Goal: Task Accomplishment & Management: Use online tool/utility

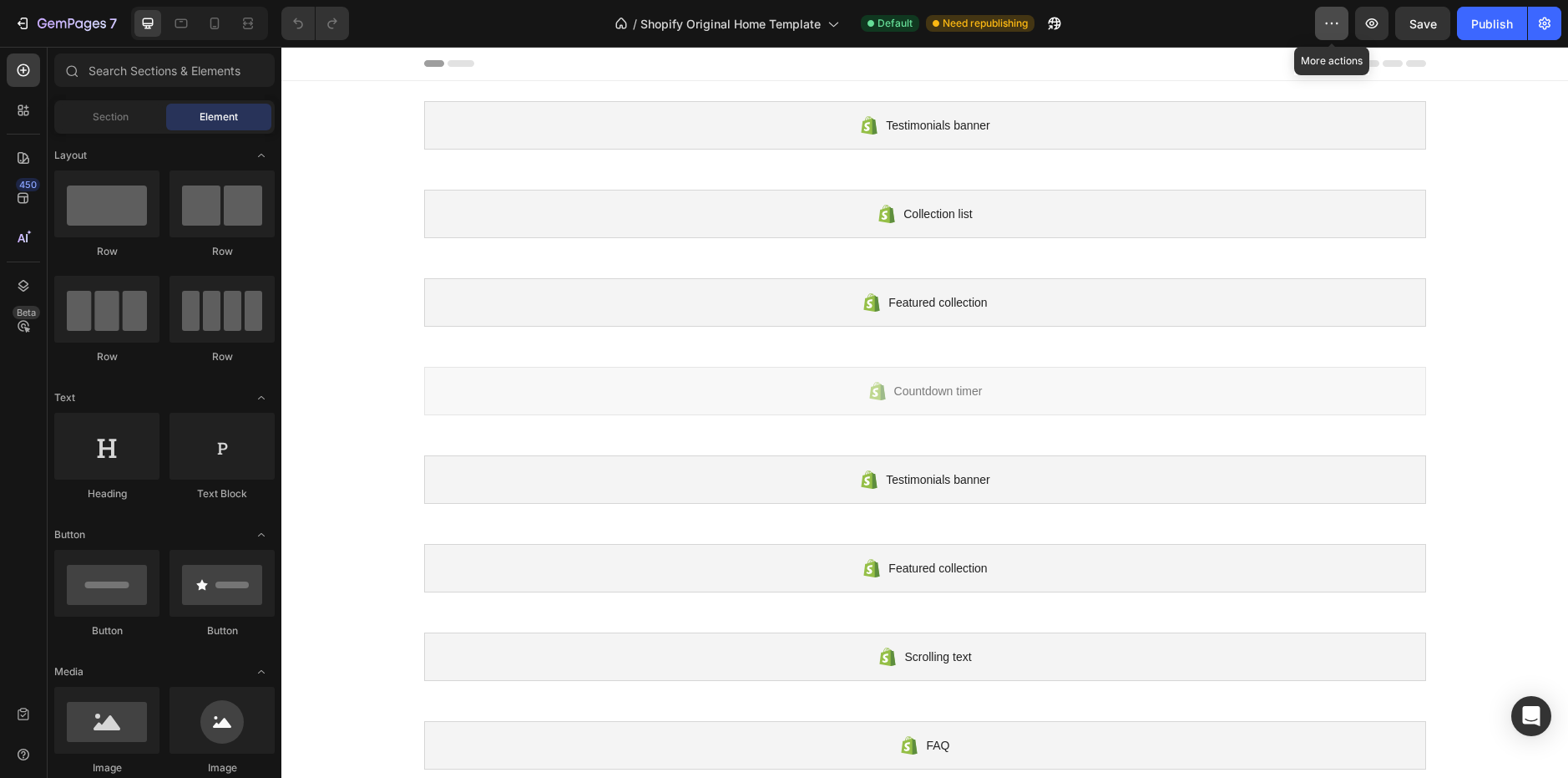
click at [1327, 12] on button "button" at bounding box center [1332, 24] width 34 height 34
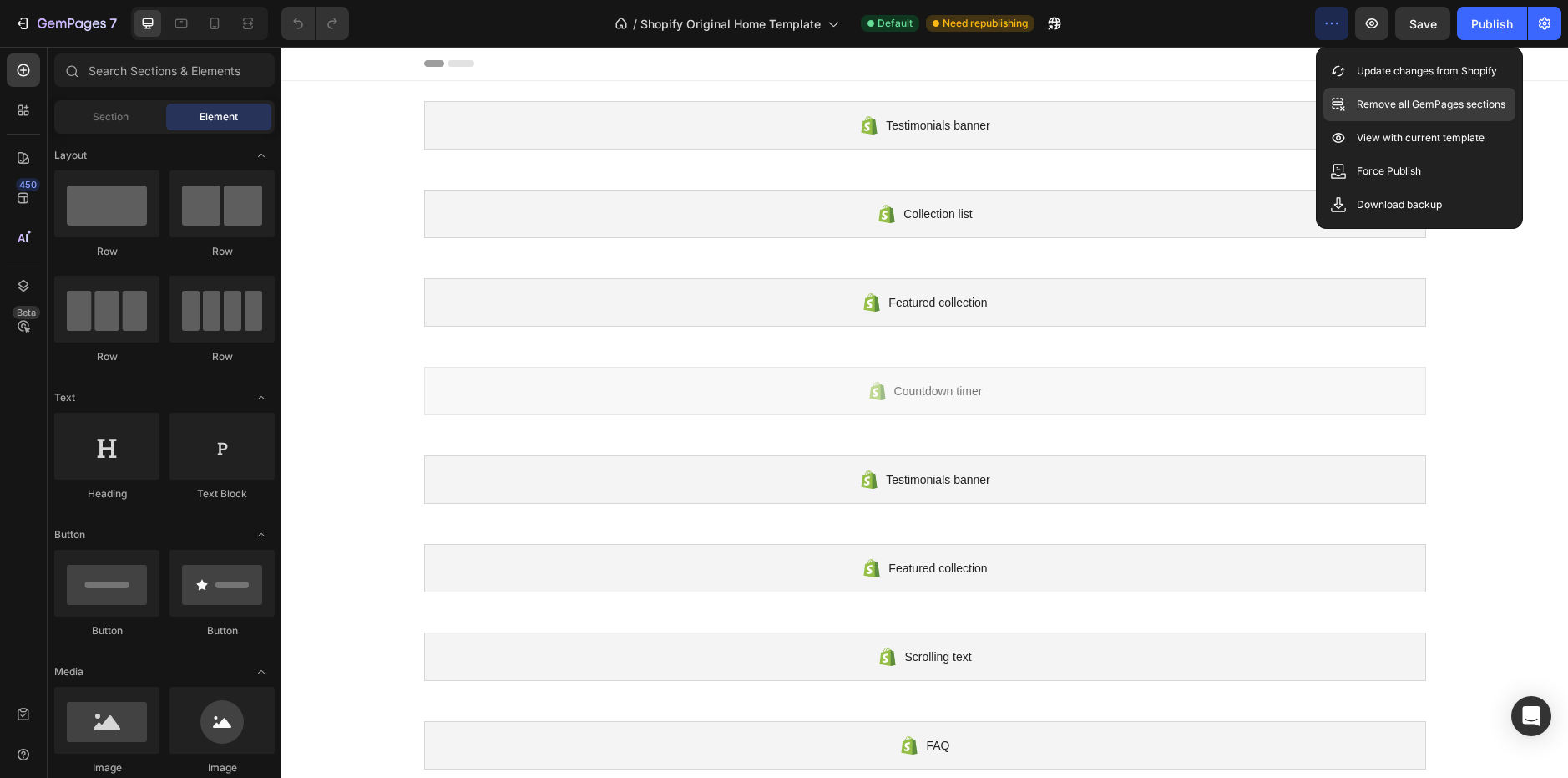
click at [1346, 104] on icon at bounding box center [1338, 105] width 17 height 17
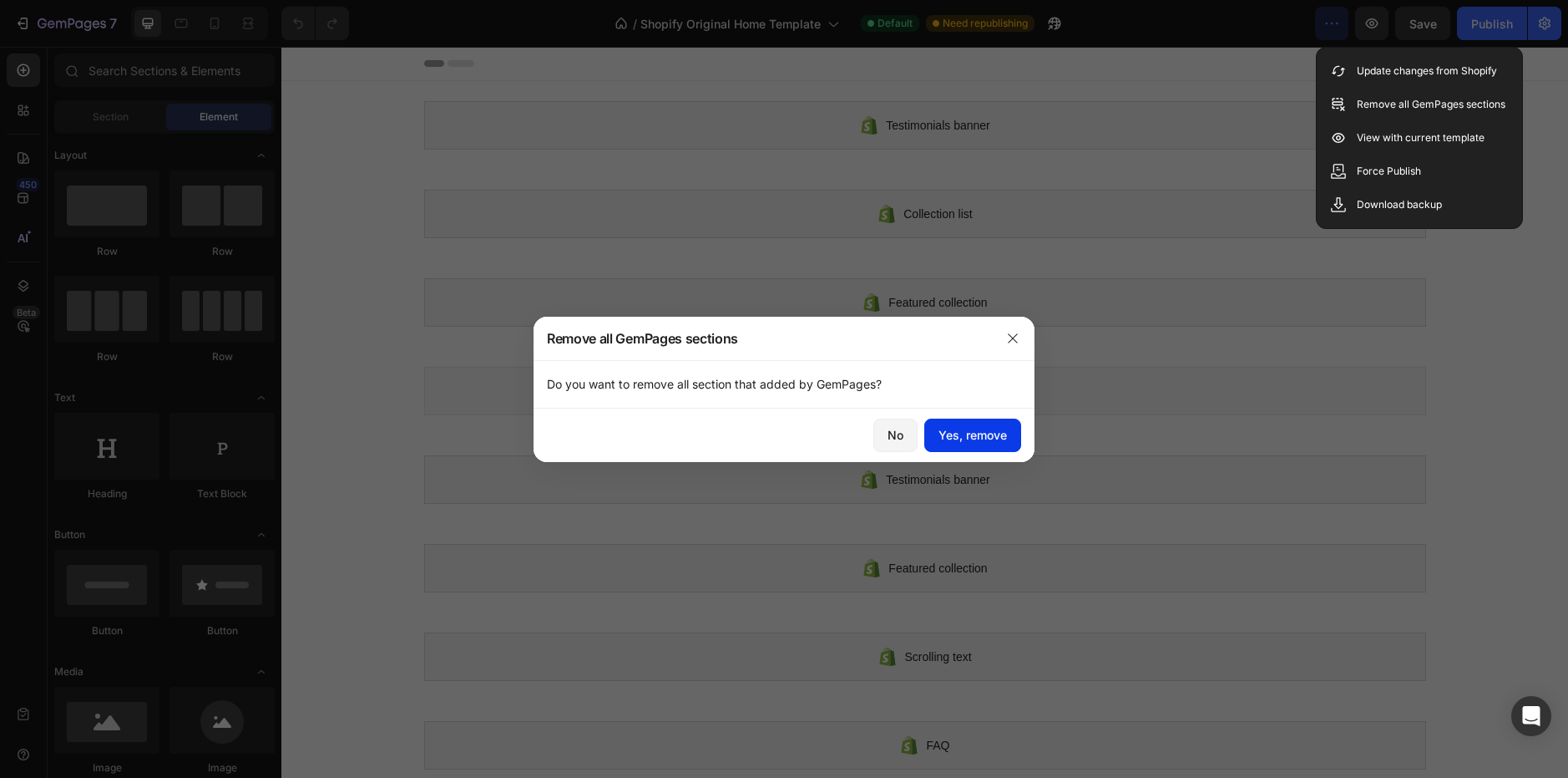
click at [990, 432] on div "Yes, remove" at bounding box center [972, 434] width 68 height 18
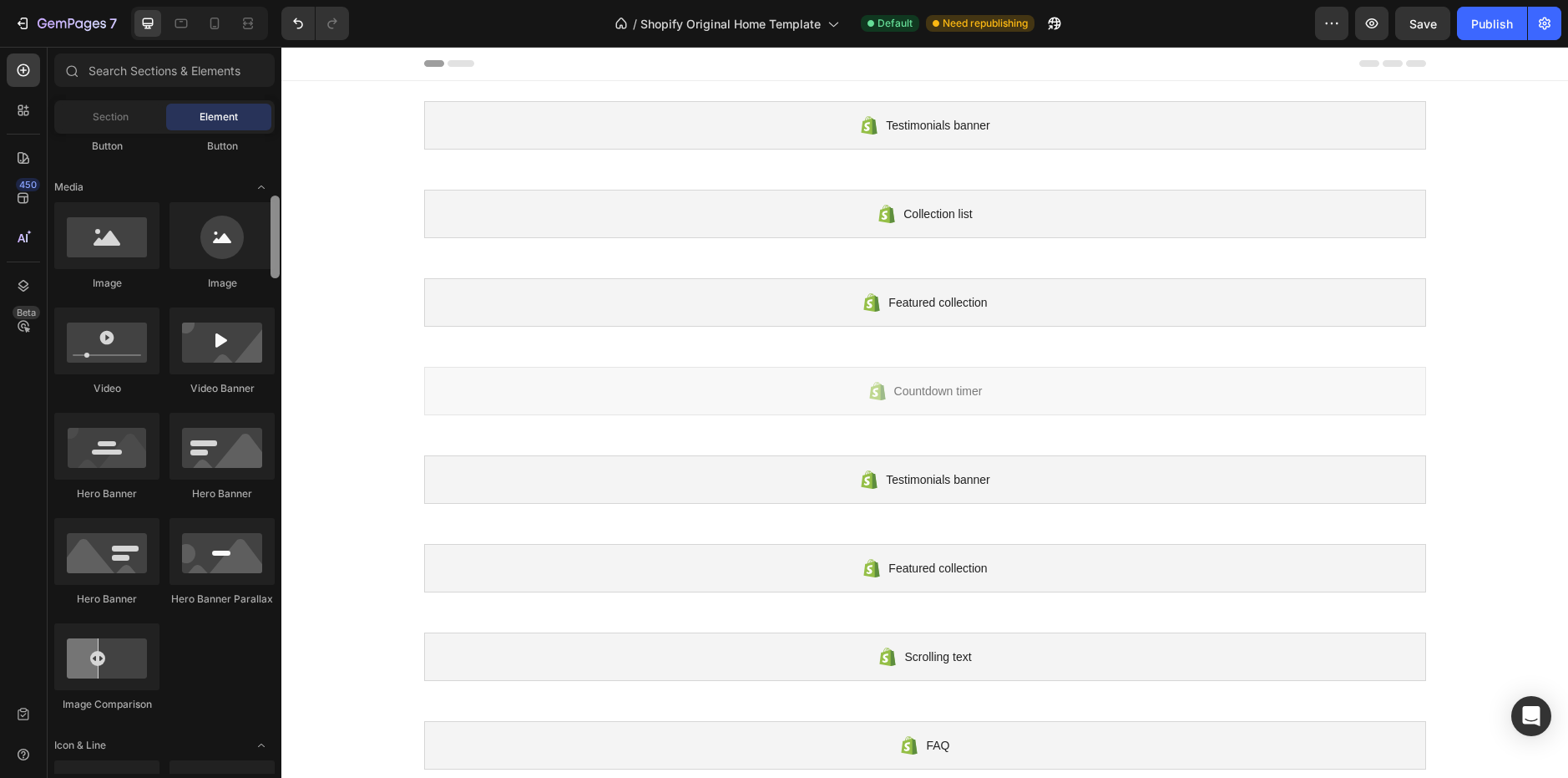
scroll to position [291, 0]
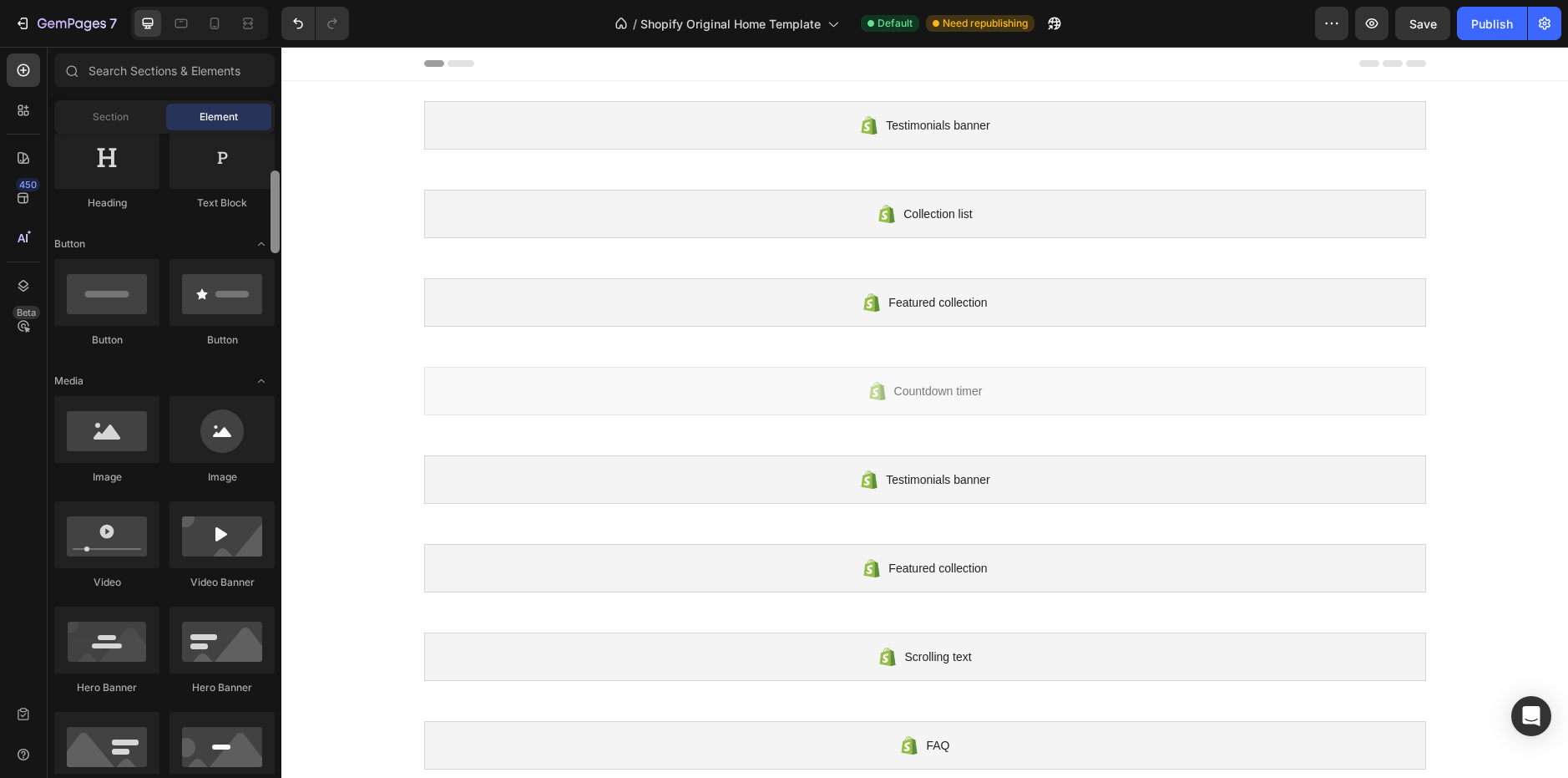
drag, startPoint x: 278, startPoint y: 187, endPoint x: 274, endPoint y: 224, distance: 37.2
click at [274, 224] on div at bounding box center [274, 212] width 9 height 83
click at [223, 30] on icon at bounding box center [214, 24] width 17 height 17
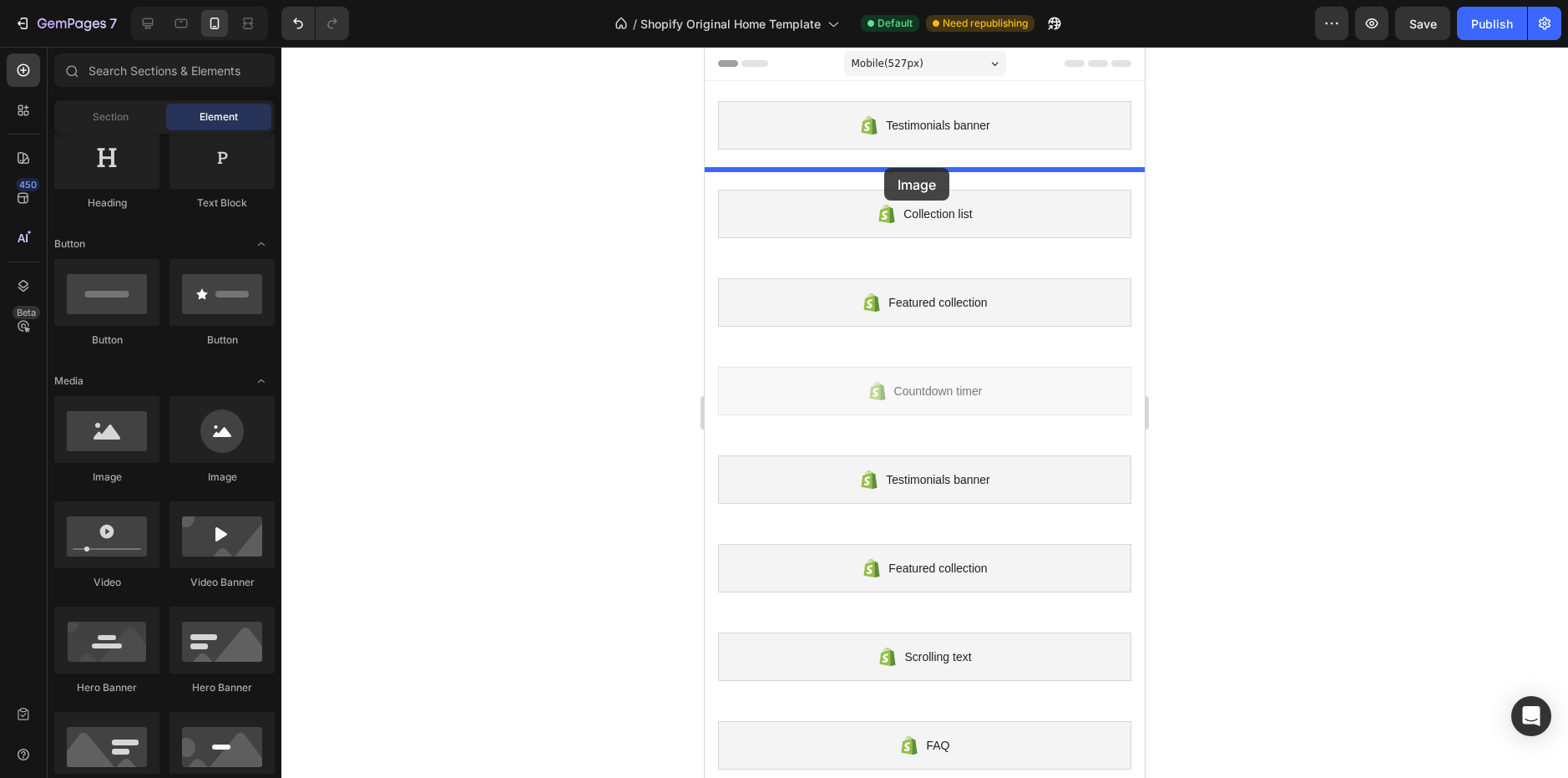
drag, startPoint x: 822, startPoint y: 467, endPoint x: 883, endPoint y: 172, distance: 301.2
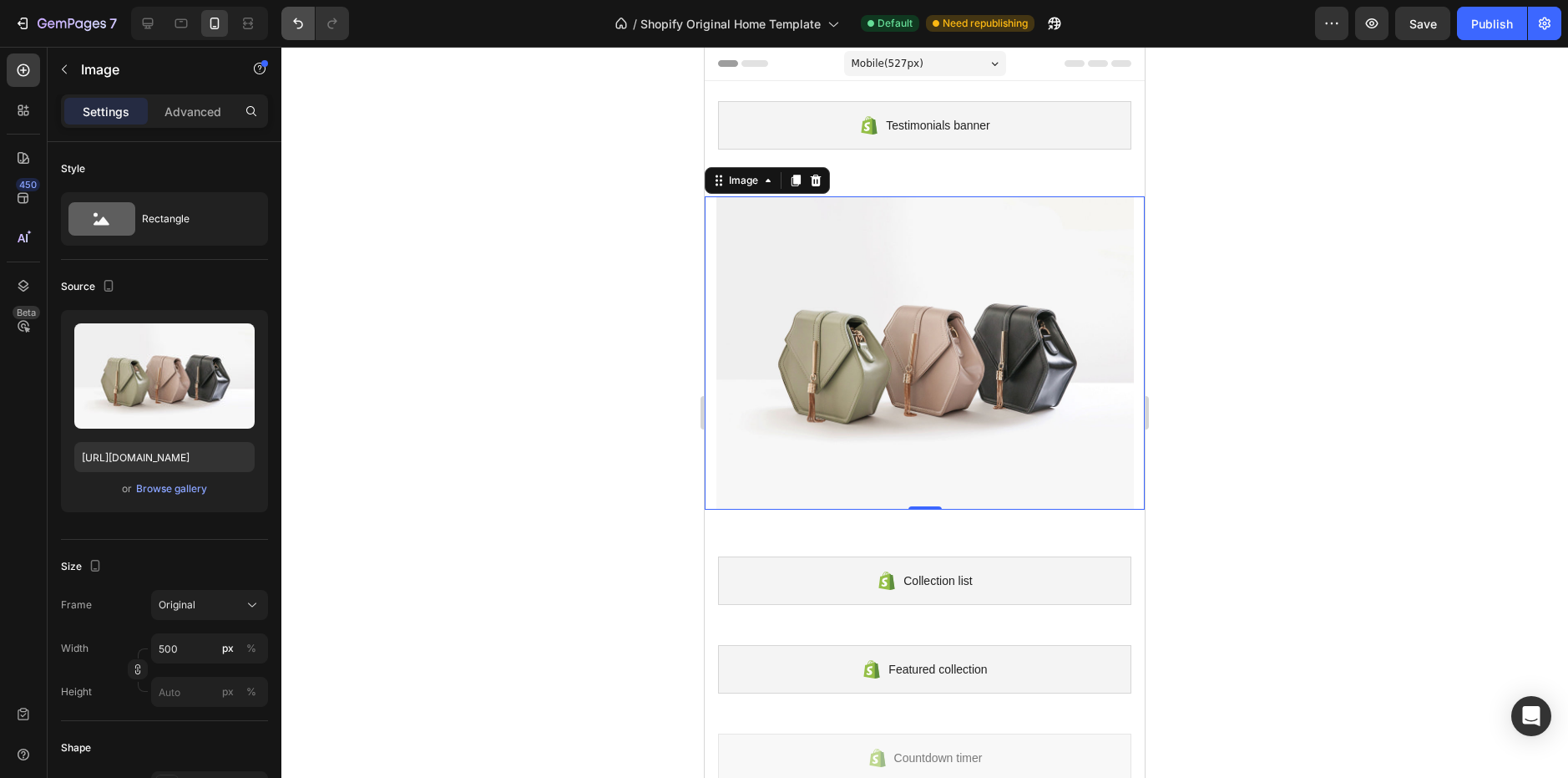
click at [300, 14] on button "Undo/Redo" at bounding box center [298, 24] width 34 height 34
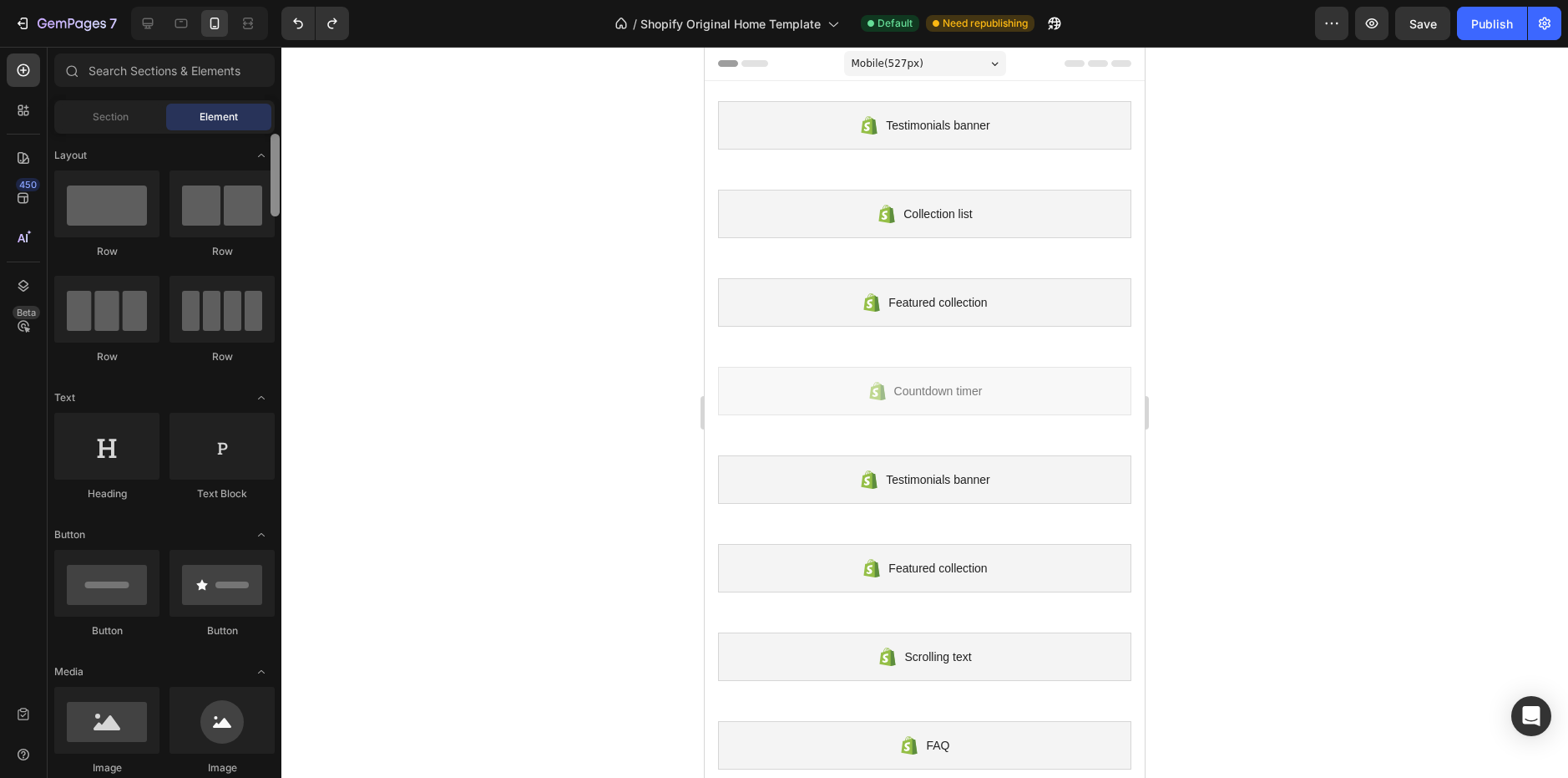
drag, startPoint x: 277, startPoint y: 228, endPoint x: 301, endPoint y: 130, distance: 100.9
click at [301, 0] on div "7 / Shopify Original Home Template Default Need republishing Preview Save Publi…" at bounding box center [784, 0] width 1568 height 0
drag, startPoint x: 209, startPoint y: 209, endPoint x: 237, endPoint y: 210, distance: 28.0
click at [237, 210] on div at bounding box center [222, 204] width 106 height 67
drag, startPoint x: 937, startPoint y: 253, endPoint x: 936, endPoint y: 171, distance: 82.0
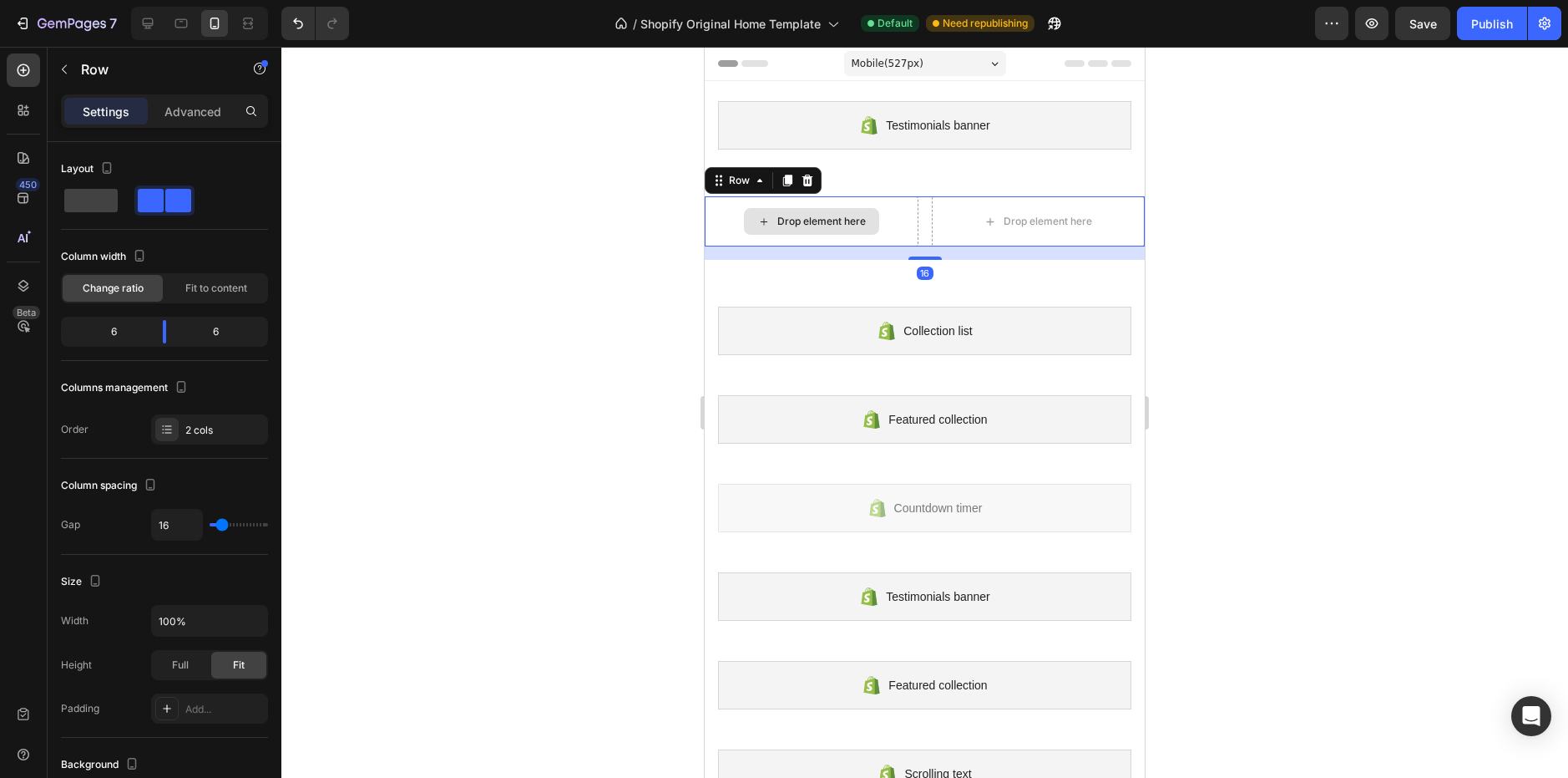
click at [883, 215] on div "Drop element here" at bounding box center [811, 220] width 214 height 50
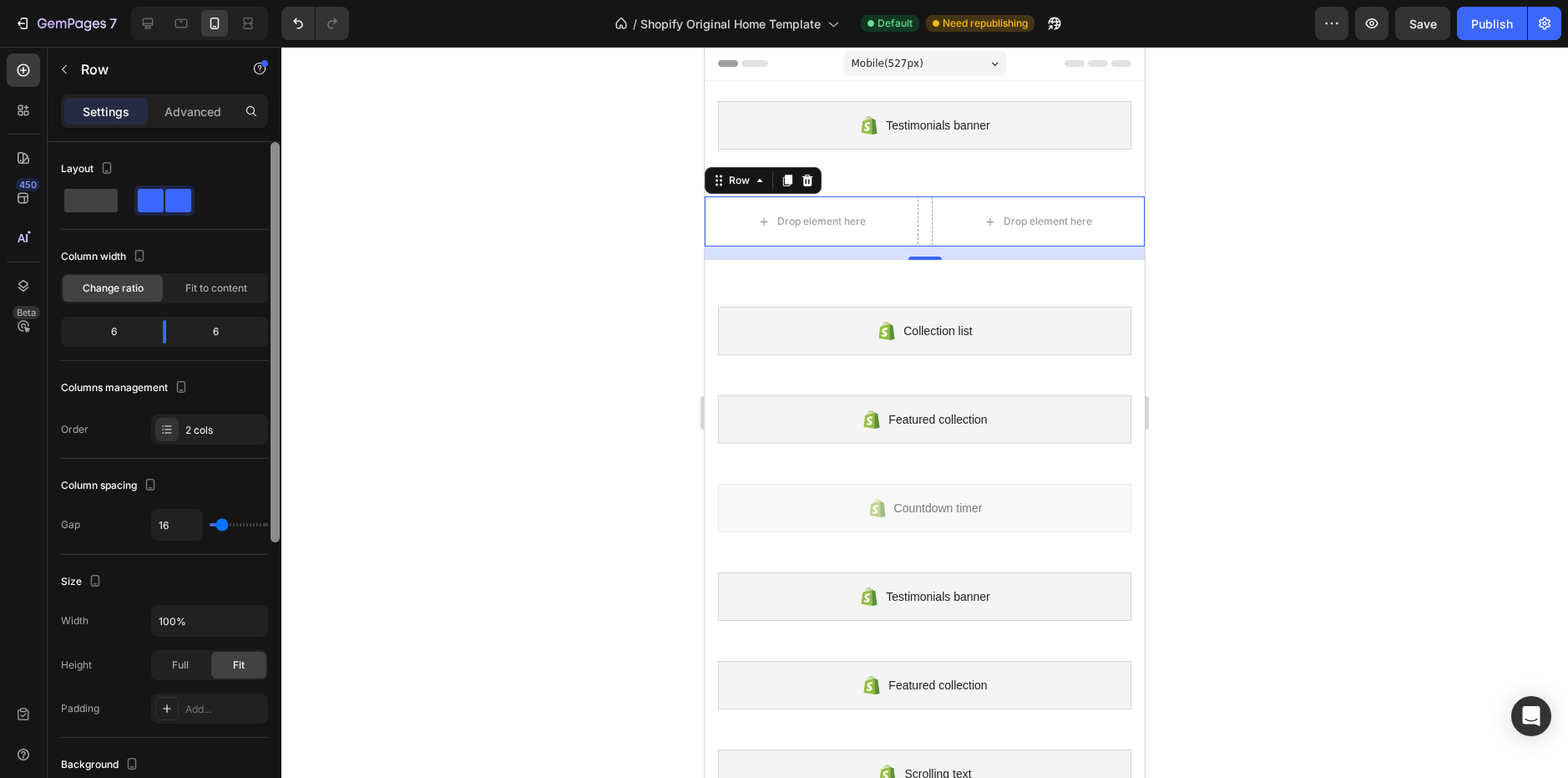
drag, startPoint x: 275, startPoint y: 318, endPoint x: 204, endPoint y: 270, distance: 85.7
click at [204, 270] on div "Layout Column width Change ratio Fit to content 6 6 Columns management Order 2 …" at bounding box center [164, 483] width 234 height 683
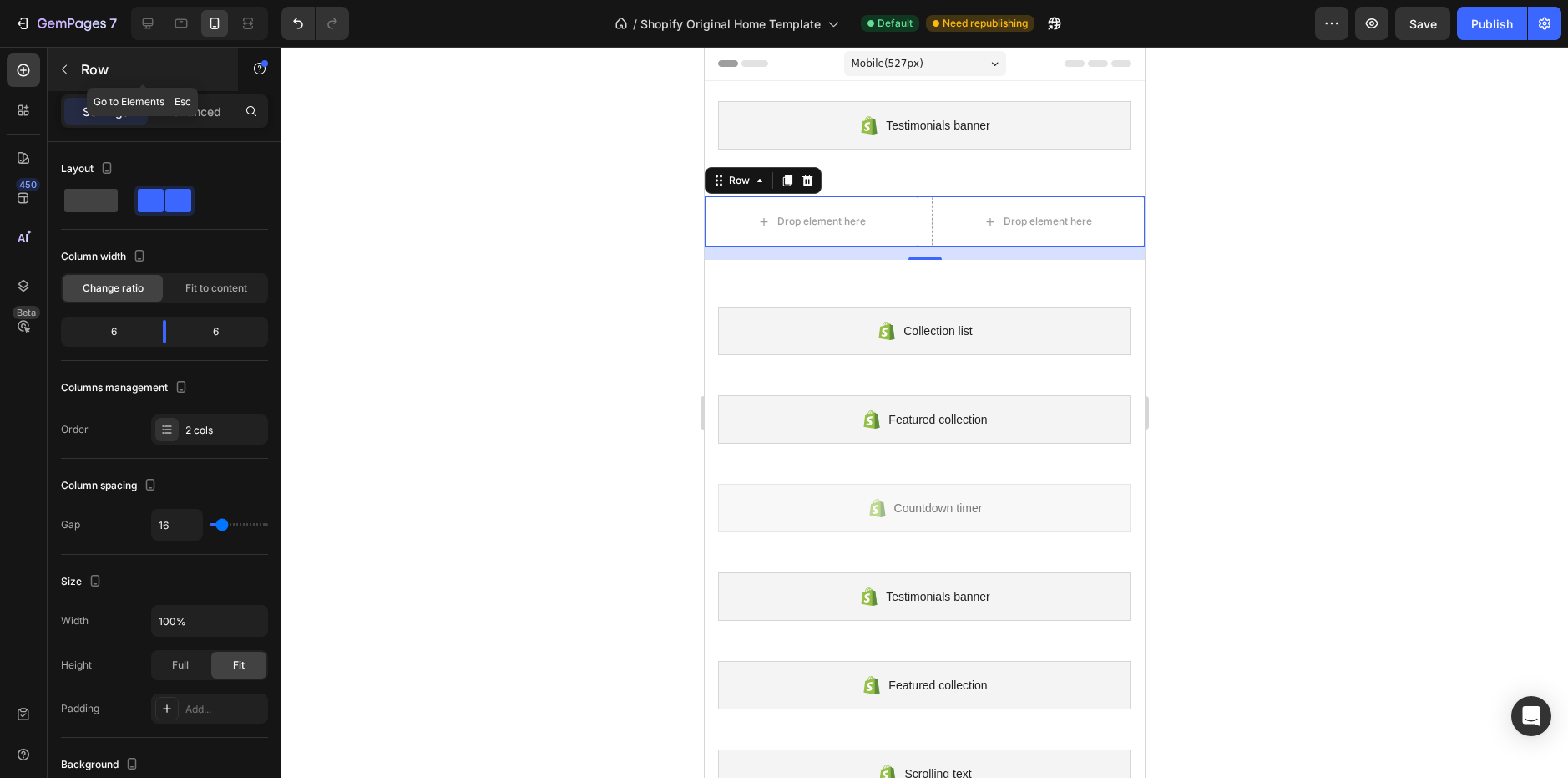
click at [72, 63] on button "button" at bounding box center [64, 69] width 27 height 27
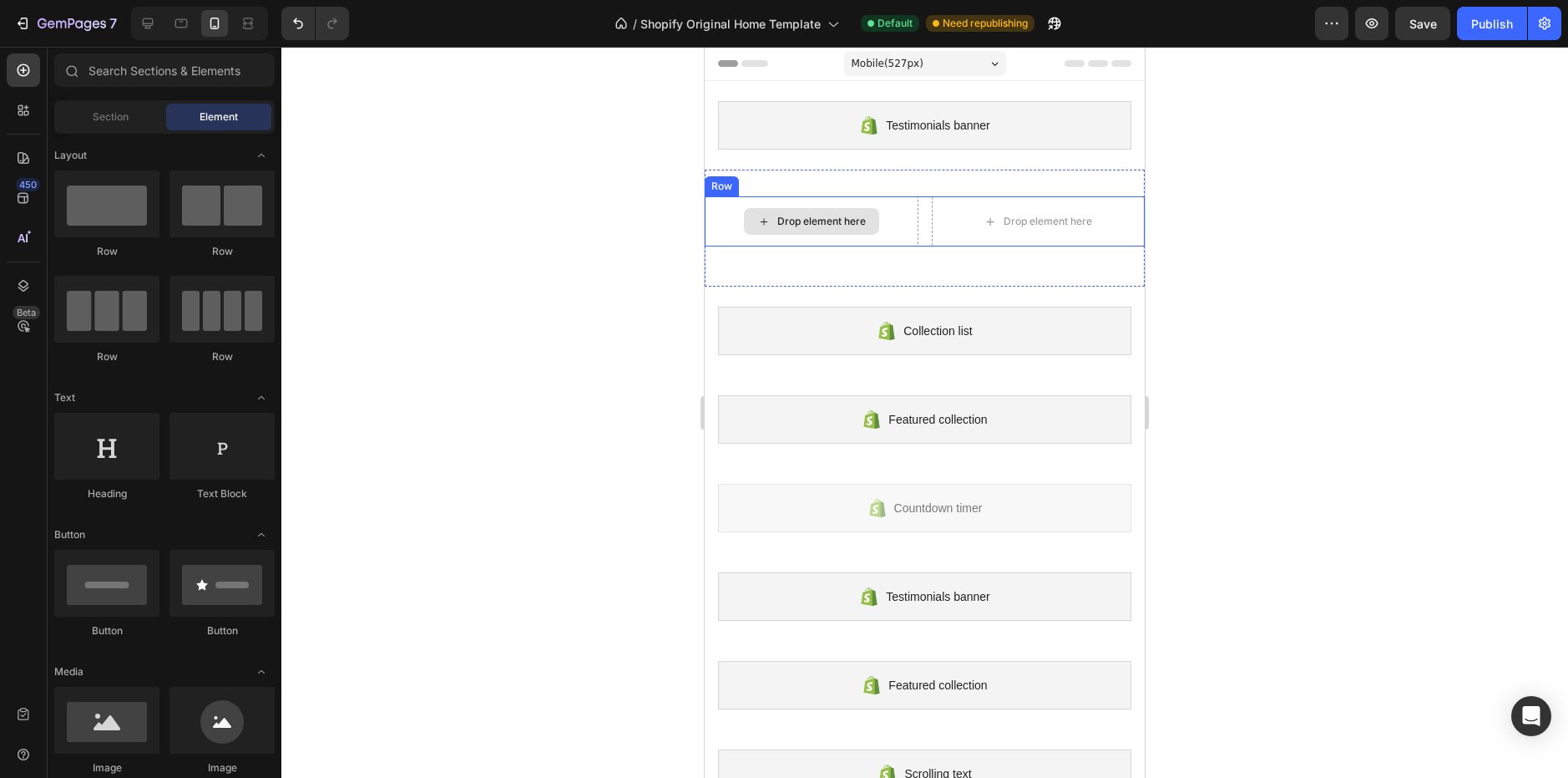
click at [784, 212] on div "Drop element here" at bounding box center [811, 221] width 135 height 27
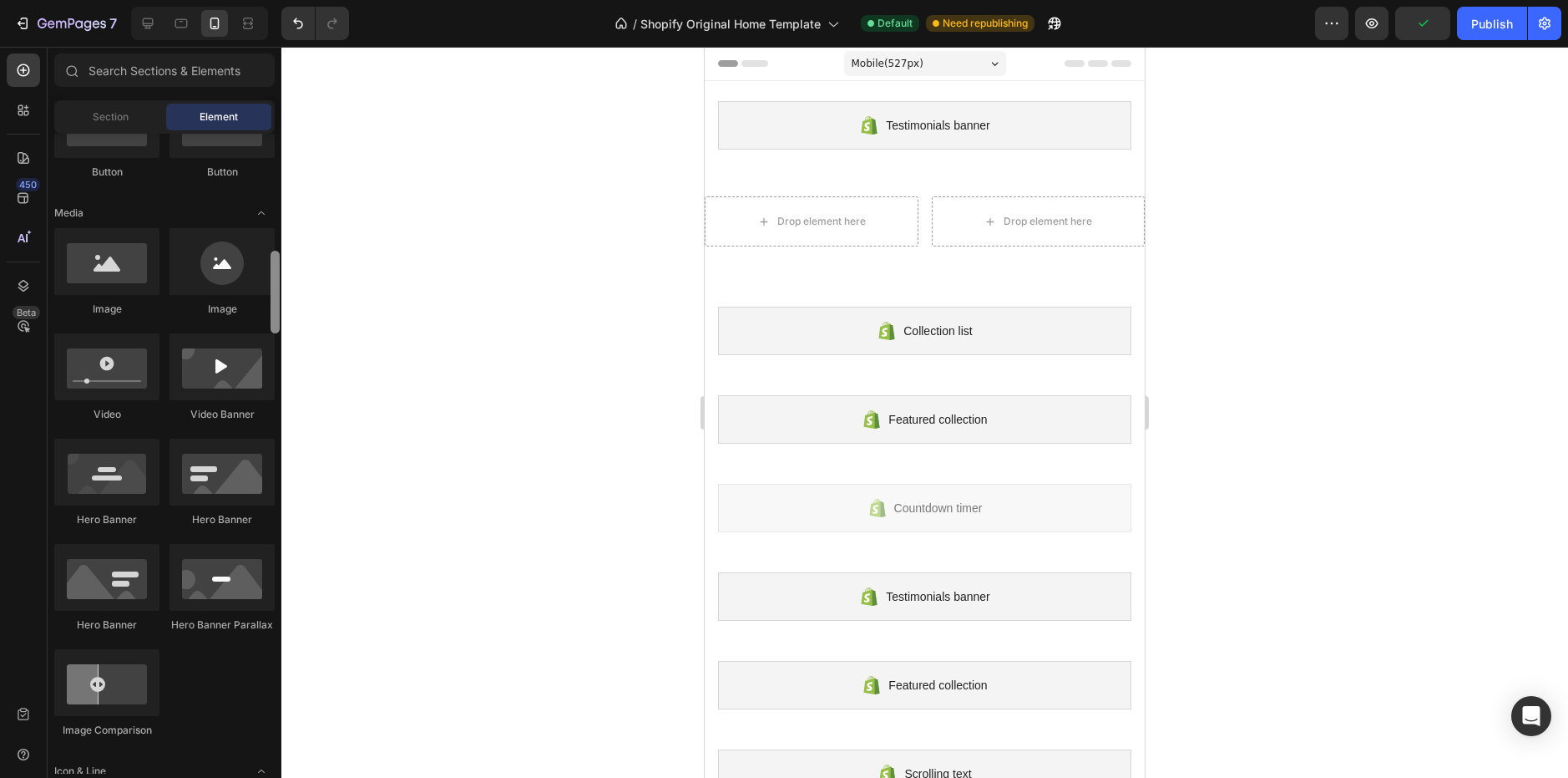
drag, startPoint x: 276, startPoint y: 189, endPoint x: 282, endPoint y: 248, distance: 59.3
click at [282, 0] on div "7 / Shopify Original Home Template Default Need republishing Preview Publish 45…" at bounding box center [784, 0] width 1568 height 0
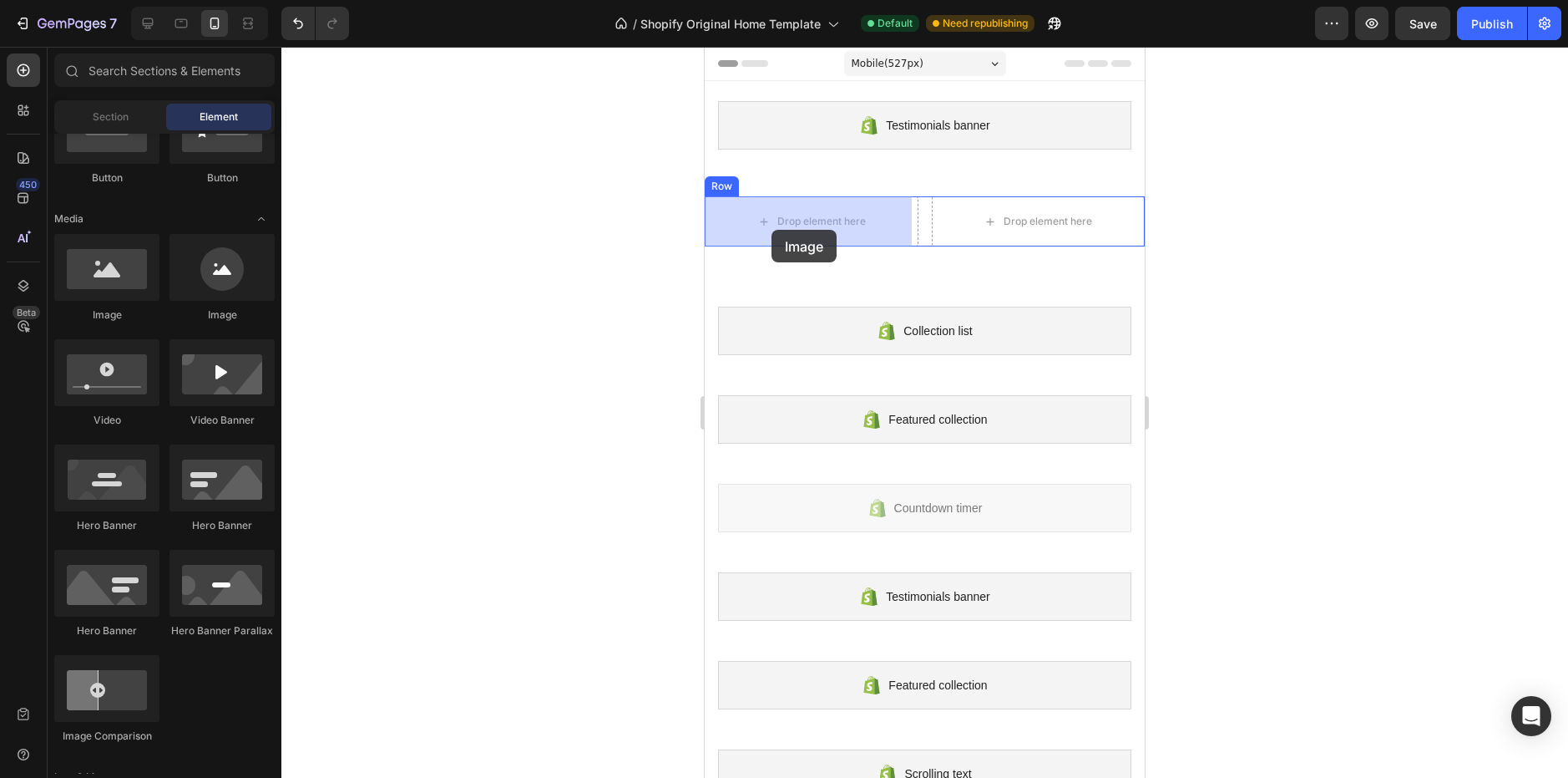
drag, startPoint x: 833, startPoint y: 327, endPoint x: 772, endPoint y: 230, distance: 114.6
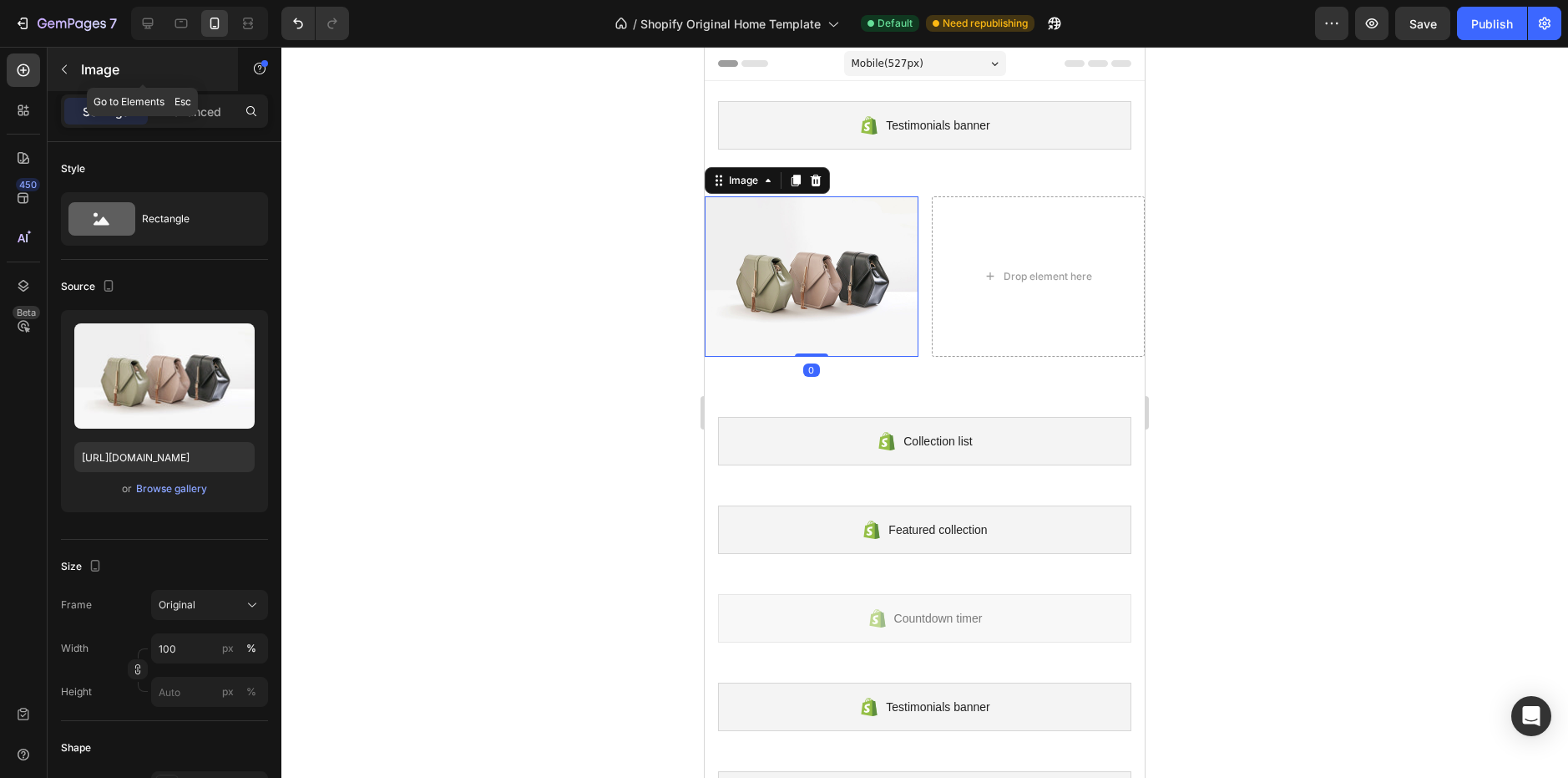
click at [83, 61] on p "Image" at bounding box center [152, 69] width 142 height 20
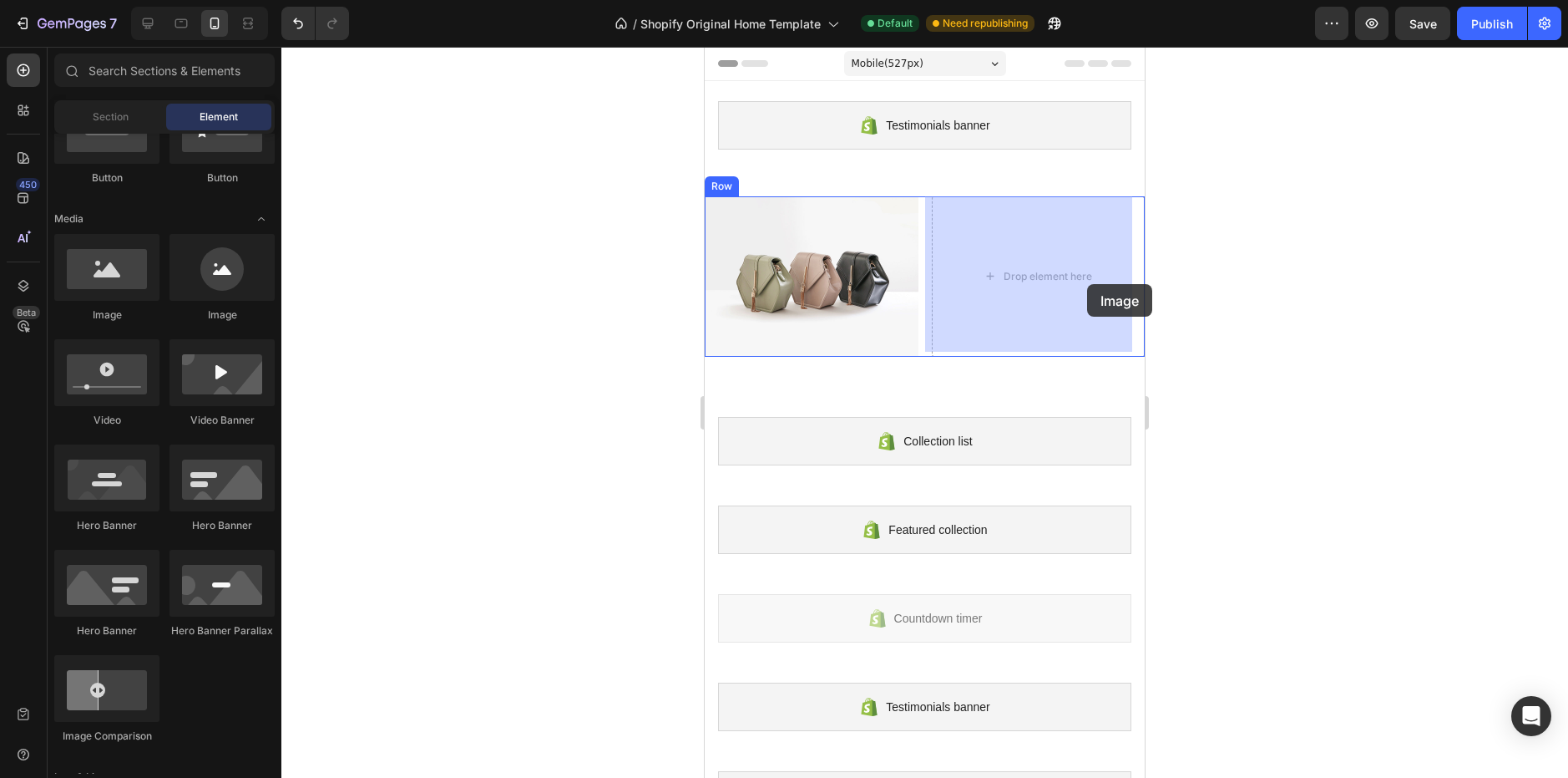
drag, startPoint x: 822, startPoint y: 313, endPoint x: 893, endPoint y: 275, distance: 80.5
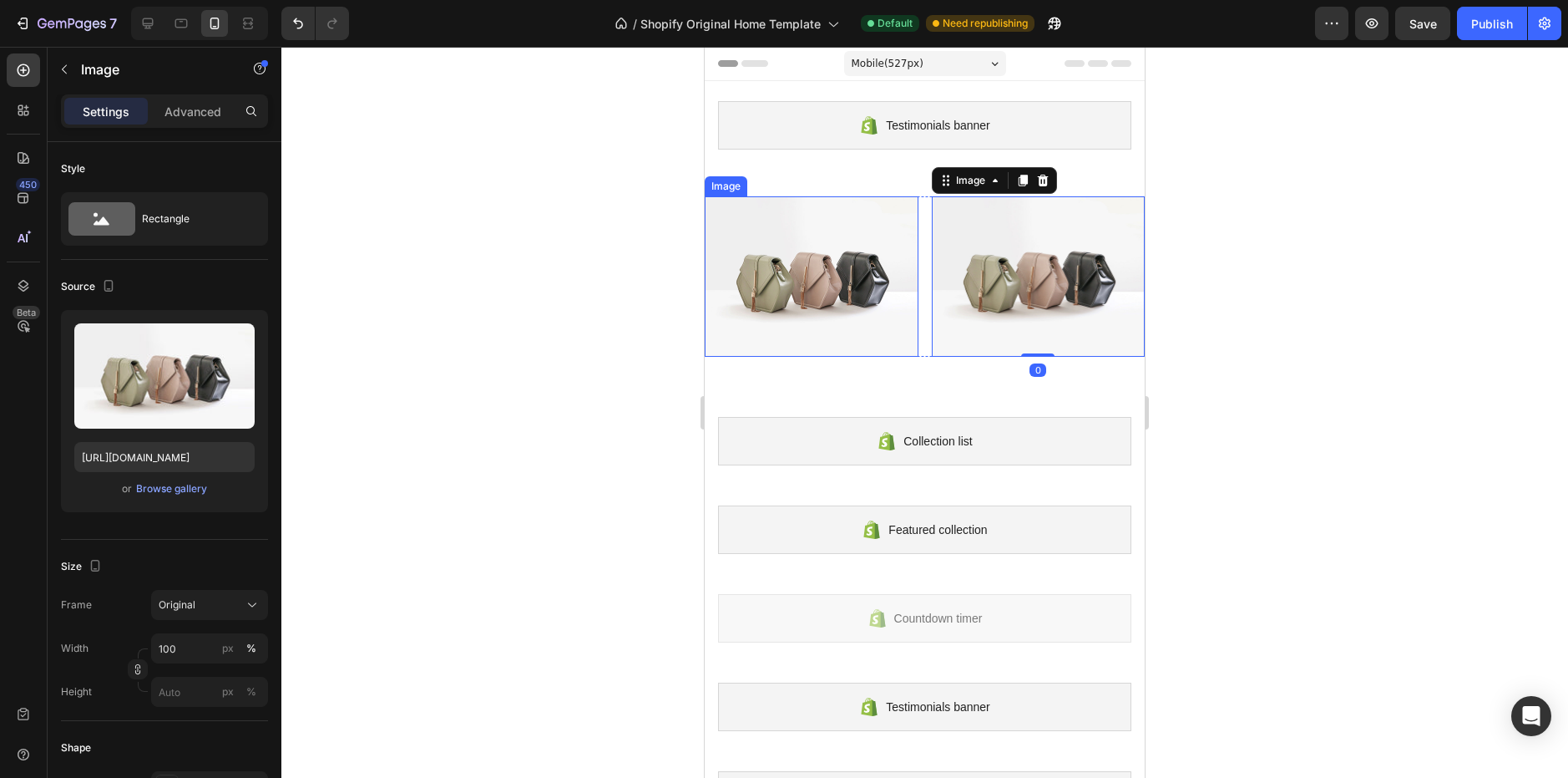
click at [583, 233] on div at bounding box center [925, 411] width 1287 height 731
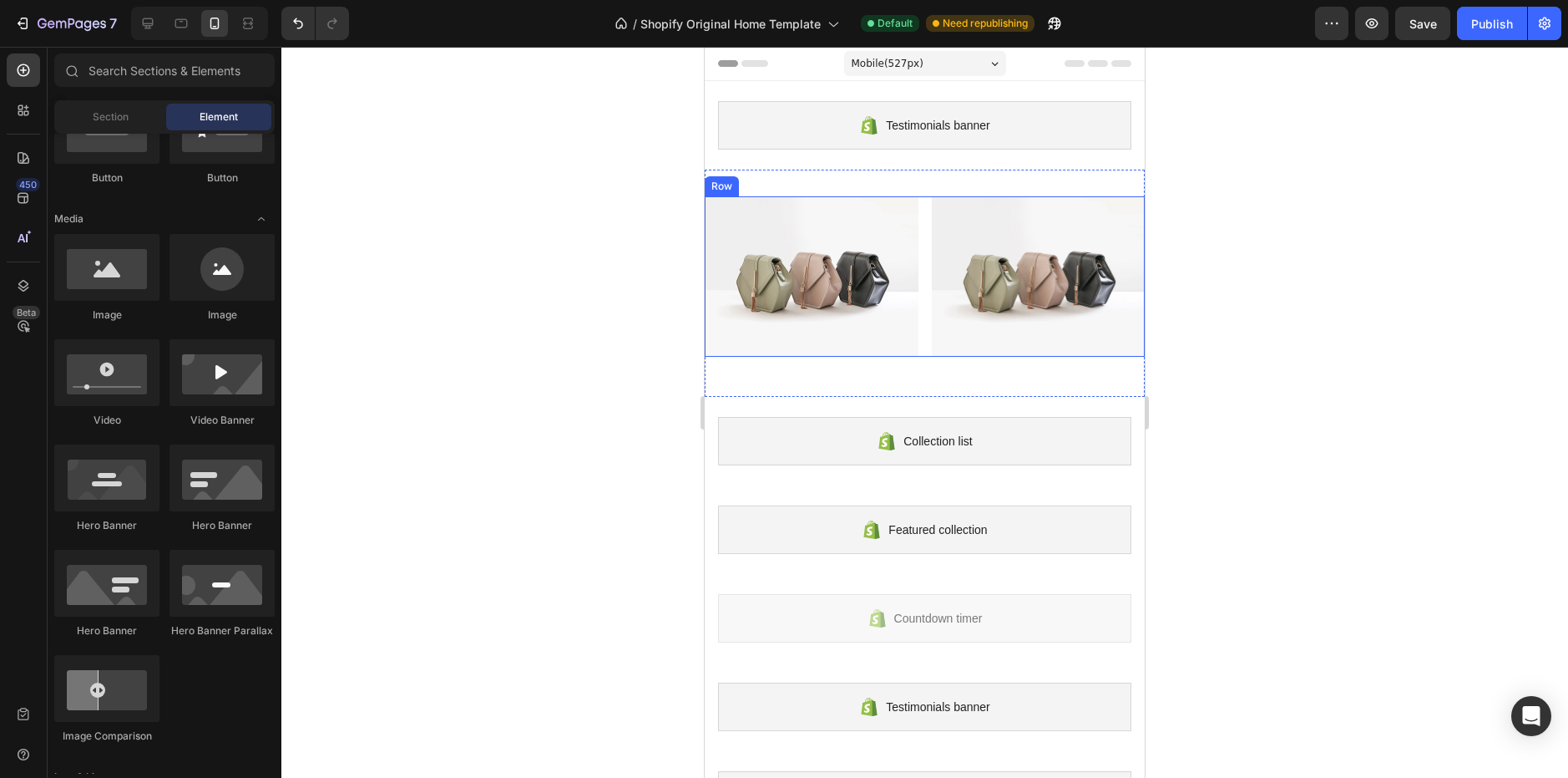
click at [919, 259] on div "Image Image Row" at bounding box center [925, 276] width 440 height 160
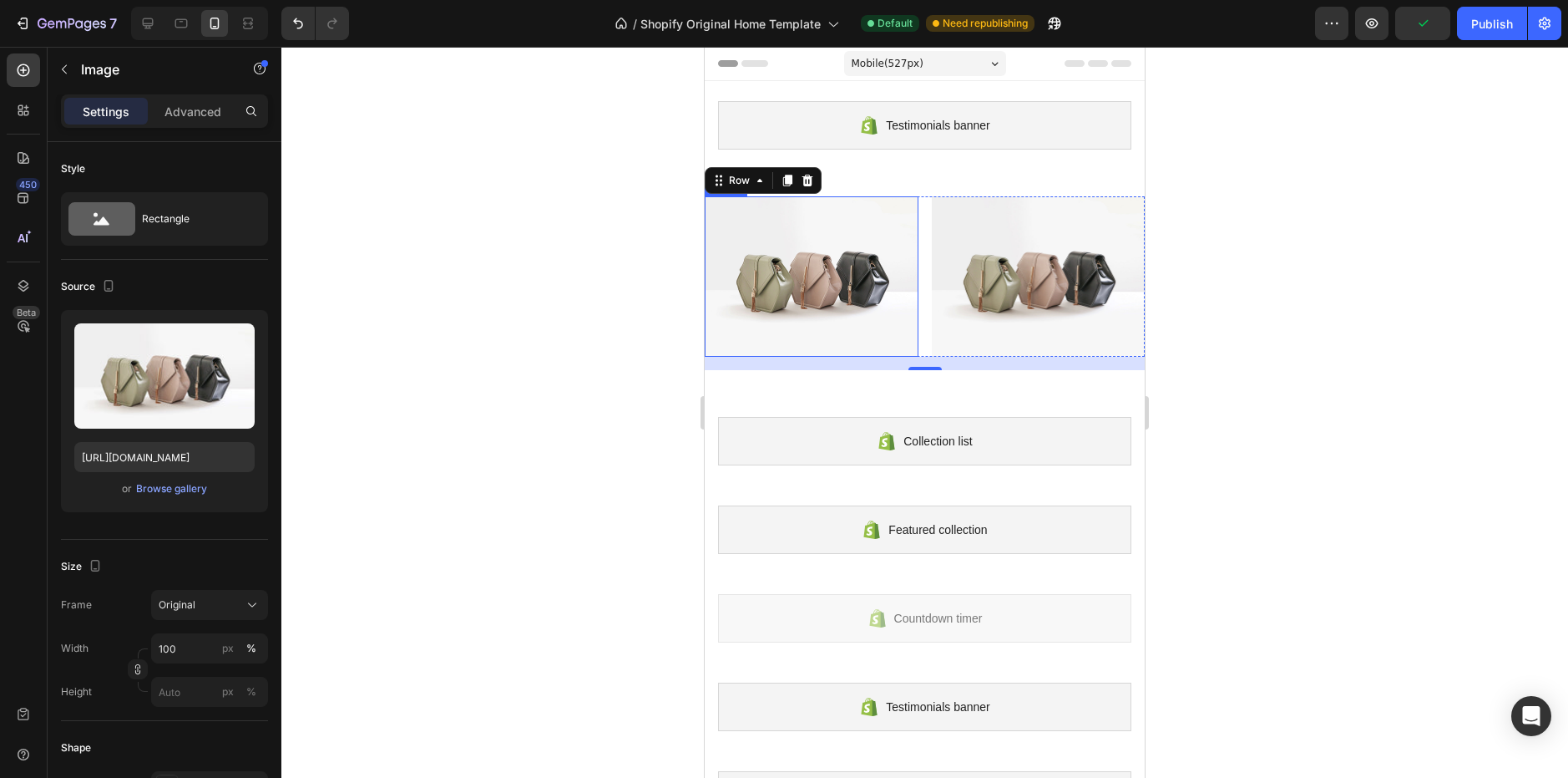
click at [756, 255] on img at bounding box center [811, 276] width 214 height 160
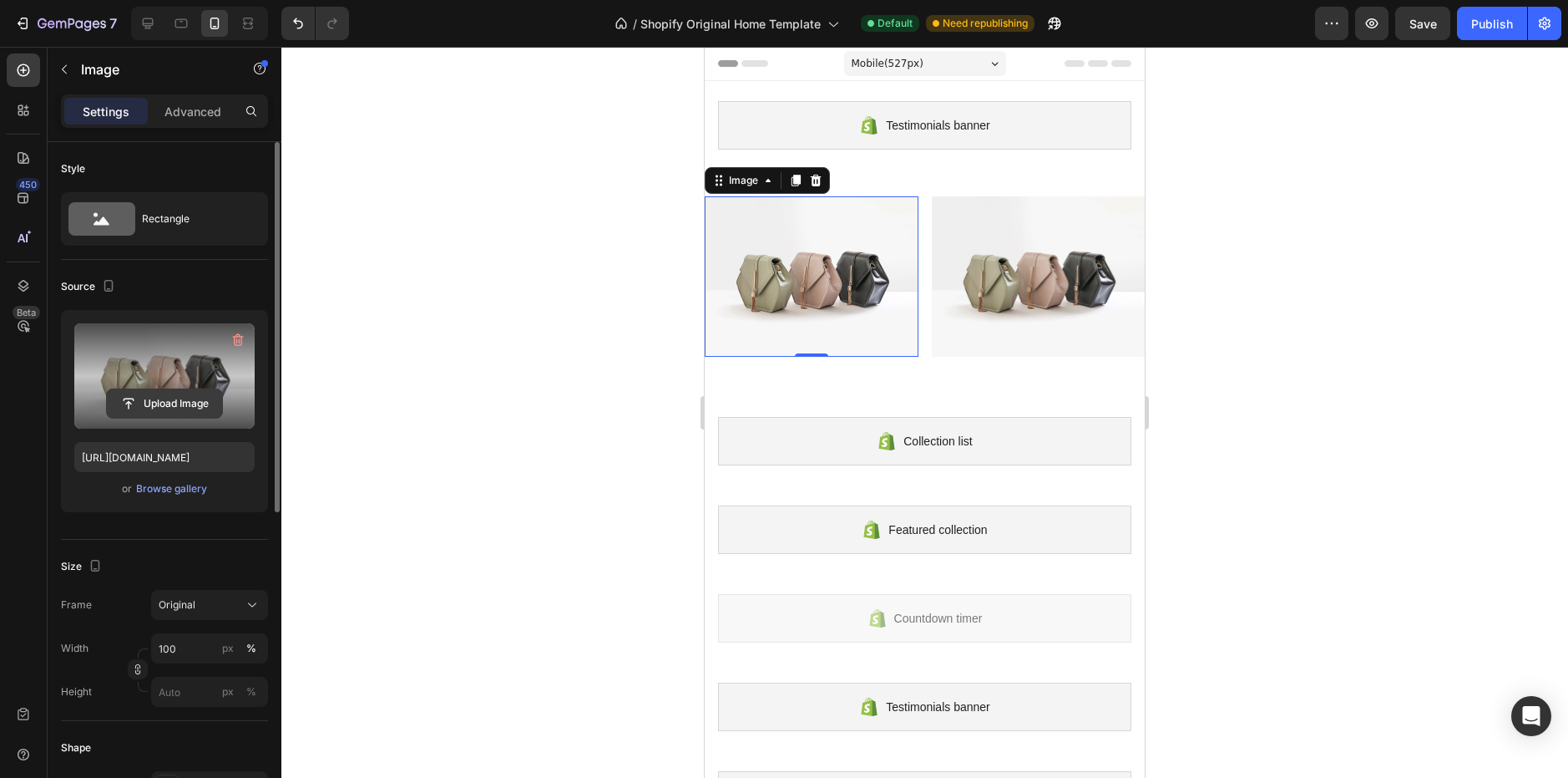
click at [165, 398] on input "file" at bounding box center [165, 404] width 115 height 29
click at [155, 385] on label at bounding box center [165, 376] width 181 height 106
click at [155, 389] on input "file" at bounding box center [165, 404] width 115 height 29
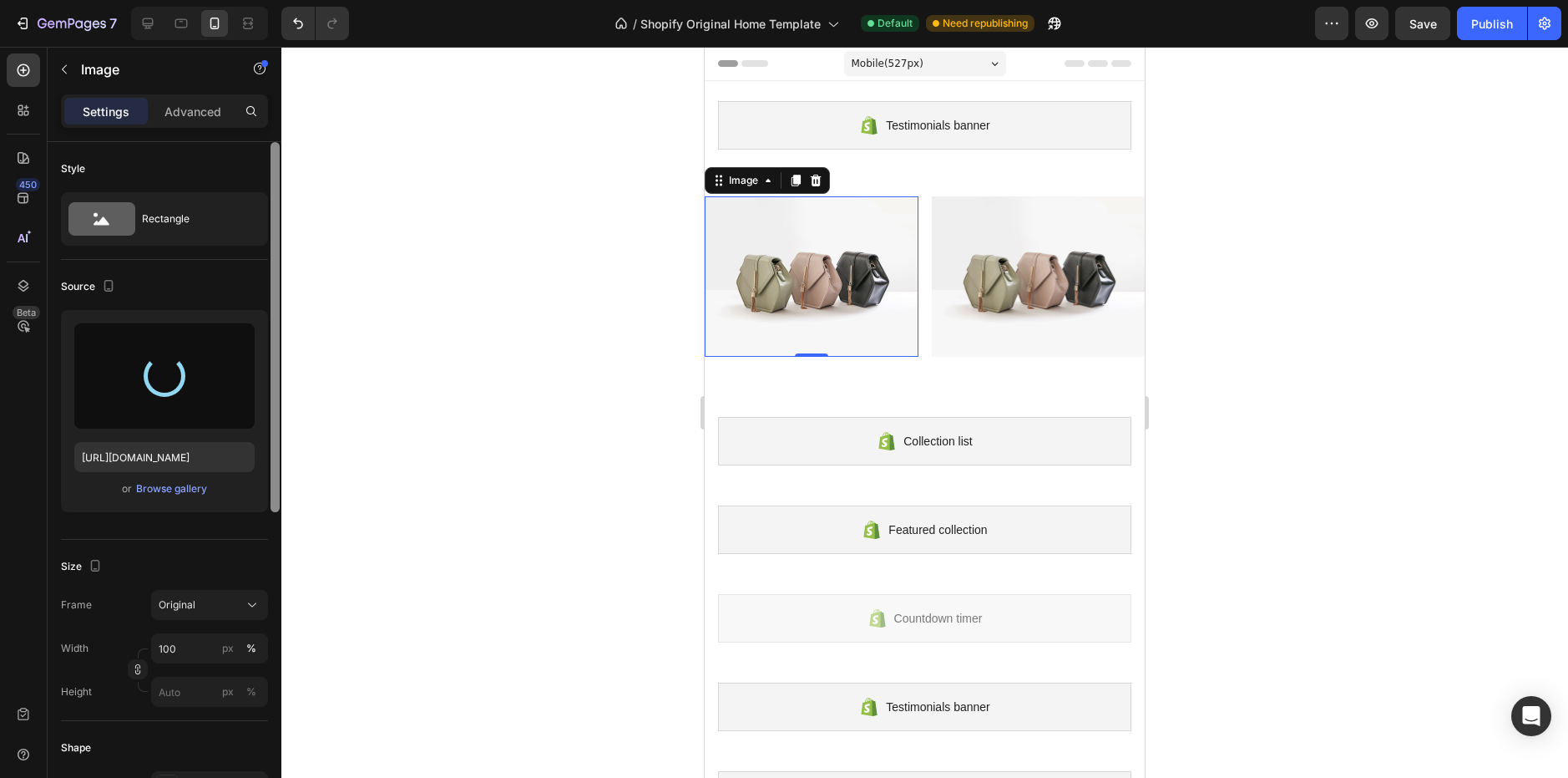
type input "[URL][DOMAIN_NAME]"
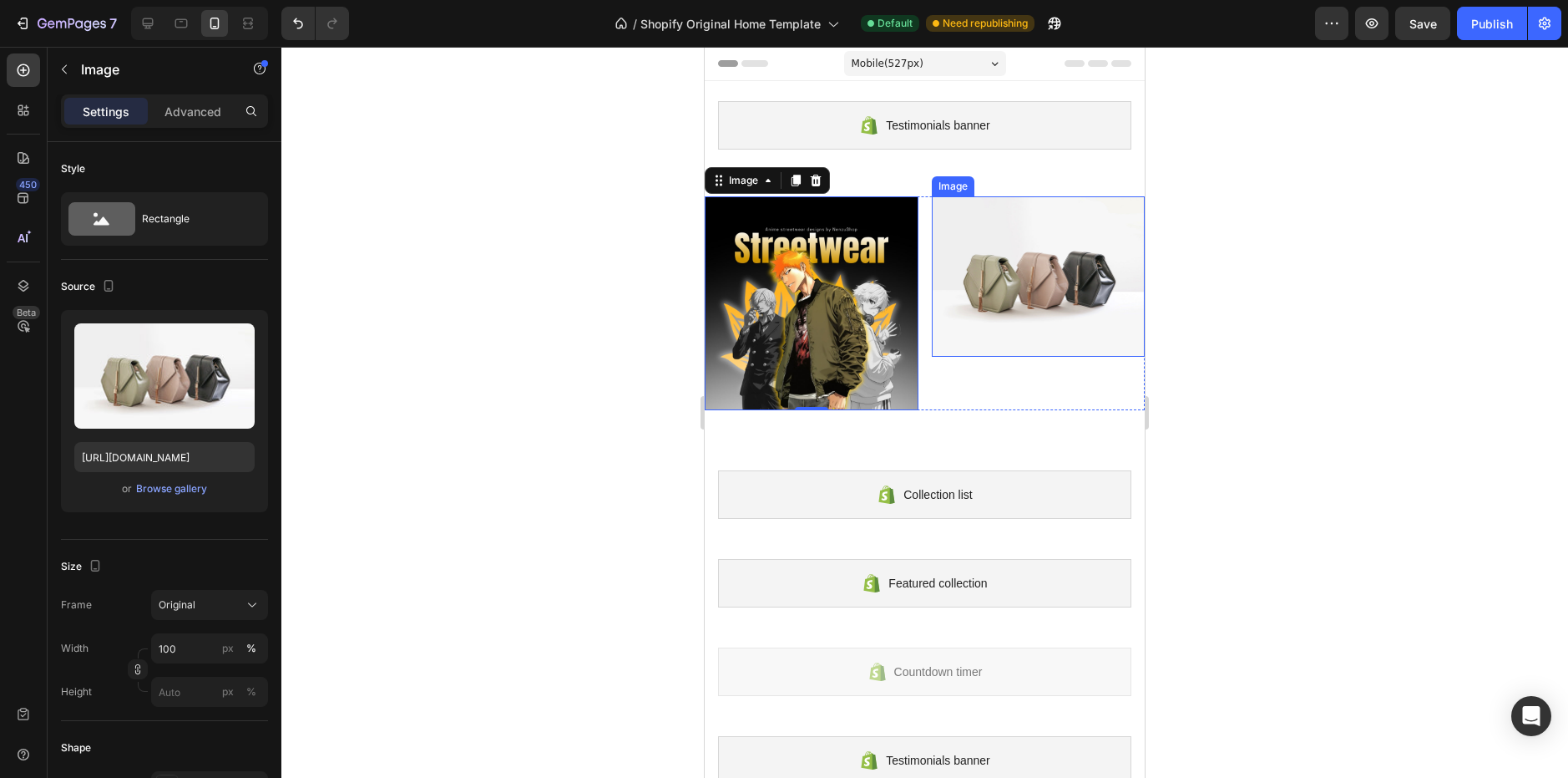
click at [979, 293] on img at bounding box center [1039, 276] width 214 height 160
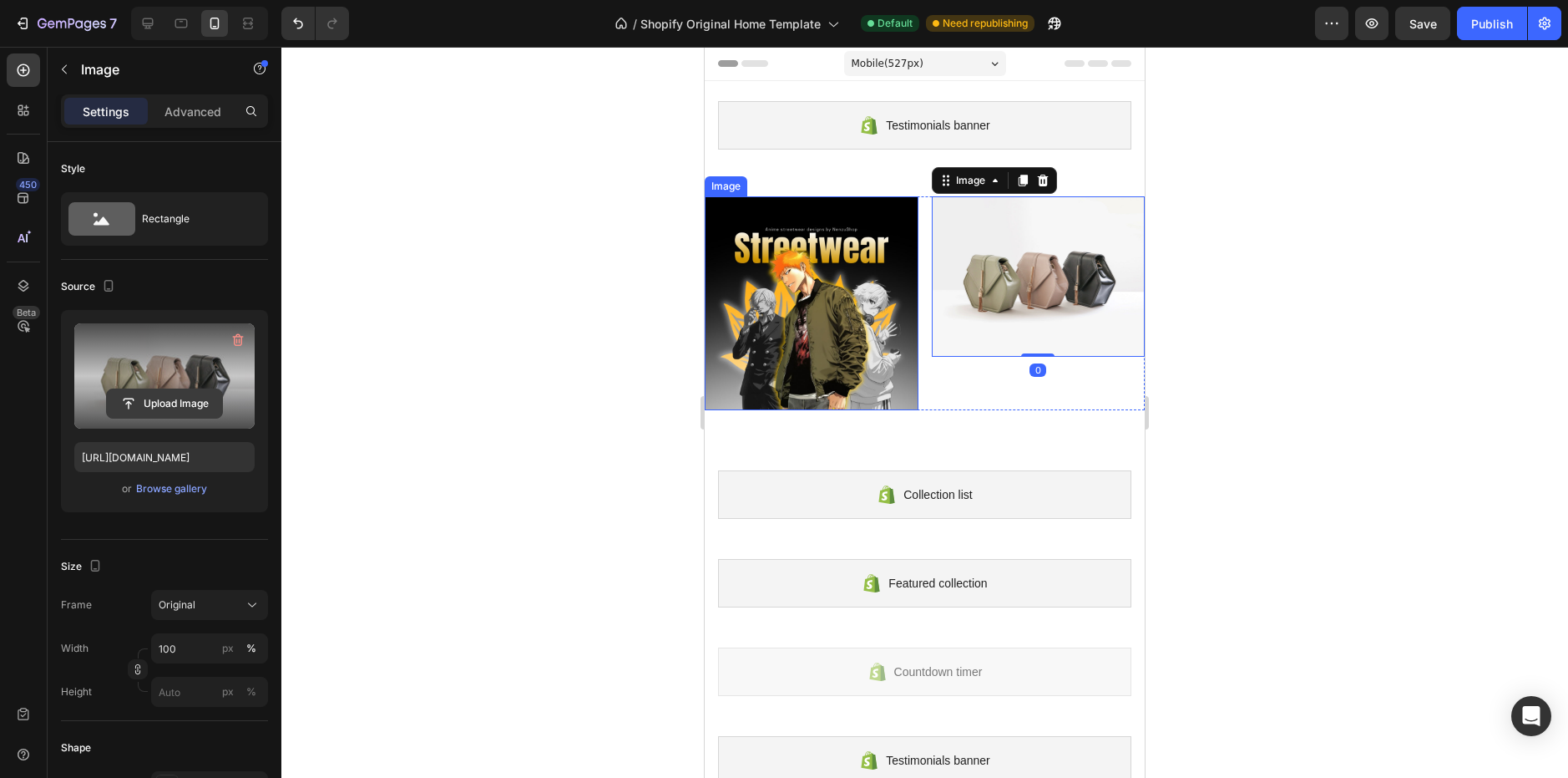
click at [180, 398] on input "file" at bounding box center [165, 404] width 115 height 29
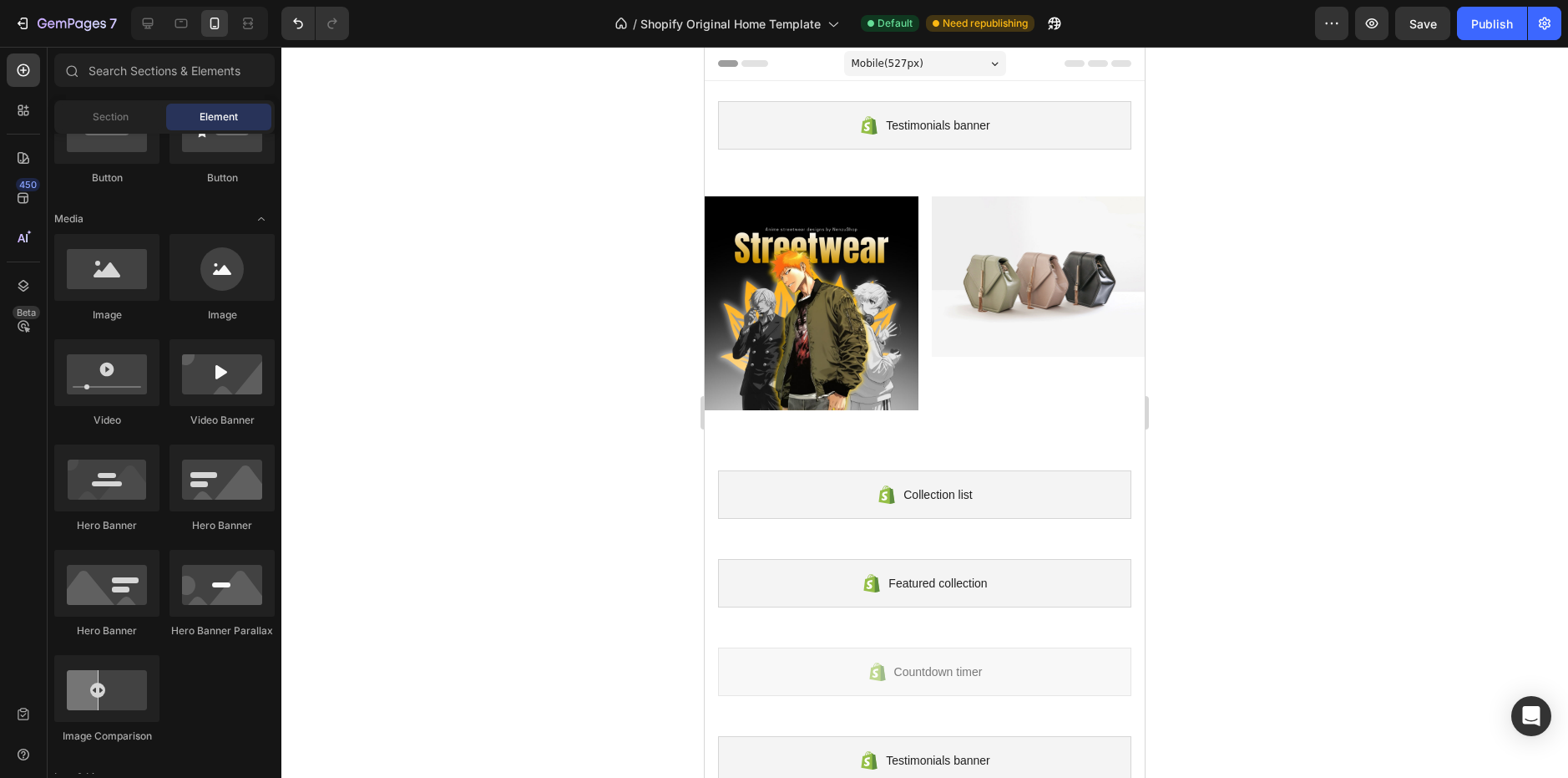
click at [1053, 291] on img at bounding box center [1039, 276] width 214 height 160
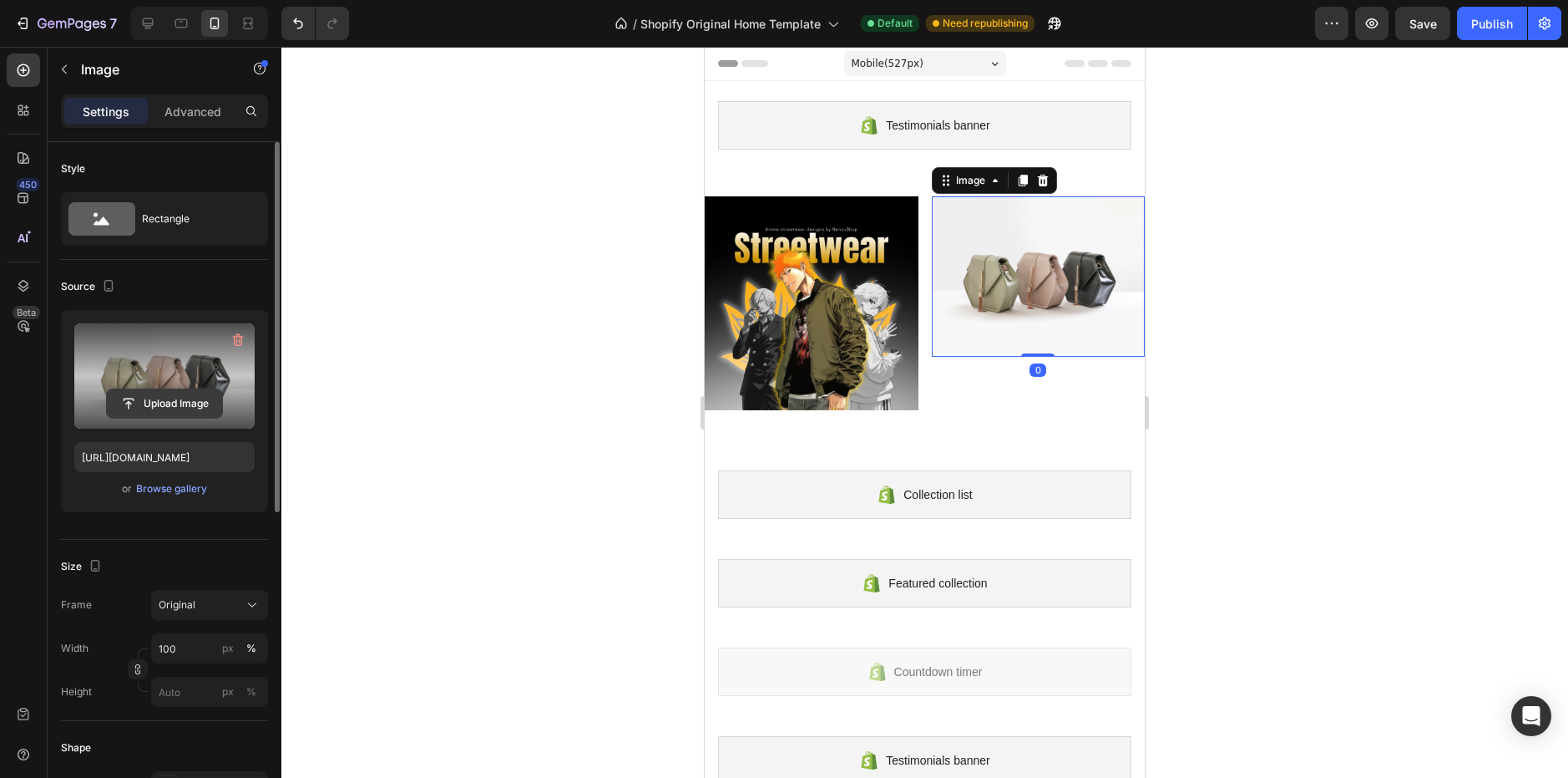
click at [160, 403] on input "file" at bounding box center [165, 404] width 115 height 29
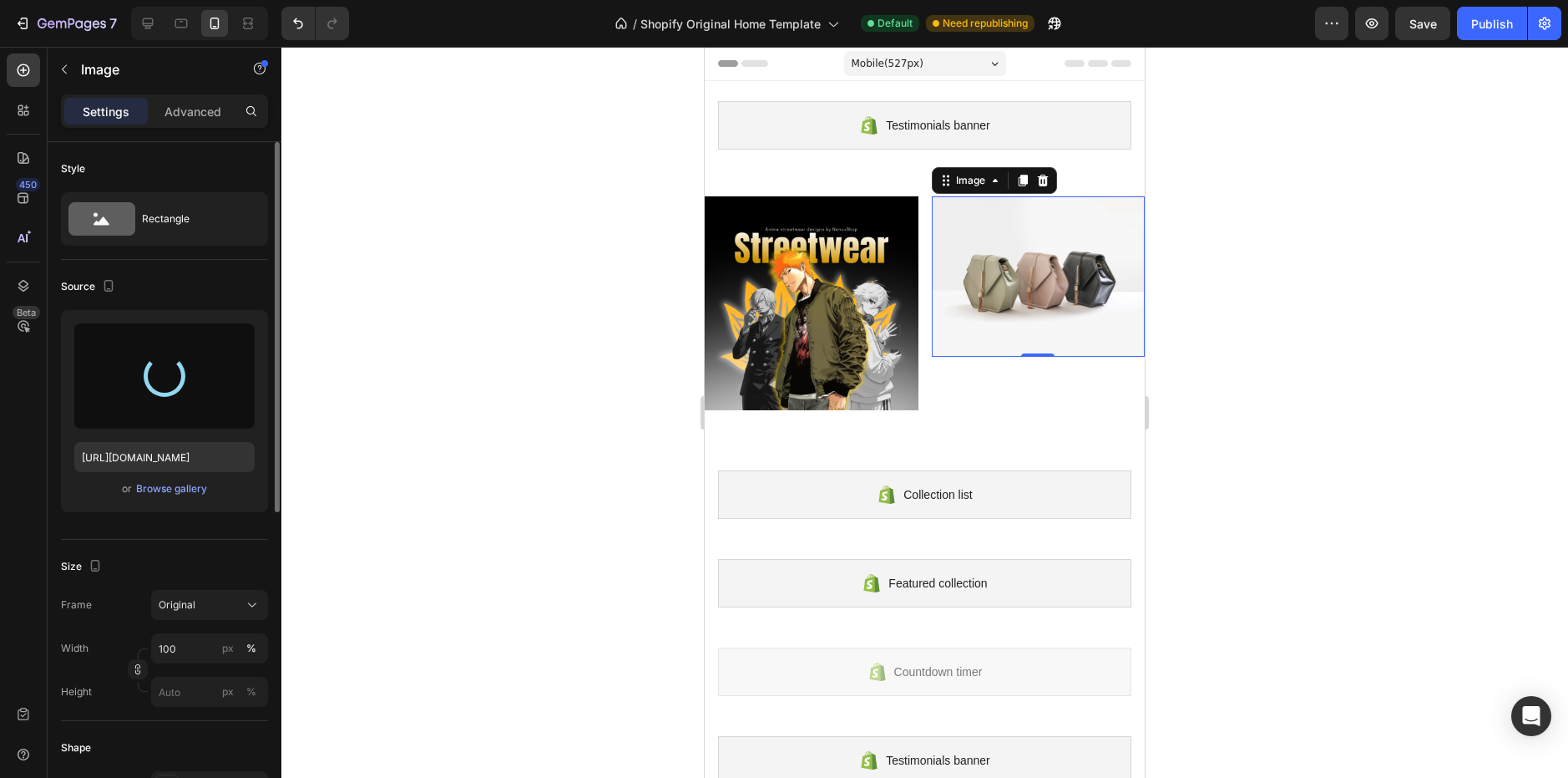
type input "[URL][DOMAIN_NAME]"
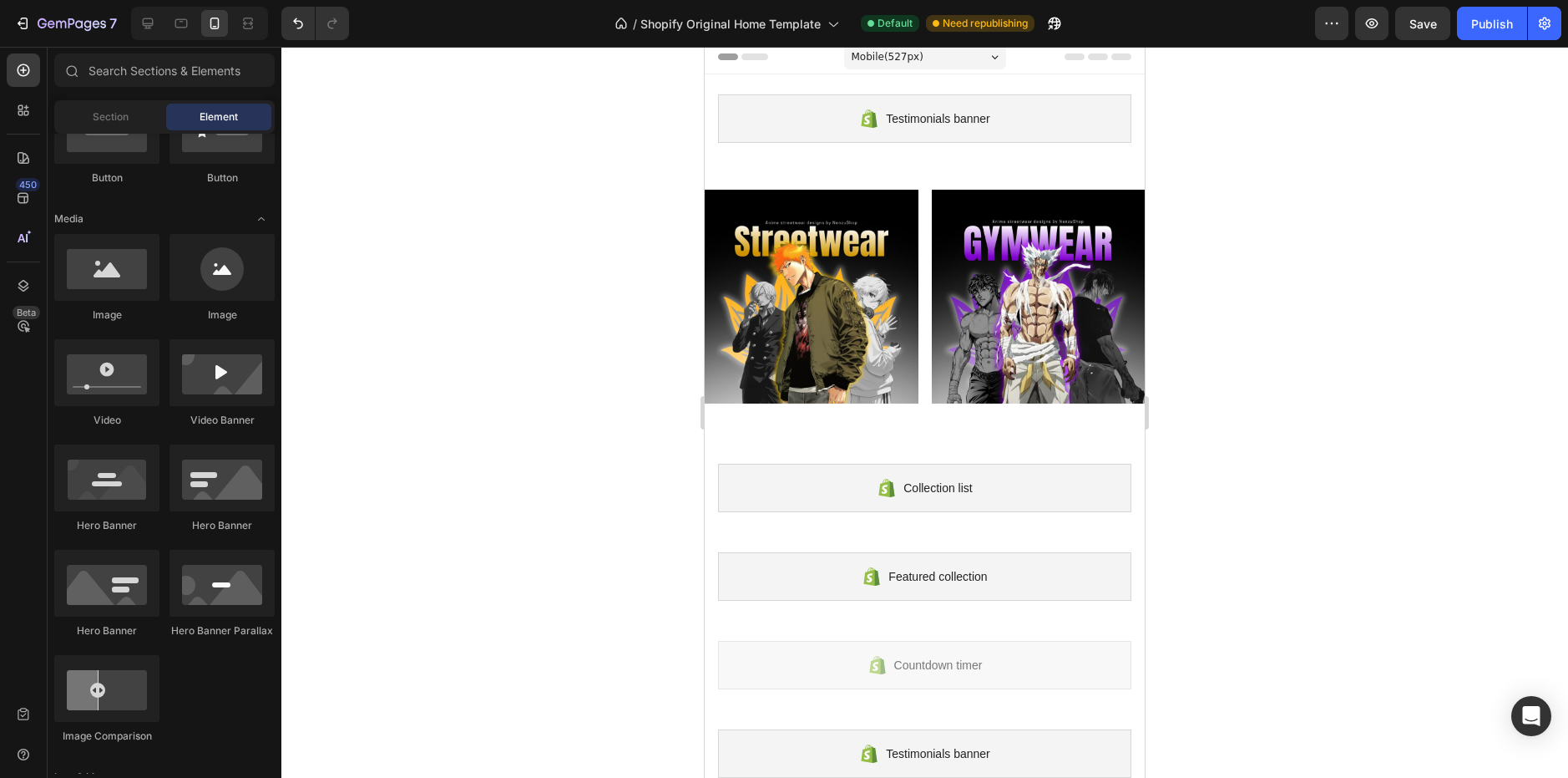
scroll to position [0, 0]
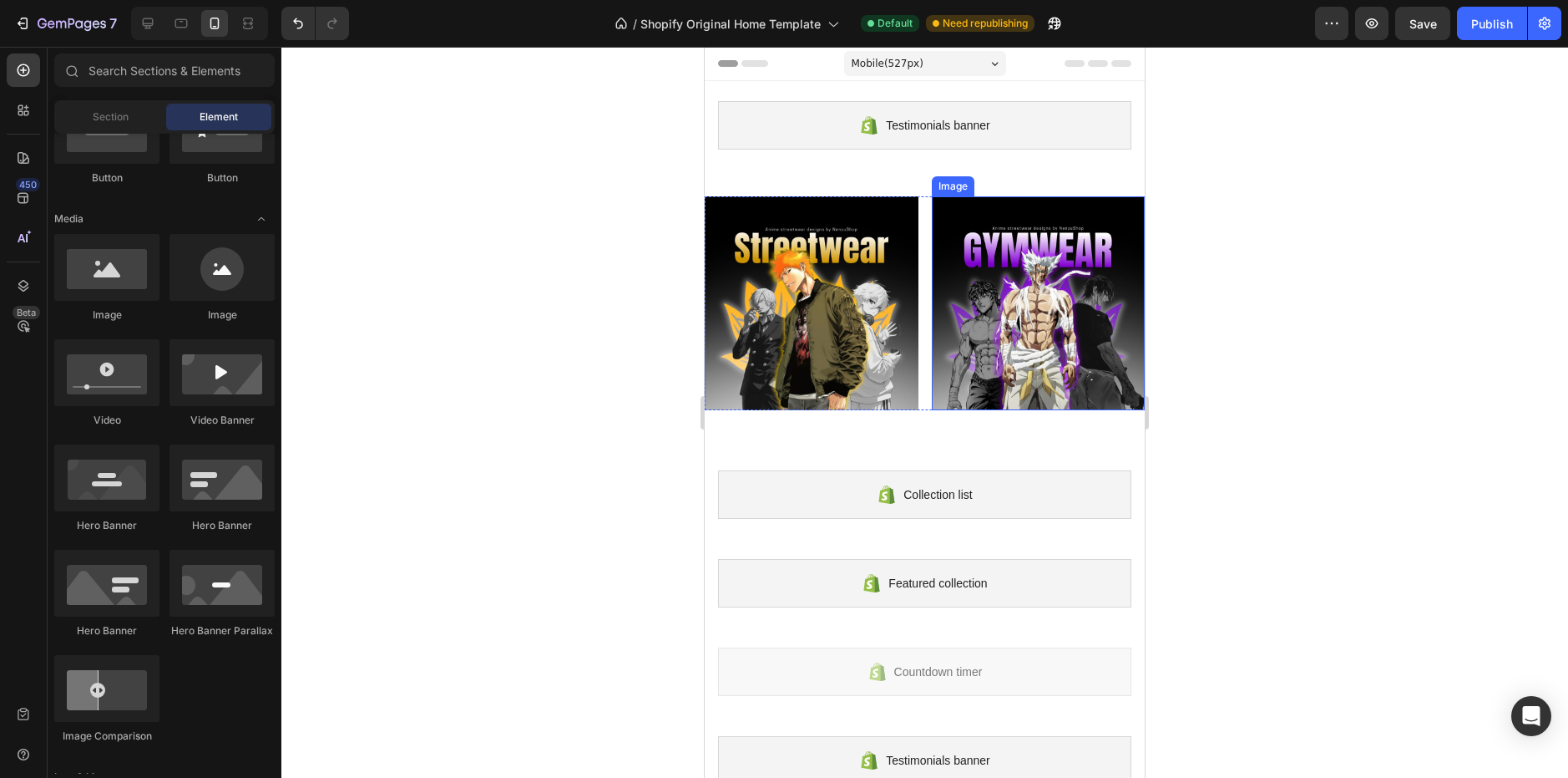
click at [920, 224] on div "Image Image Row" at bounding box center [925, 302] width 440 height 214
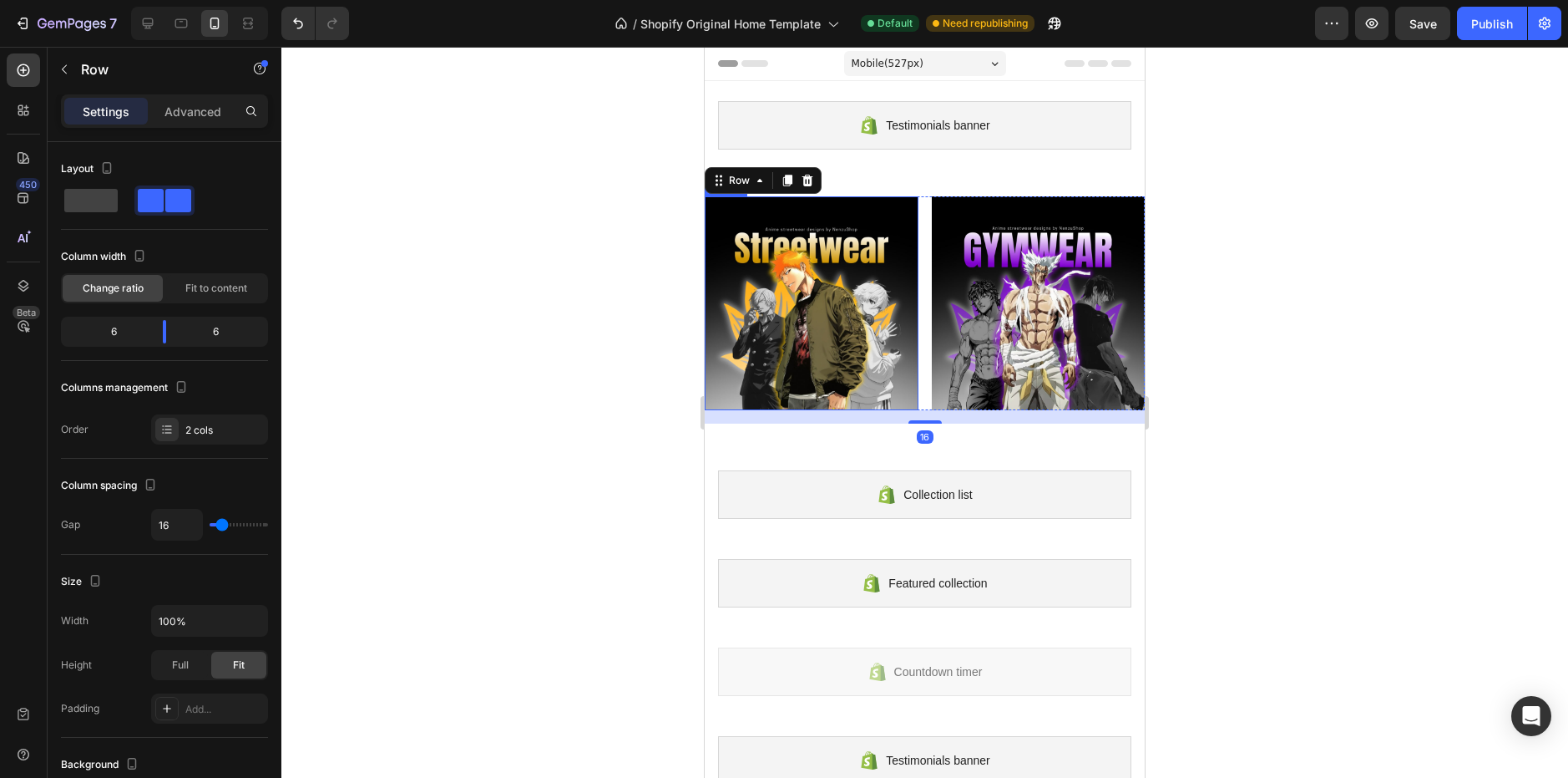
click at [849, 237] on img at bounding box center [811, 302] width 214 height 214
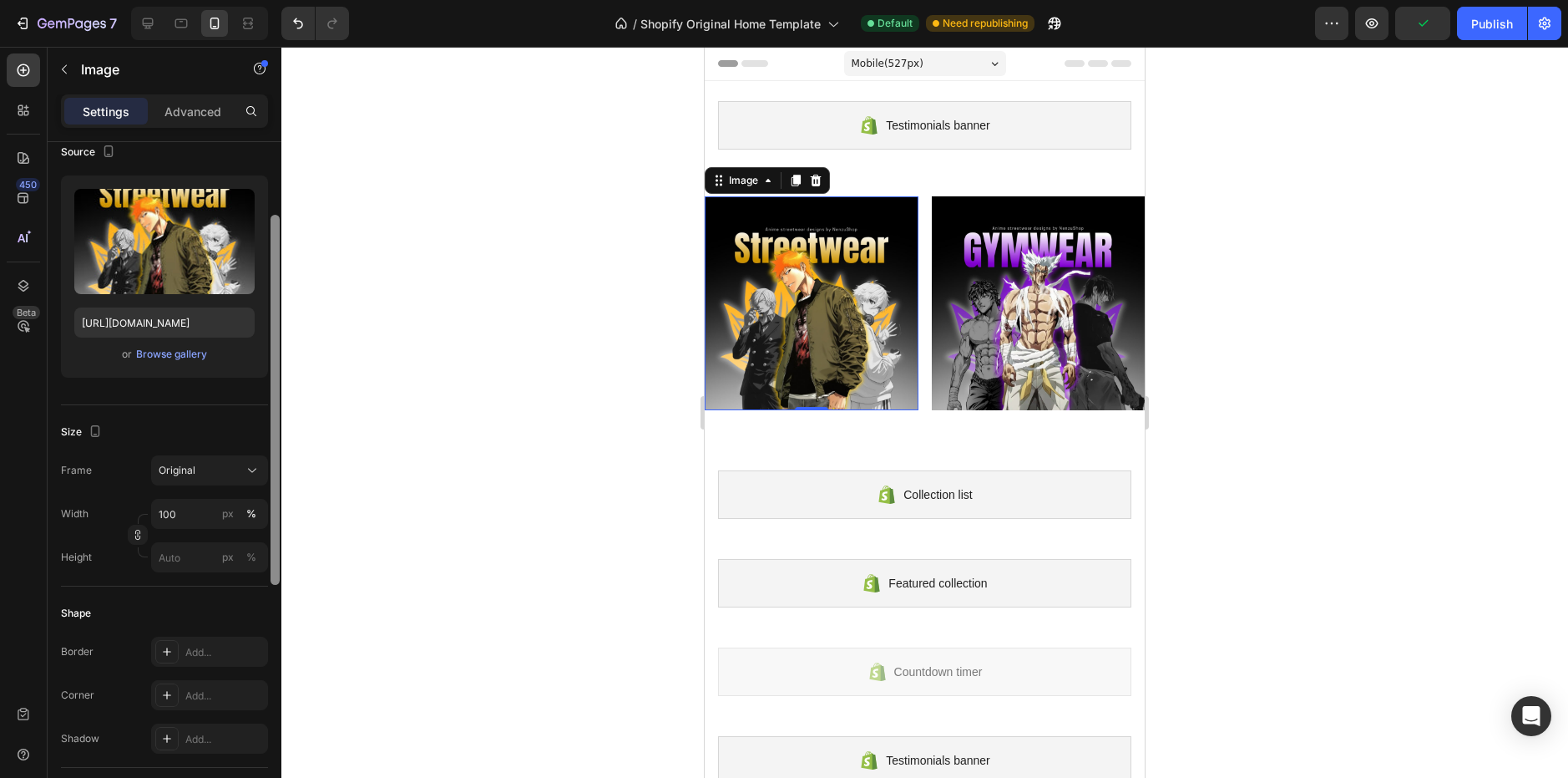
drag, startPoint x: 276, startPoint y: 230, endPoint x: 269, endPoint y: 302, distance: 72.3
click at [269, 302] on div at bounding box center [274, 483] width 13 height 683
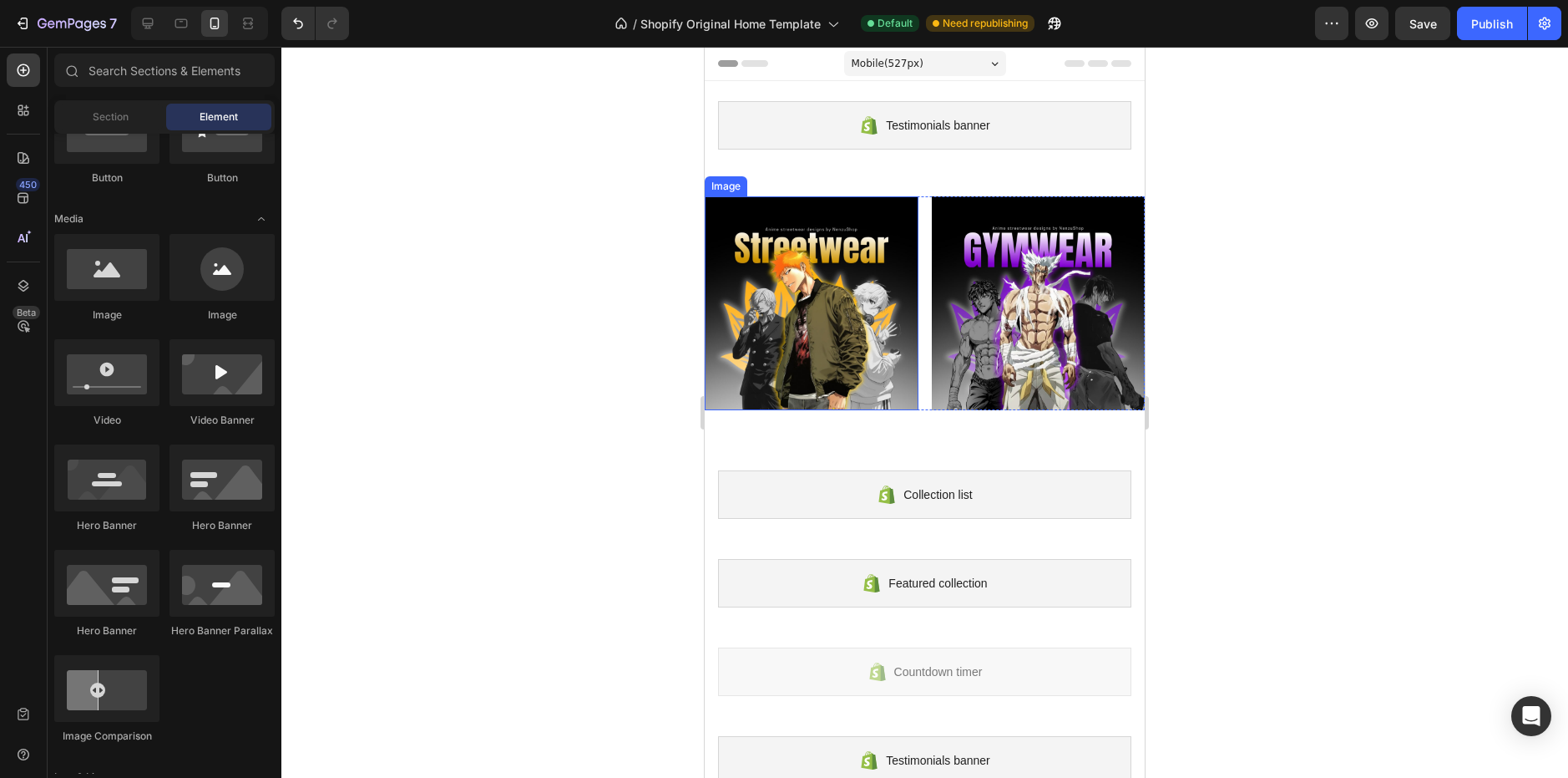
click at [800, 213] on img at bounding box center [811, 302] width 214 height 214
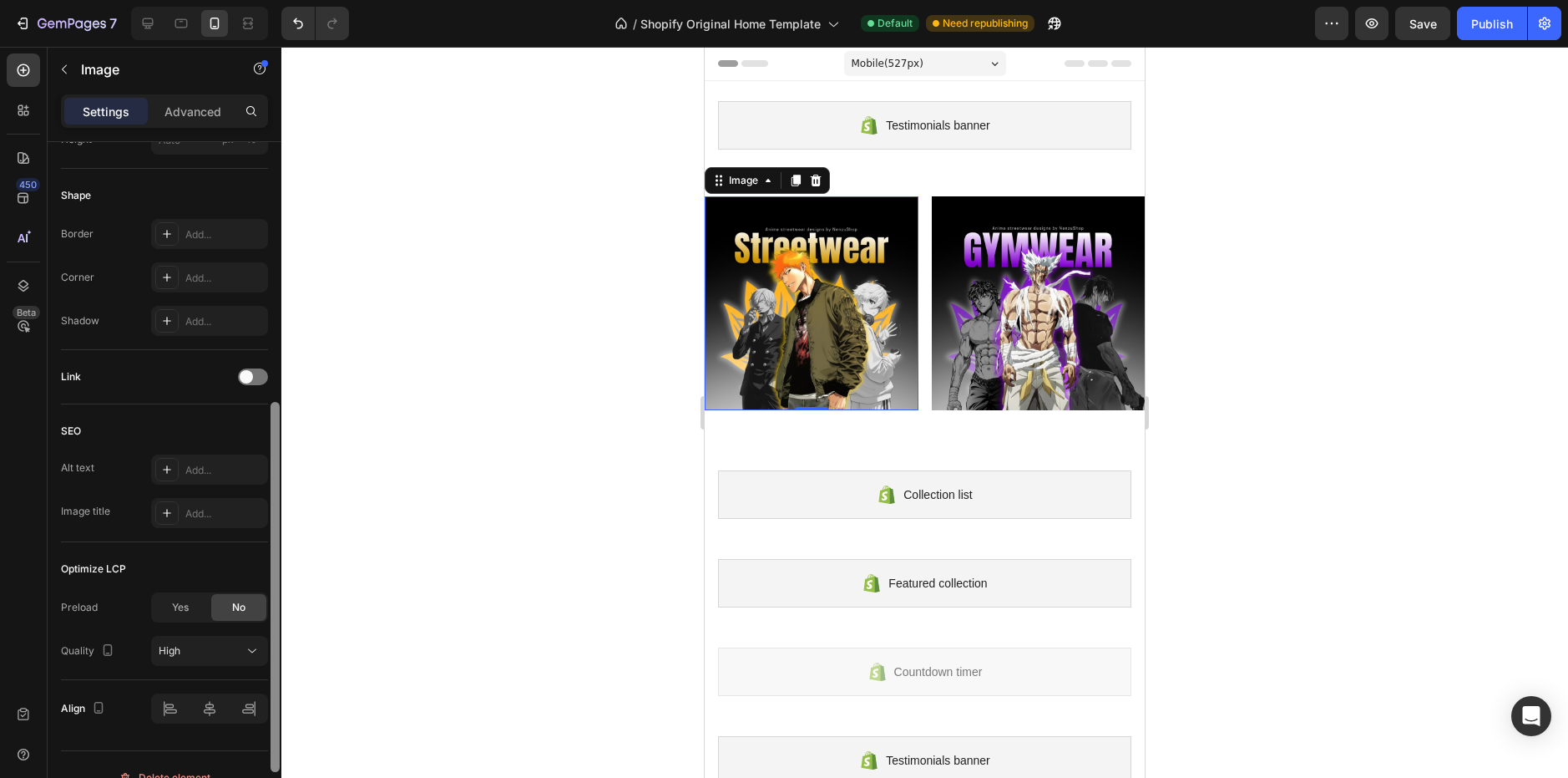
drag, startPoint x: 275, startPoint y: 209, endPoint x: 277, endPoint y: 494, distance: 285.0
click at [276, 506] on div at bounding box center [274, 587] width 9 height 370
click at [254, 378] on div at bounding box center [253, 380] width 30 height 17
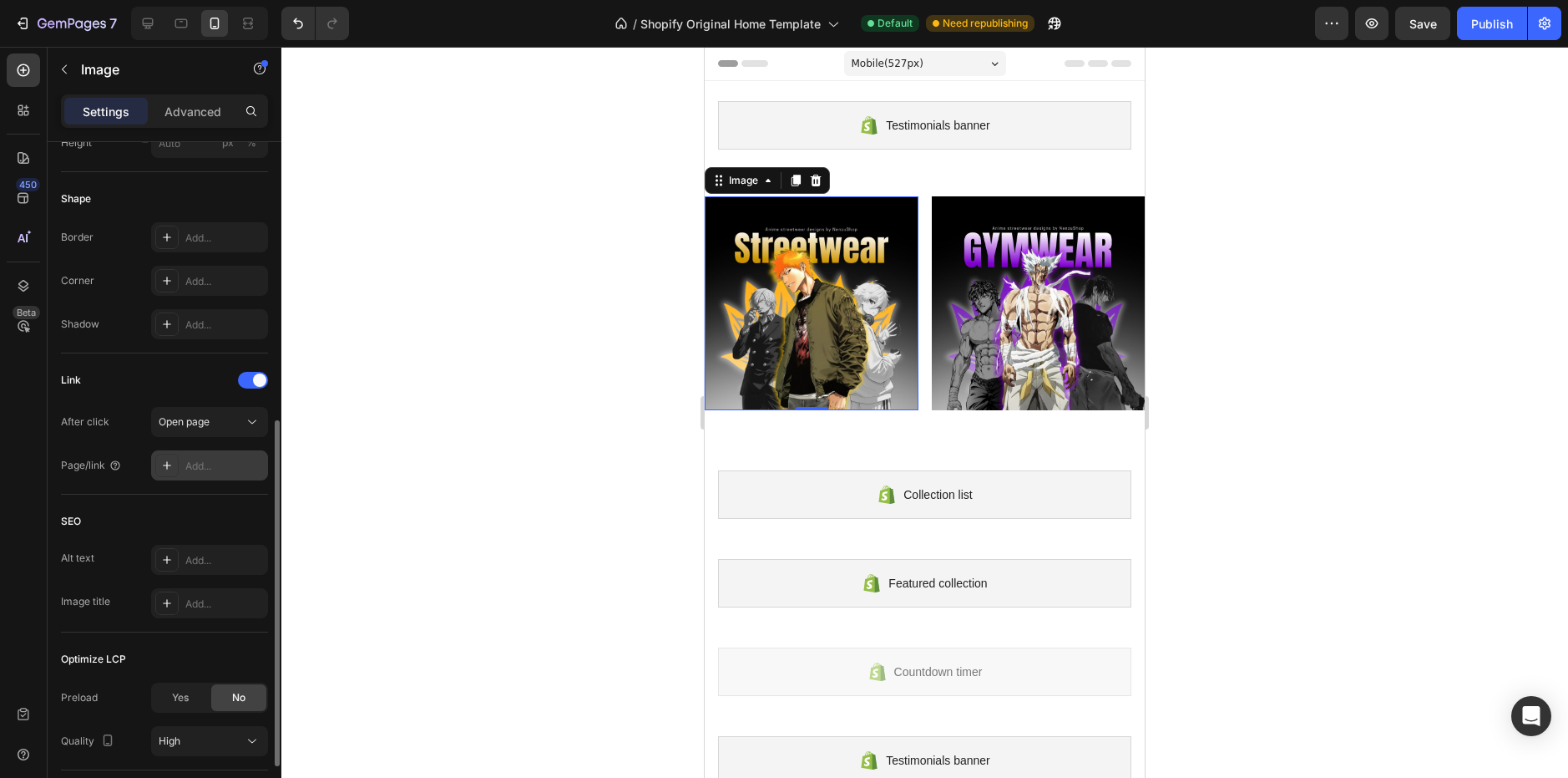
click at [209, 470] on div "Add..." at bounding box center [225, 466] width 79 height 15
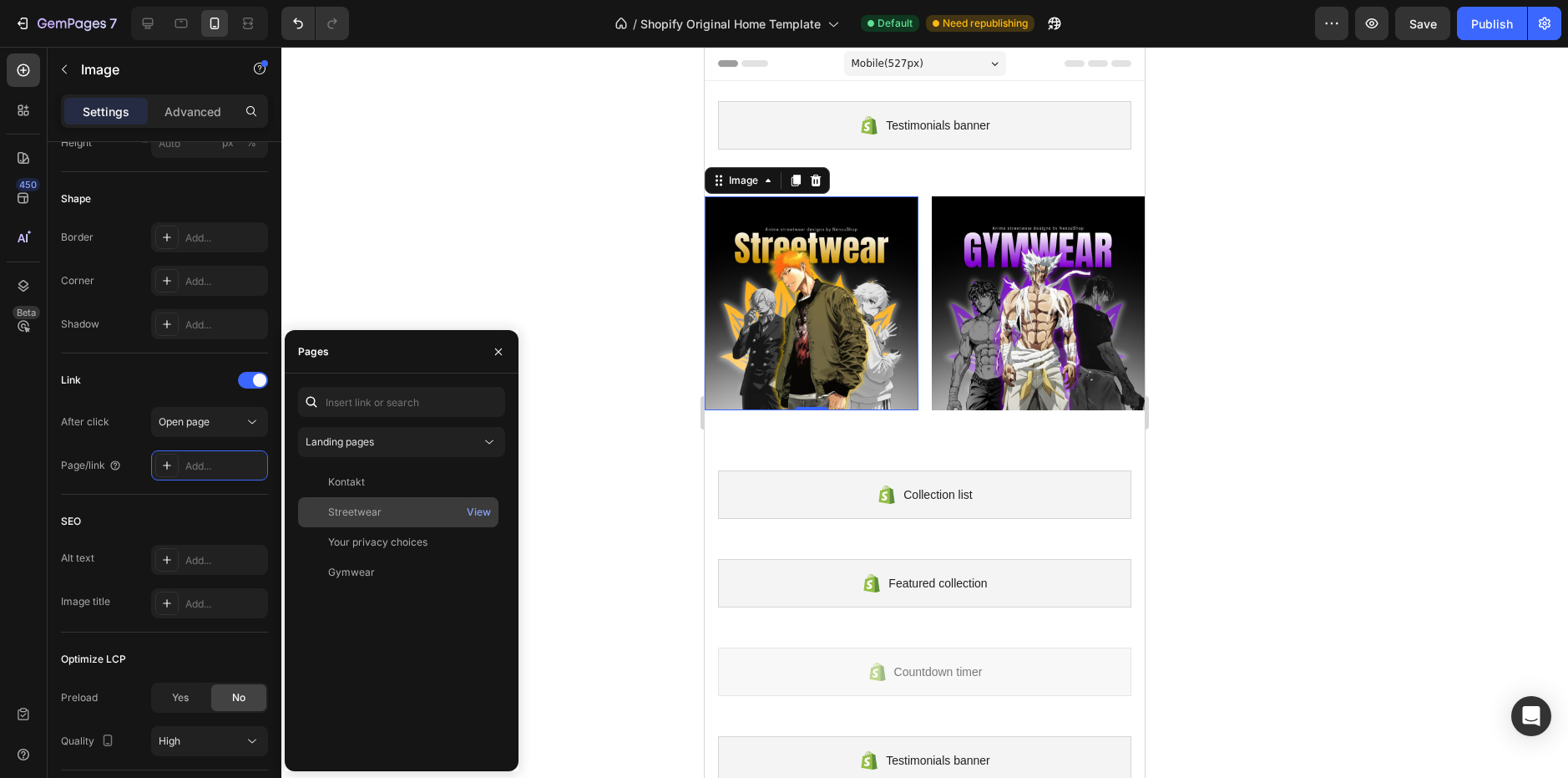
click at [377, 503] on div "Streetwear View" at bounding box center [398, 512] width 200 height 30
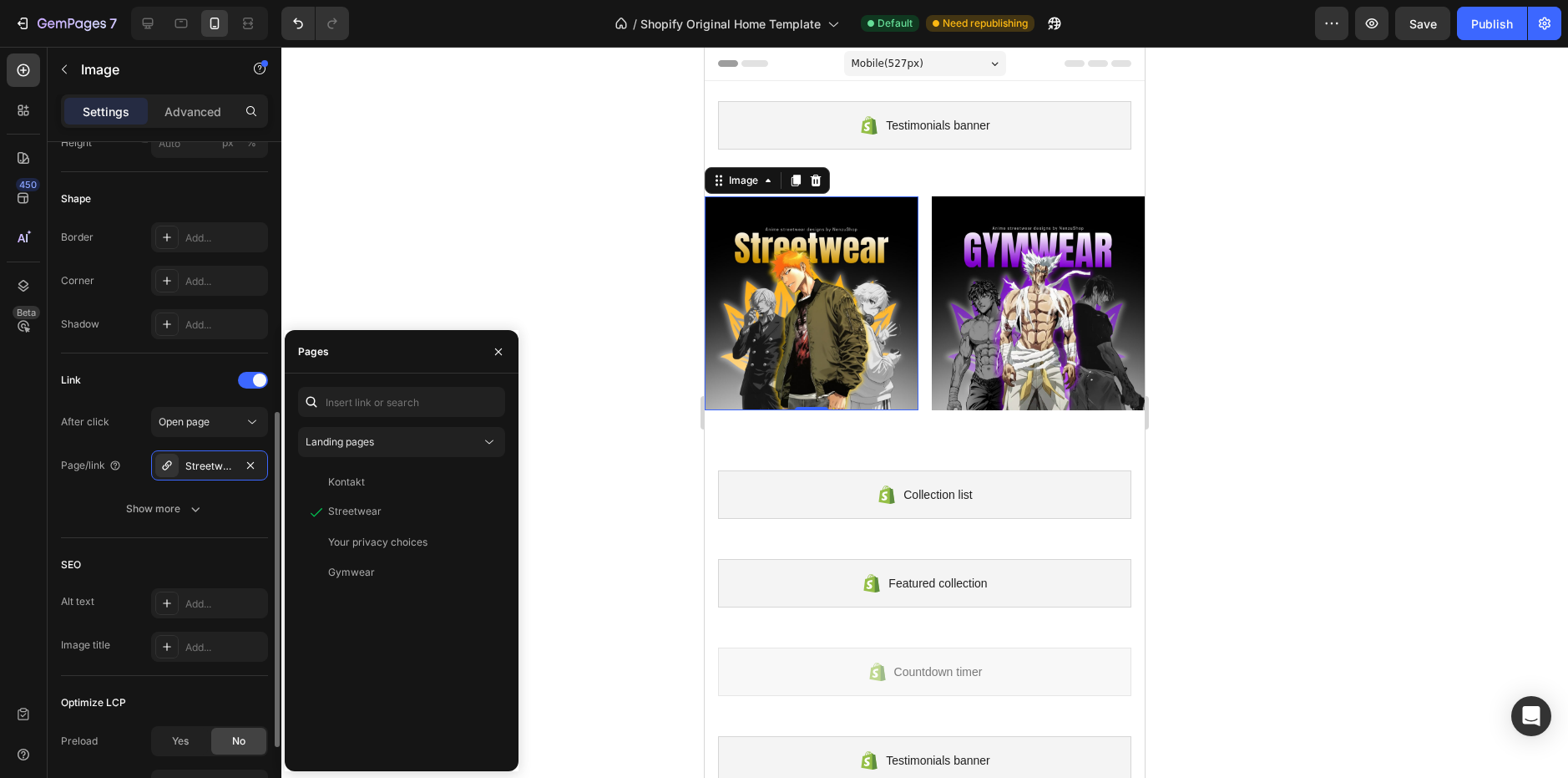
click at [258, 532] on div "Link After click Open page Page/link Streetwear Show more" at bounding box center [164, 445] width 207 height 185
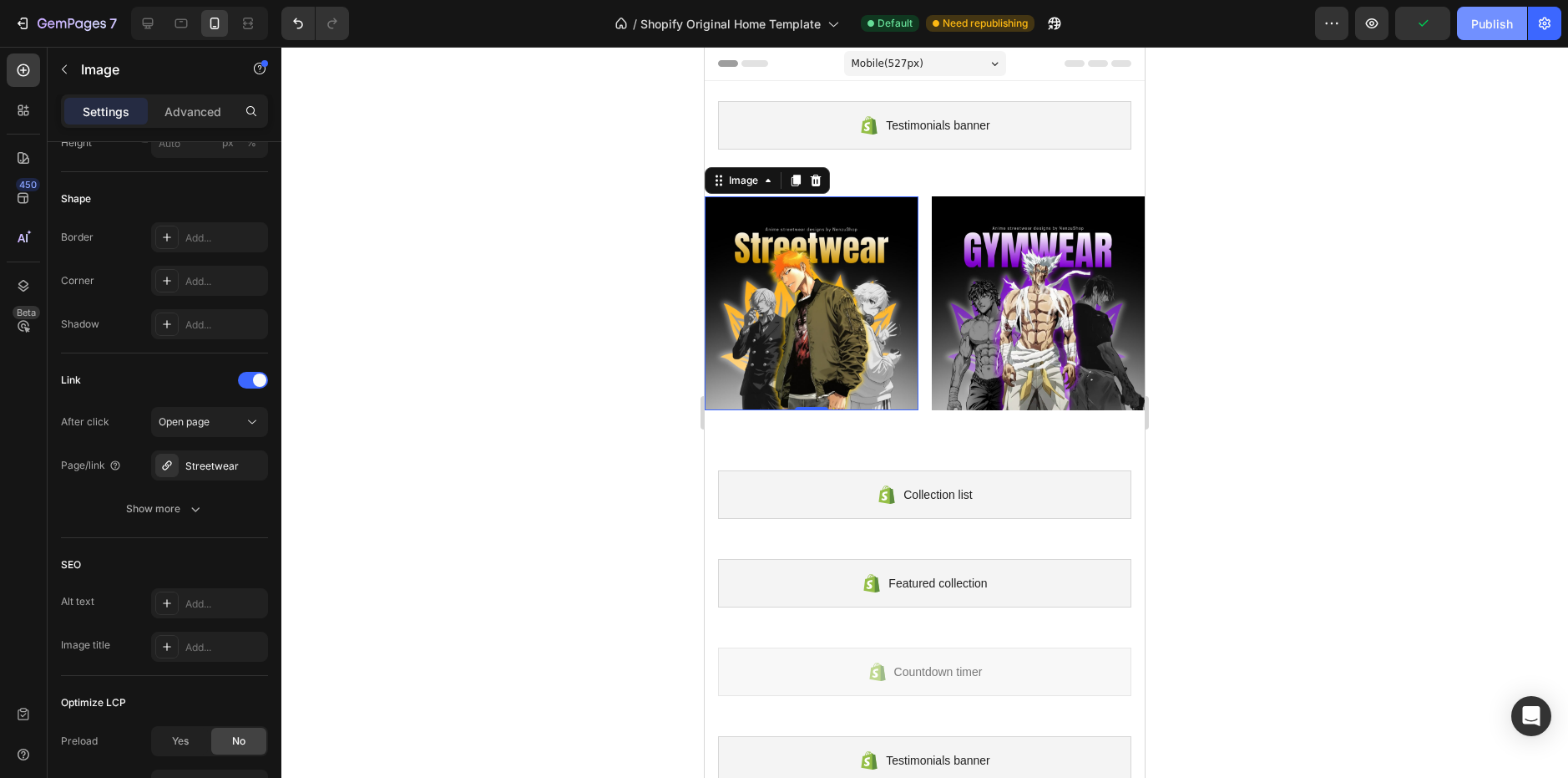
click at [1468, 31] on button "Publish" at bounding box center [1491, 24] width 70 height 34
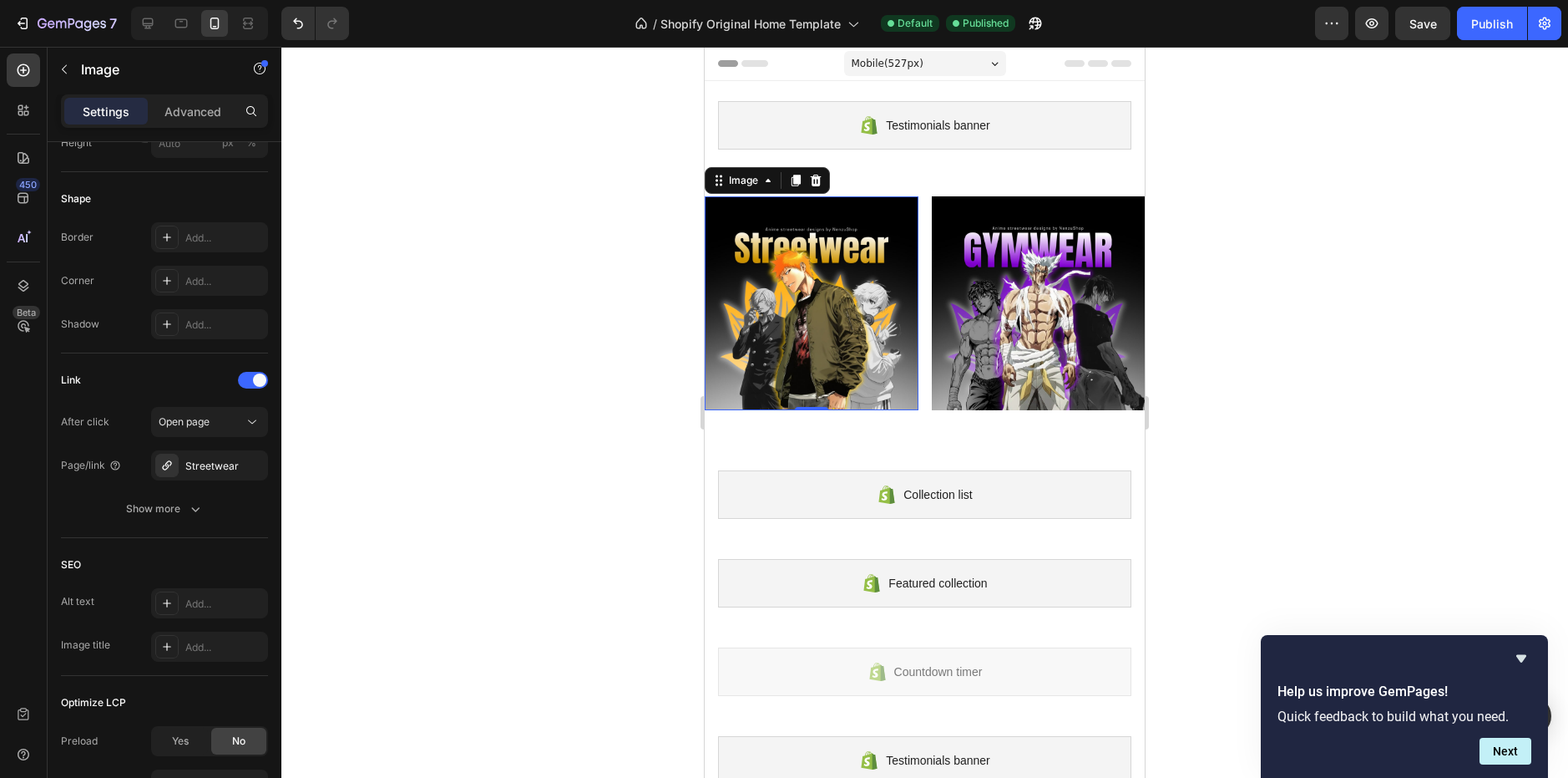
click at [685, 249] on div at bounding box center [925, 411] width 1287 height 731
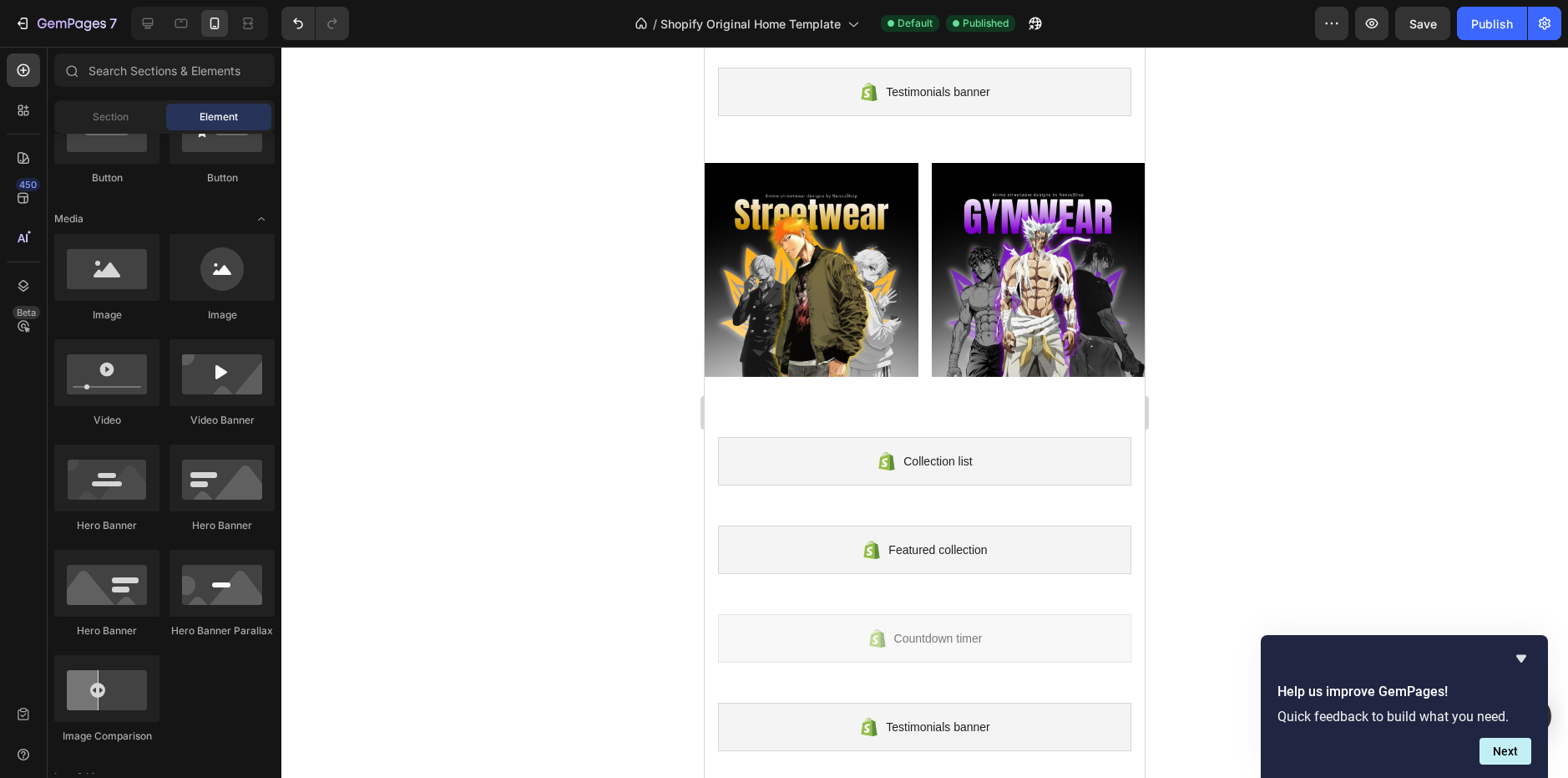
scroll to position [0, 0]
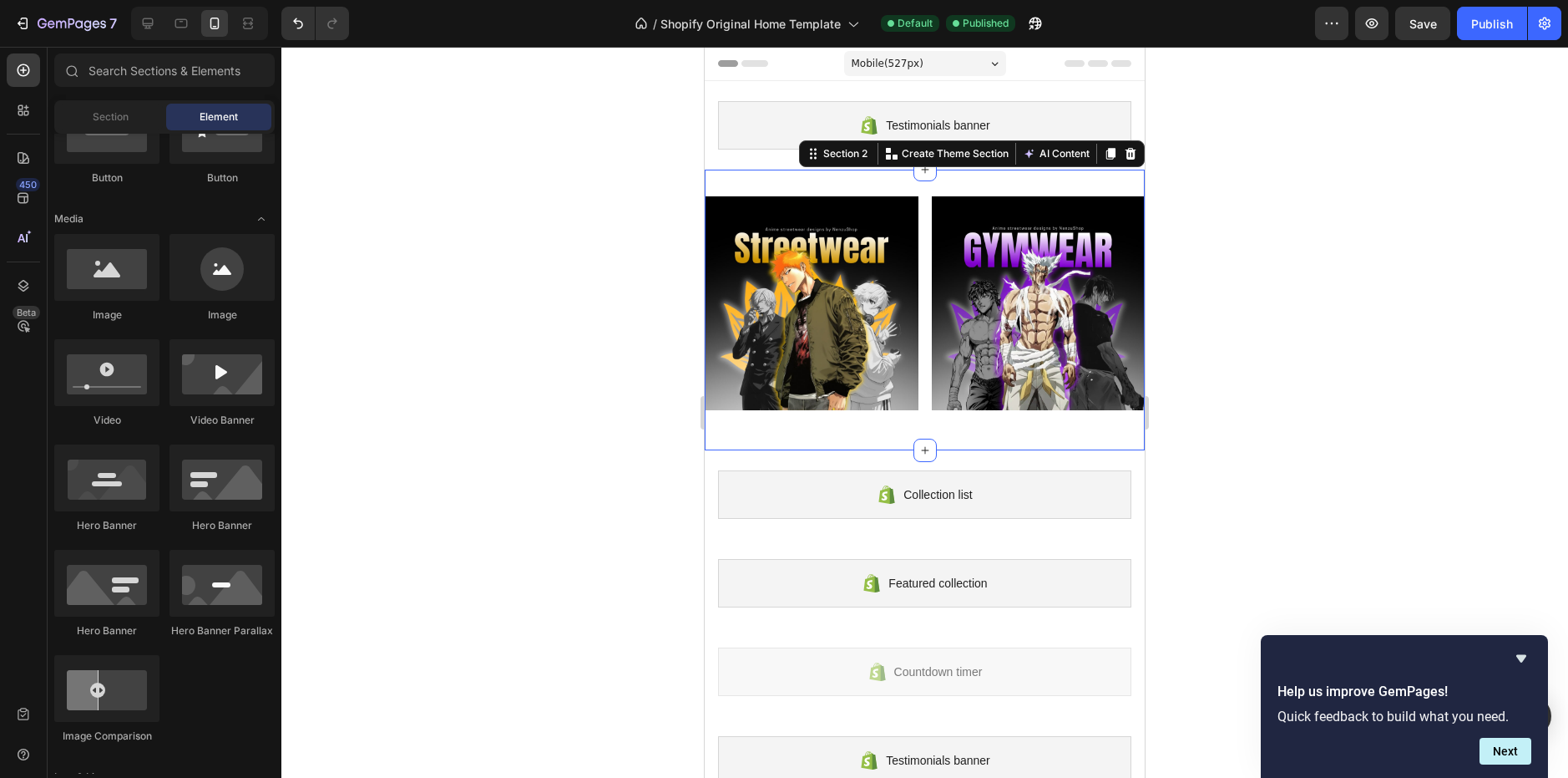
click at [922, 188] on div "Image Image Row Section 2 You can create reusable sections Create Theme Section…" at bounding box center [925, 310] width 440 height 280
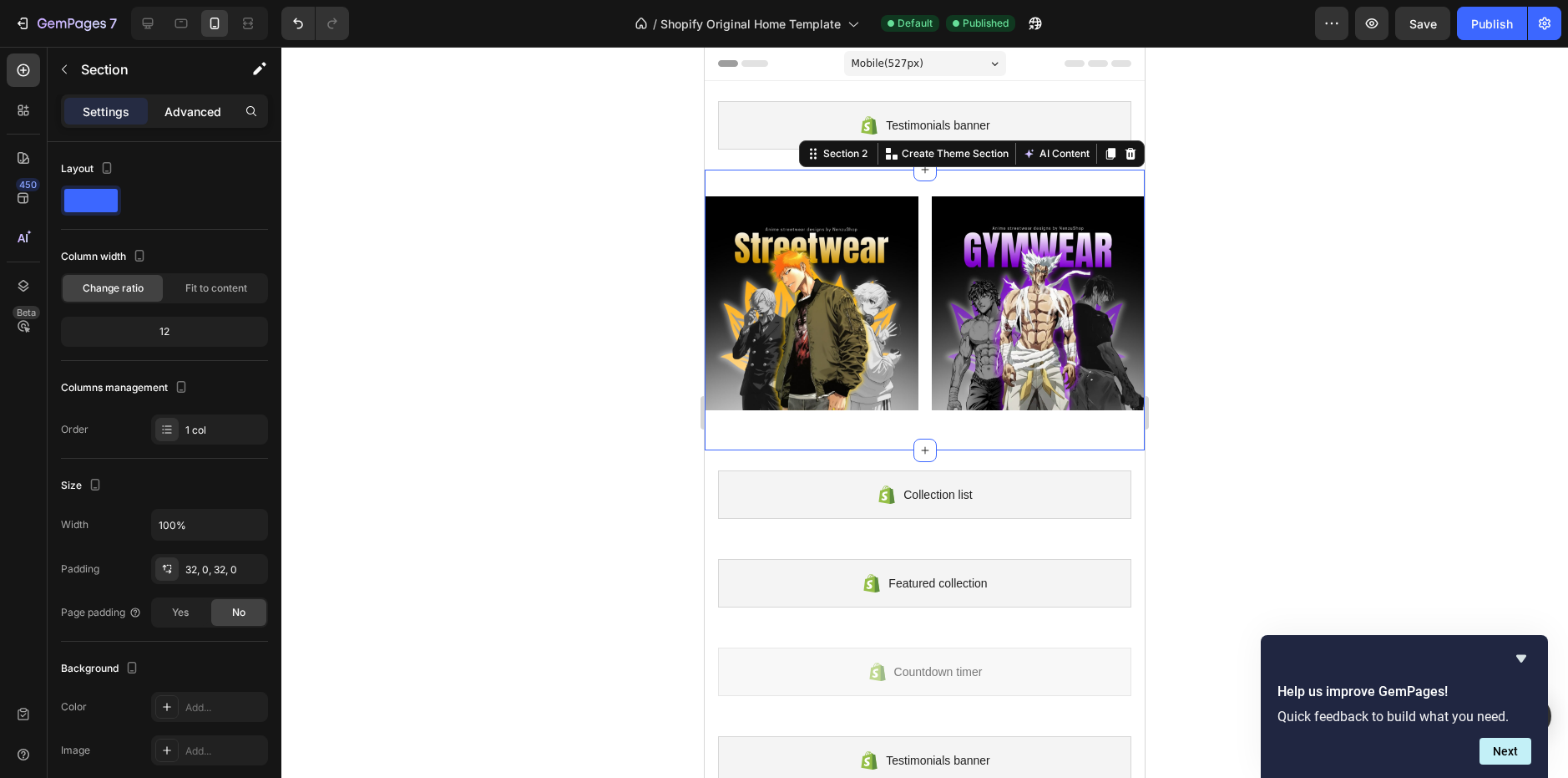
click at [195, 103] on p "Advanced" at bounding box center [193, 112] width 57 height 18
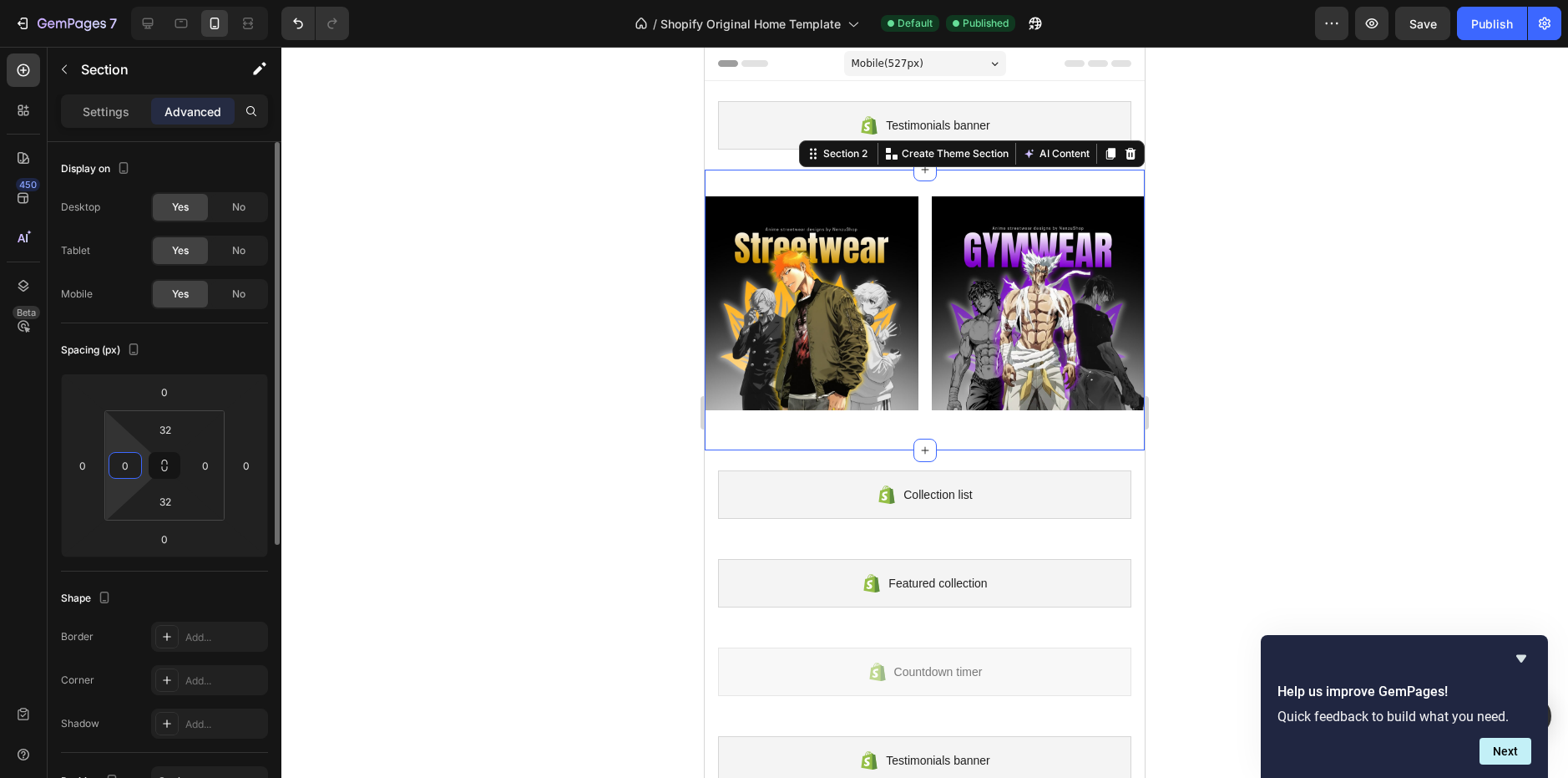
click at [120, 466] on input "0" at bounding box center [125, 465] width 25 height 25
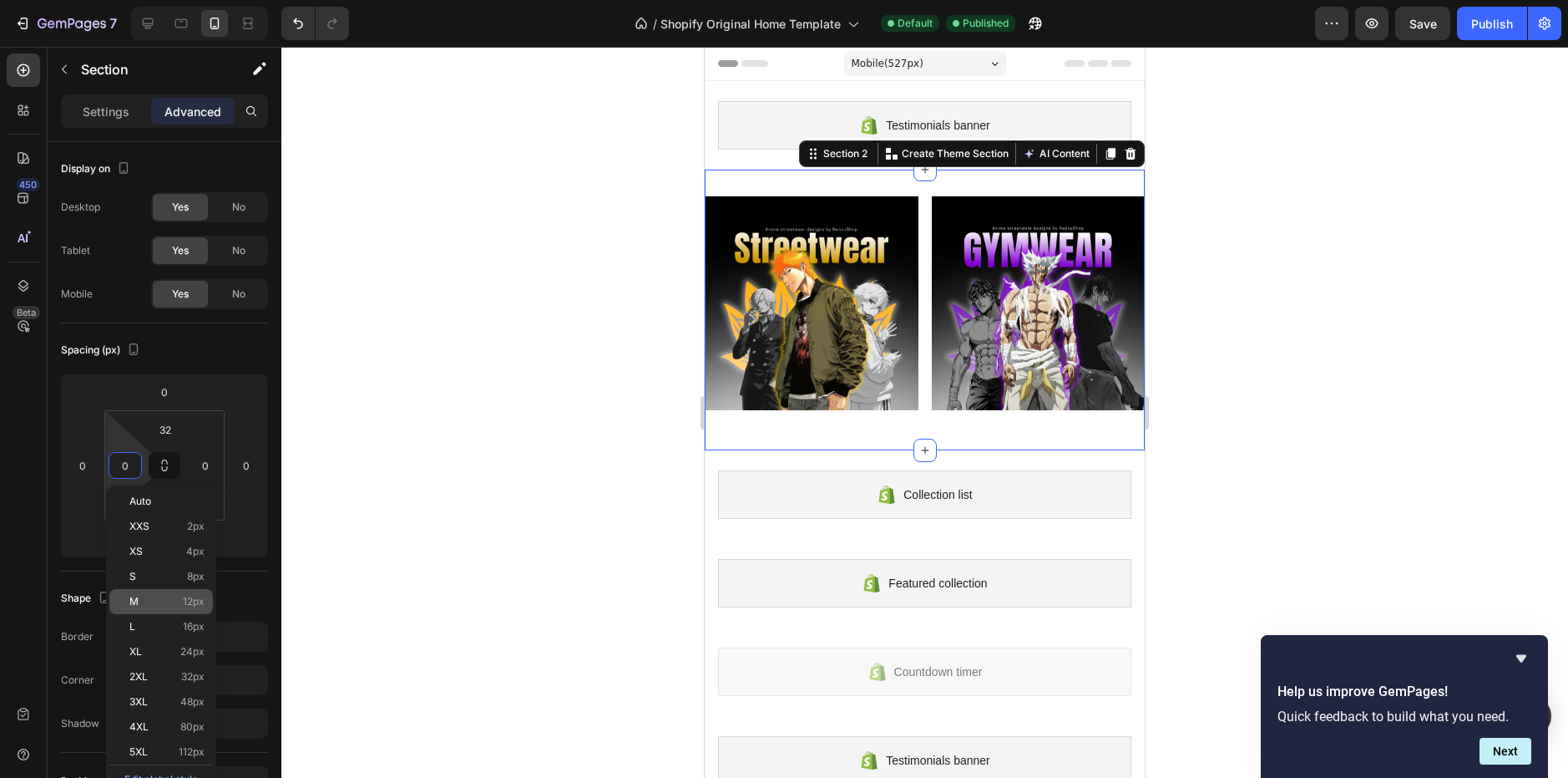
click at [193, 598] on span "12px" at bounding box center [194, 601] width 22 height 12
type input "12"
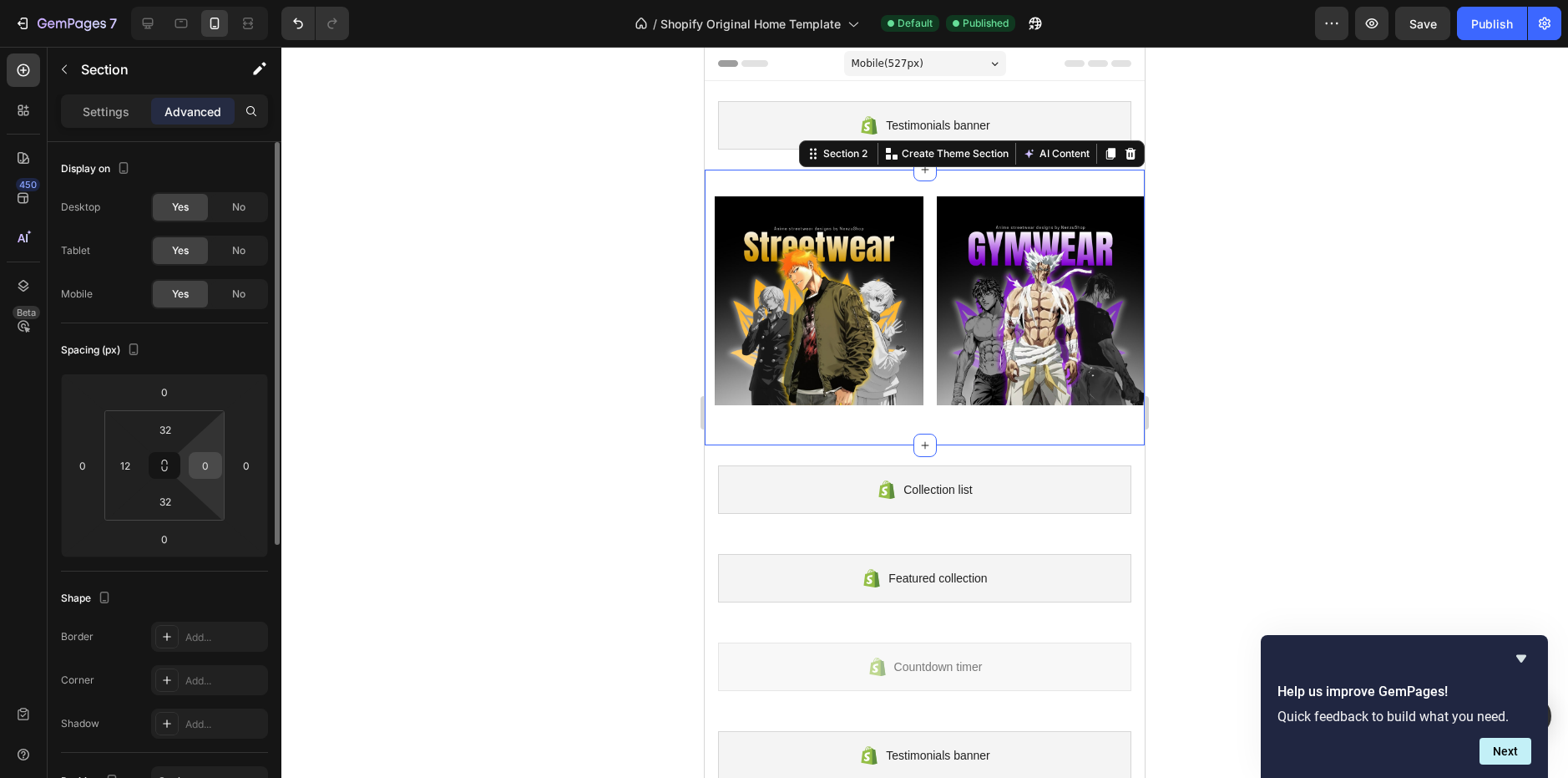
click at [193, 458] on input "0" at bounding box center [205, 465] width 25 height 25
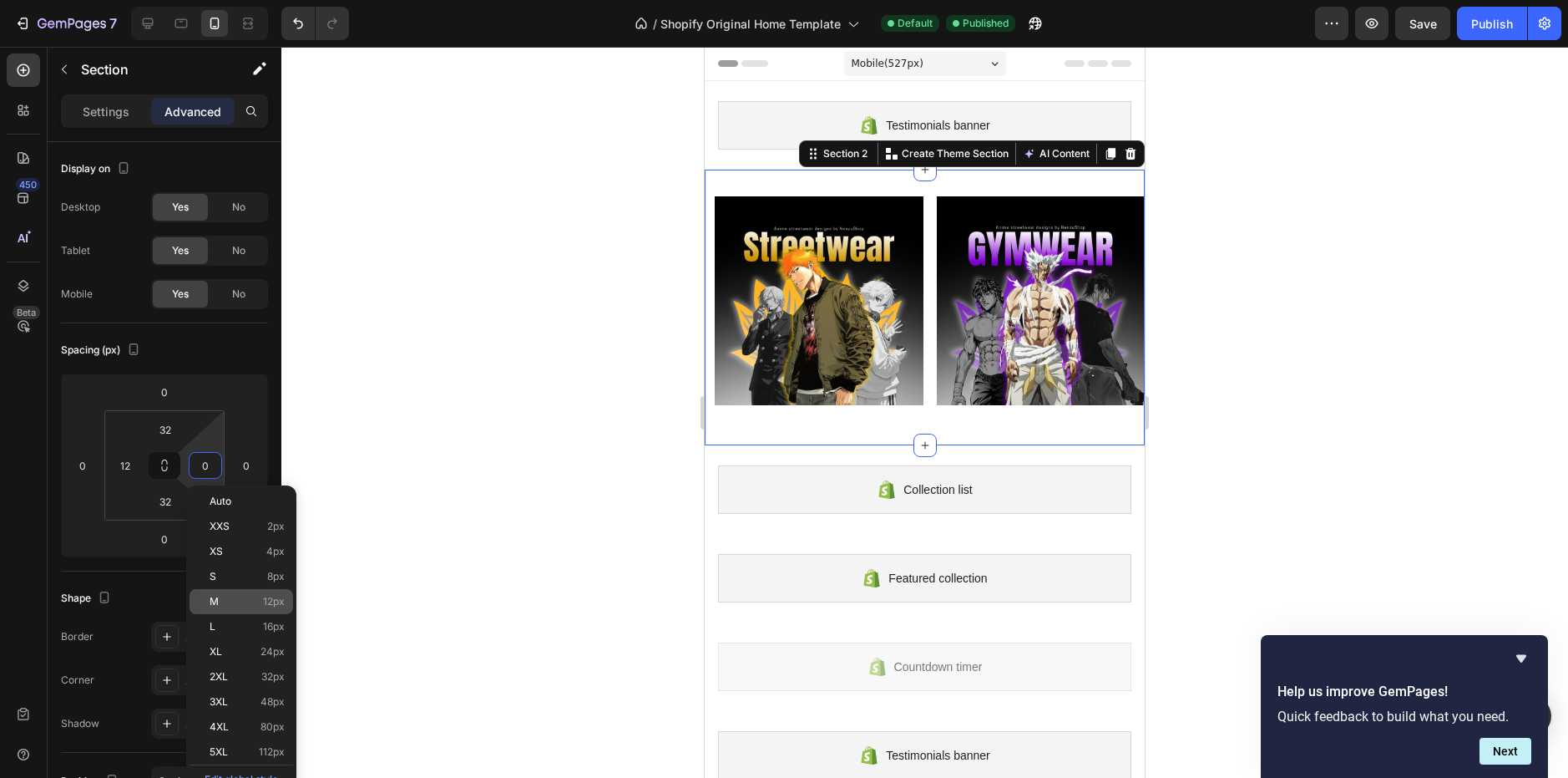
click at [258, 607] on p "M 12px" at bounding box center [247, 601] width 75 height 12
type input "12"
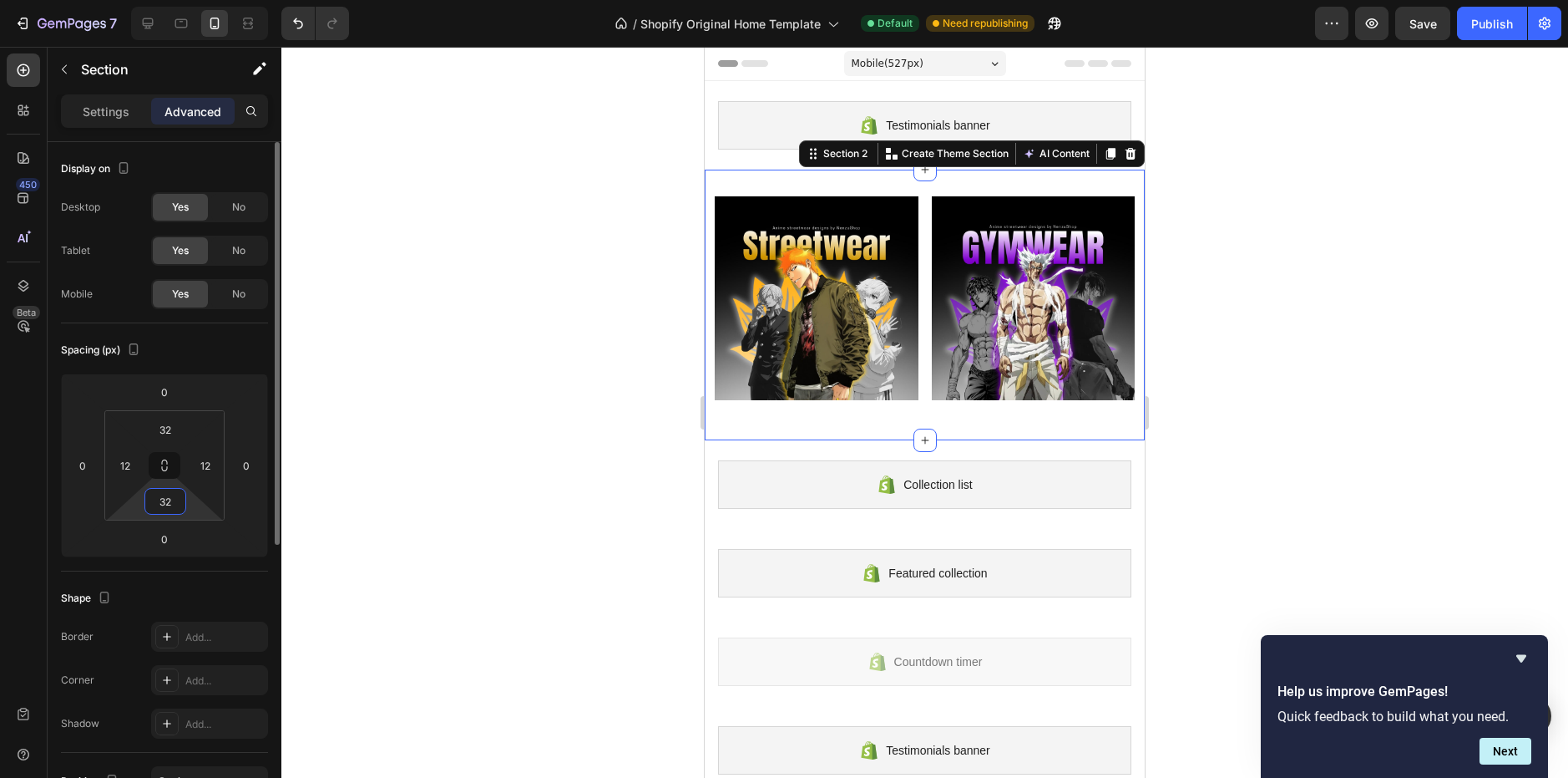
click at [171, 496] on input "32" at bounding box center [165, 501] width 34 height 25
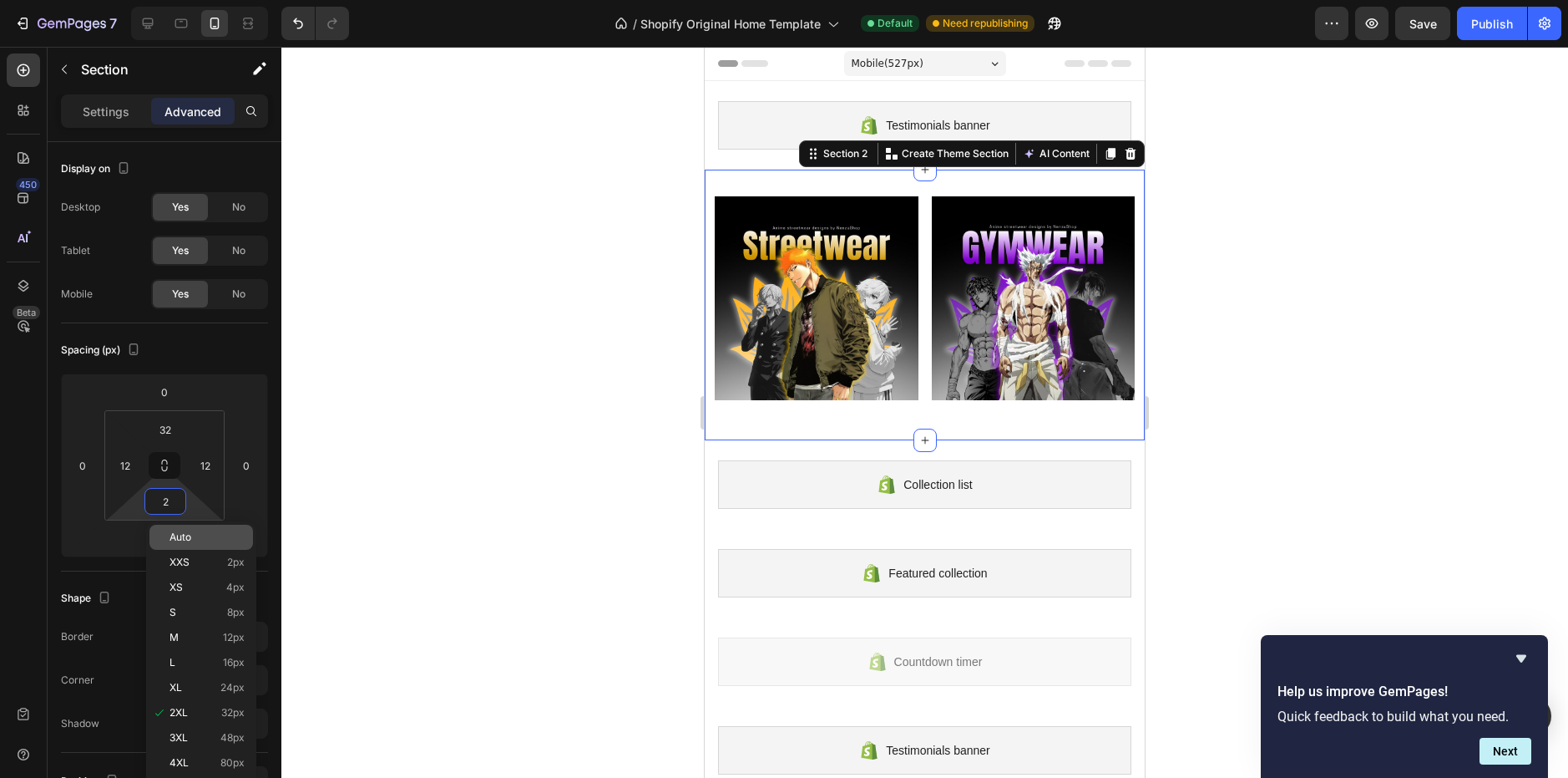
click at [212, 538] on p "Auto" at bounding box center [207, 537] width 75 height 12
type input "Auto"
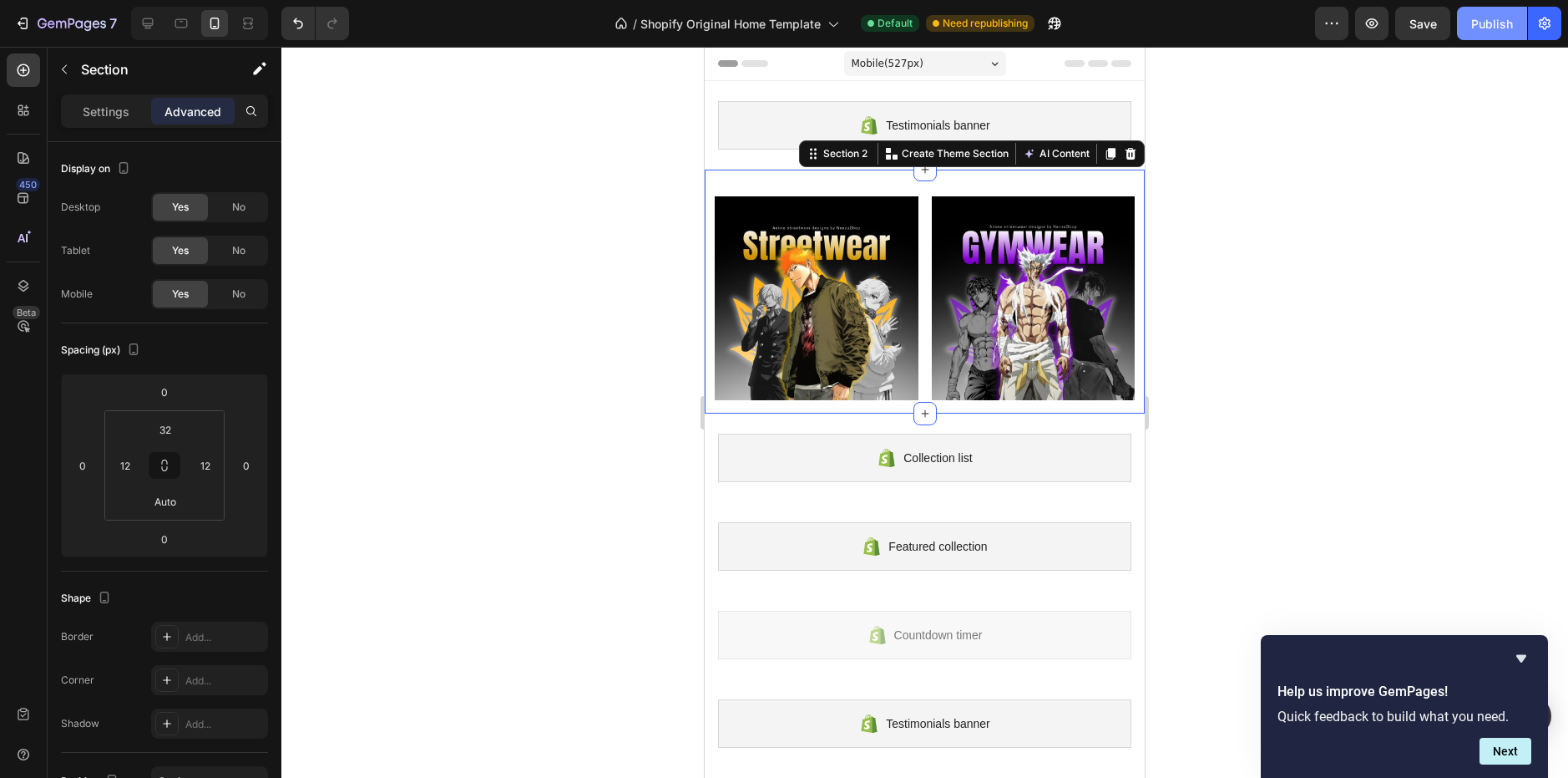
click at [1495, 28] on div "Publish" at bounding box center [1491, 24] width 41 height 18
click at [778, 277] on img at bounding box center [816, 297] width 203 height 204
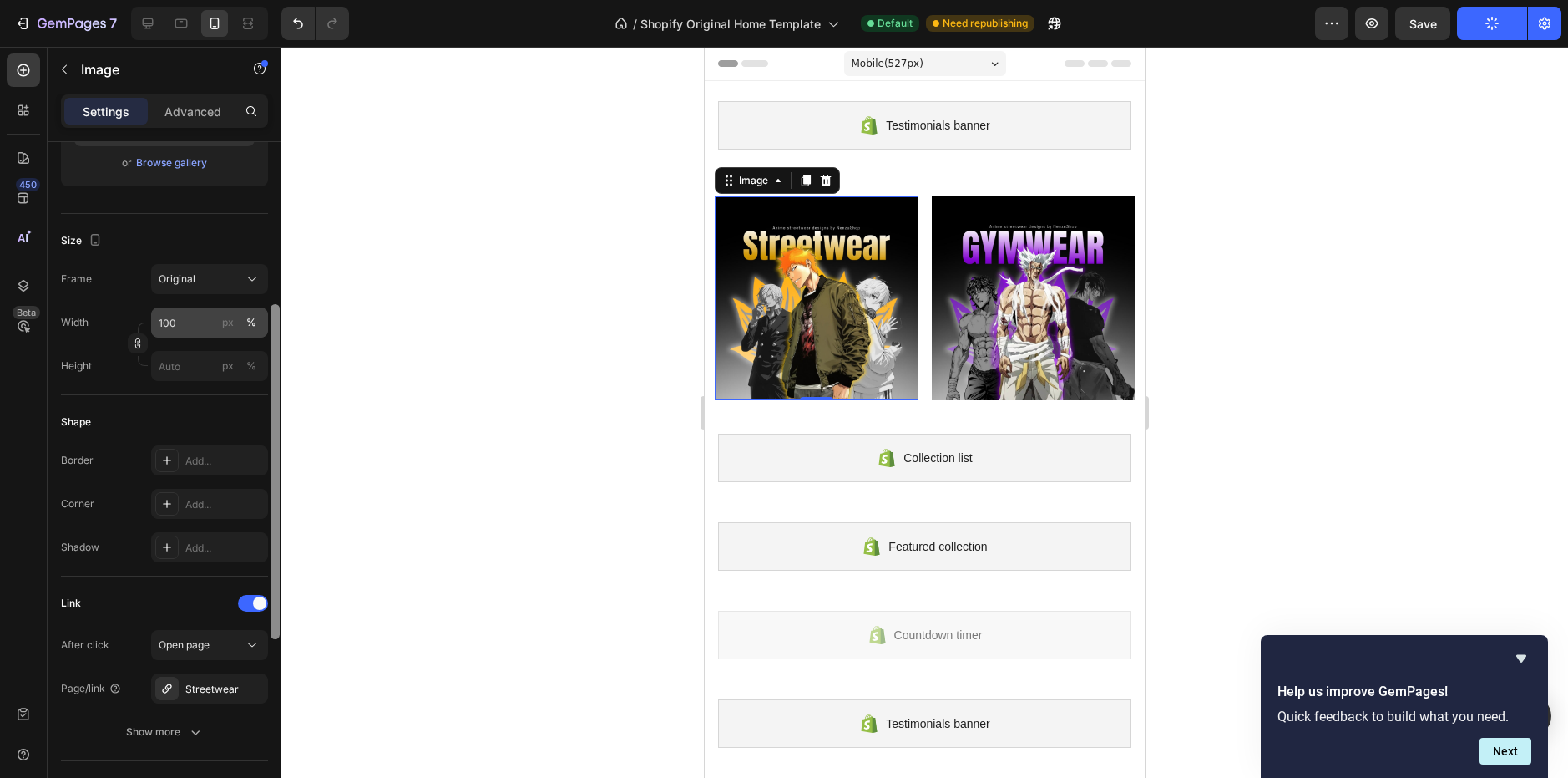
scroll to position [328, 0]
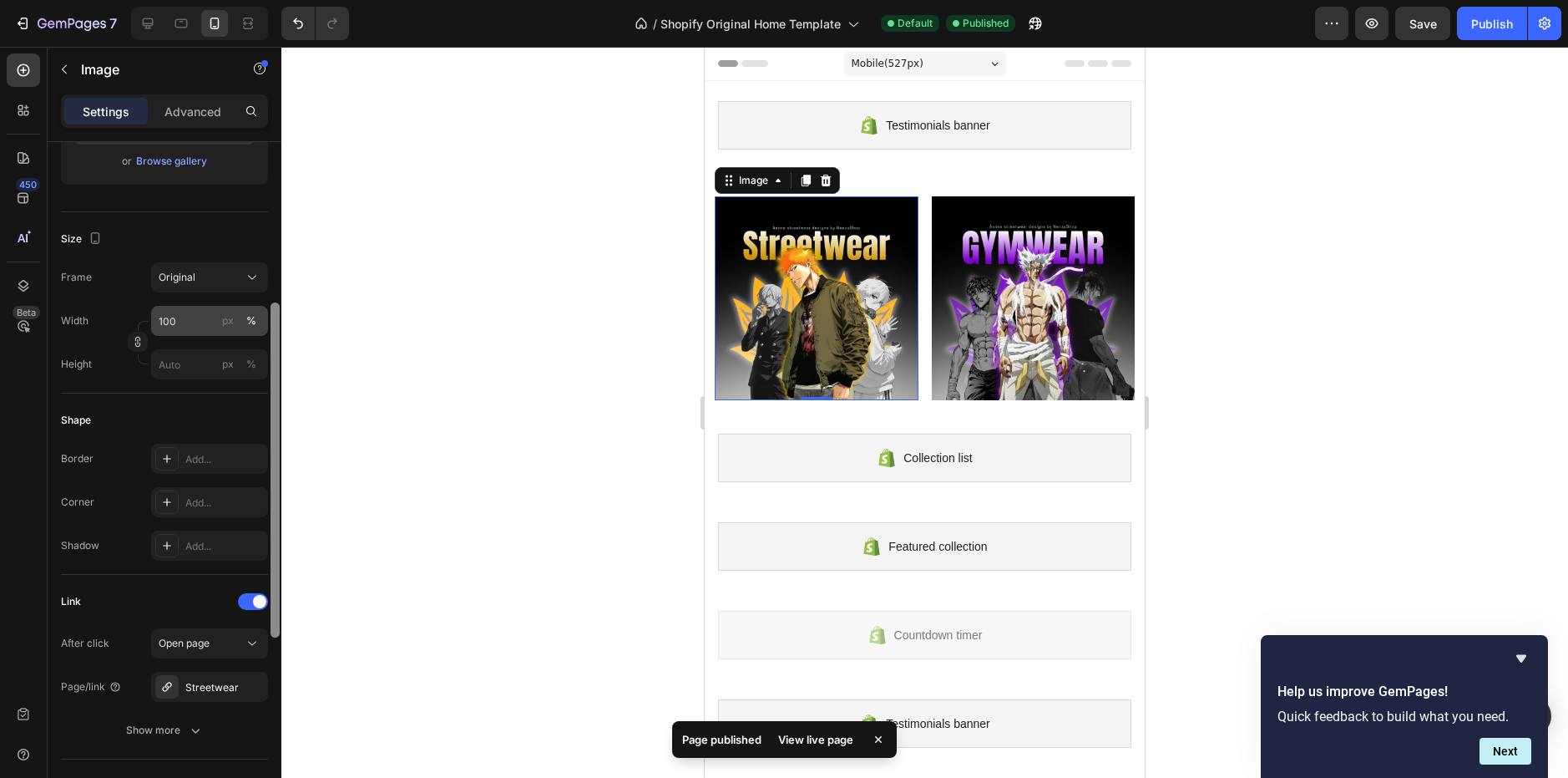
drag, startPoint x: 273, startPoint y: 166, endPoint x: 258, endPoint y: 327, distance: 161.7
click at [258, 327] on div "Style Rectangle Source Upload Image [URL][DOMAIN_NAME] or Browse gallery Size F…" at bounding box center [164, 483] width 234 height 683
click at [187, 101] on div "Advanced" at bounding box center [193, 112] width 84 height 27
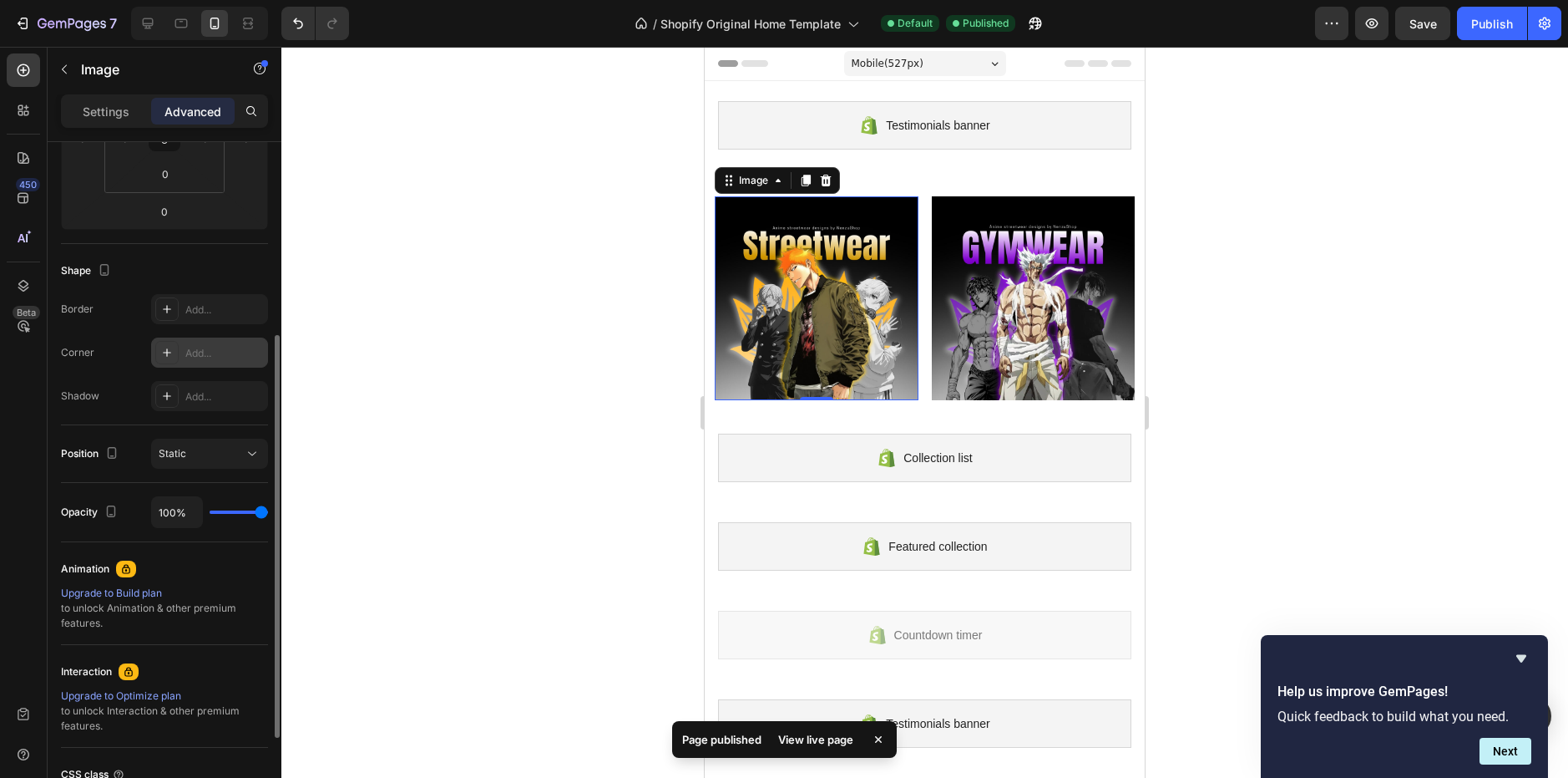
click at [207, 347] on div "Add..." at bounding box center [225, 353] width 79 height 15
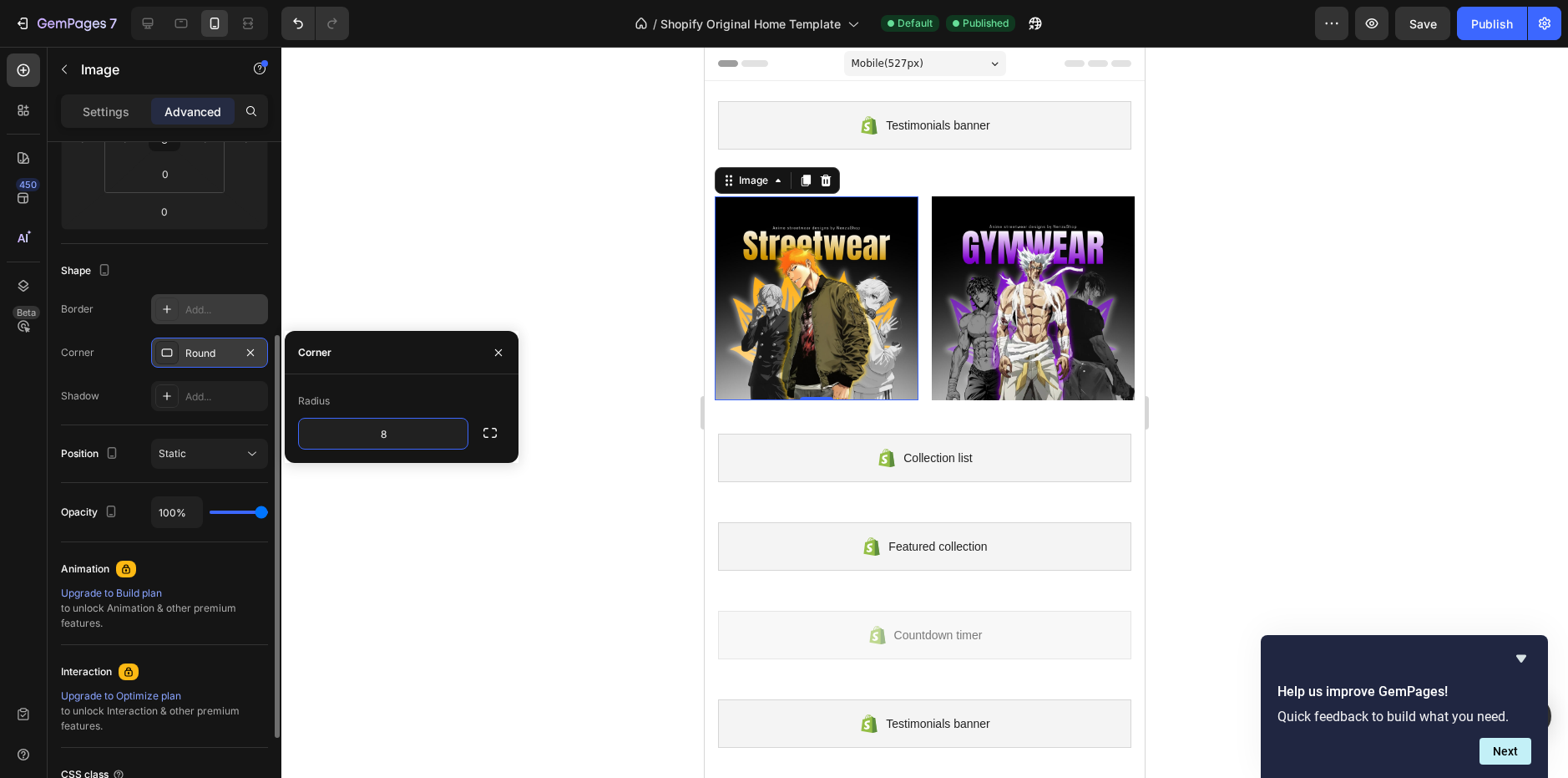
click at [203, 313] on div "Add..." at bounding box center [225, 310] width 79 height 15
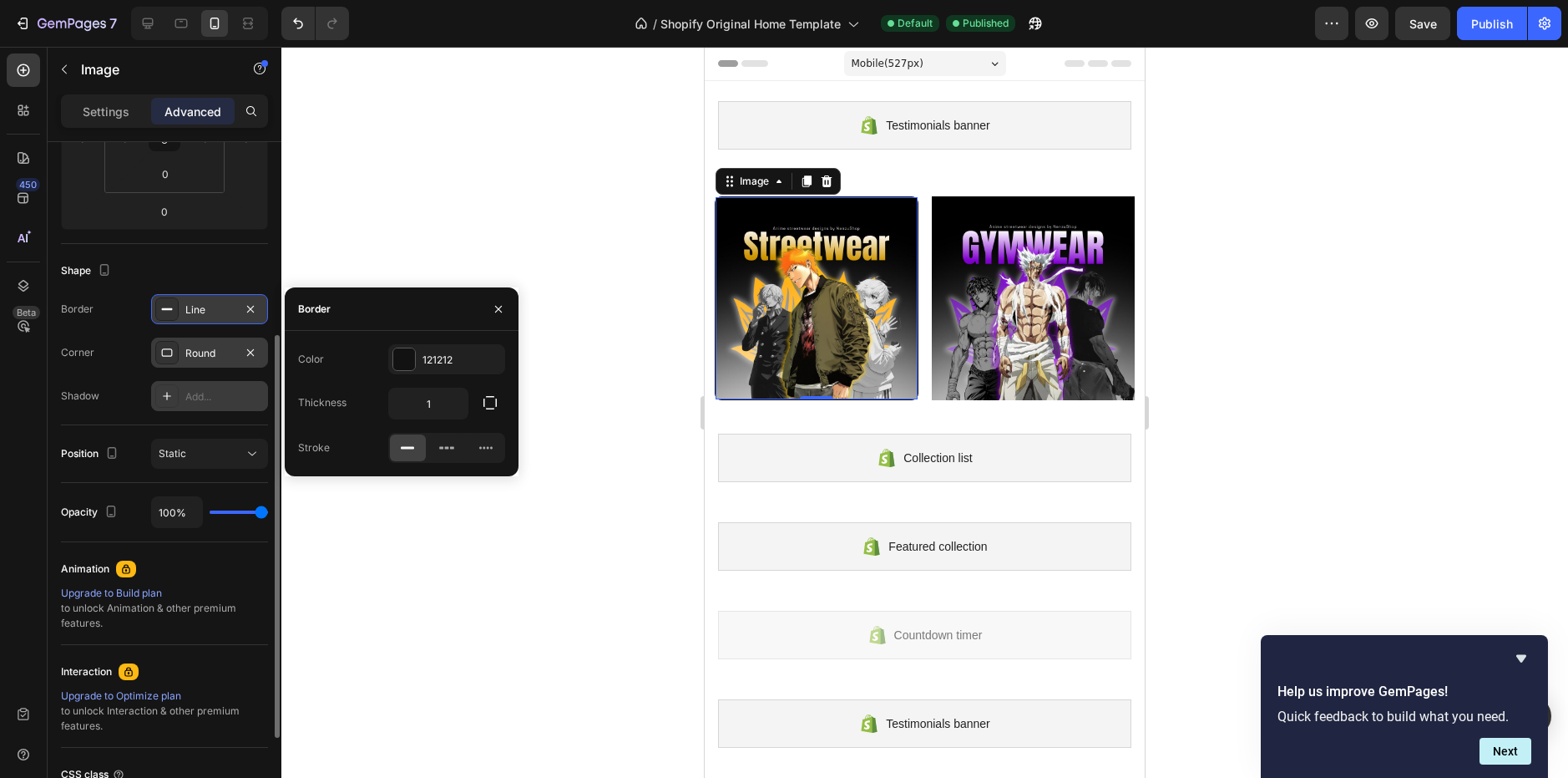
click at [214, 390] on div "Add..." at bounding box center [225, 397] width 79 height 15
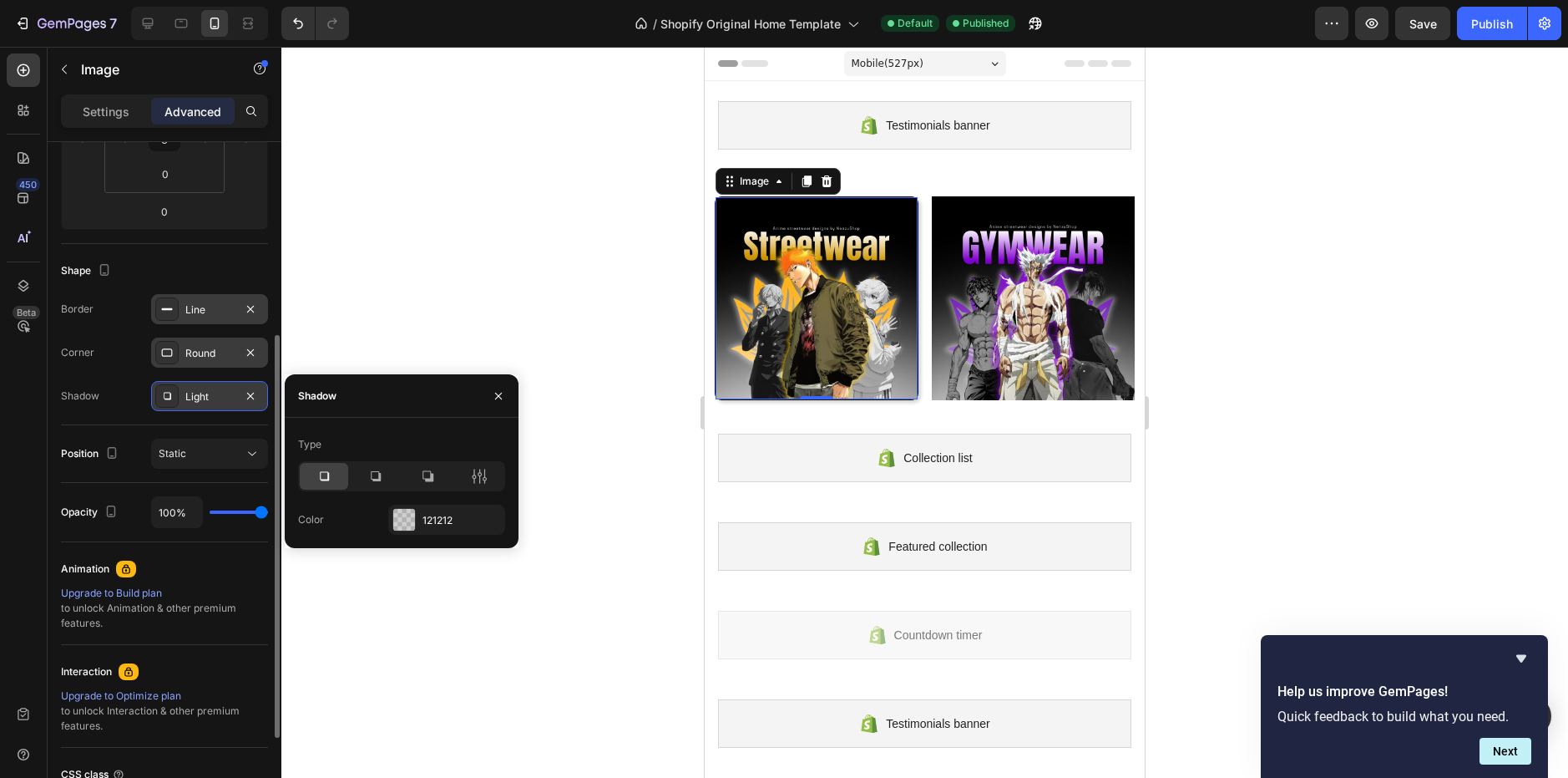
click at [209, 302] on div "Line" at bounding box center [209, 310] width 48 height 15
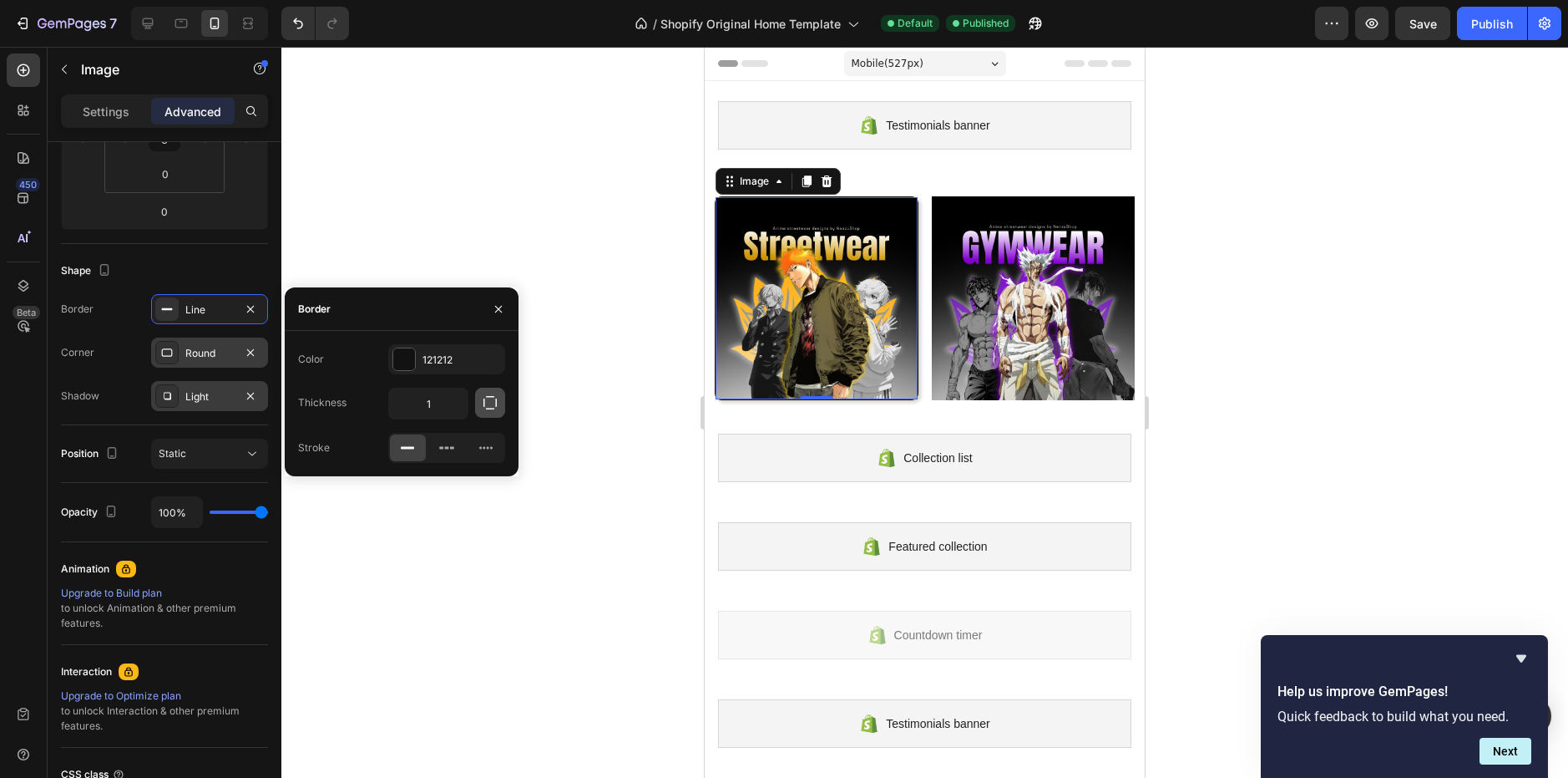
click at [491, 400] on icon "button" at bounding box center [491, 403] width 17 height 17
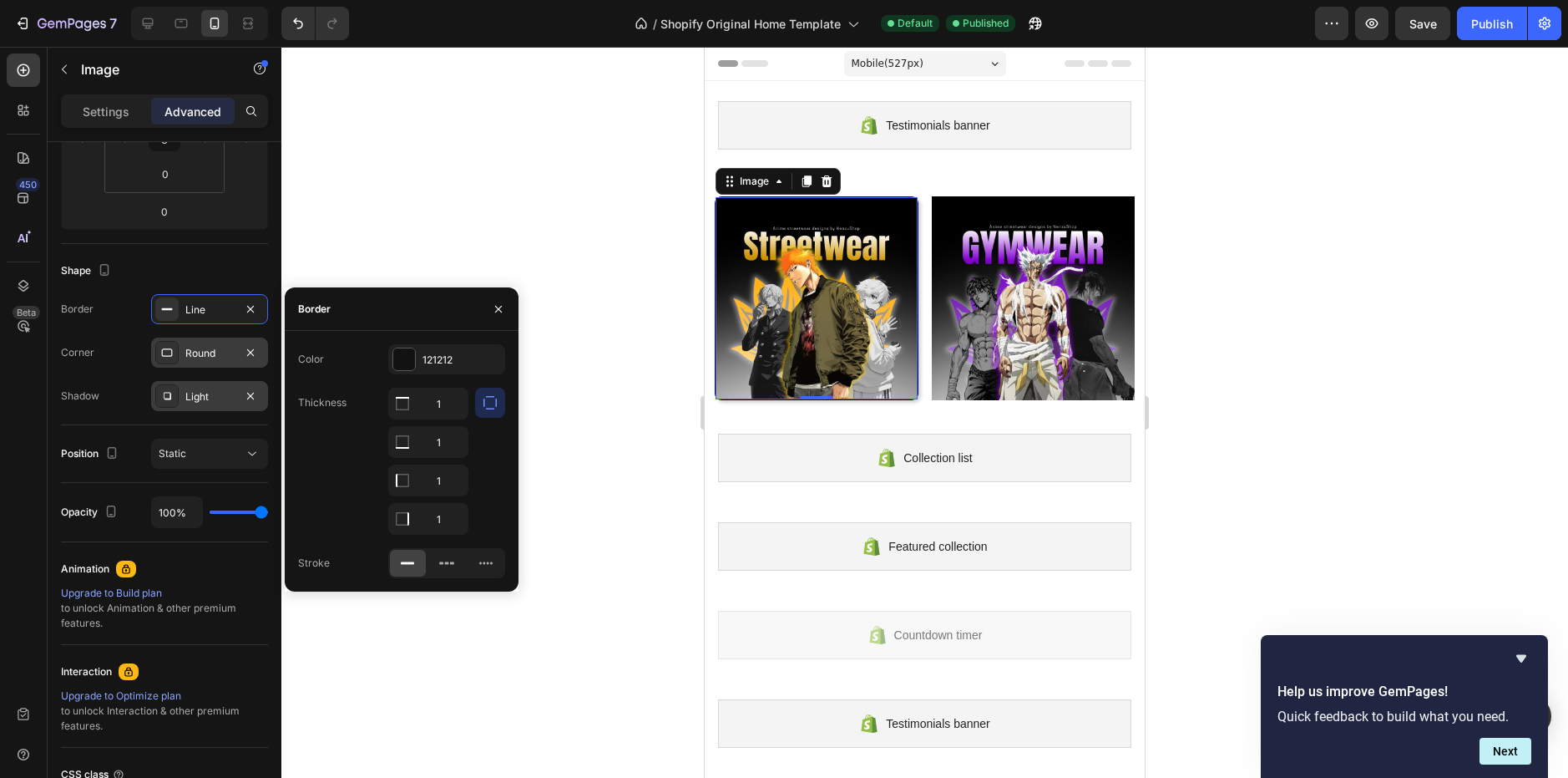
click at [455, 378] on div "Color 121212 Thickness 1 1 1 1 Stroke" at bounding box center [401, 460] width 234 height 234
click at [482, 440] on div at bounding box center [491, 461] width 30 height 147
click at [480, 397] on button "button" at bounding box center [491, 403] width 30 height 30
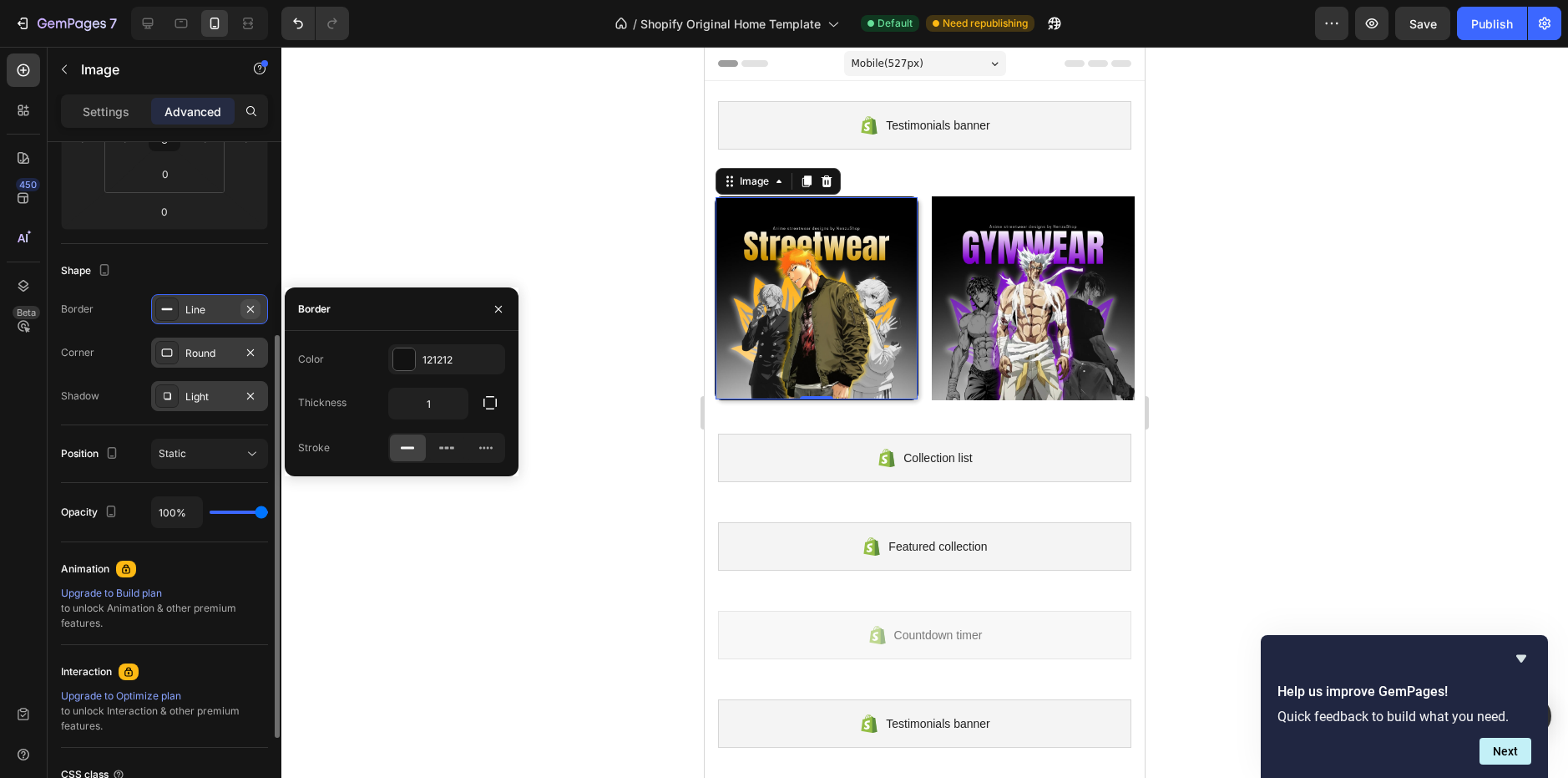
click at [247, 307] on icon "button" at bounding box center [251, 309] width 14 height 14
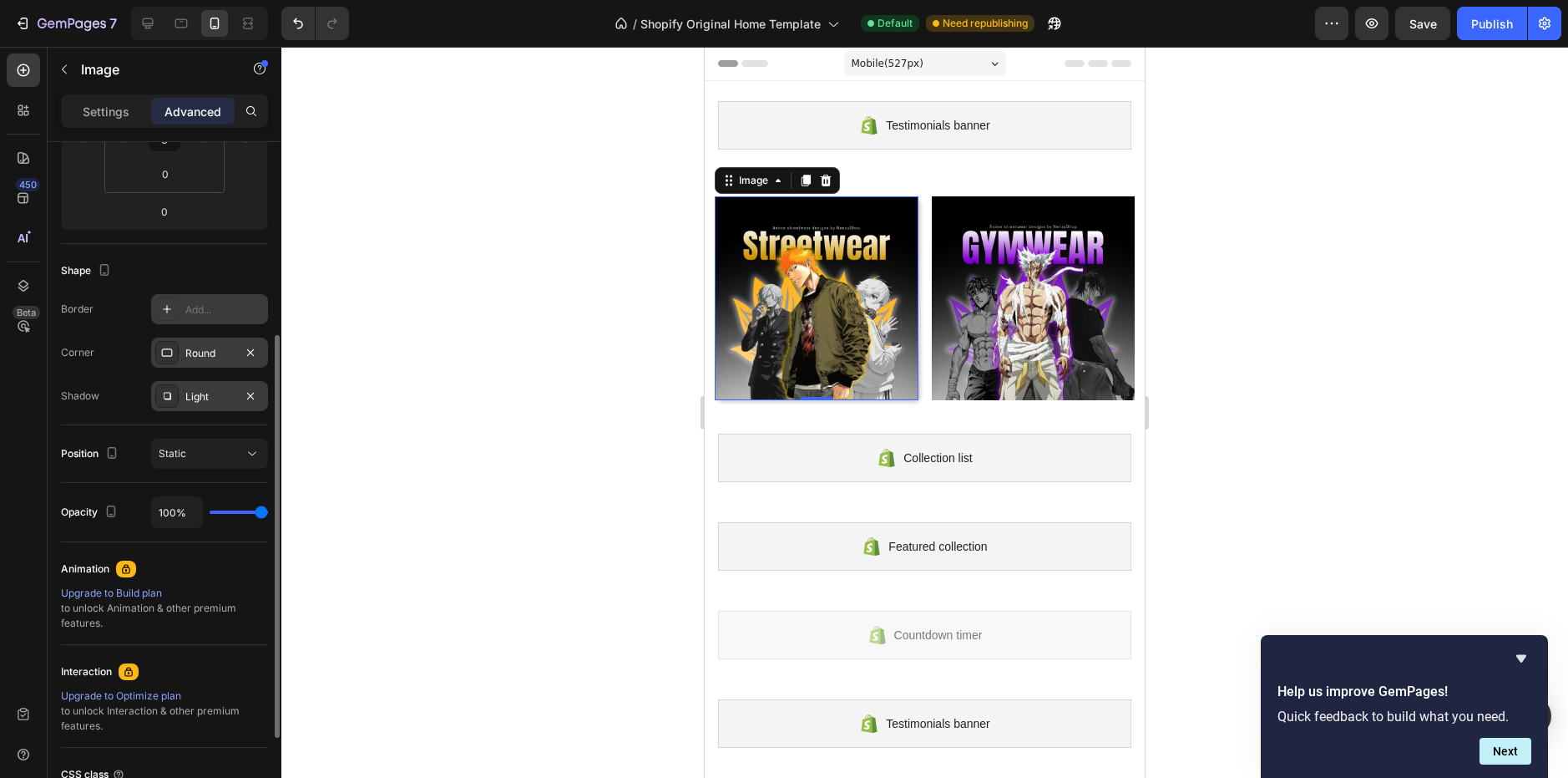
click at [220, 349] on div "Round" at bounding box center [209, 353] width 48 height 15
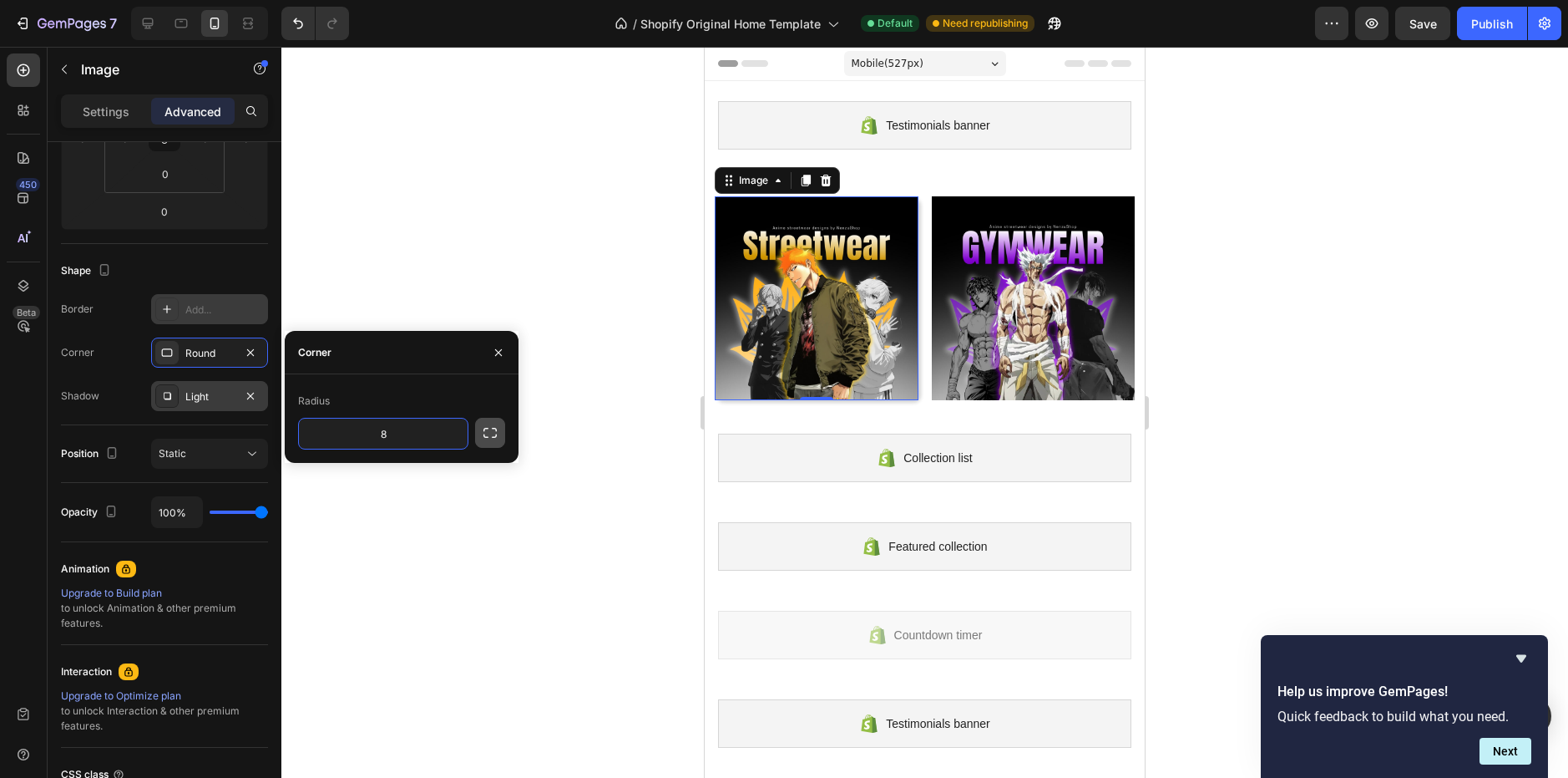
click at [485, 431] on icon "button" at bounding box center [491, 433] width 14 height 10
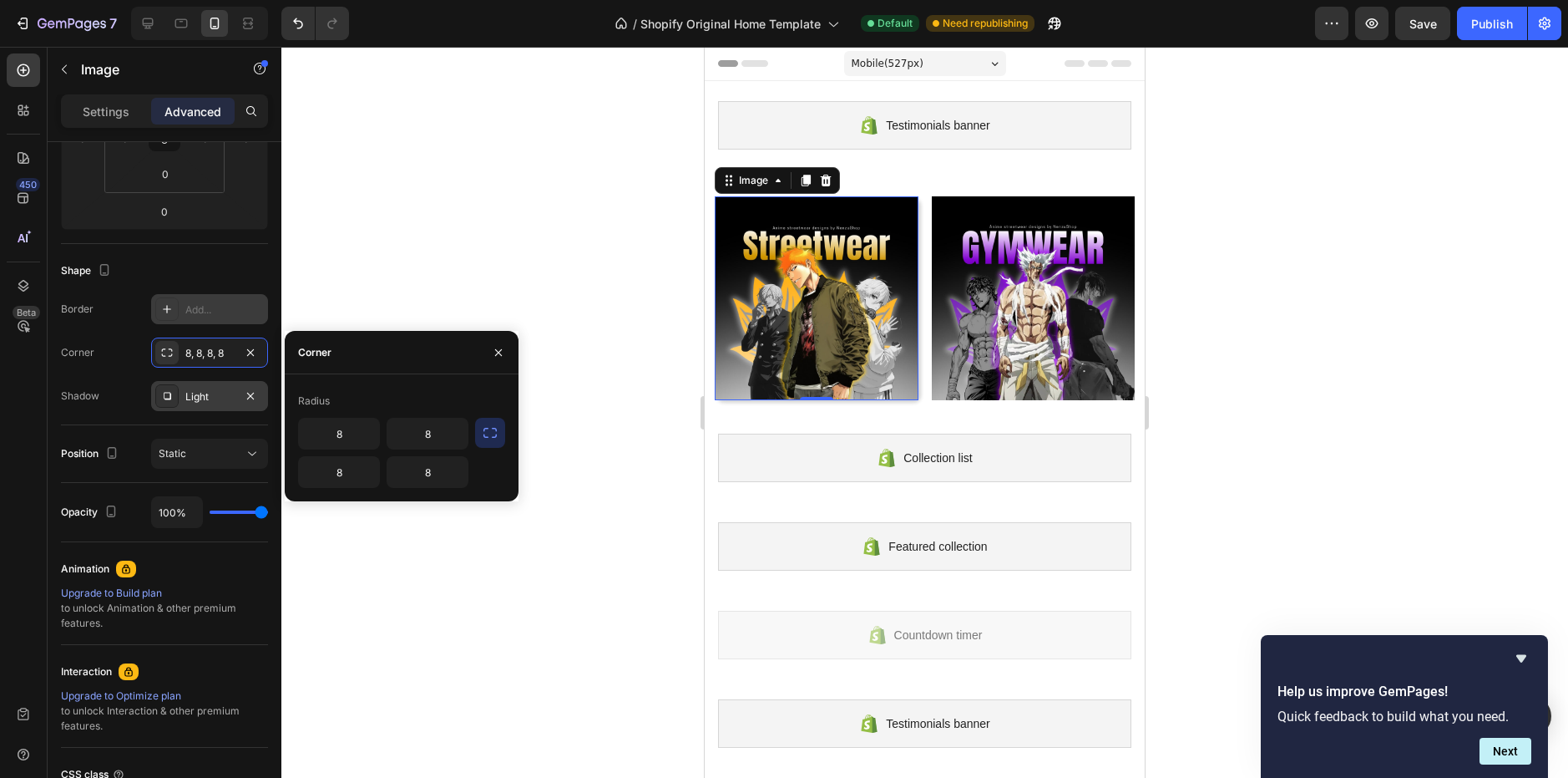
click at [485, 431] on icon "button" at bounding box center [491, 433] width 14 height 10
click at [483, 432] on icon "button" at bounding box center [491, 433] width 17 height 17
click at [625, 426] on div at bounding box center [925, 411] width 1287 height 731
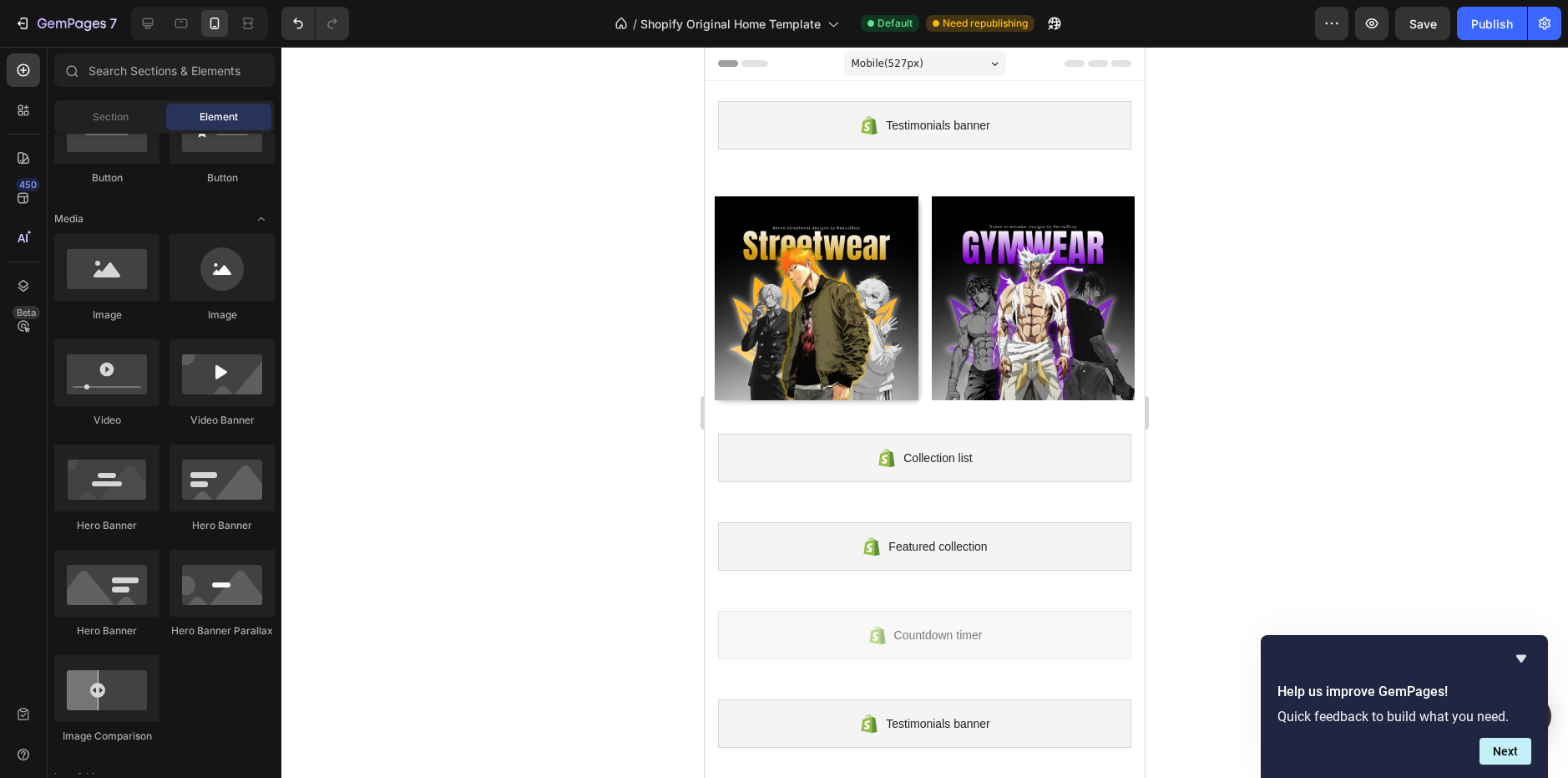
click at [625, 426] on div at bounding box center [925, 411] width 1287 height 731
click at [768, 311] on img at bounding box center [816, 297] width 203 height 204
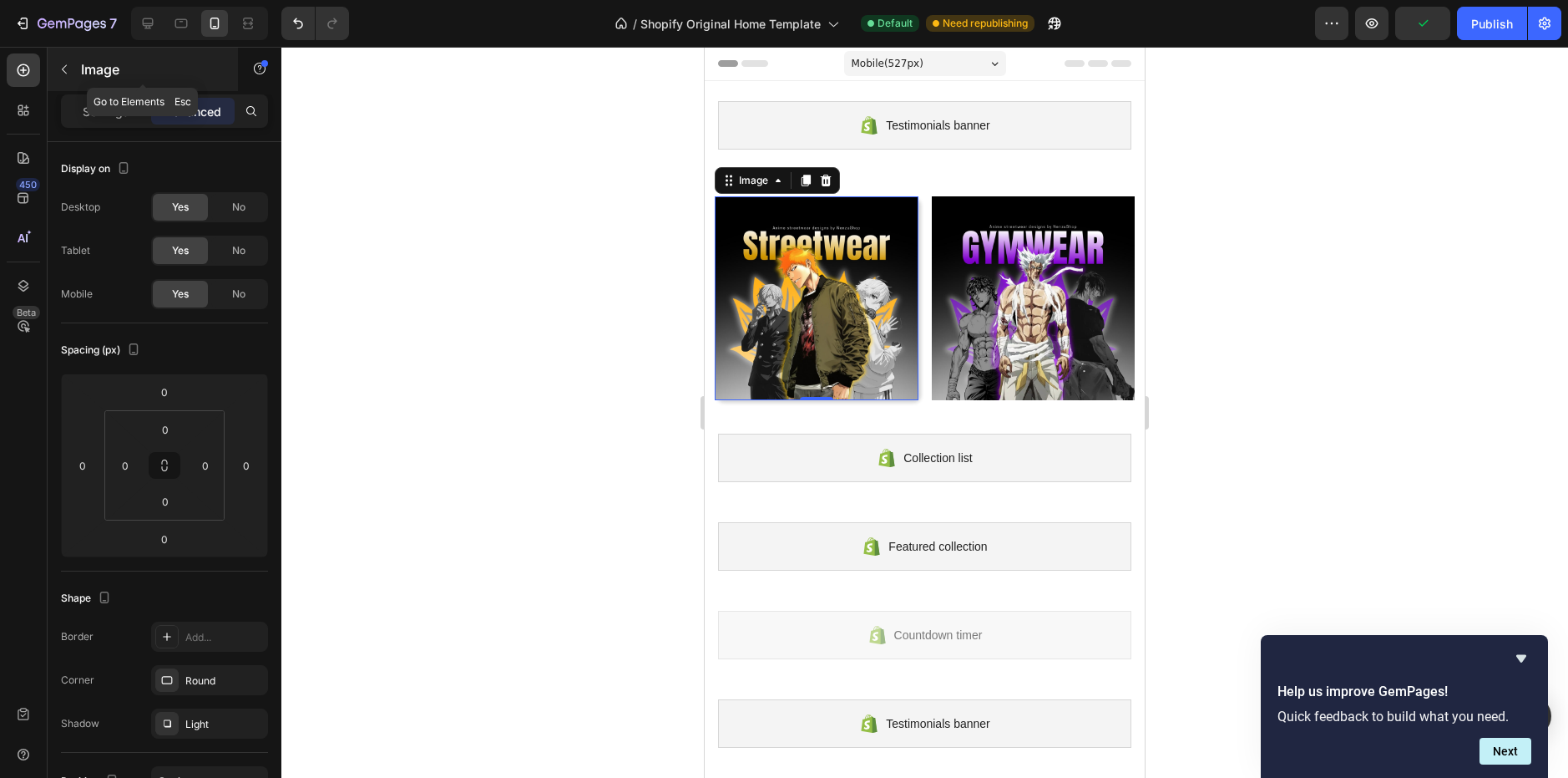
click at [65, 67] on icon "button" at bounding box center [64, 69] width 5 height 9
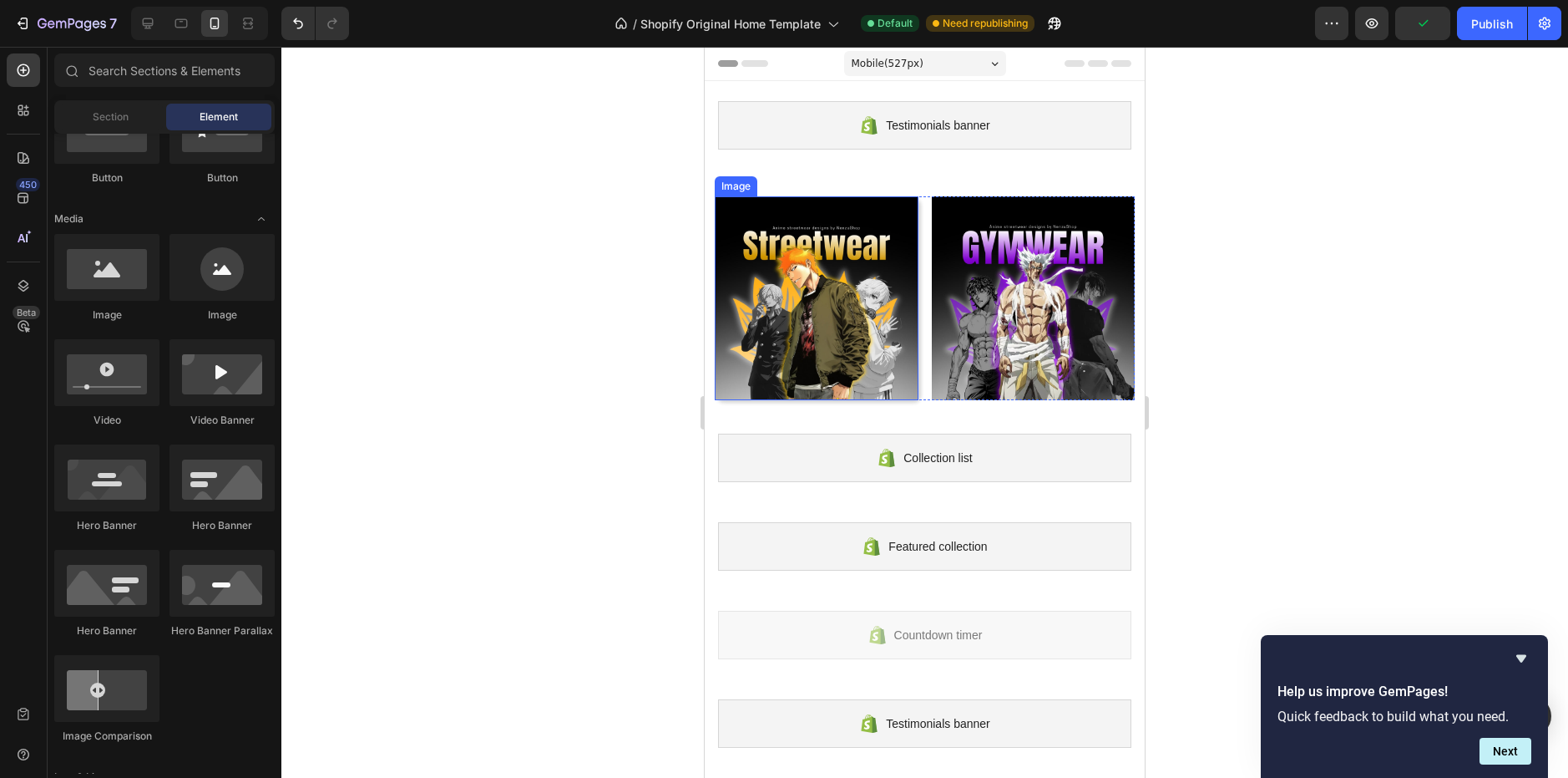
click at [855, 318] on img at bounding box center [816, 297] width 203 height 204
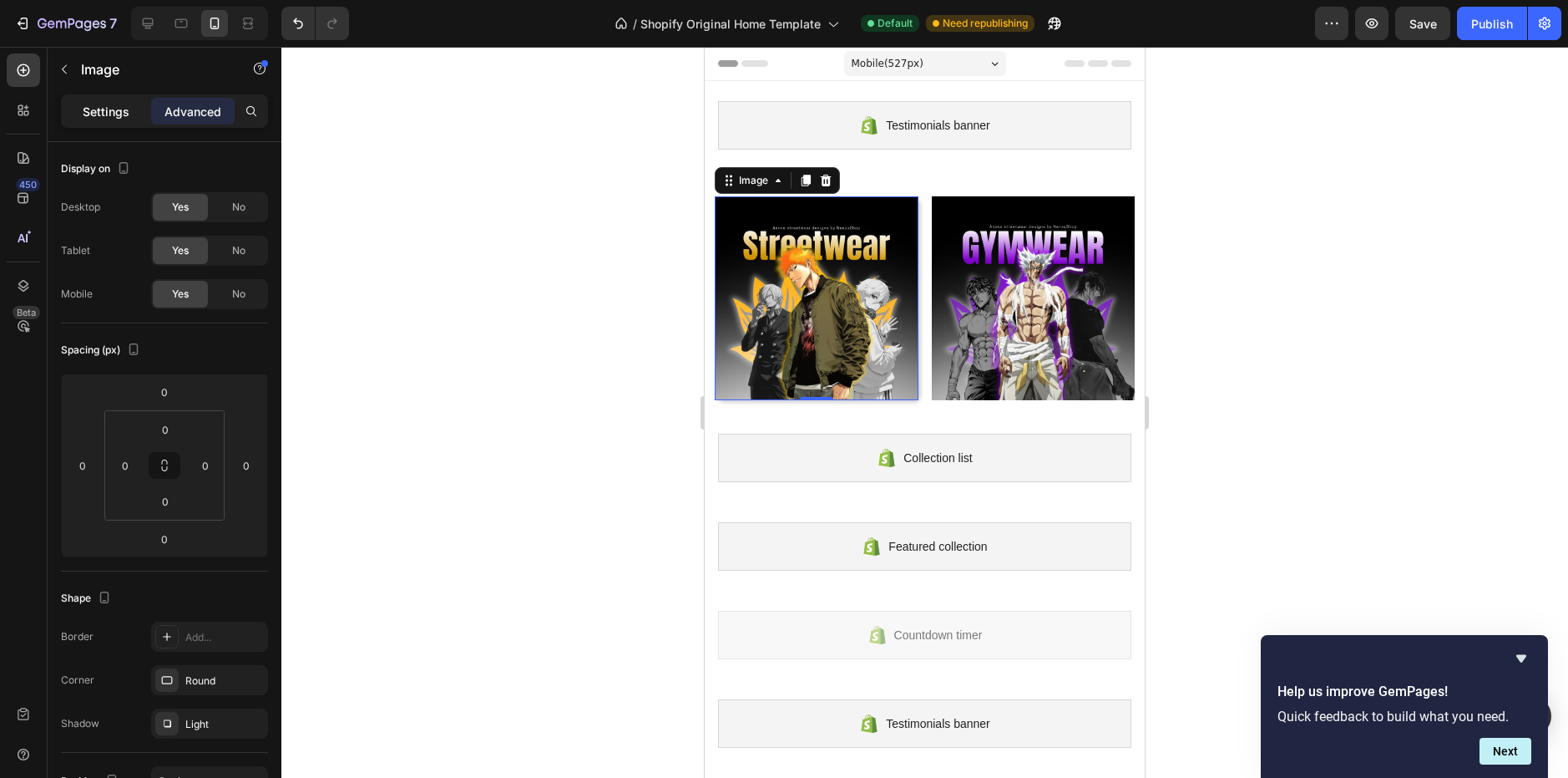
click at [117, 118] on p "Settings" at bounding box center [106, 112] width 46 height 18
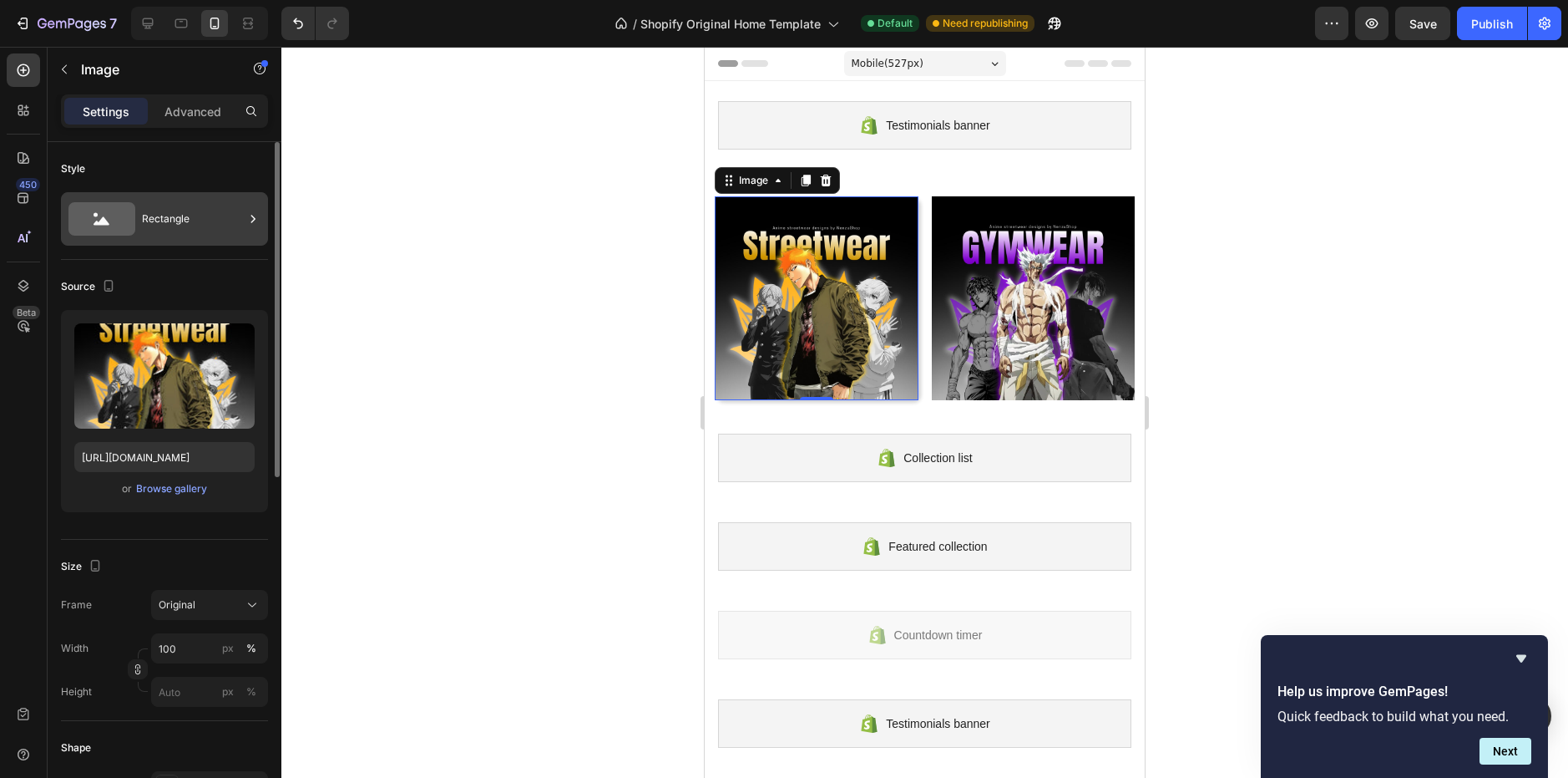
click at [148, 226] on div "Rectangle" at bounding box center [193, 218] width 102 height 38
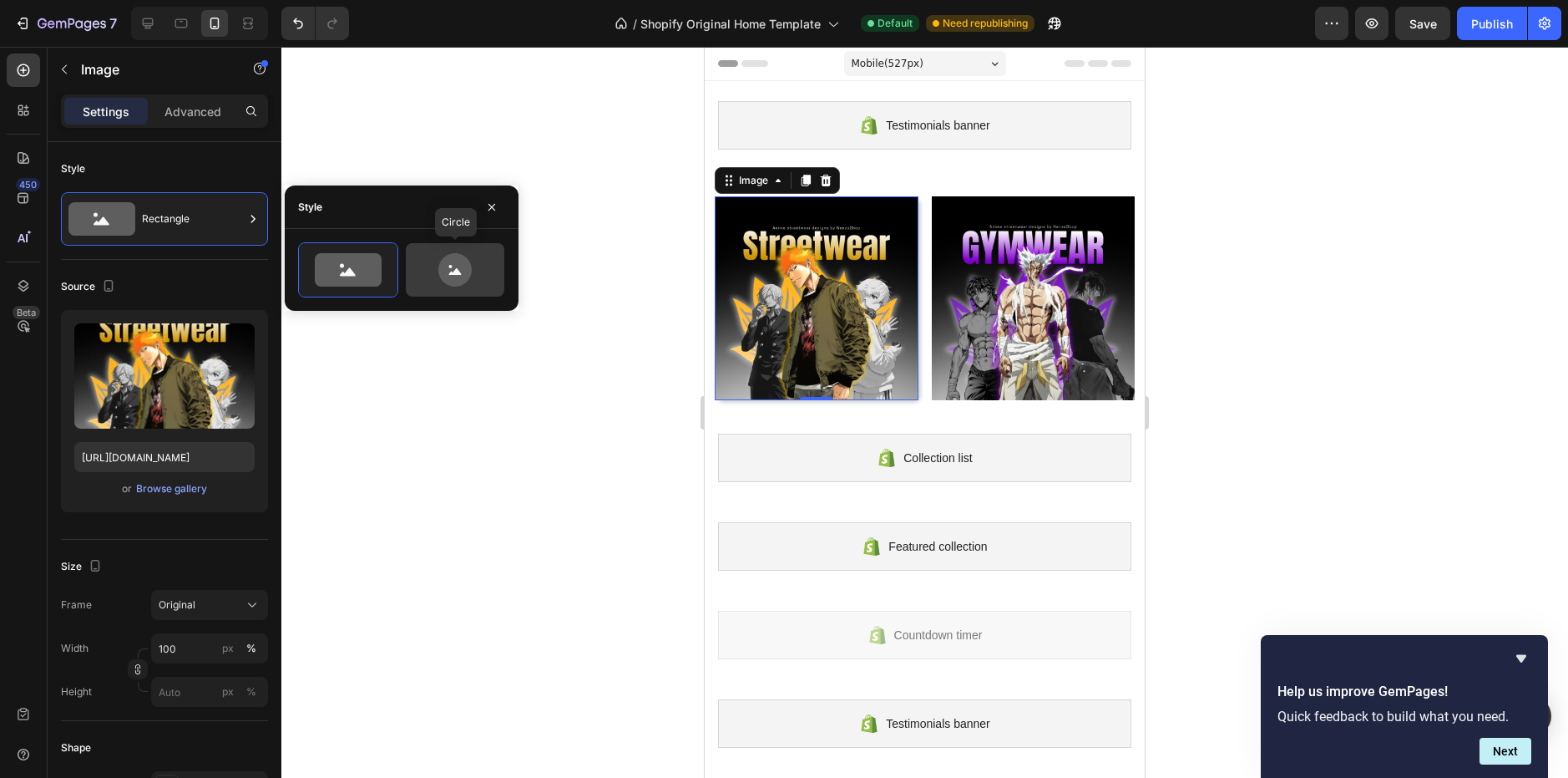
click at [459, 266] on icon at bounding box center [455, 270] width 34 height 34
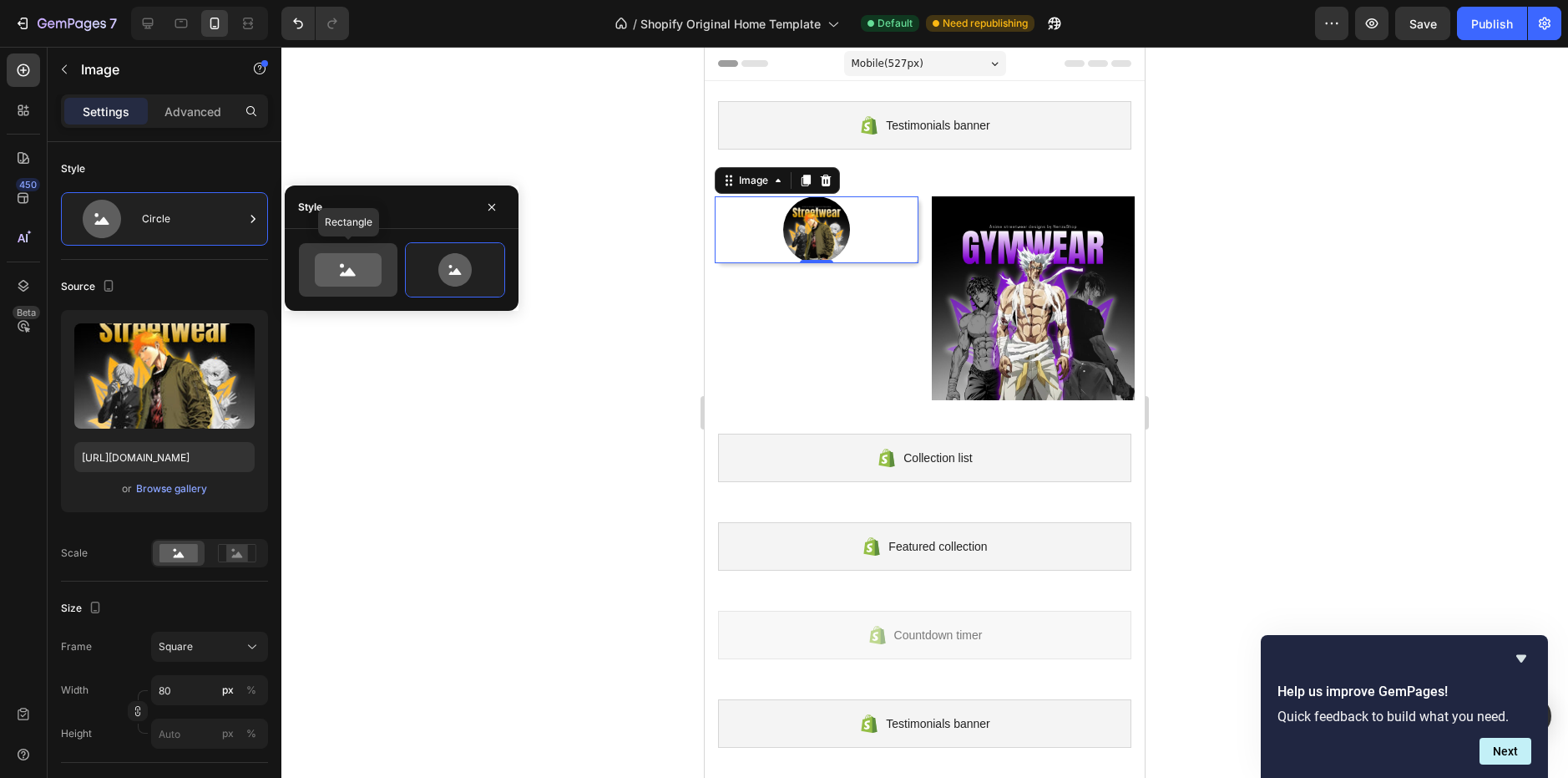
click at [372, 265] on icon at bounding box center [348, 270] width 67 height 34
type input "100"
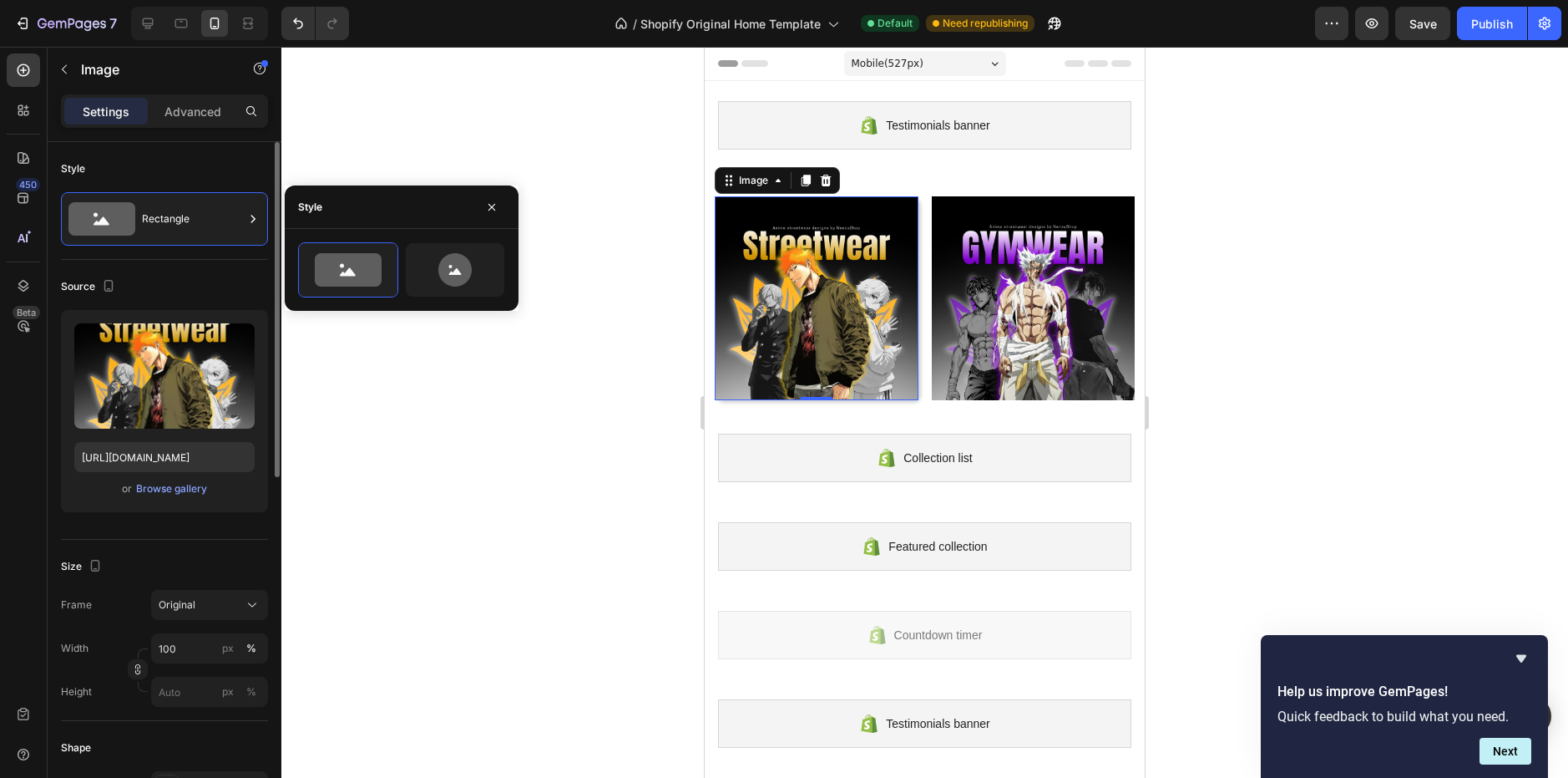
click at [245, 173] on div "Style" at bounding box center [164, 169] width 207 height 27
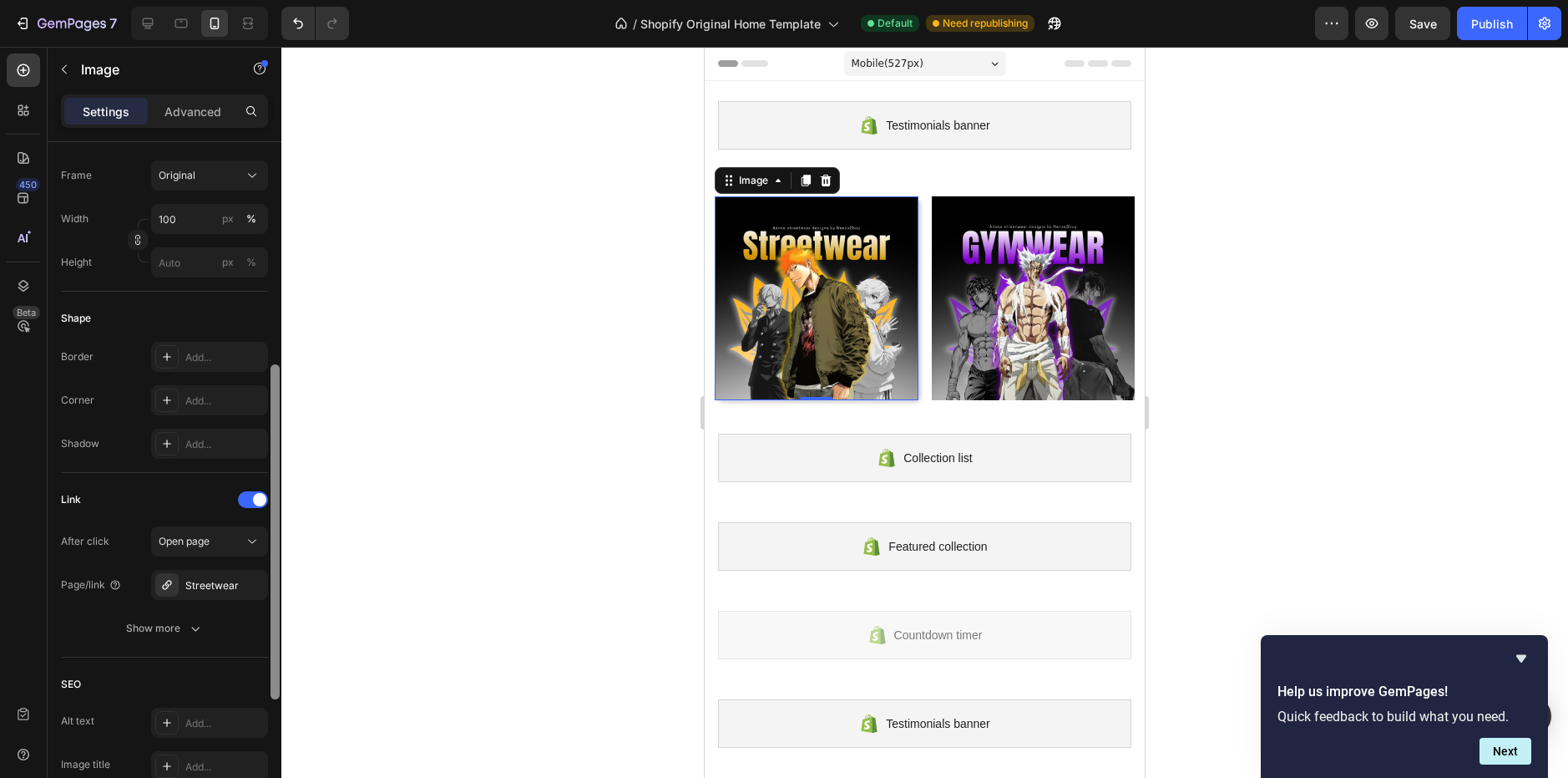
scroll to position [411, 0]
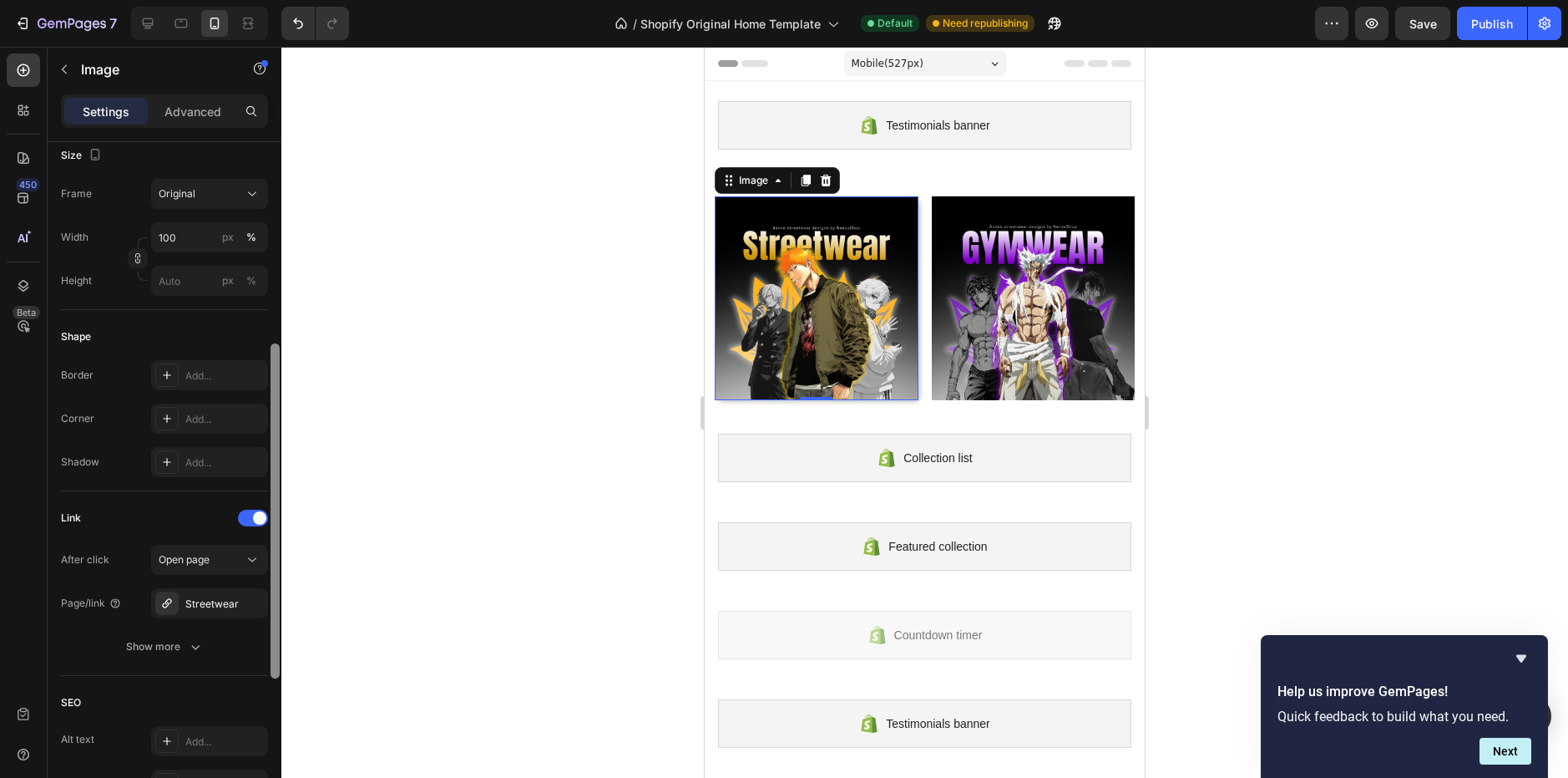
drag, startPoint x: 274, startPoint y: 170, endPoint x: 272, endPoint y: 372, distance: 202.0
click at [272, 372] on div at bounding box center [274, 510] width 9 height 335
click at [235, 410] on div "Add..." at bounding box center [209, 419] width 117 height 30
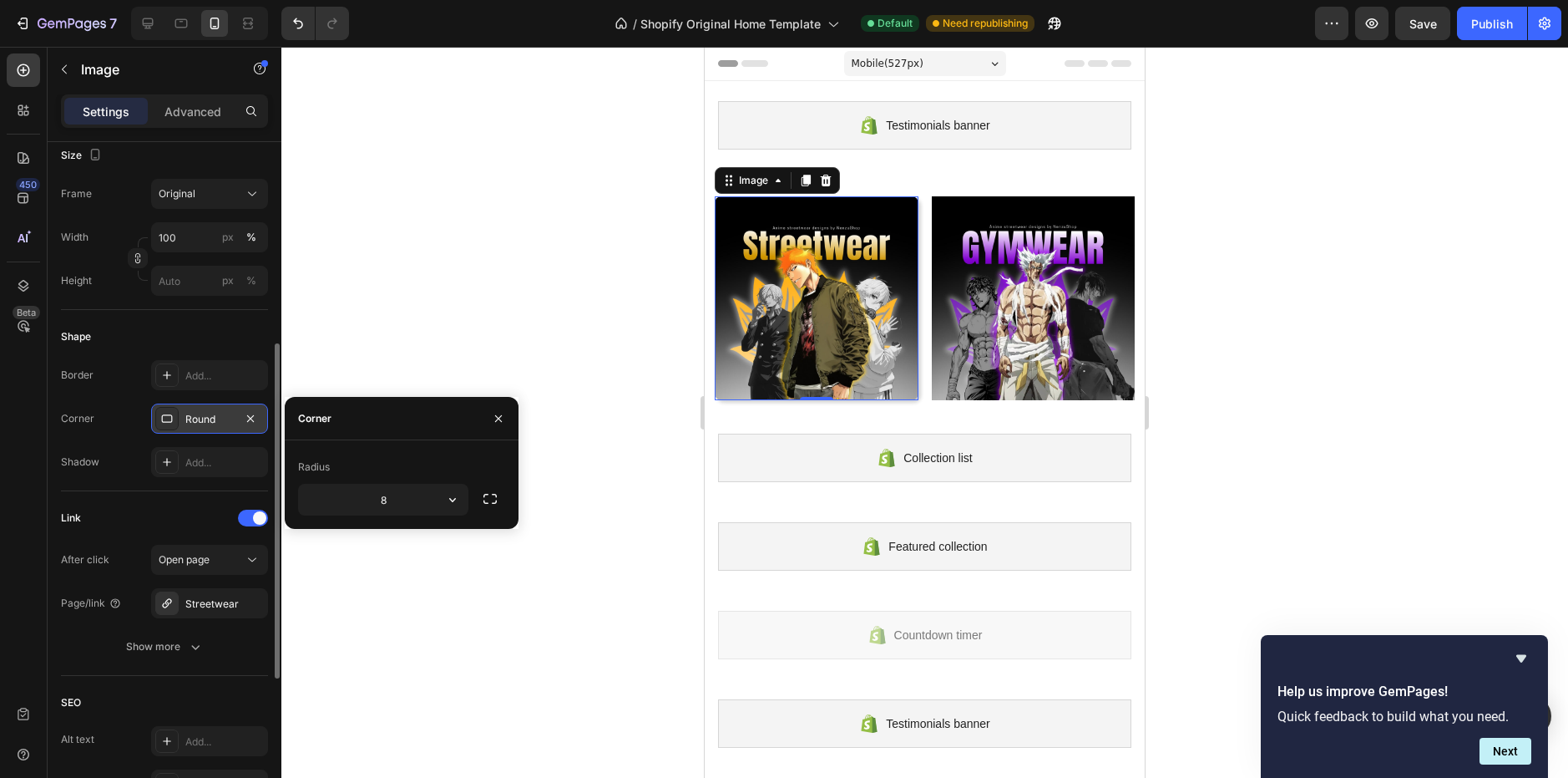
click at [235, 410] on div "Round" at bounding box center [209, 419] width 117 height 30
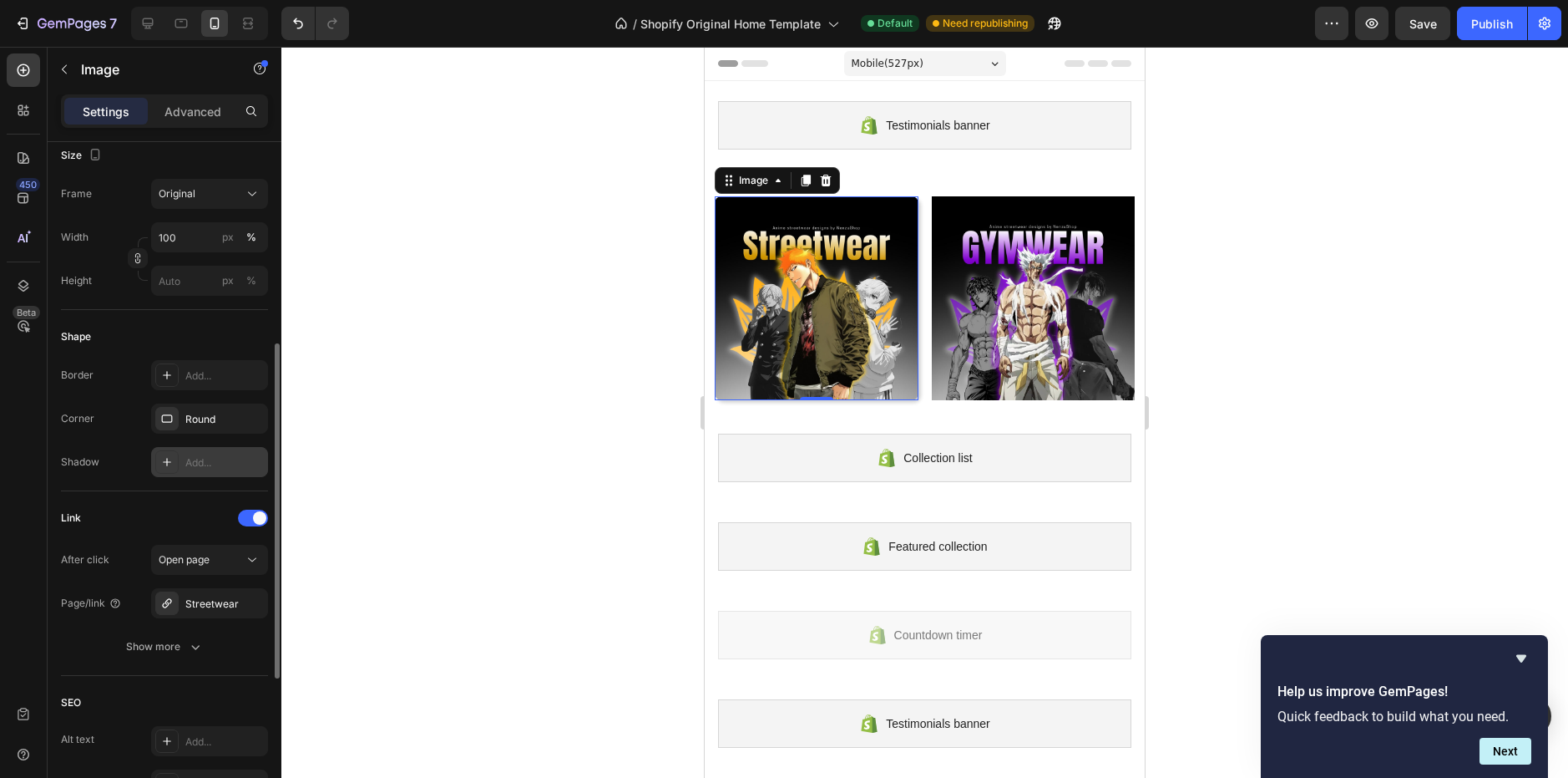
click at [212, 461] on div "Add..." at bounding box center [225, 463] width 79 height 15
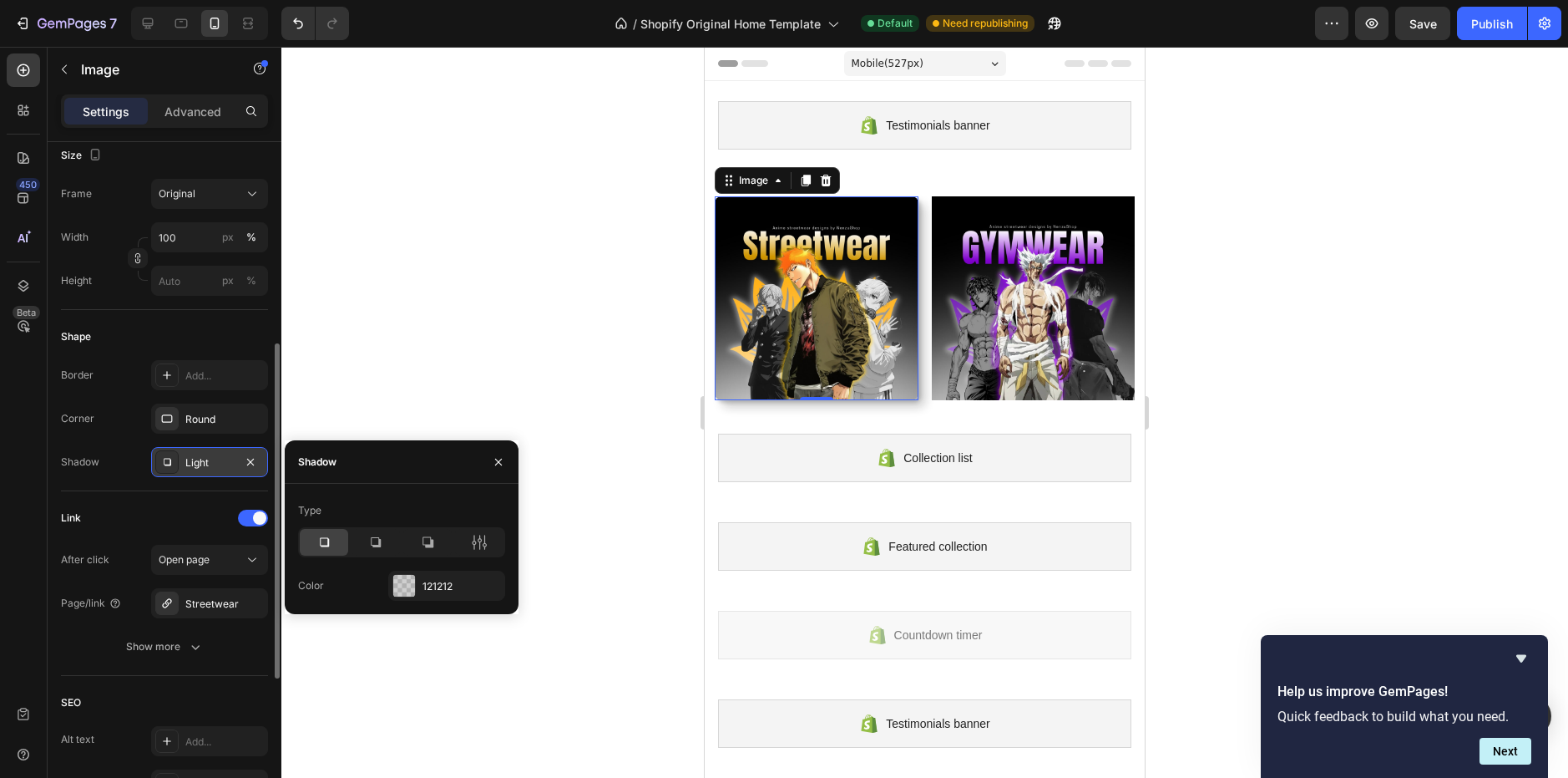
click at [212, 462] on div "Light" at bounding box center [209, 463] width 48 height 15
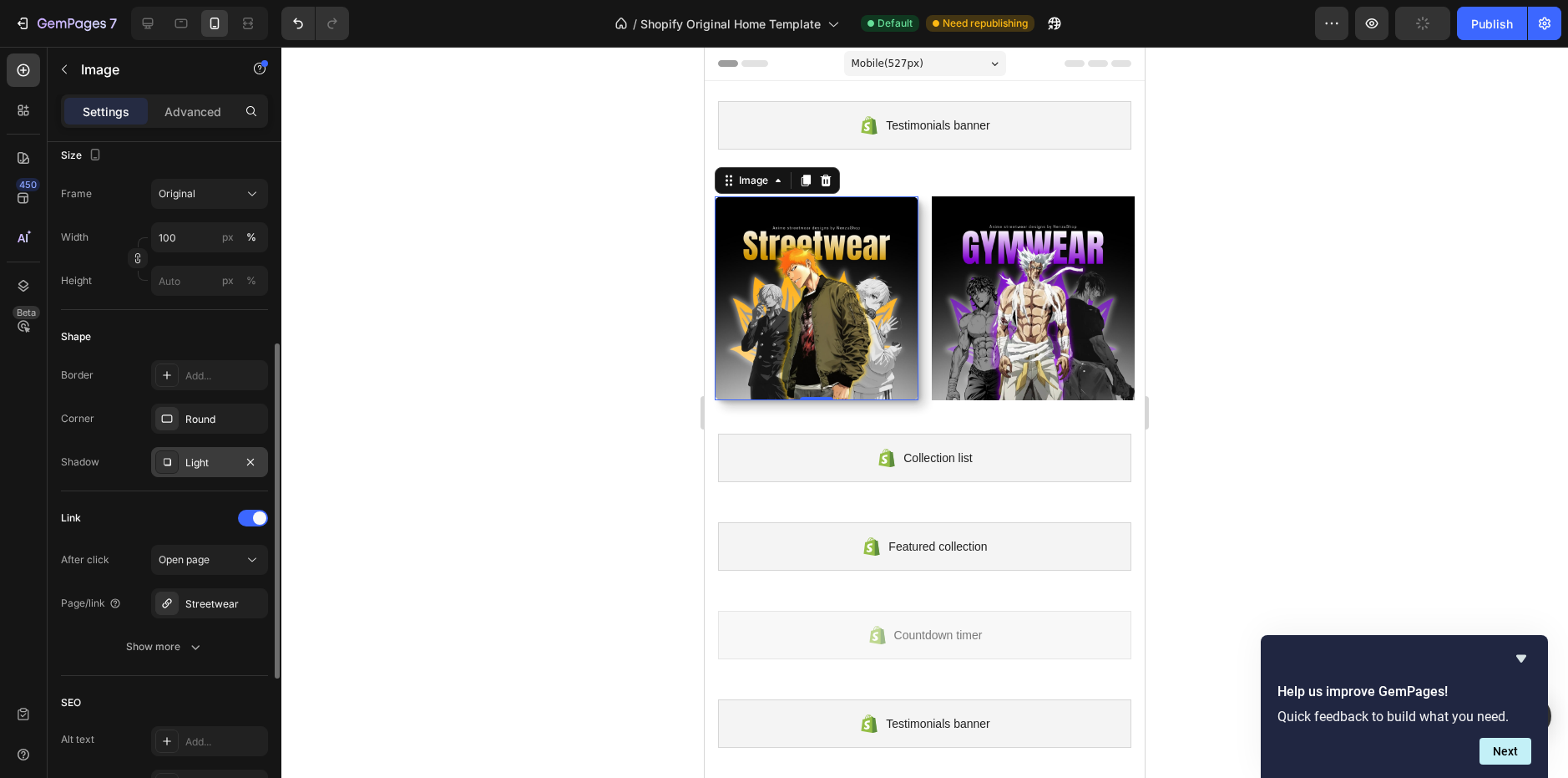
click at [211, 462] on div "Light" at bounding box center [209, 463] width 48 height 15
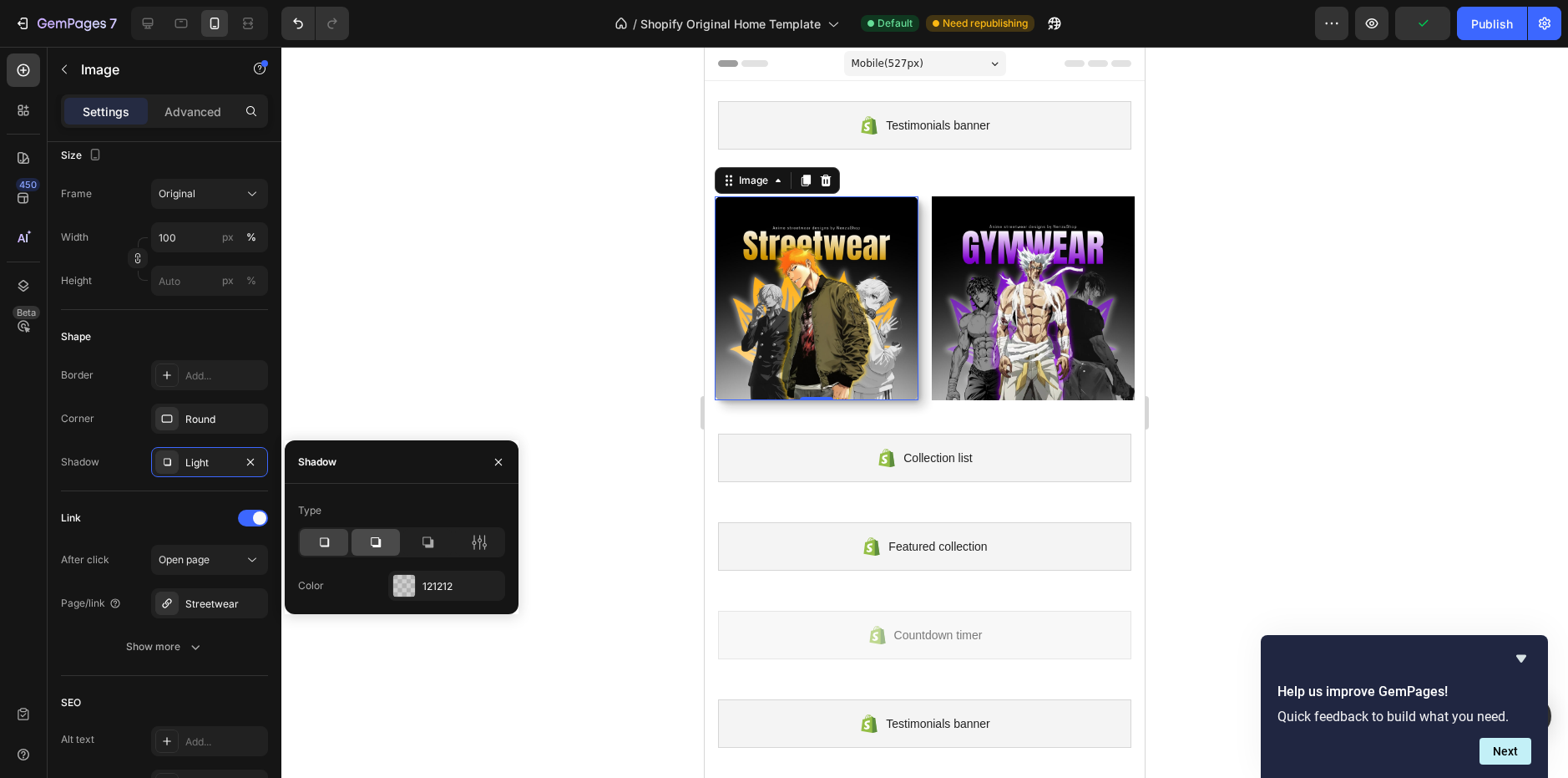
click at [372, 542] on icon at bounding box center [376, 542] width 17 height 17
click at [334, 541] on div at bounding box center [323, 542] width 48 height 27
click at [415, 543] on div at bounding box center [427, 542] width 48 height 27
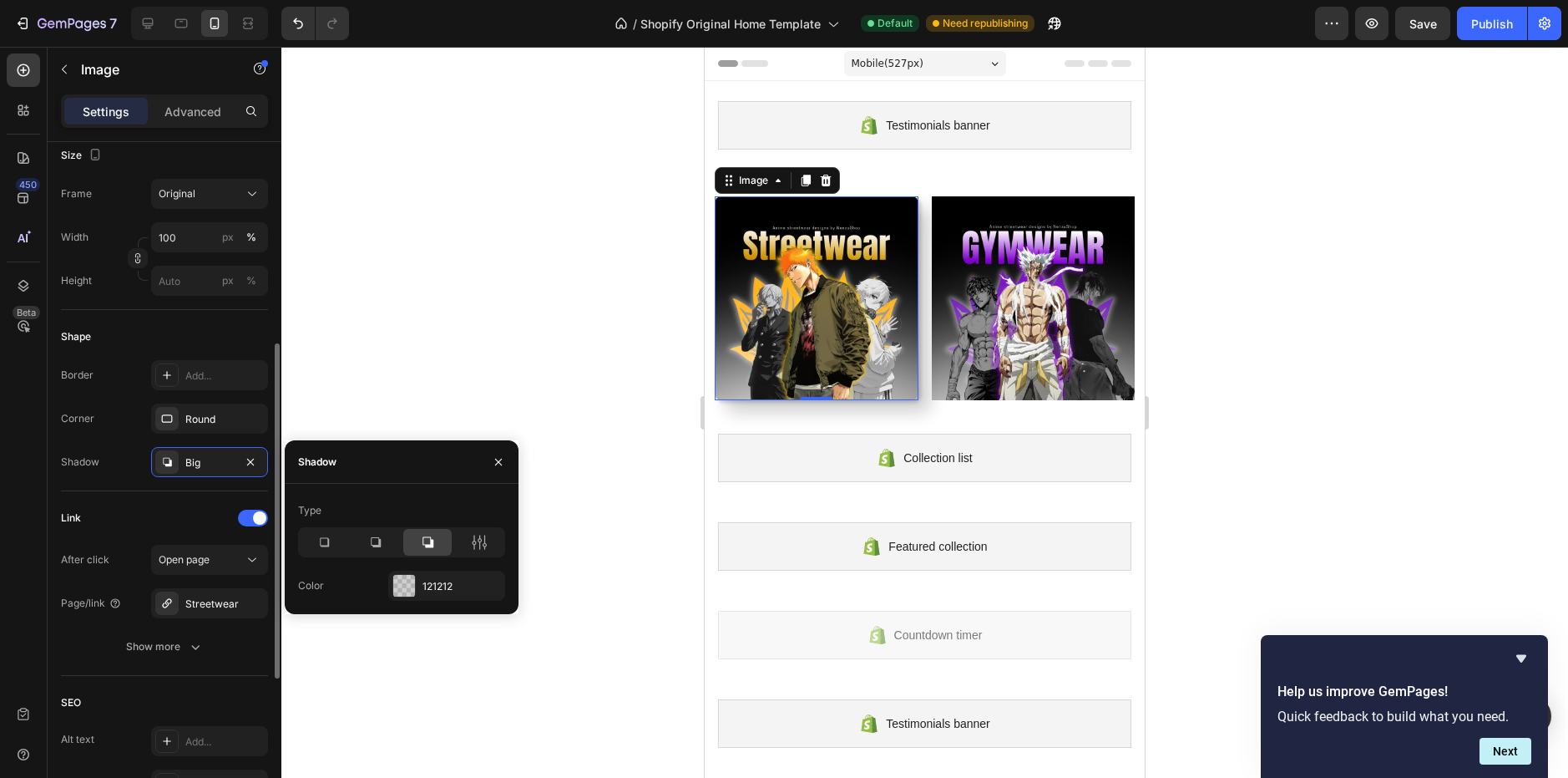
click at [187, 489] on div "Shape Border Add... Corner Round Shadow Big" at bounding box center [164, 400] width 207 height 182
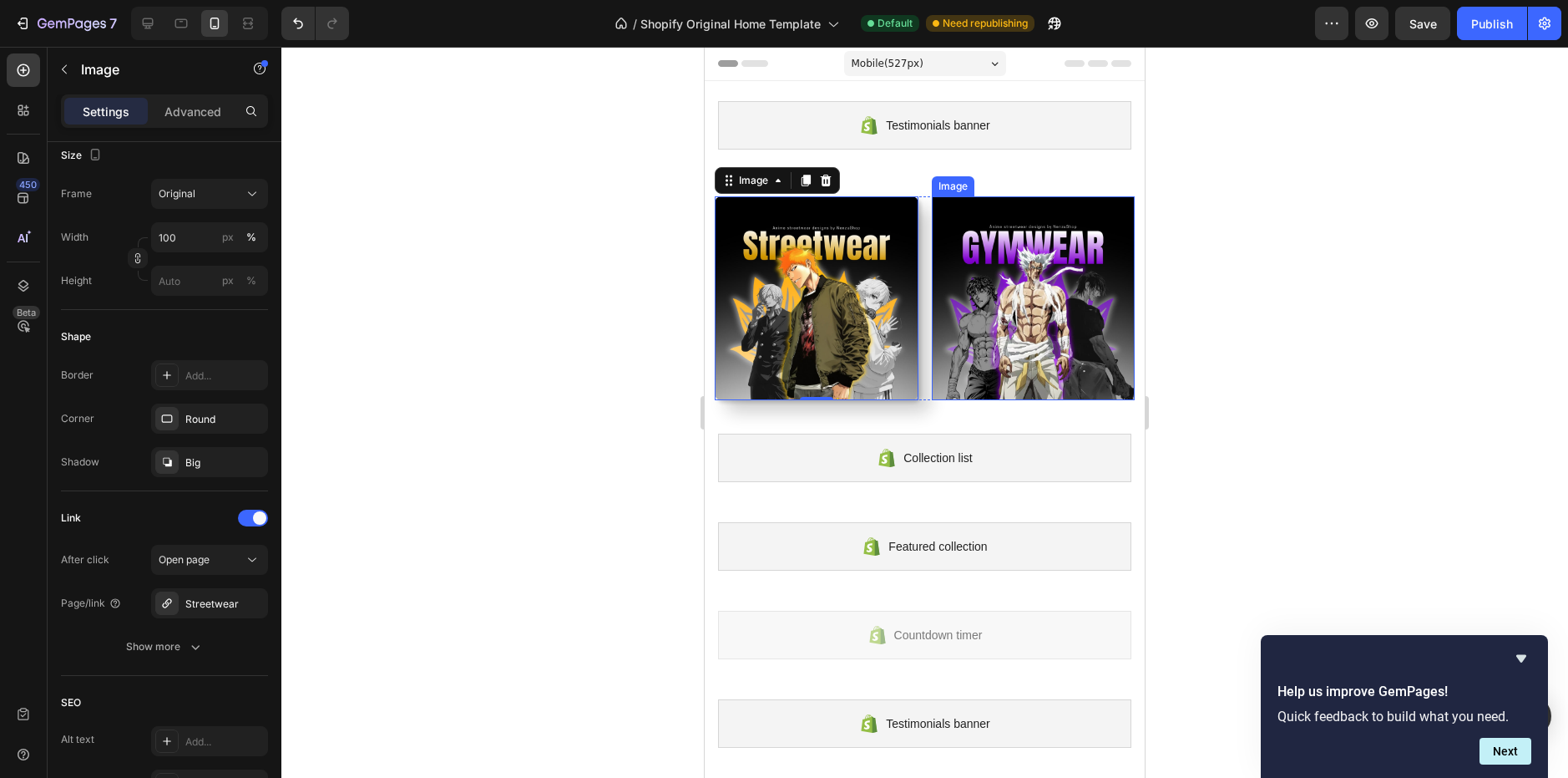
click at [984, 383] on img at bounding box center [1034, 297] width 203 height 204
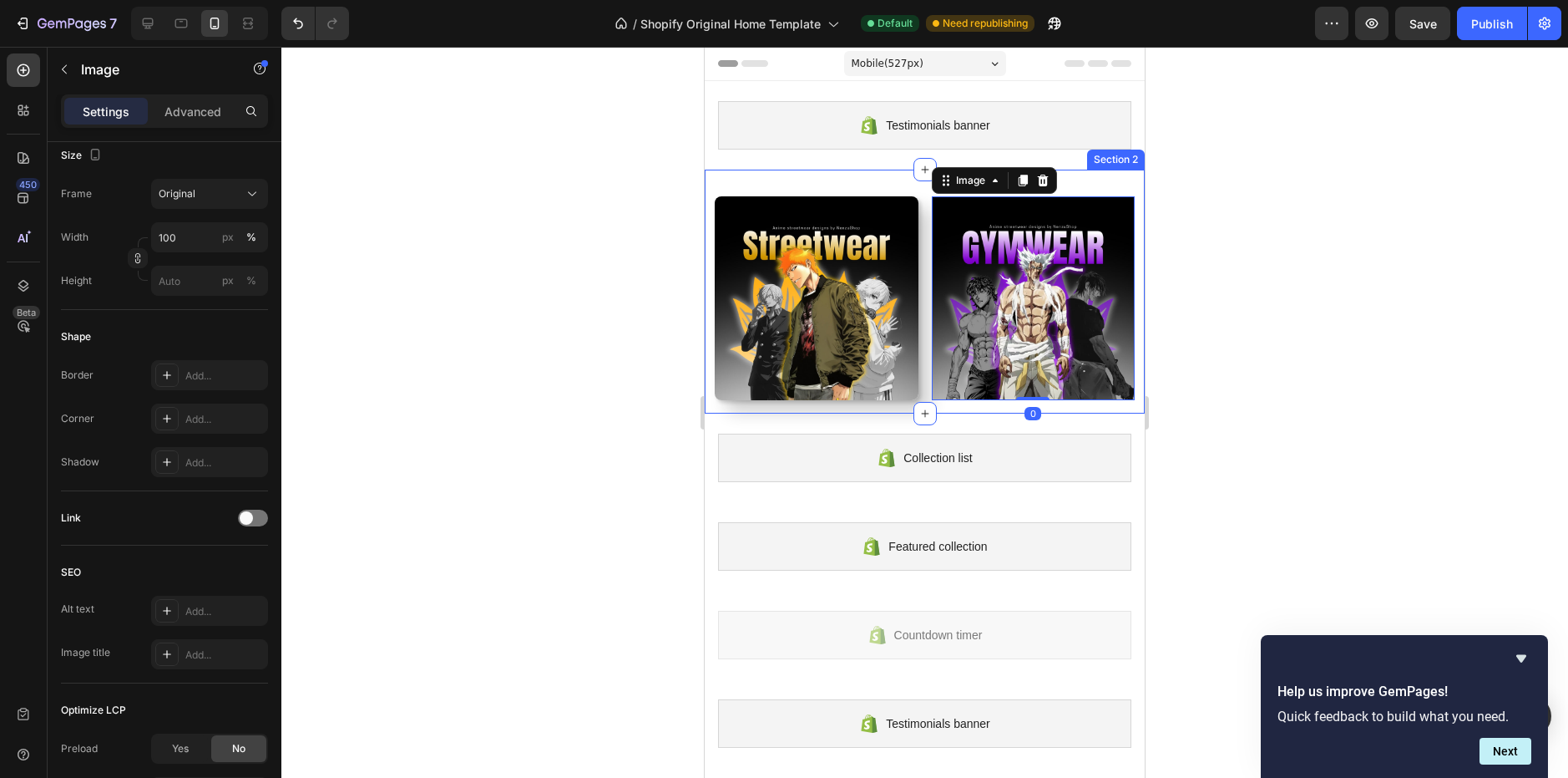
click at [743, 350] on img at bounding box center [816, 297] width 203 height 204
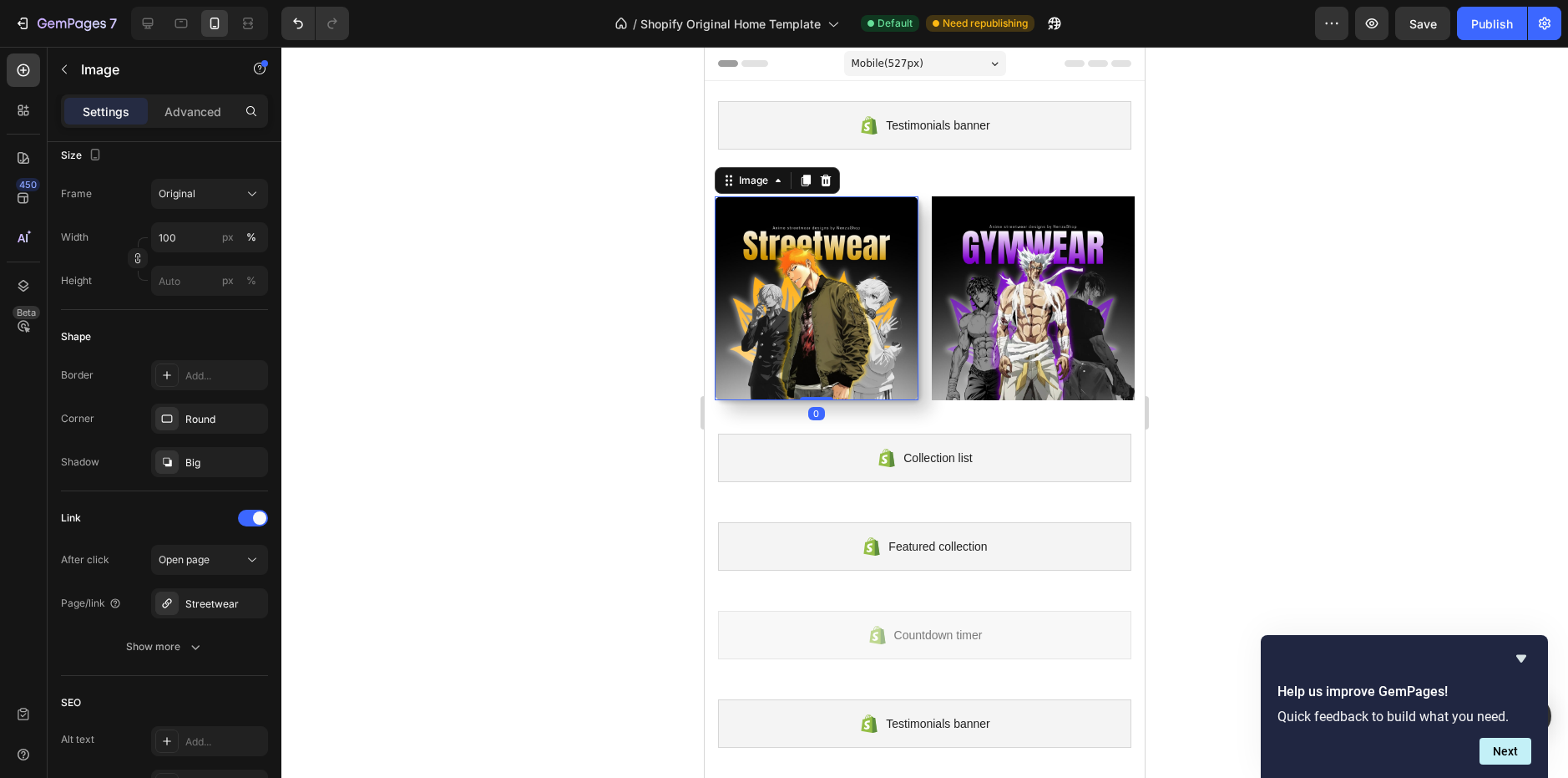
click at [767, 191] on div "Image" at bounding box center [777, 181] width 125 height 27
click at [767, 188] on div "Image" at bounding box center [753, 181] width 69 height 20
click at [805, 187] on div at bounding box center [806, 181] width 20 height 20
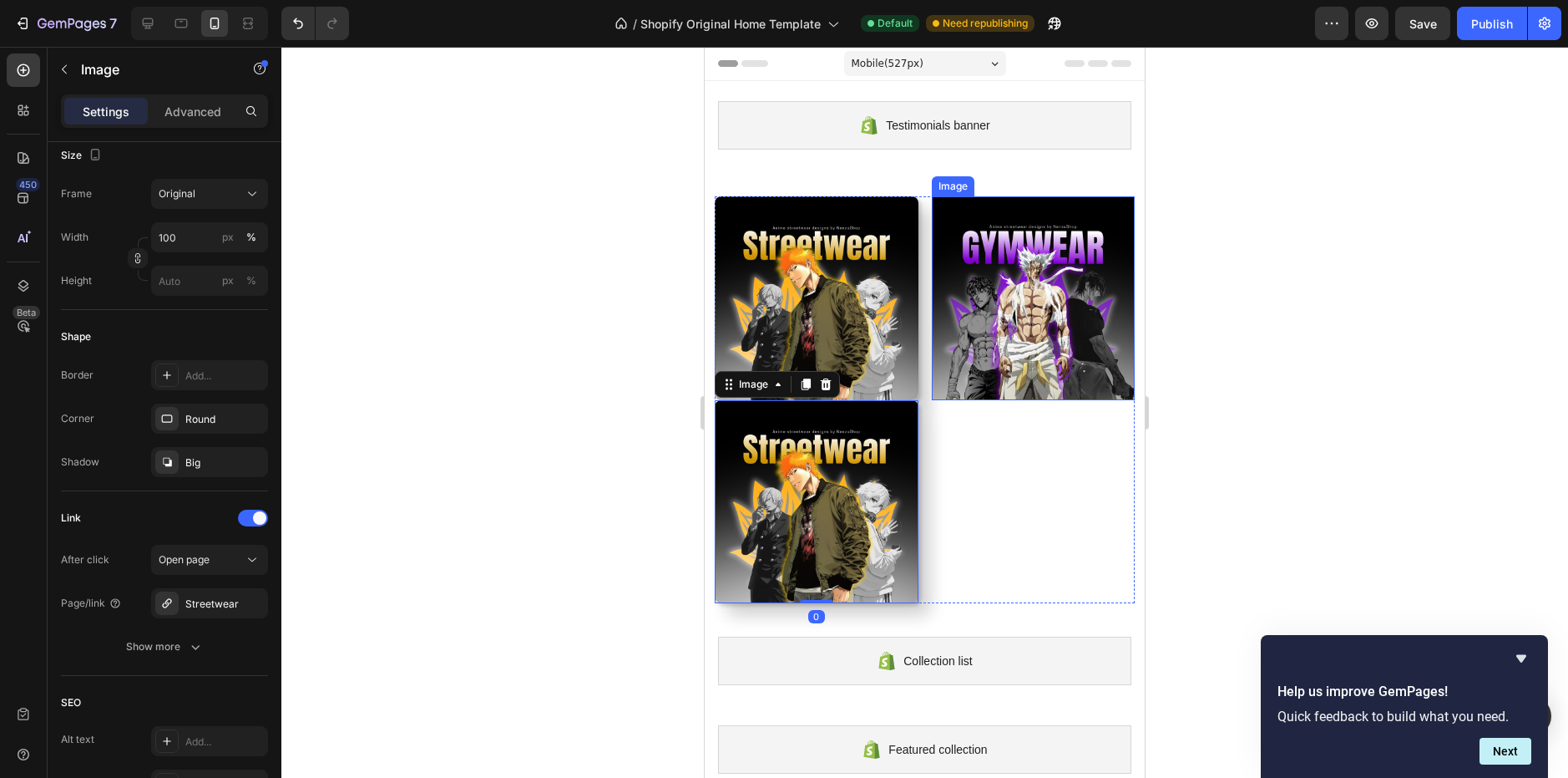
click at [956, 309] on img at bounding box center [1034, 297] width 203 height 204
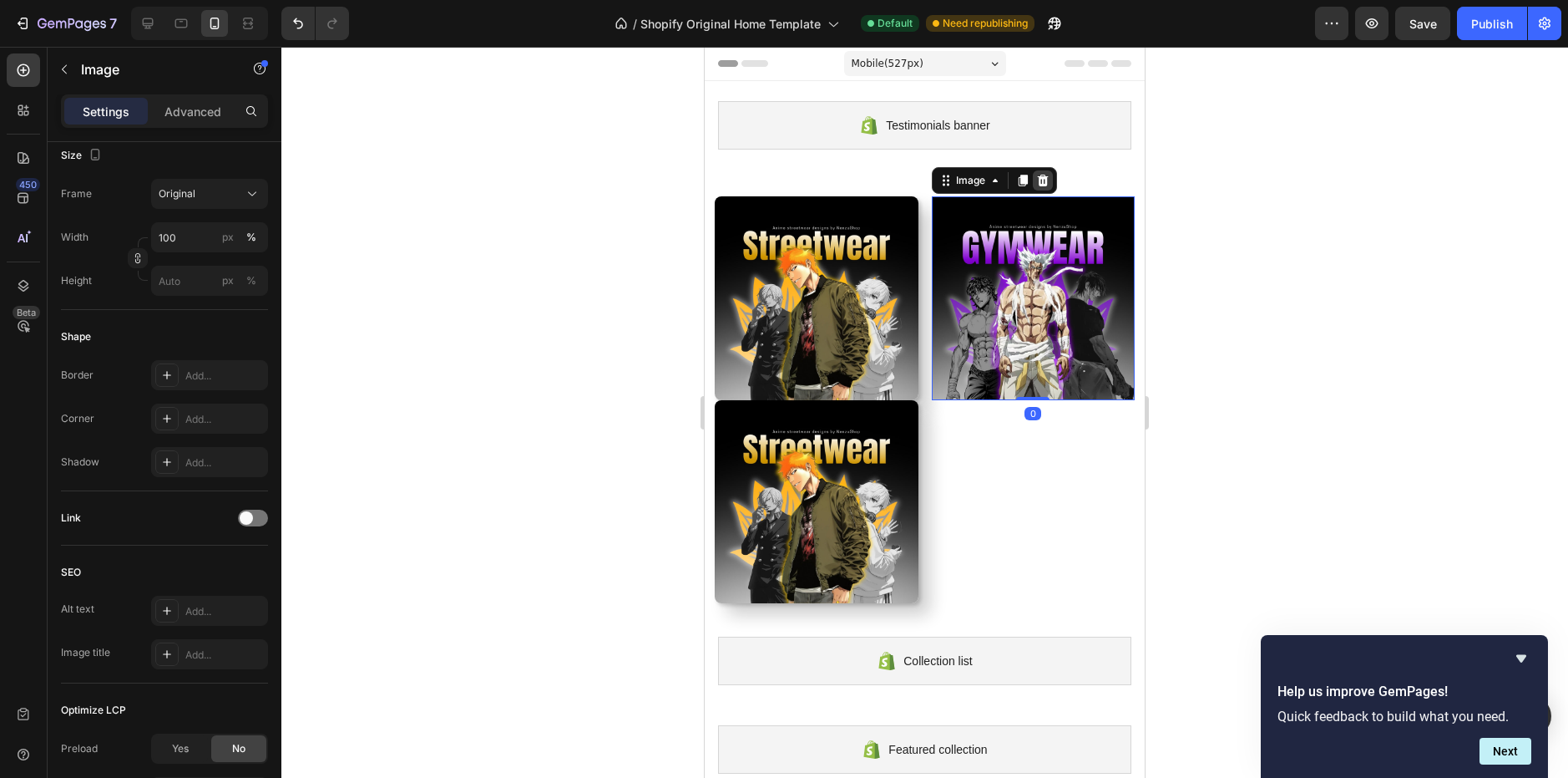
click at [1036, 176] on icon at bounding box center [1043, 181] width 14 height 14
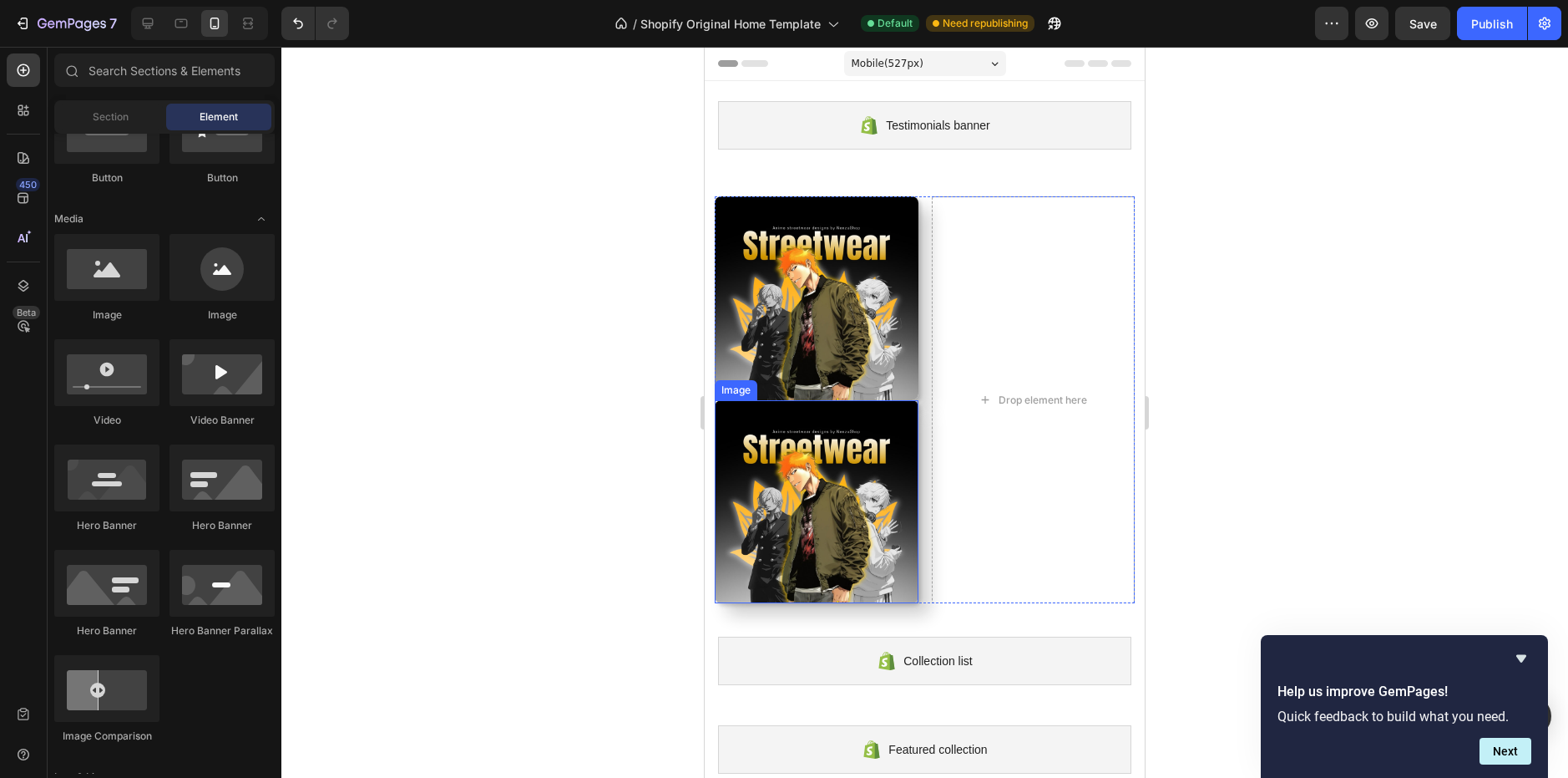
click at [848, 481] on img at bounding box center [816, 502] width 203 height 204
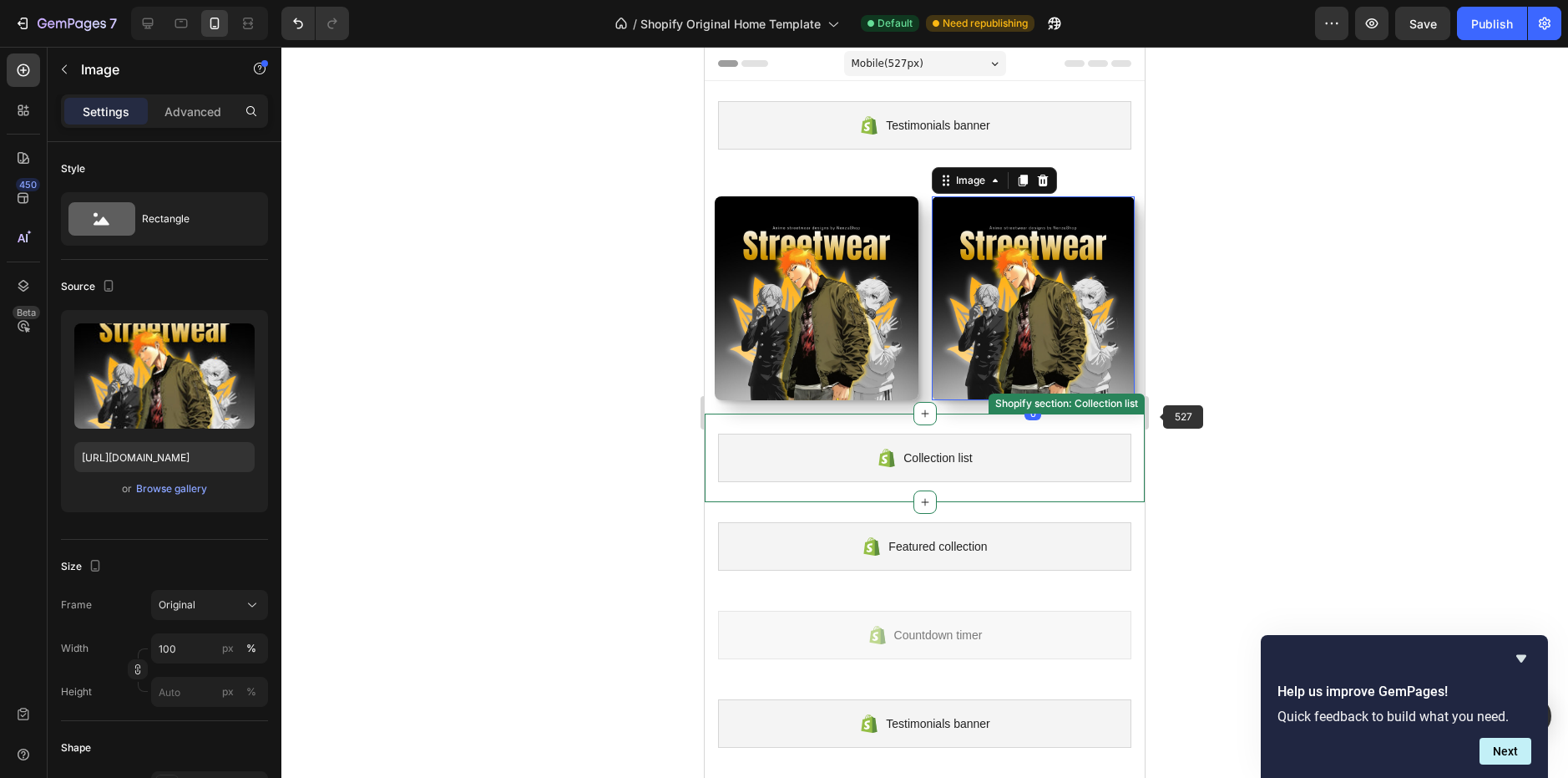
click at [1195, 394] on div at bounding box center [925, 411] width 1287 height 731
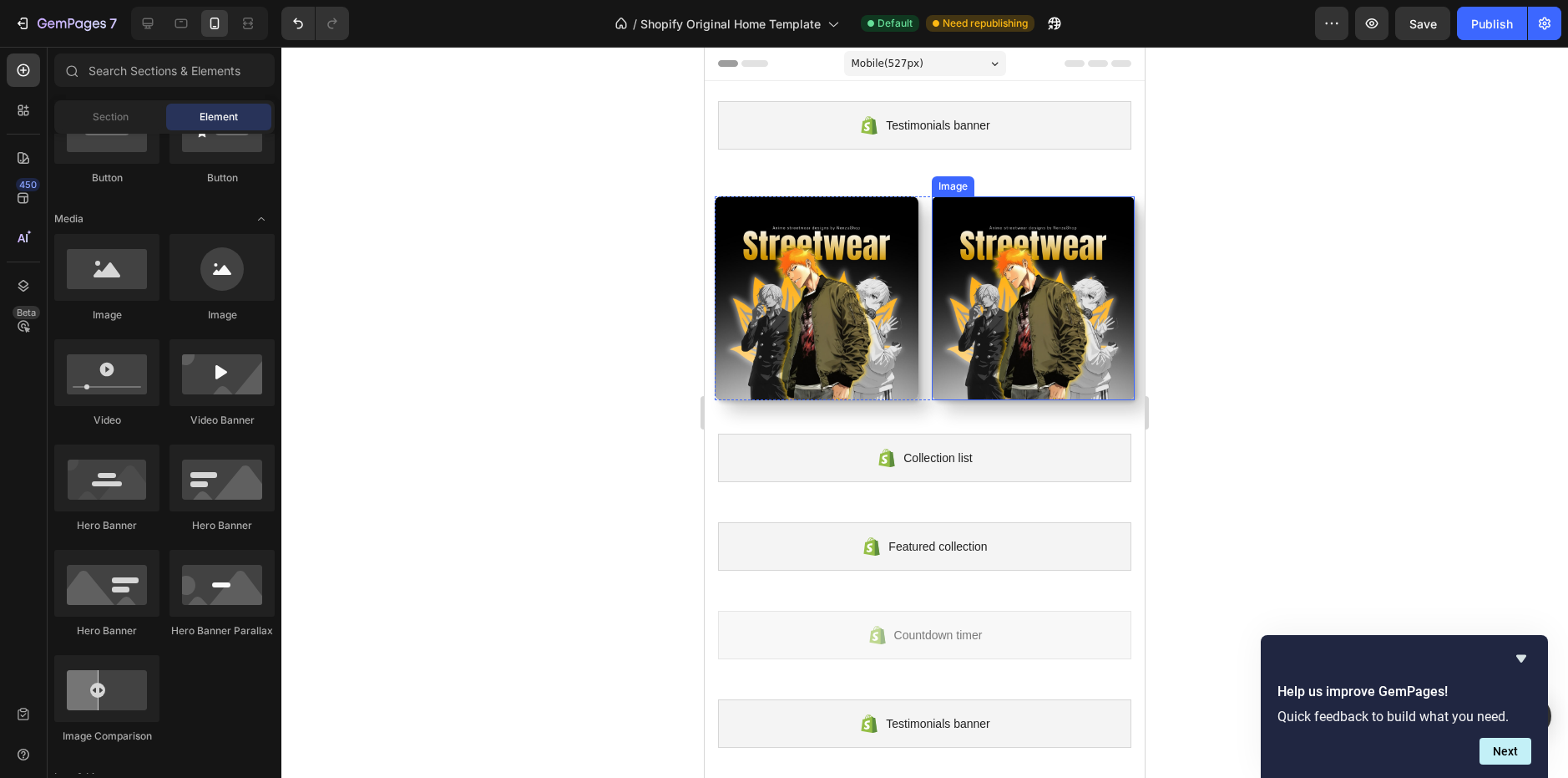
click at [1098, 298] on img at bounding box center [1034, 297] width 203 height 204
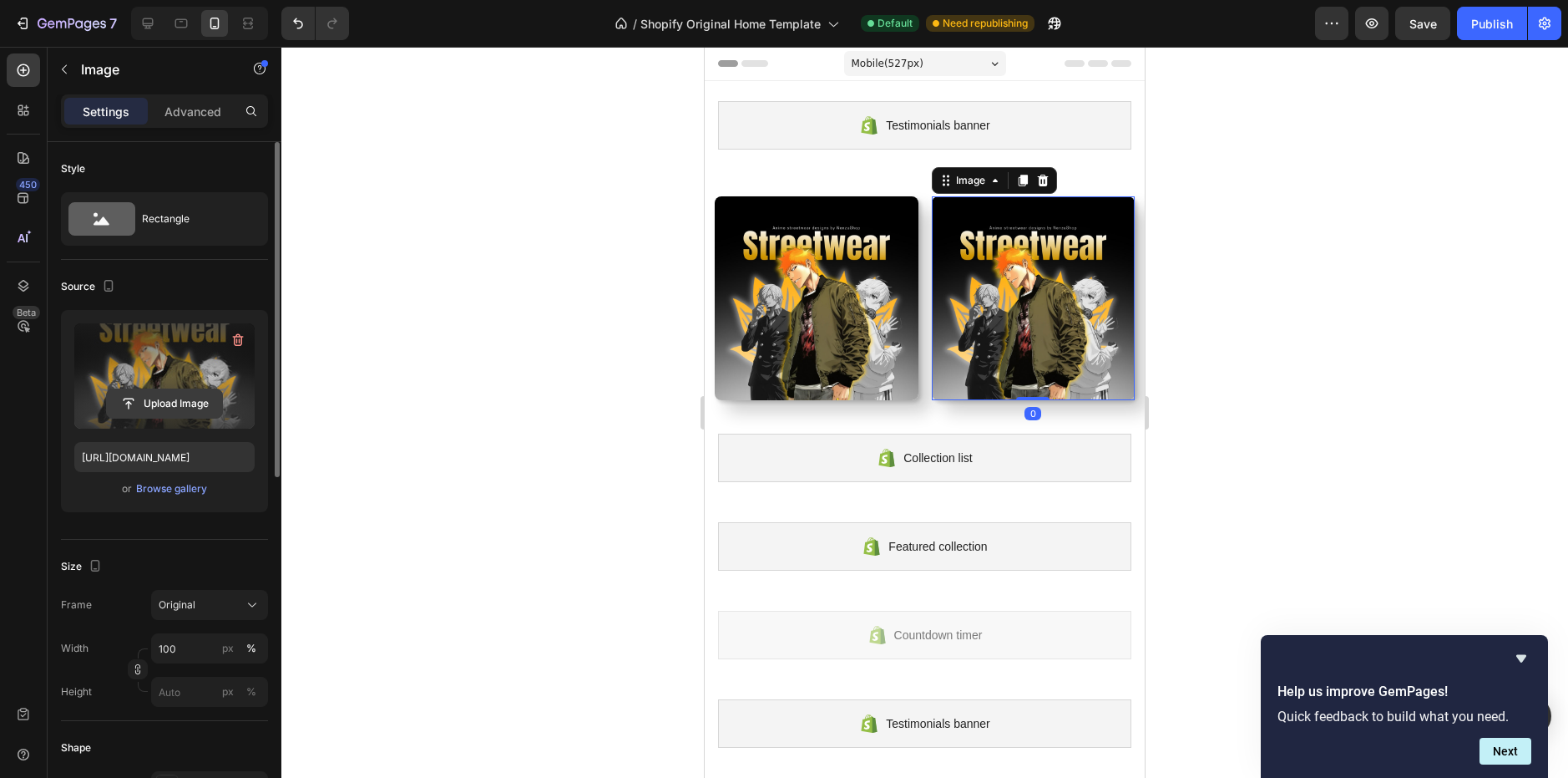
click at [193, 400] on input "file" at bounding box center [165, 404] width 115 height 29
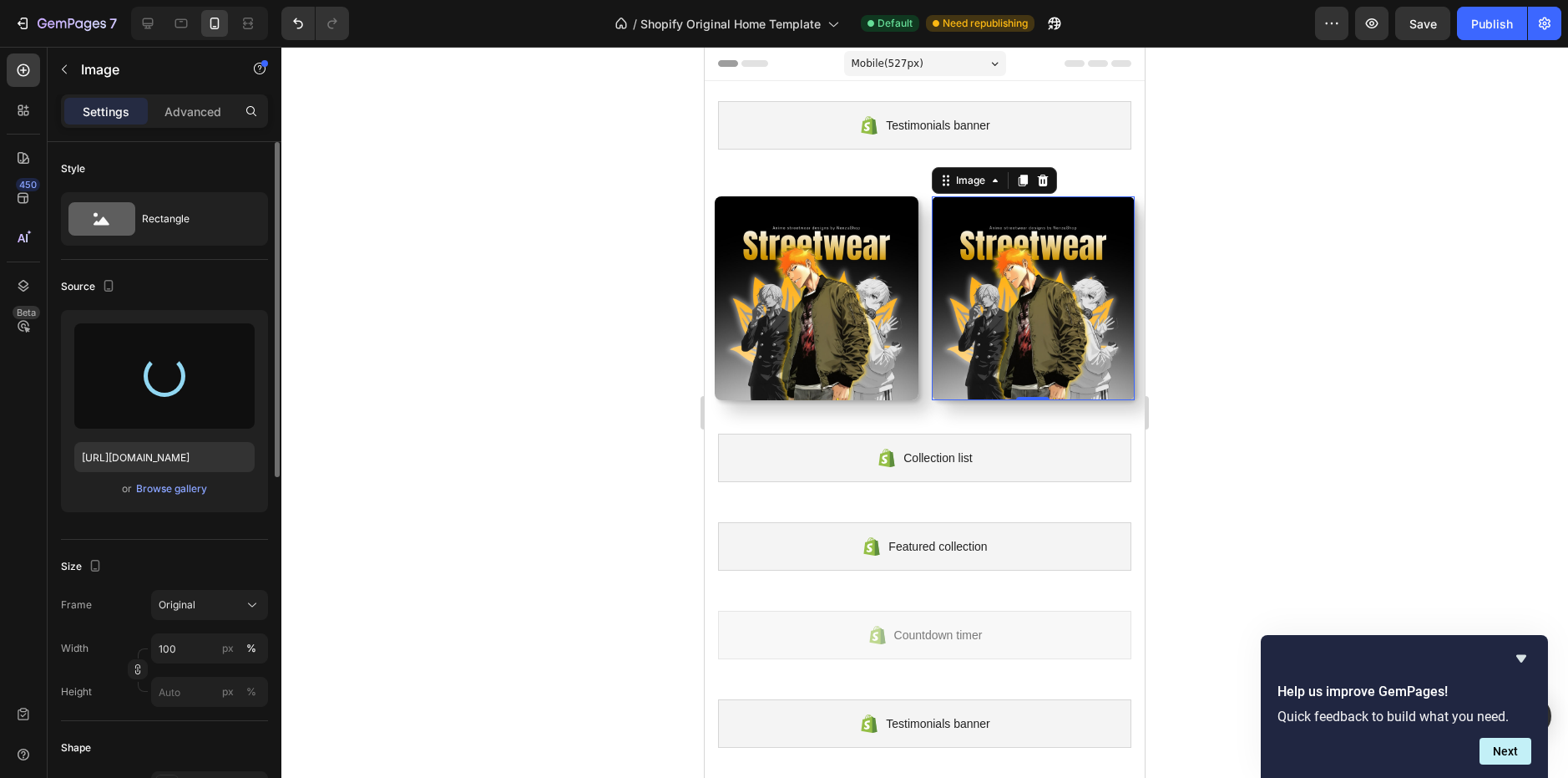
type input "[URL][DOMAIN_NAME]"
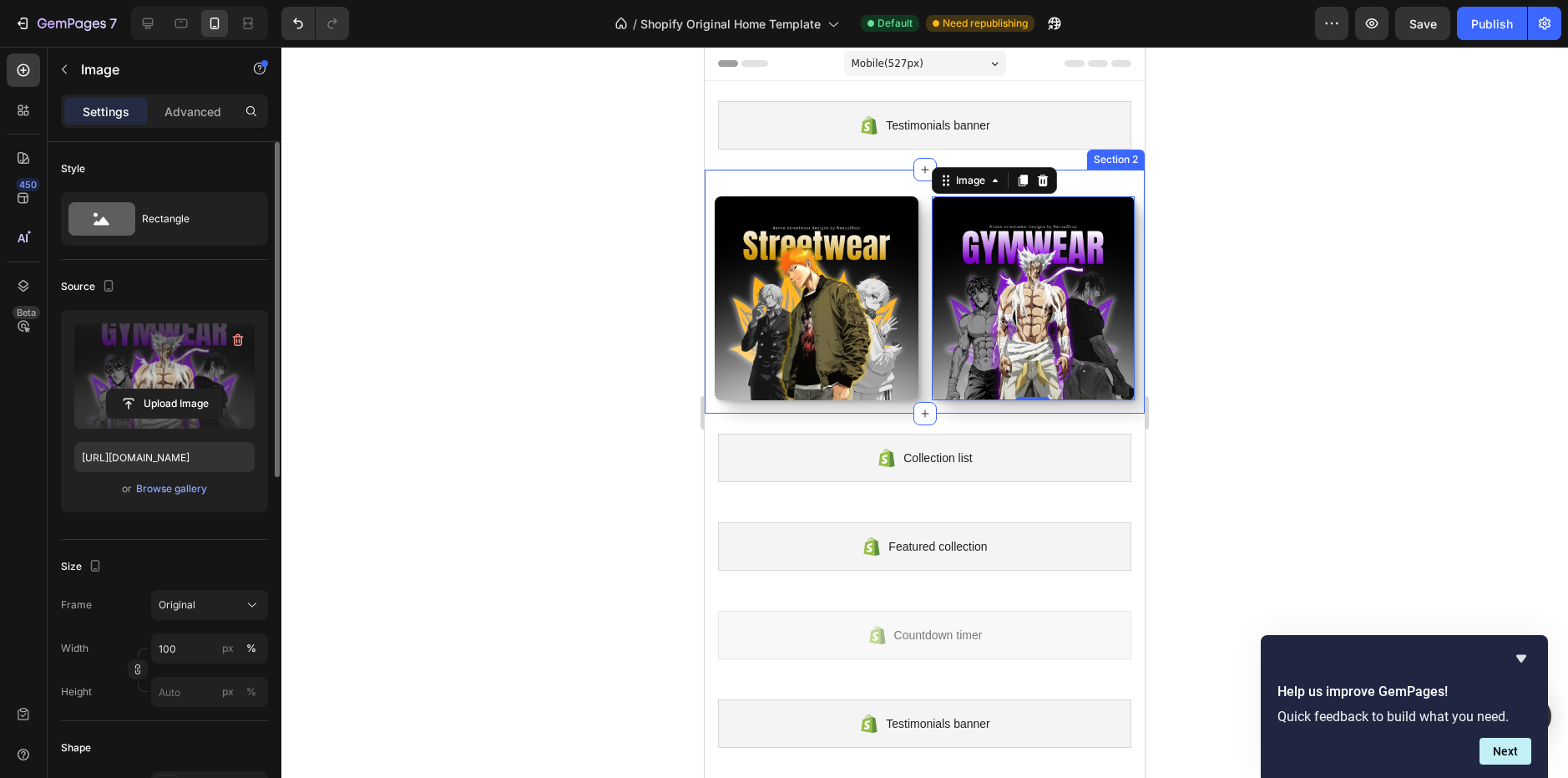
click at [1049, 413] on div "Collection list Shopify section: Collection list" at bounding box center [925, 457] width 440 height 89
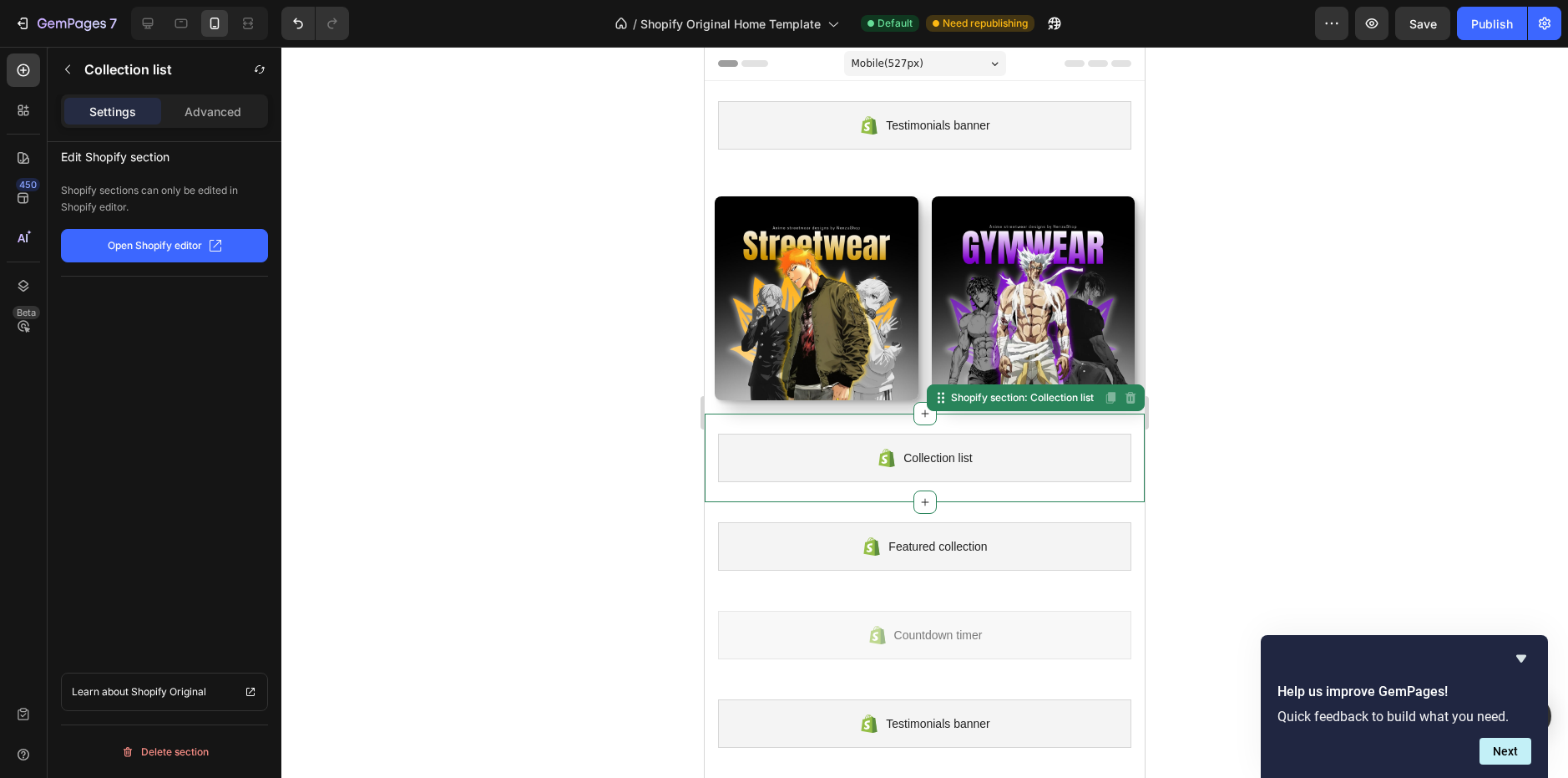
click at [1199, 385] on div at bounding box center [925, 411] width 1287 height 731
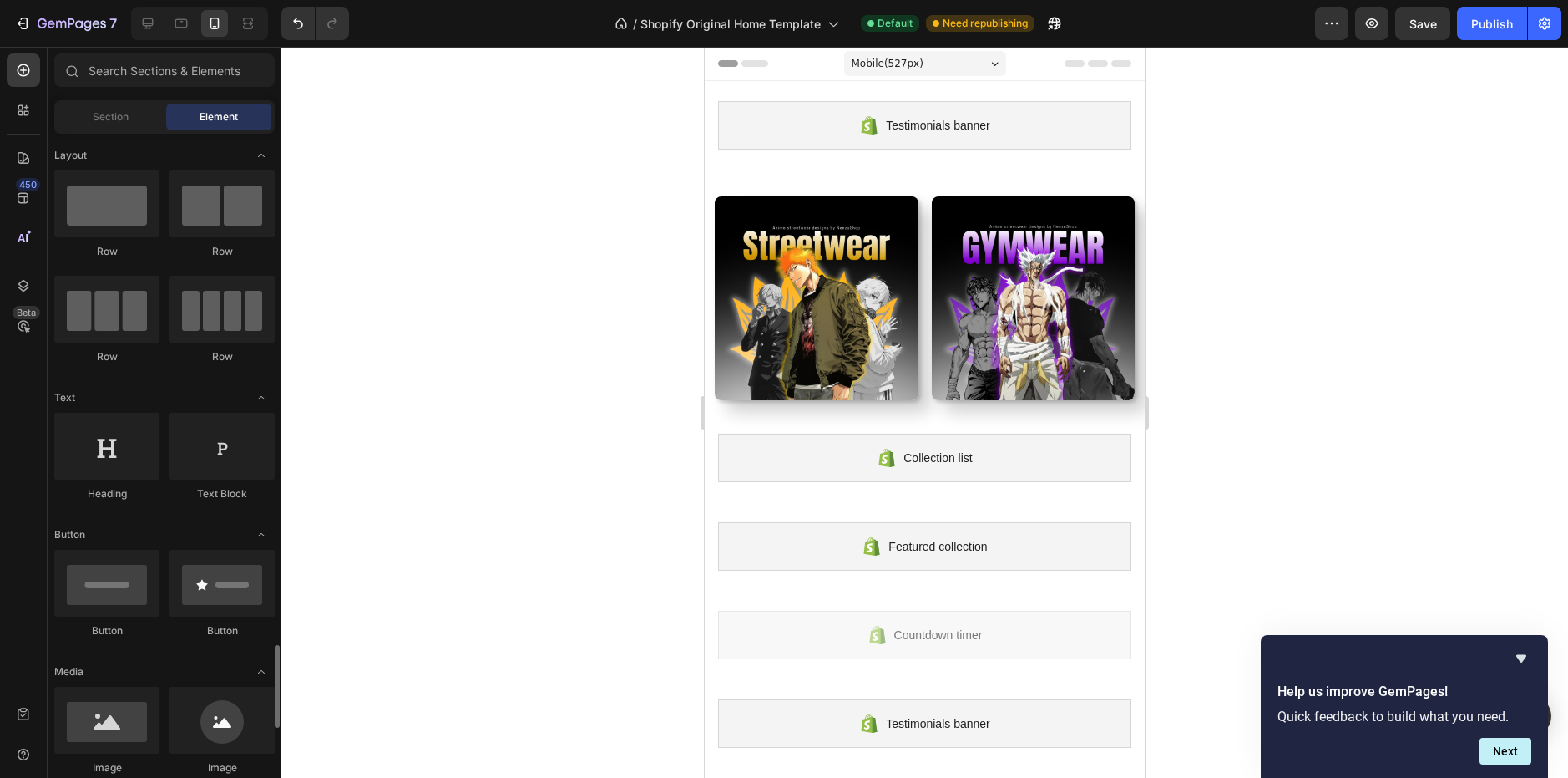
scroll to position [453, 0]
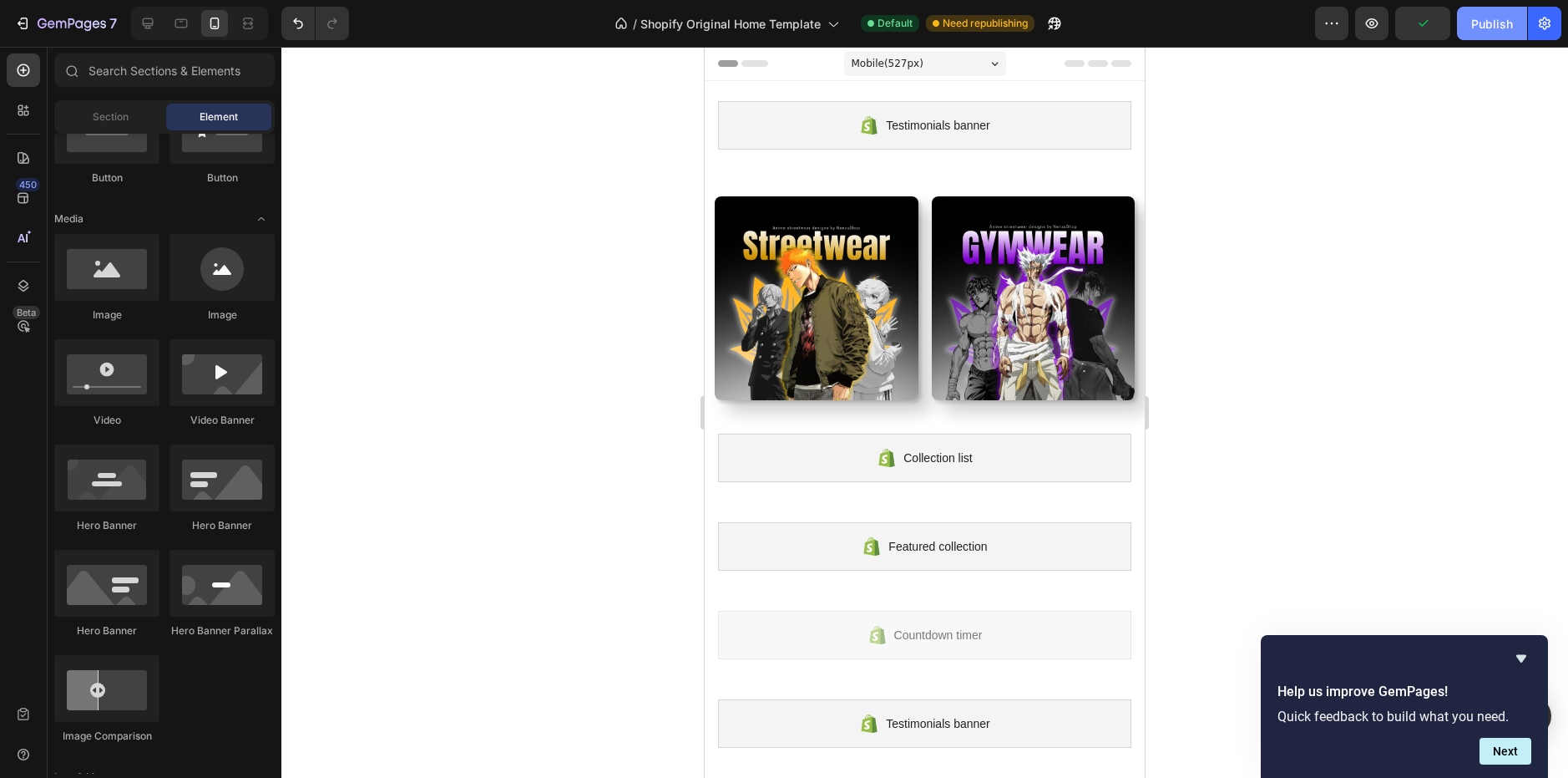
click at [1507, 24] on div "Publish" at bounding box center [1491, 24] width 41 height 18
click at [893, 282] on img at bounding box center [816, 297] width 203 height 204
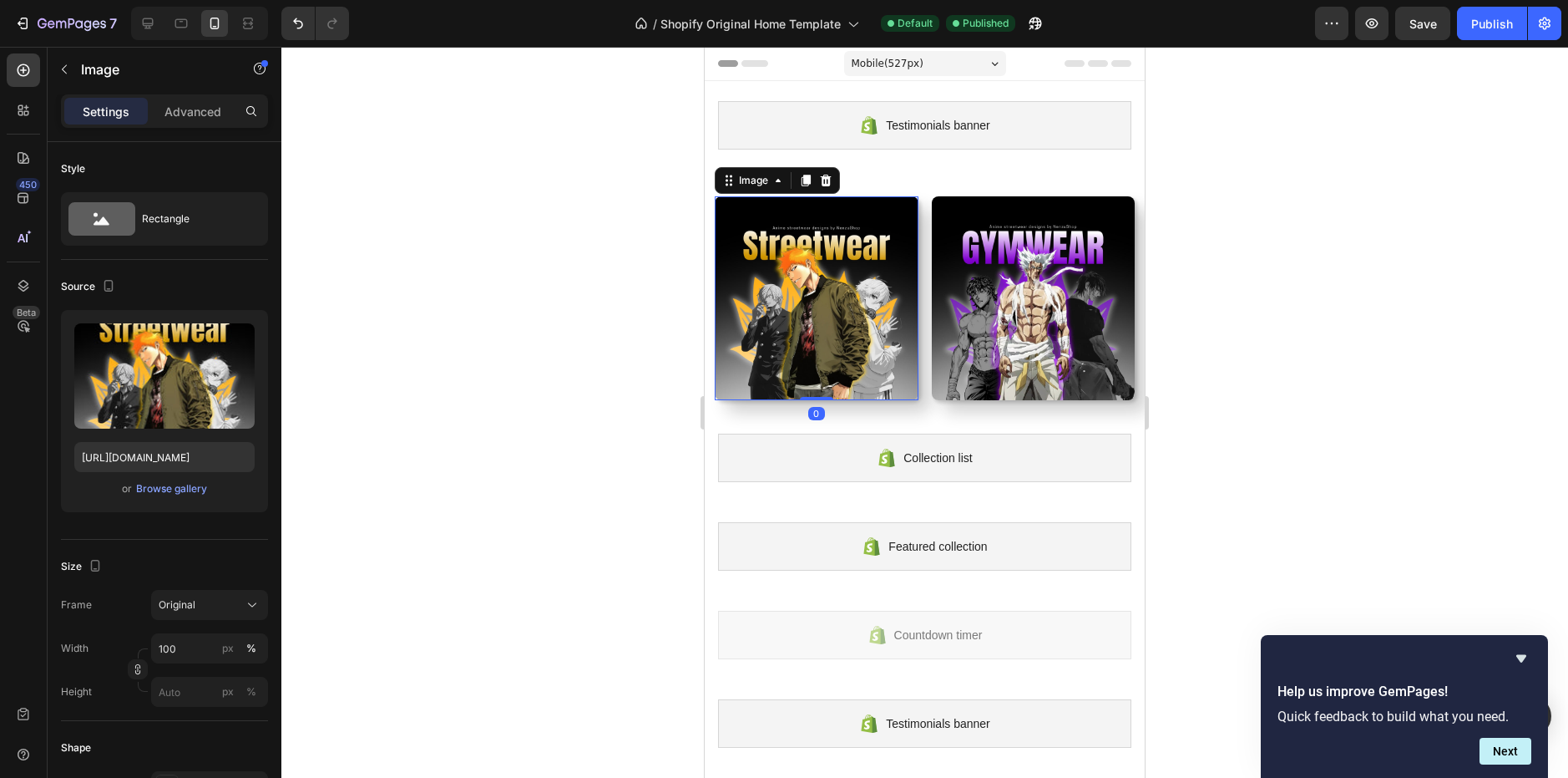
click at [209, 97] on div "Settings Advanced" at bounding box center [164, 112] width 207 height 34
click at [213, 114] on p "Advanced" at bounding box center [193, 112] width 57 height 18
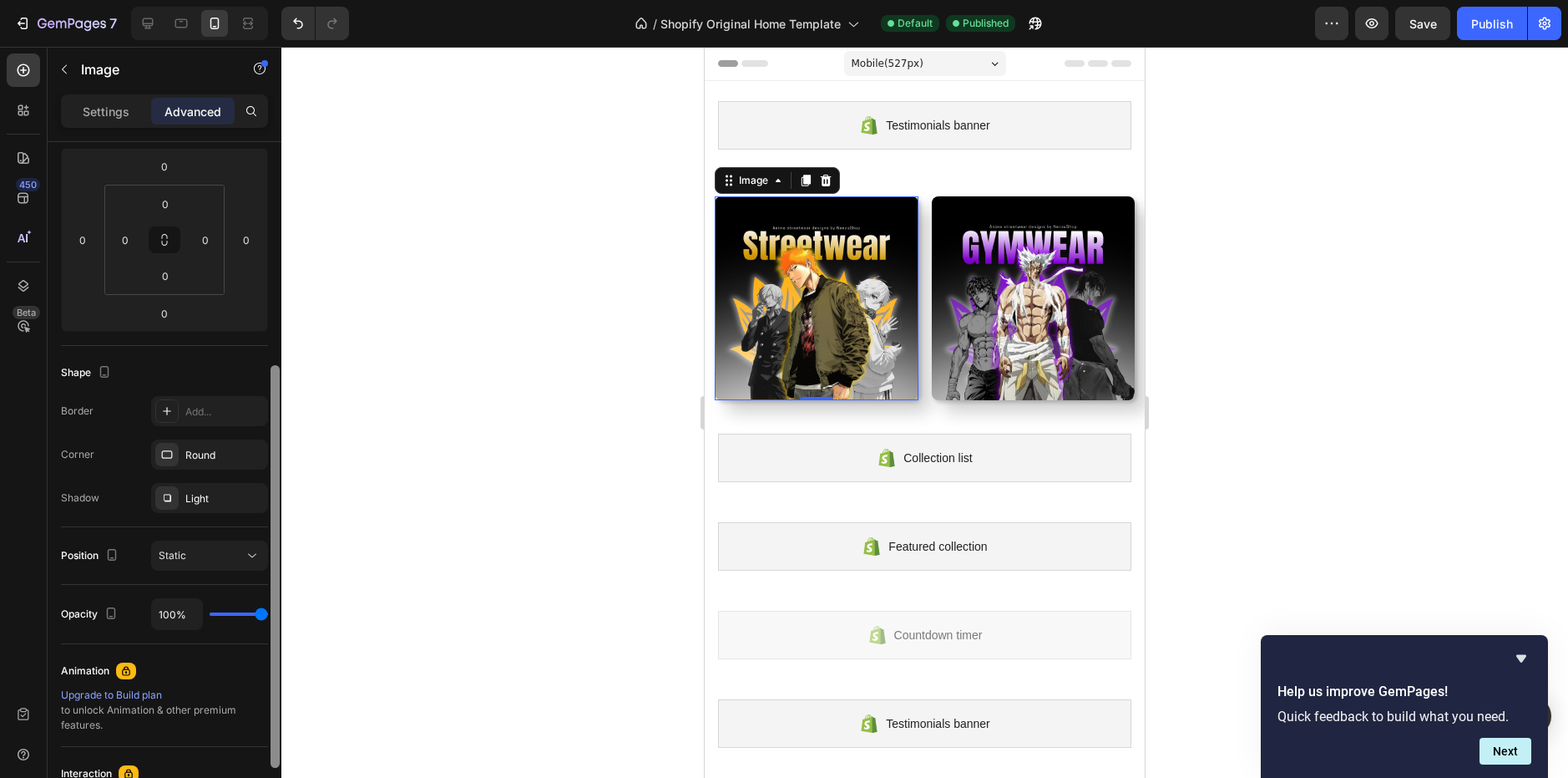
scroll to position [326, 0]
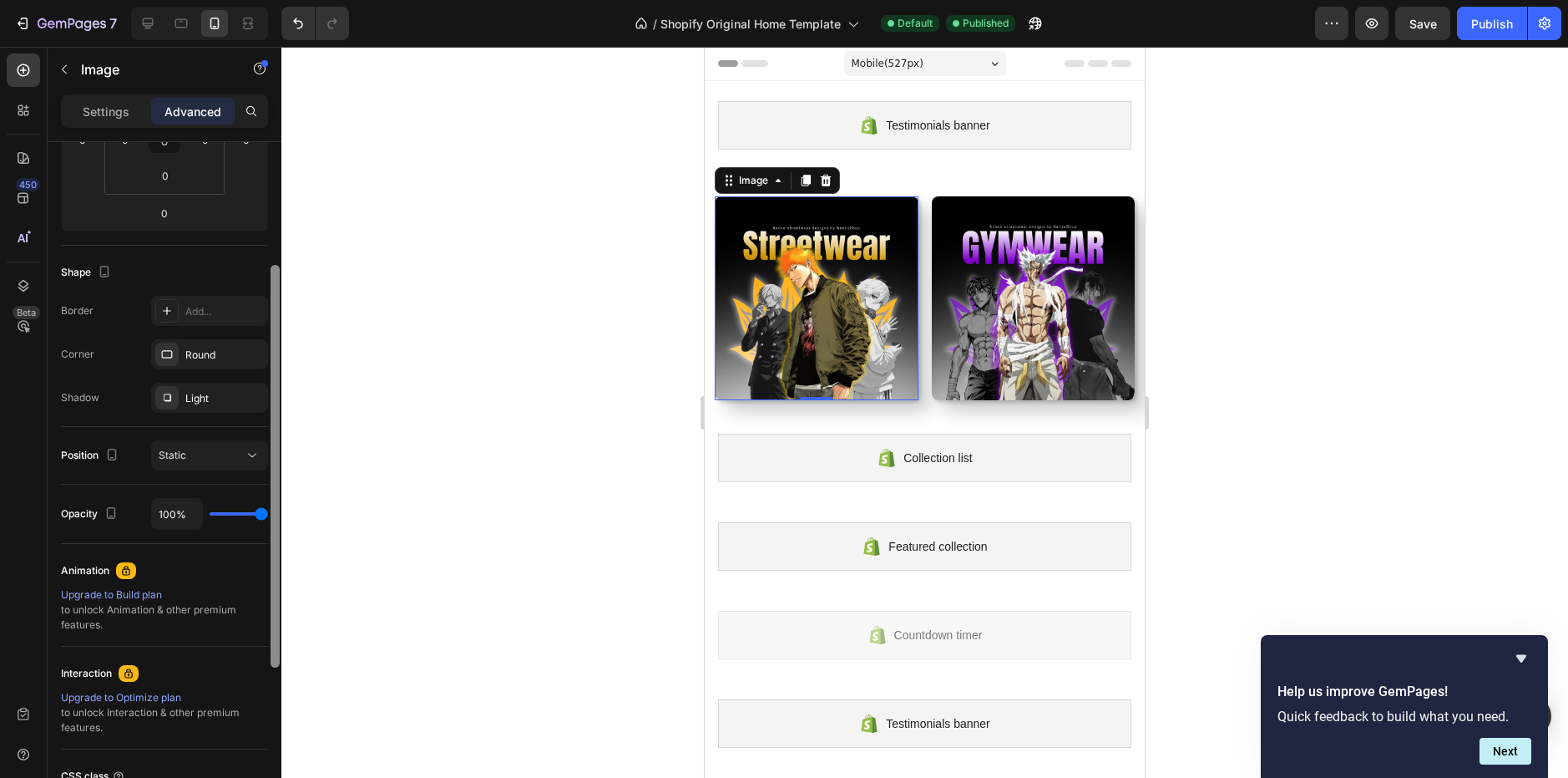
drag, startPoint x: 276, startPoint y: 191, endPoint x: 274, endPoint y: 384, distance: 193.0
click at [274, 384] on div at bounding box center [274, 465] width 9 height 403
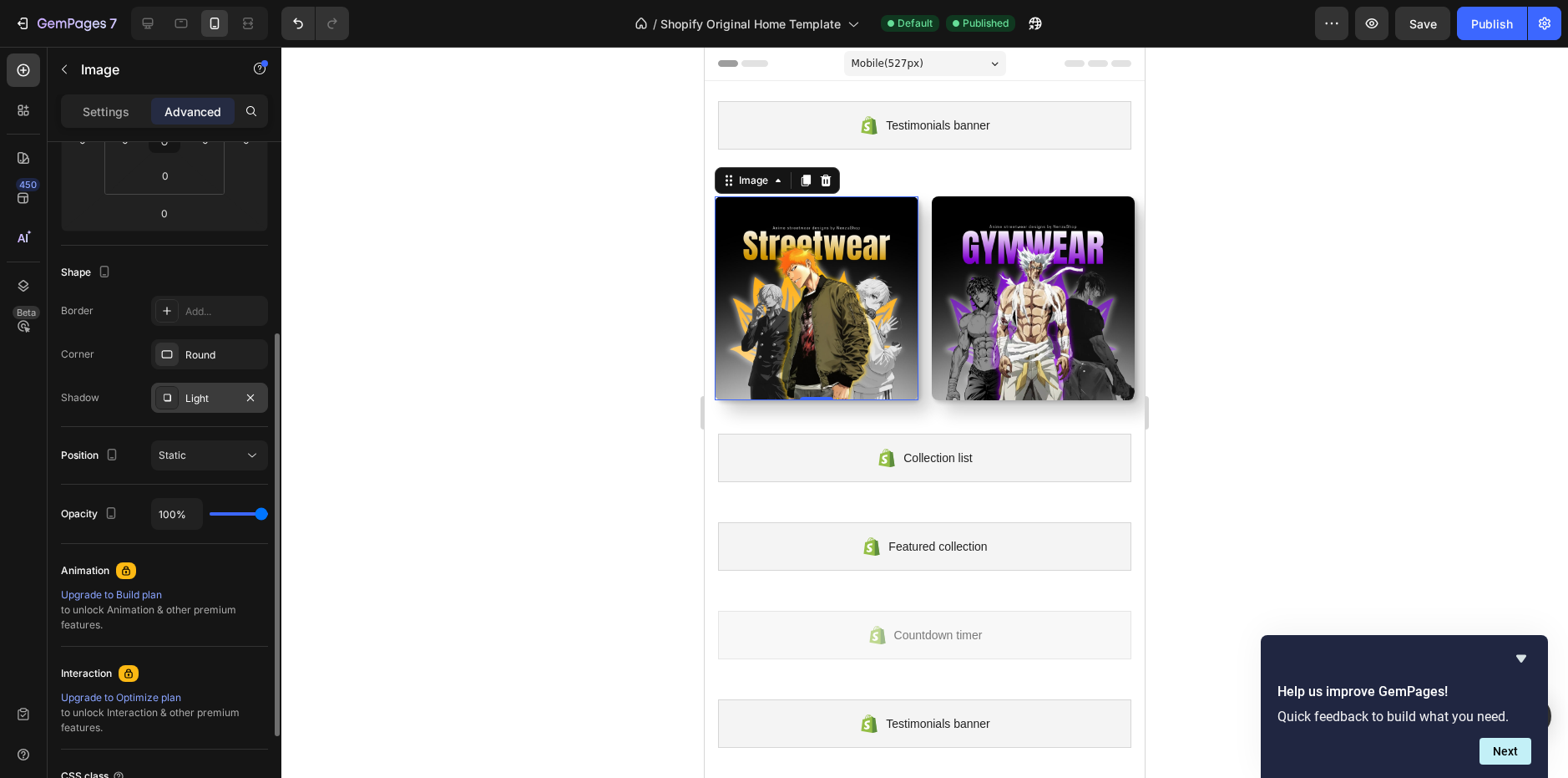
click at [213, 394] on div "Light" at bounding box center [209, 399] width 48 height 15
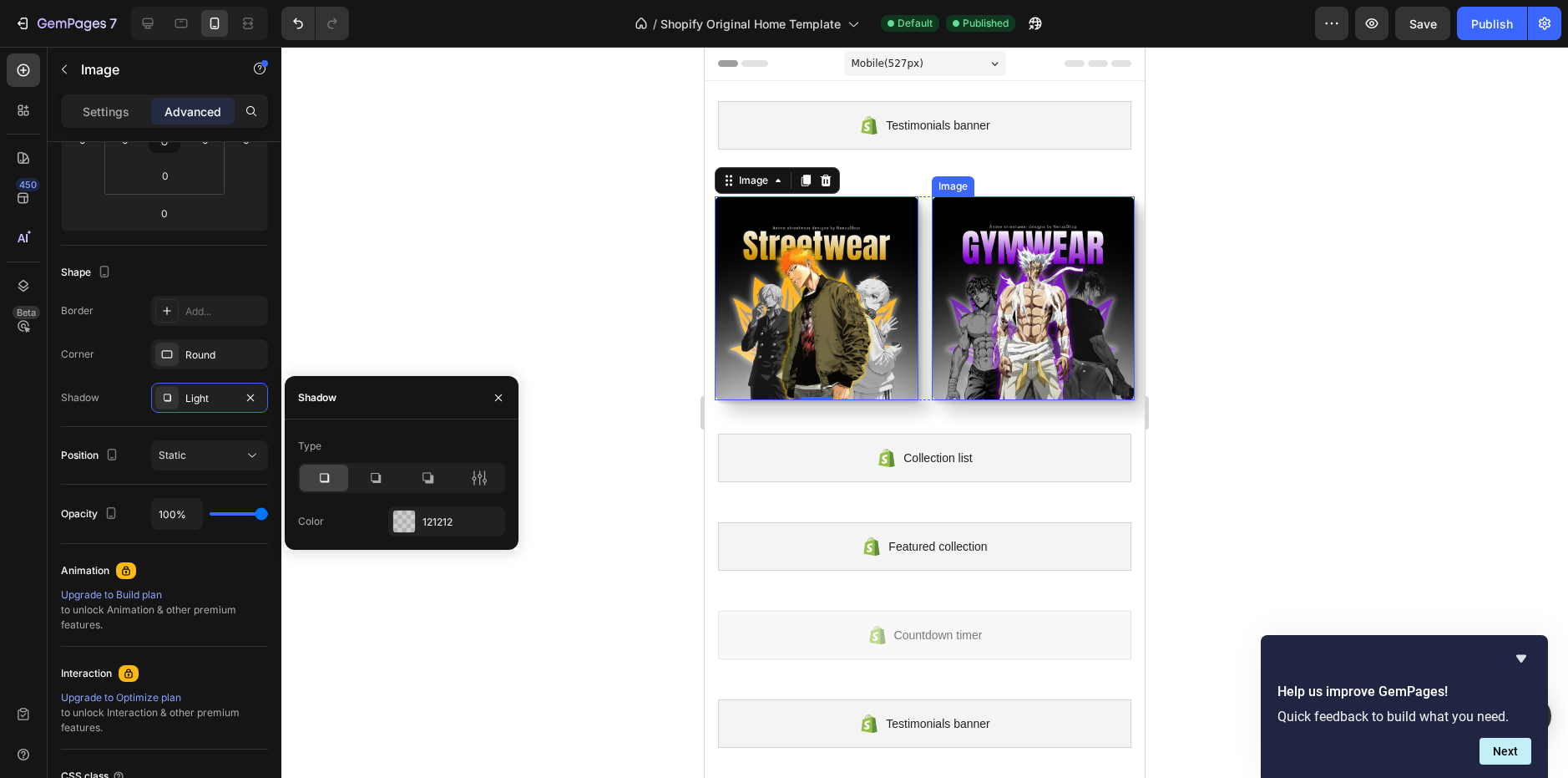
click at [1010, 342] on img at bounding box center [1034, 297] width 203 height 204
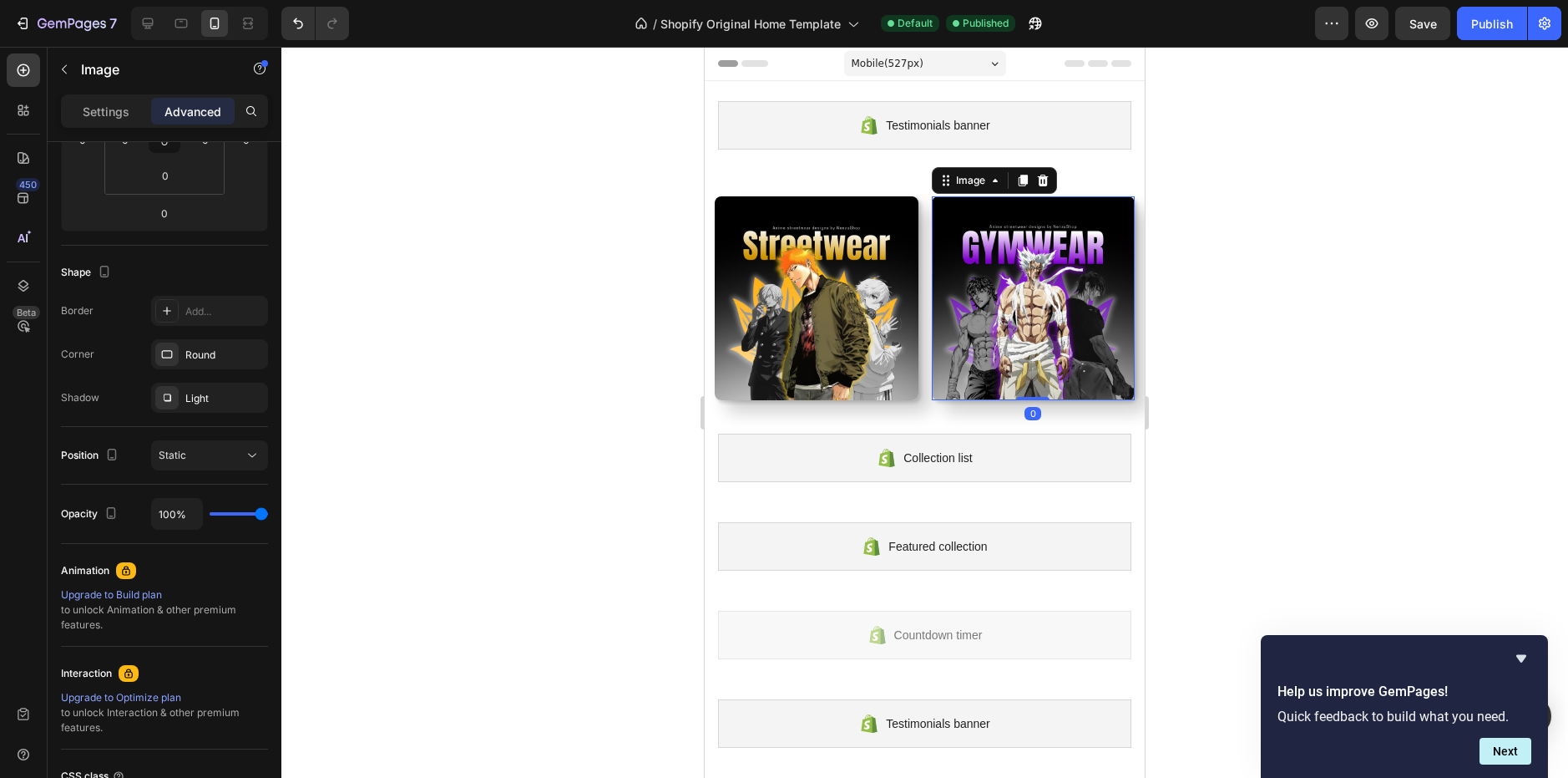
click at [836, 339] on img at bounding box center [816, 297] width 203 height 204
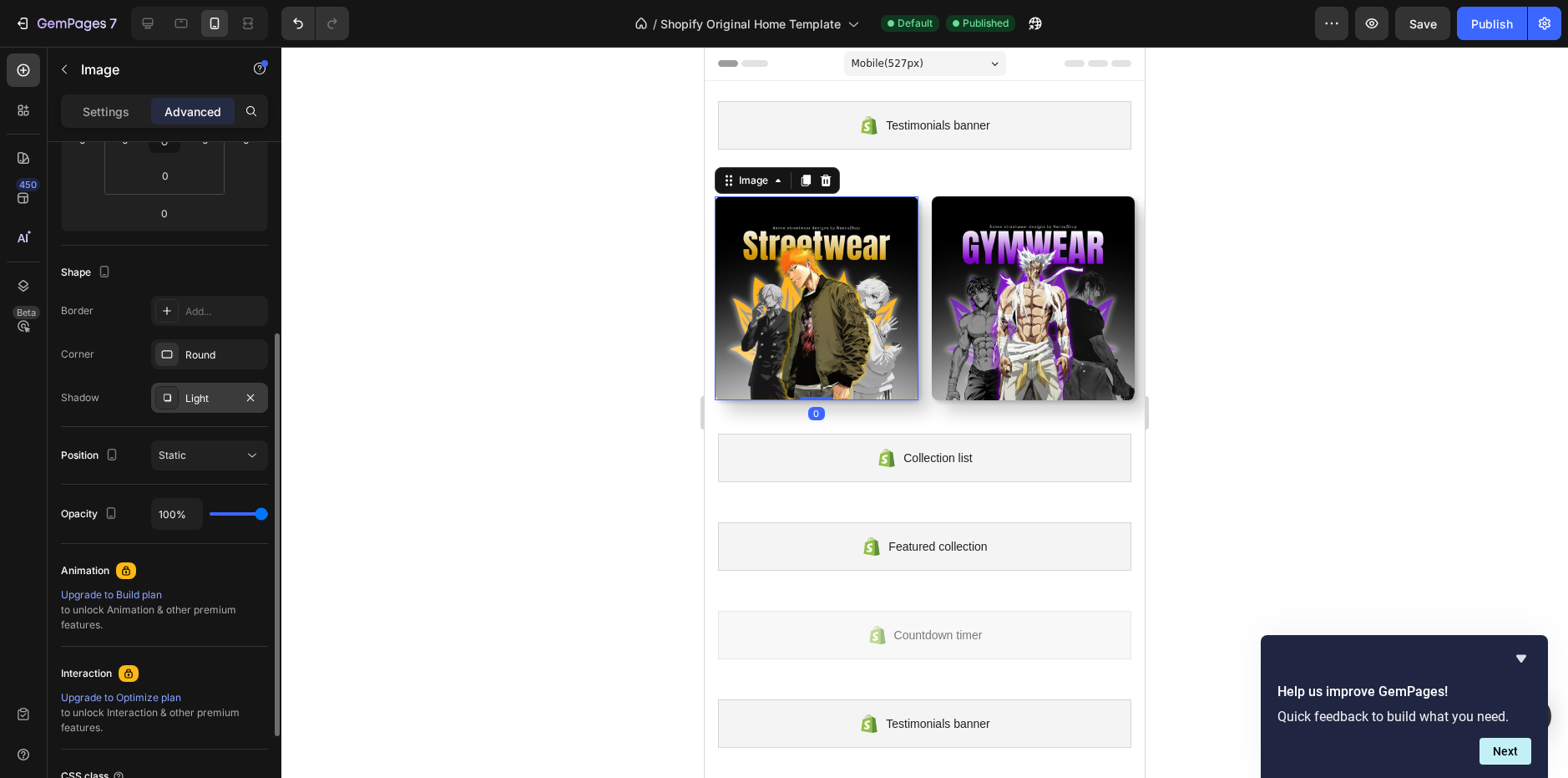
click at [225, 397] on div "Light" at bounding box center [209, 399] width 48 height 15
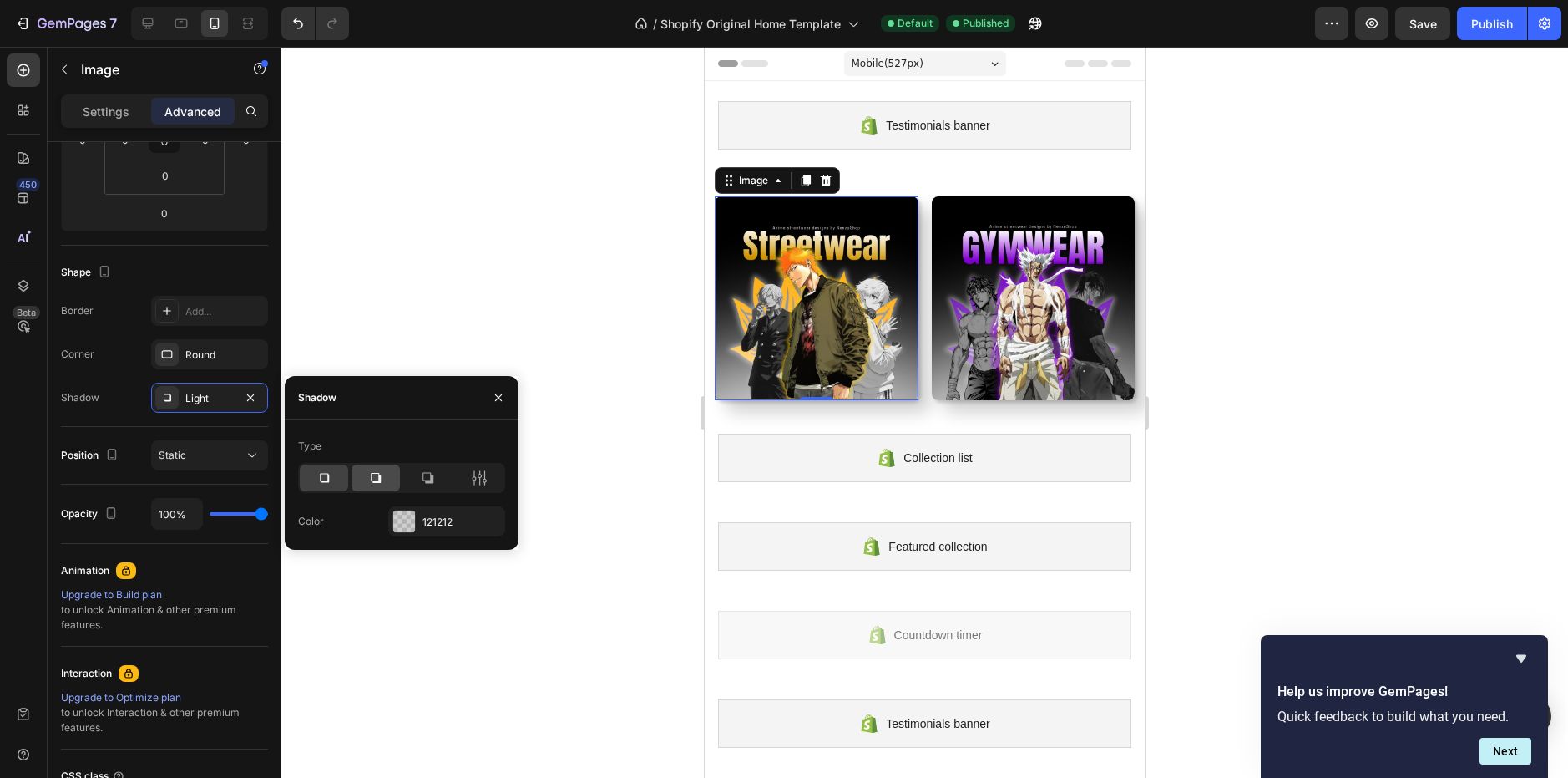
click at [372, 475] on icon at bounding box center [376, 478] width 10 height 10
click at [323, 477] on icon at bounding box center [324, 478] width 17 height 17
click at [94, 109] on p "Settings" at bounding box center [106, 112] width 46 height 18
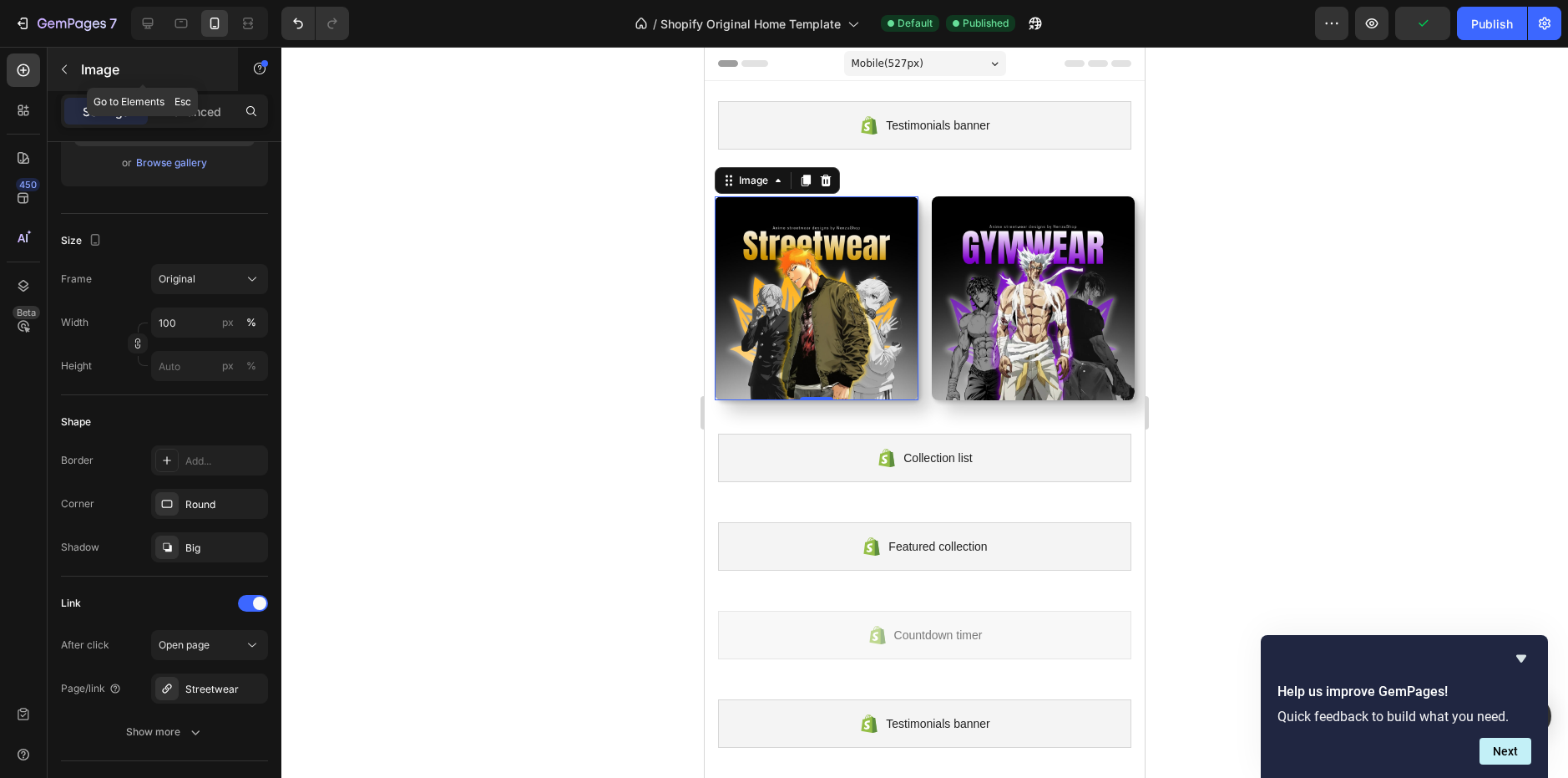
click at [79, 60] on div "Image" at bounding box center [142, 68] width 190 height 43
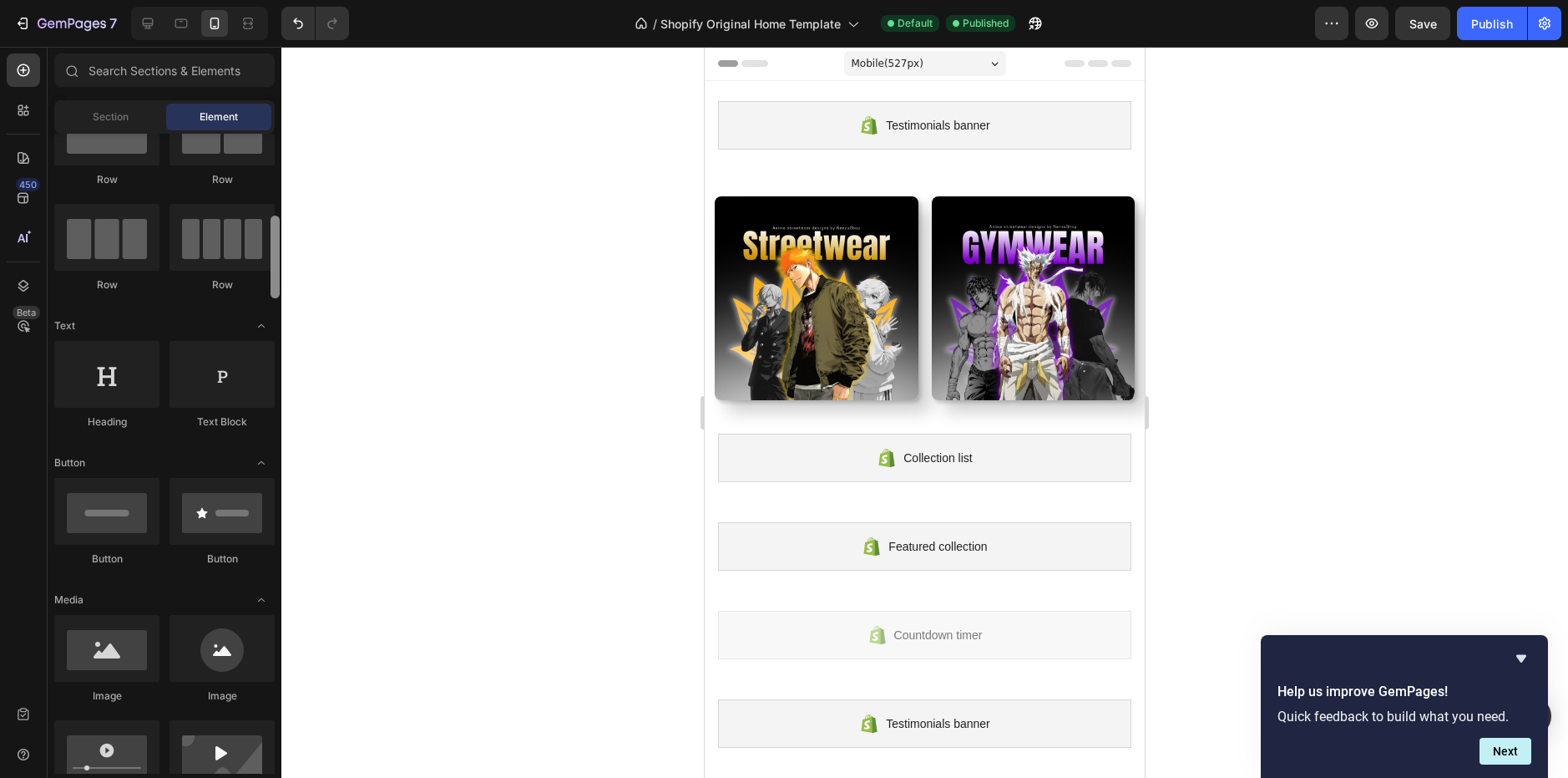
scroll to position [0, 0]
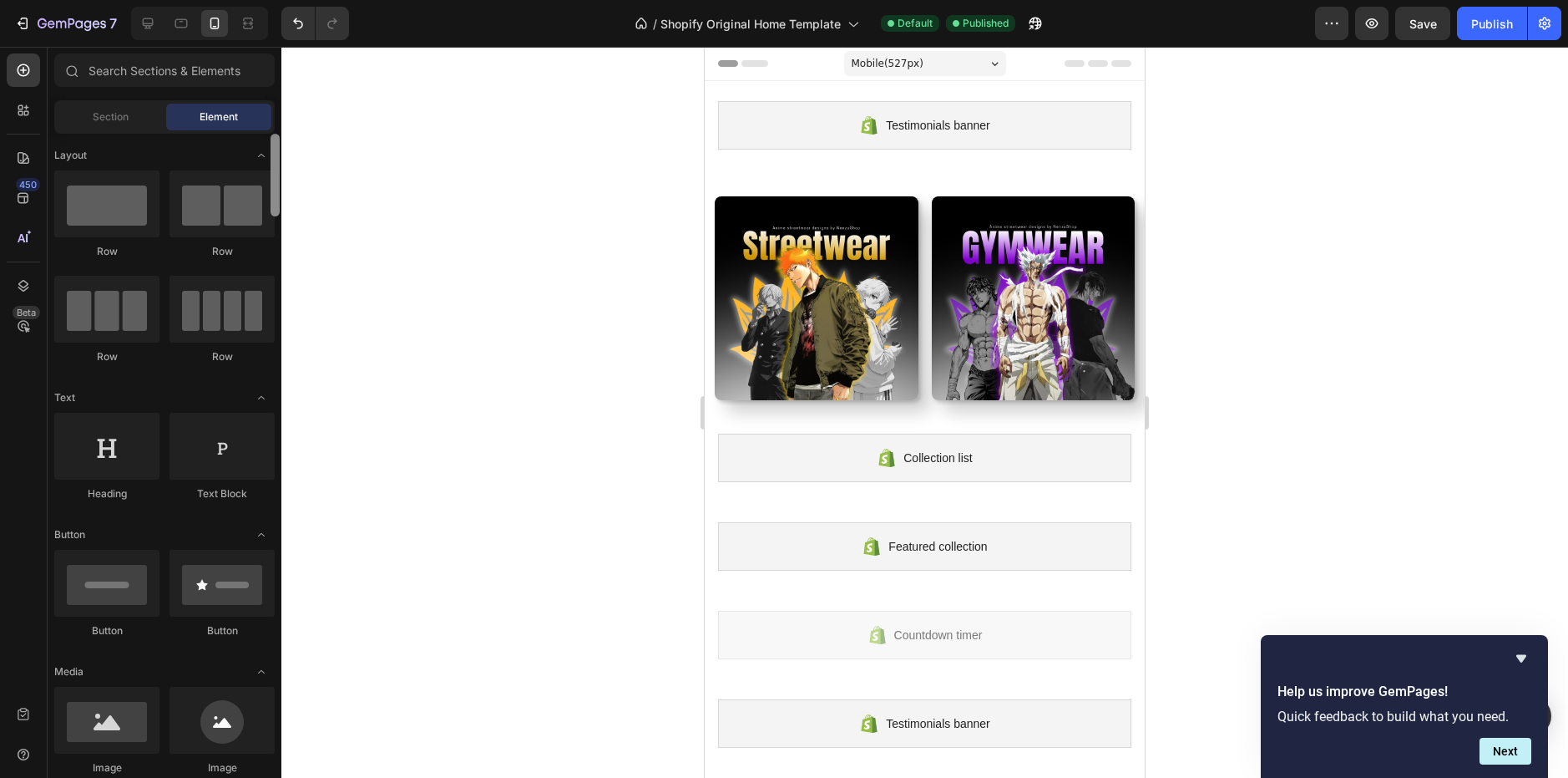
drag, startPoint x: 274, startPoint y: 261, endPoint x: 269, endPoint y: 193, distance: 68.2
click at [269, 193] on div at bounding box center [274, 453] width 13 height 639
click at [819, 187] on div "Image Image Row Section 2" at bounding box center [925, 291] width 440 height 244
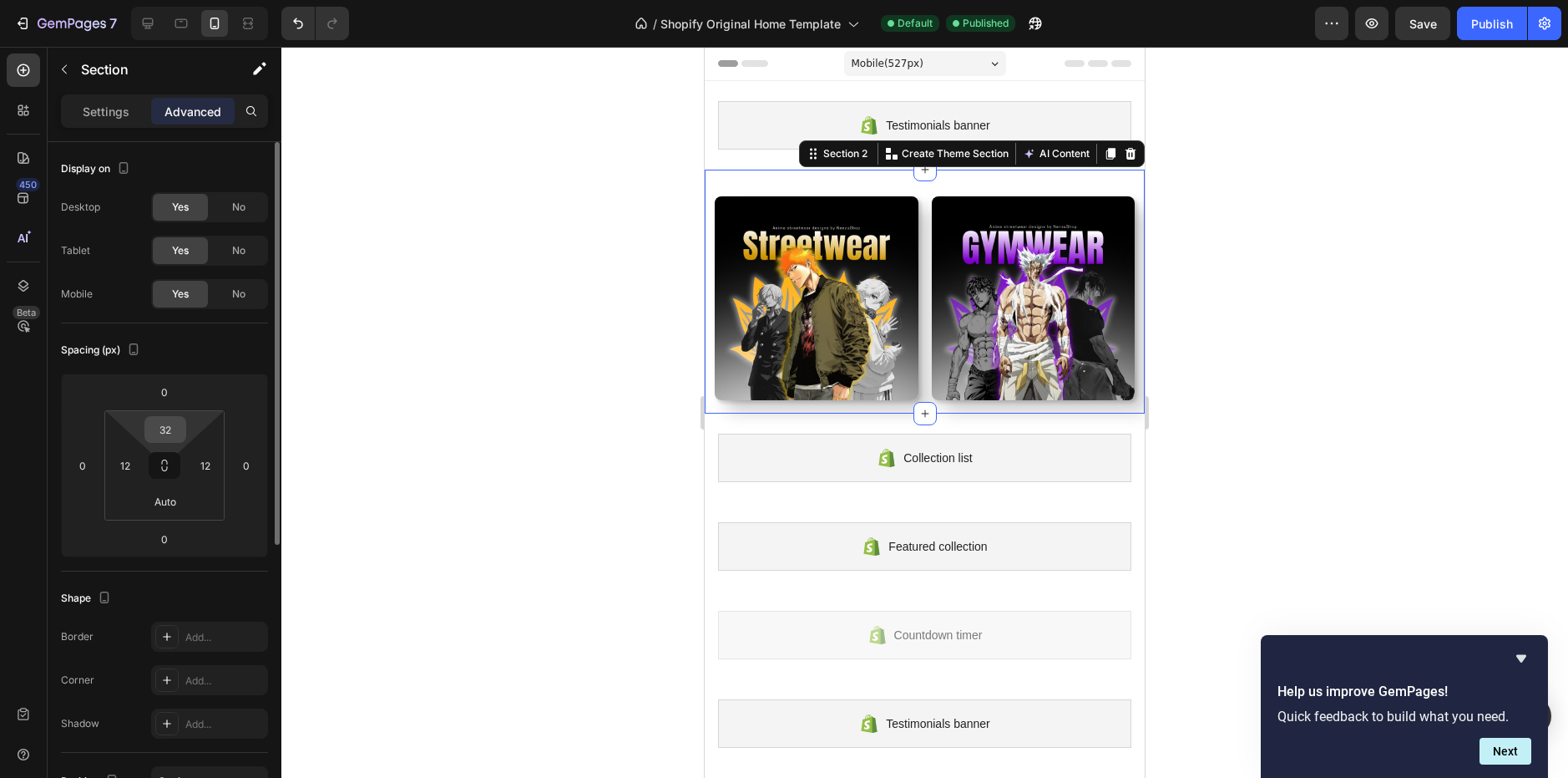
click at [172, 427] on input "32" at bounding box center [165, 429] width 34 height 25
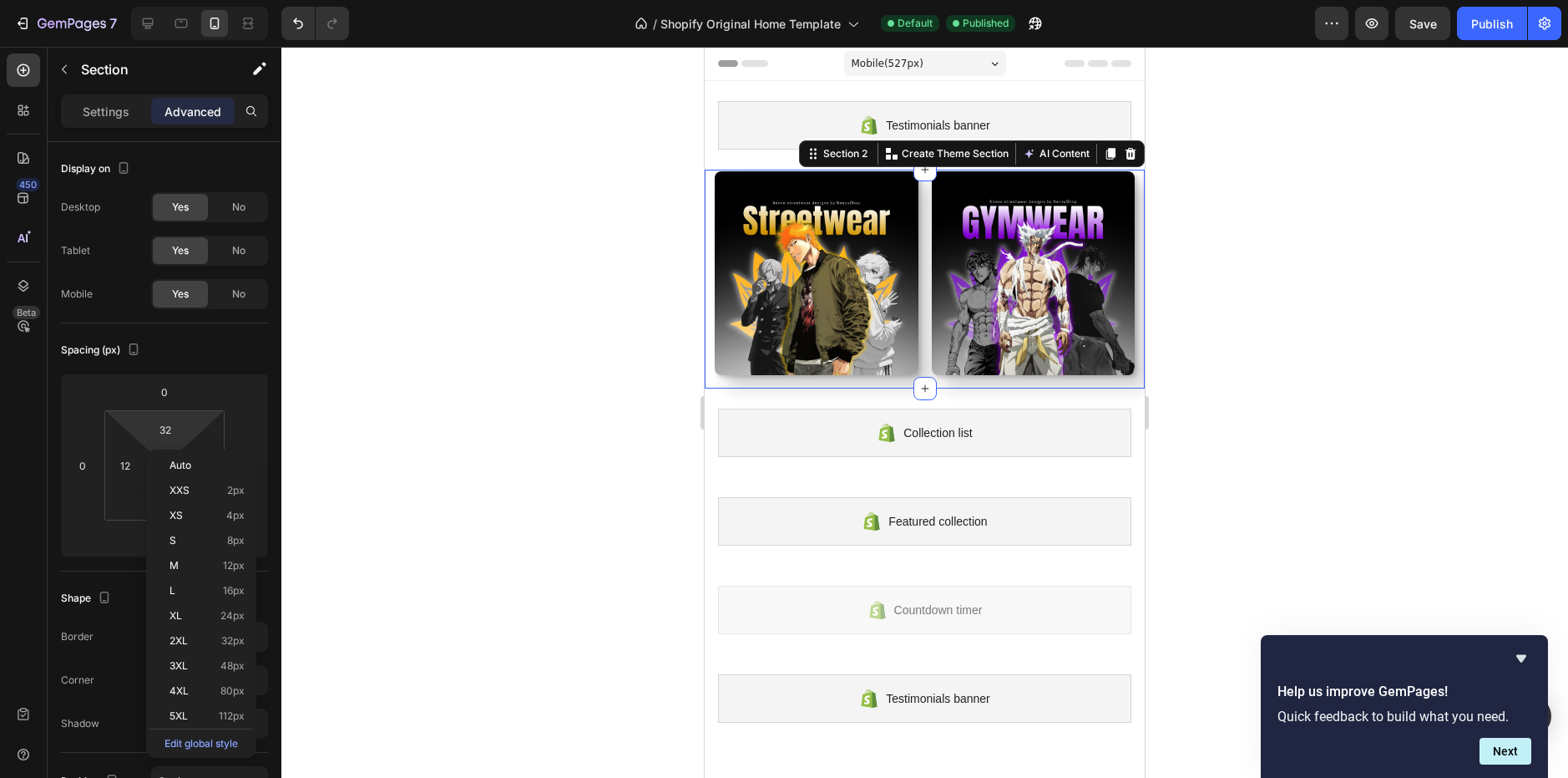
type input "2"
click at [914, 264] on div "Image Image Row" at bounding box center [924, 273] width 420 height 204
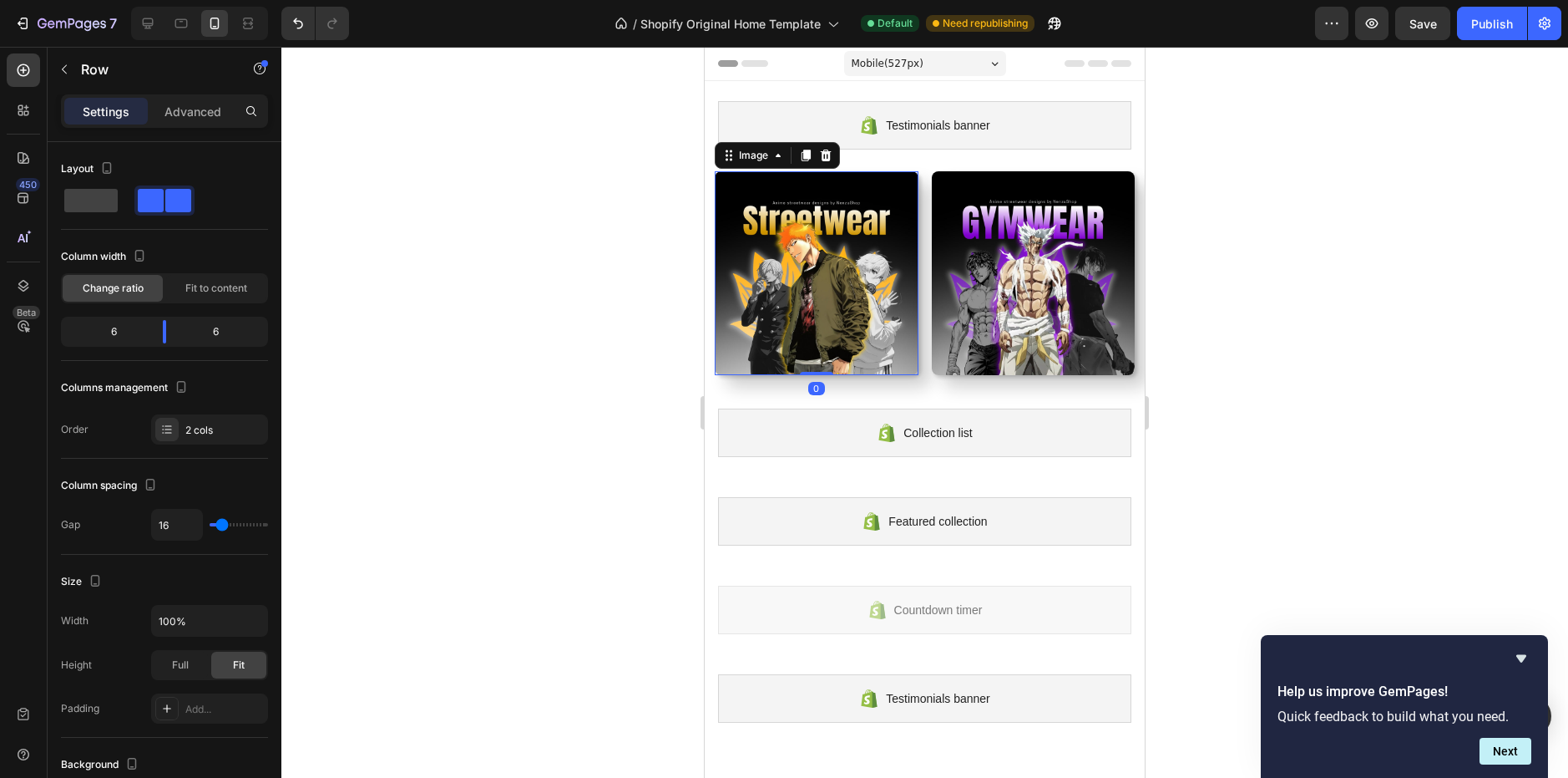
click at [903, 330] on img at bounding box center [816, 273] width 203 height 204
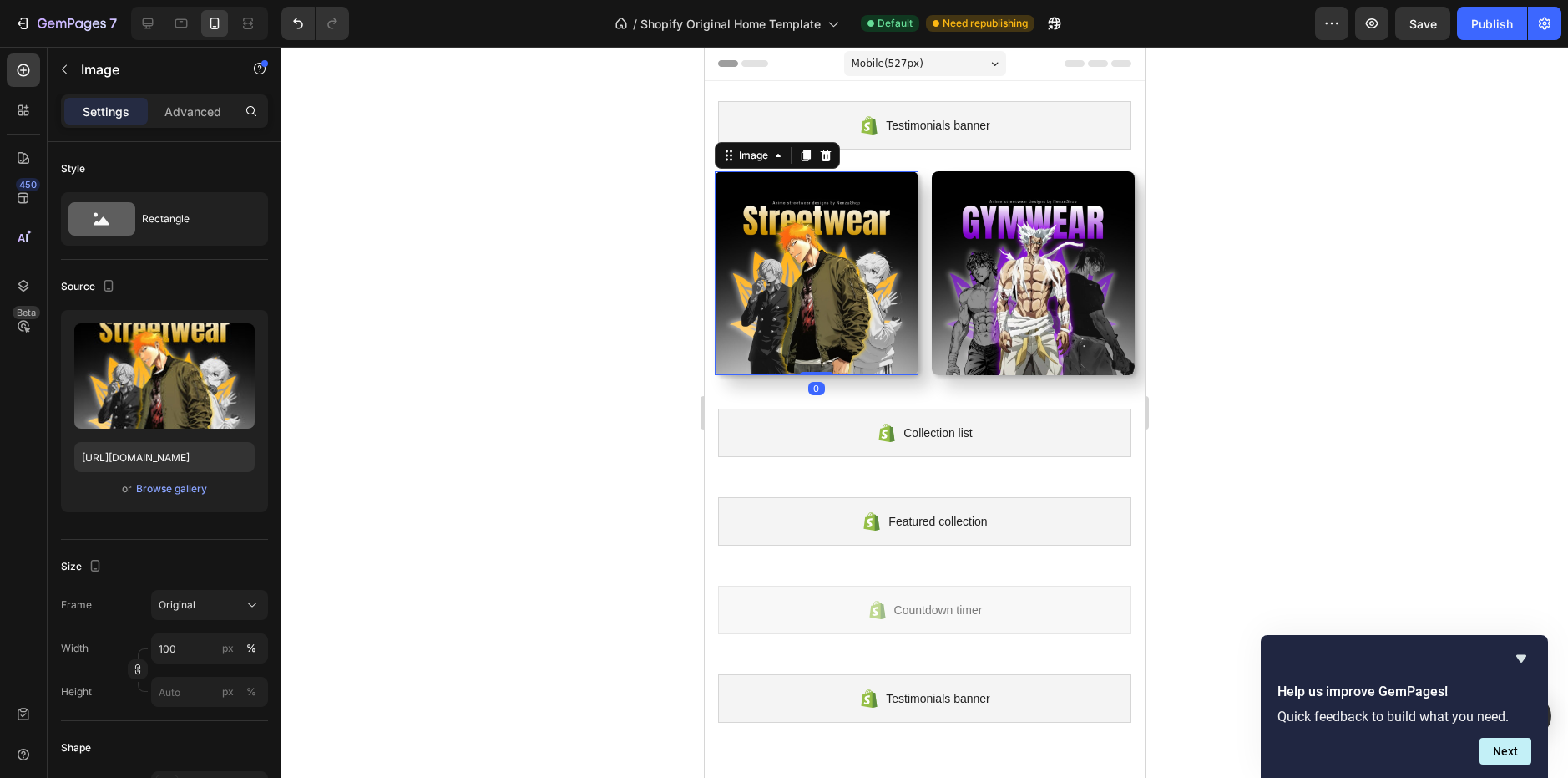
click at [779, 335] on img at bounding box center [816, 273] width 203 height 204
click at [195, 106] on p "Advanced" at bounding box center [193, 112] width 57 height 18
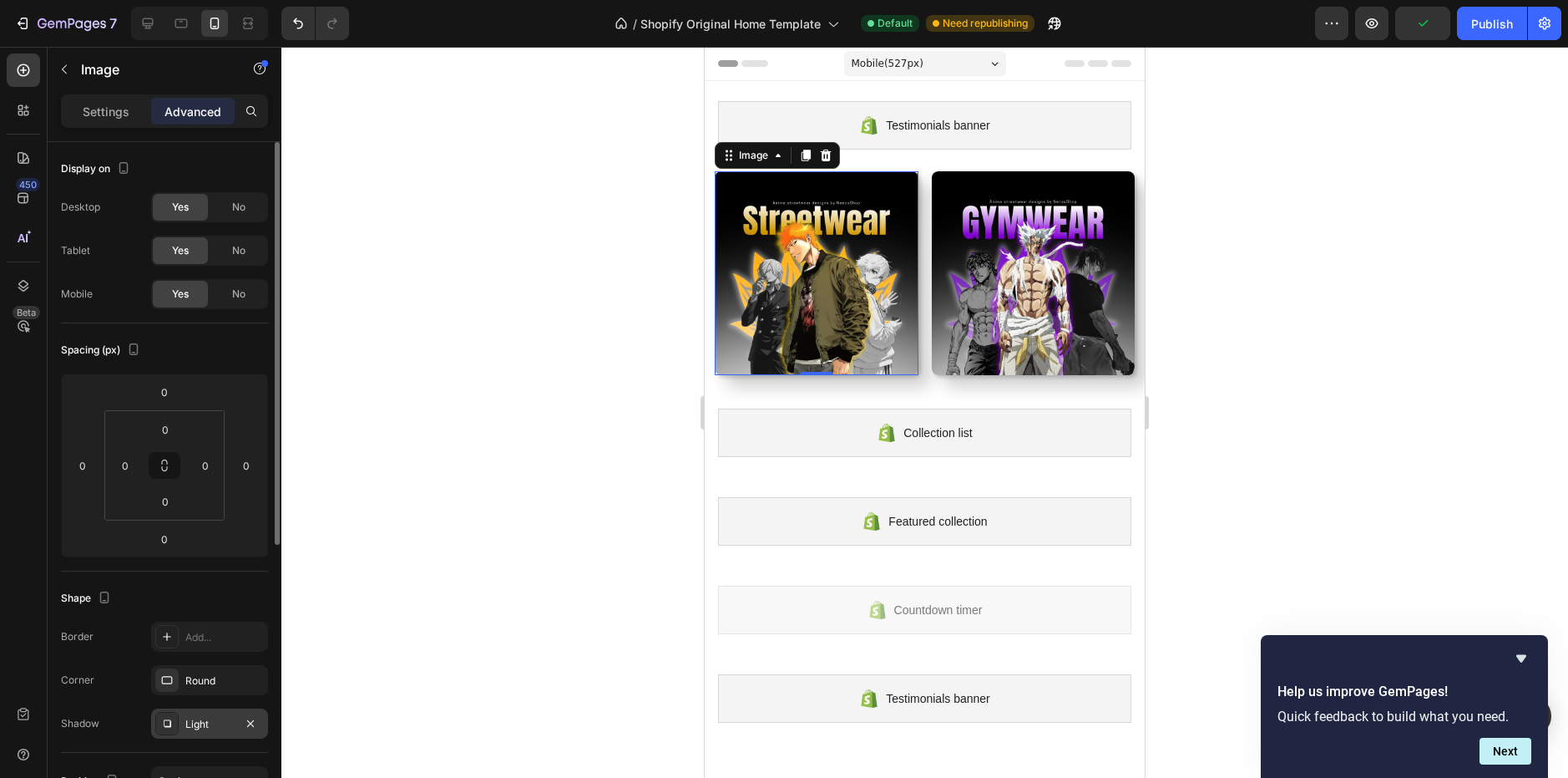
click at [189, 713] on div "Light" at bounding box center [209, 724] width 117 height 30
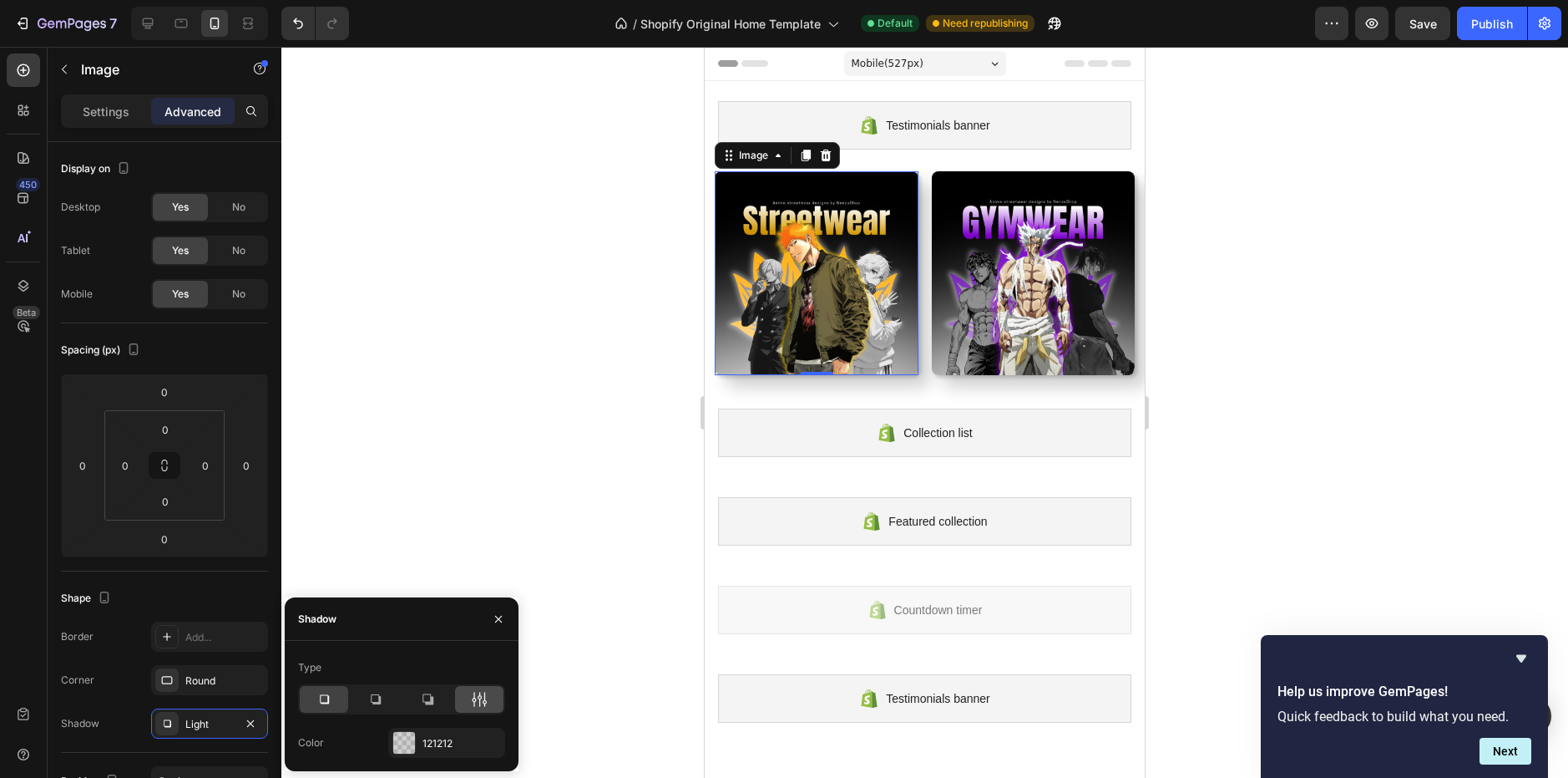
click at [483, 695] on icon at bounding box center [480, 699] width 17 height 17
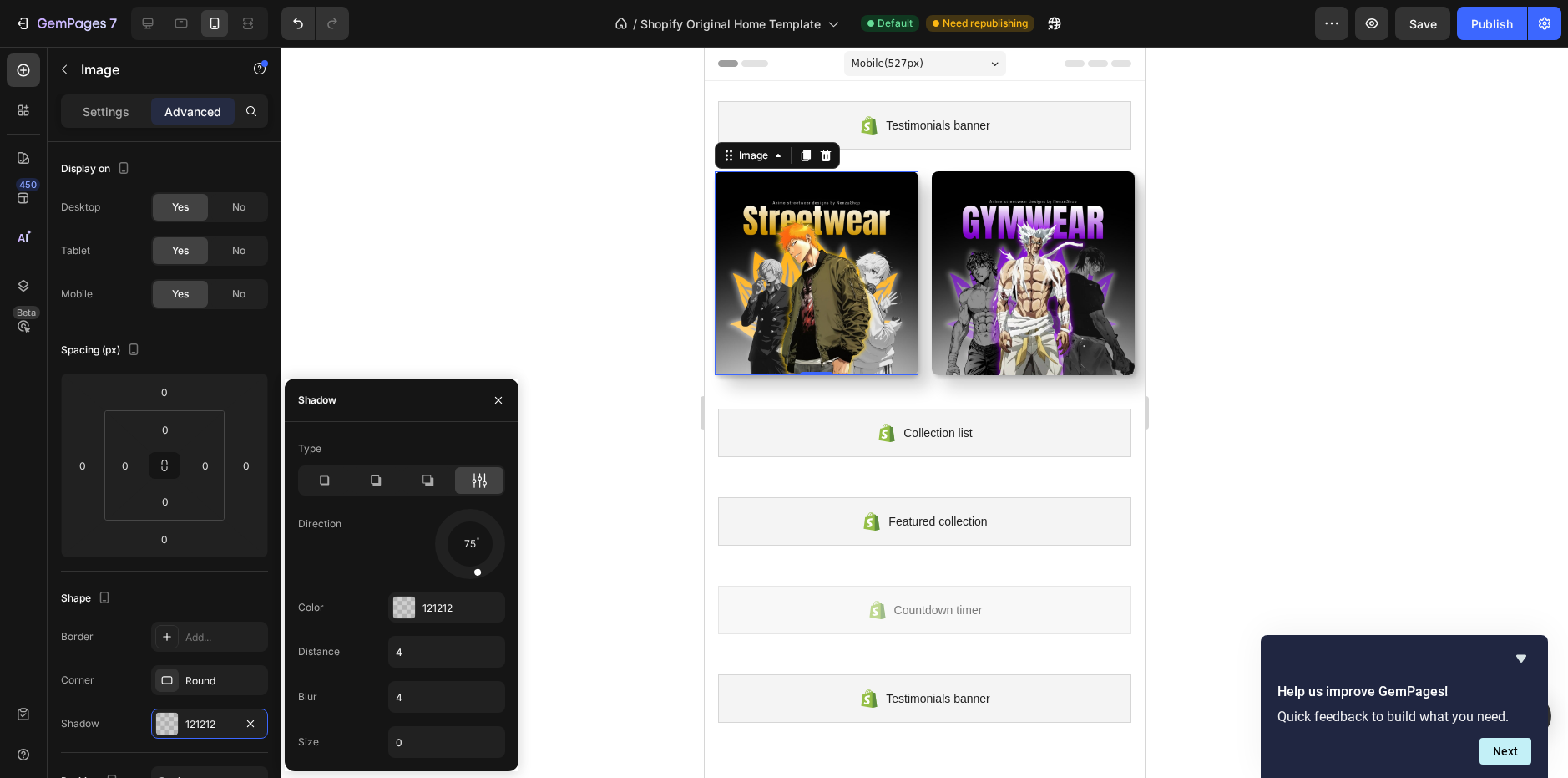
drag, startPoint x: 489, startPoint y: 557, endPoint x: 473, endPoint y: 561, distance: 16.5
click at [473, 561] on div at bounding box center [475, 561] width 19 height 38
click at [435, 642] on input "4" at bounding box center [447, 651] width 115 height 30
type input "1"
click at [424, 692] on input "4" at bounding box center [447, 697] width 115 height 30
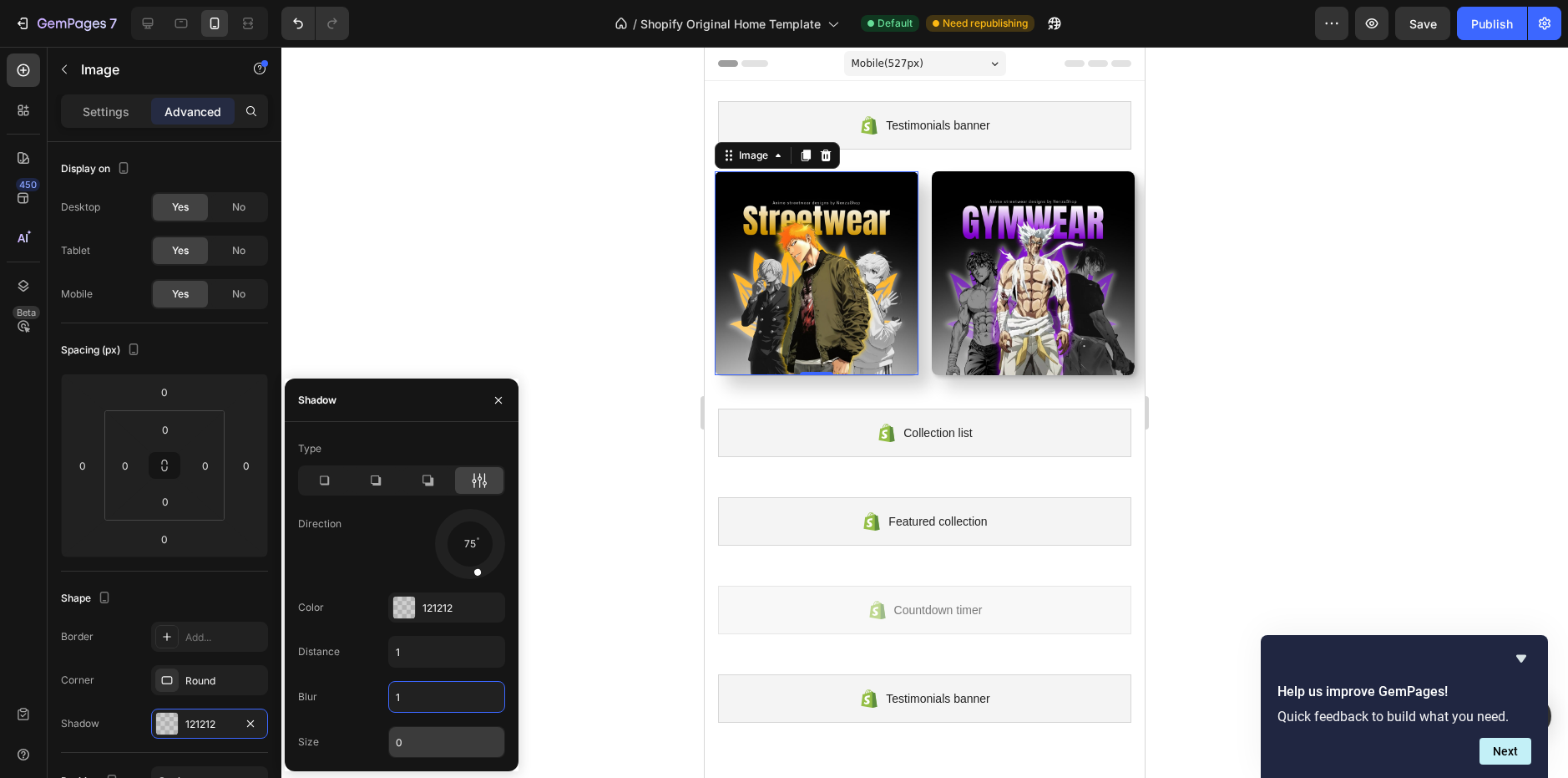
type input "1"
click at [420, 743] on input "0" at bounding box center [447, 742] width 115 height 30
type input "1"
click at [971, 337] on img at bounding box center [1034, 273] width 203 height 204
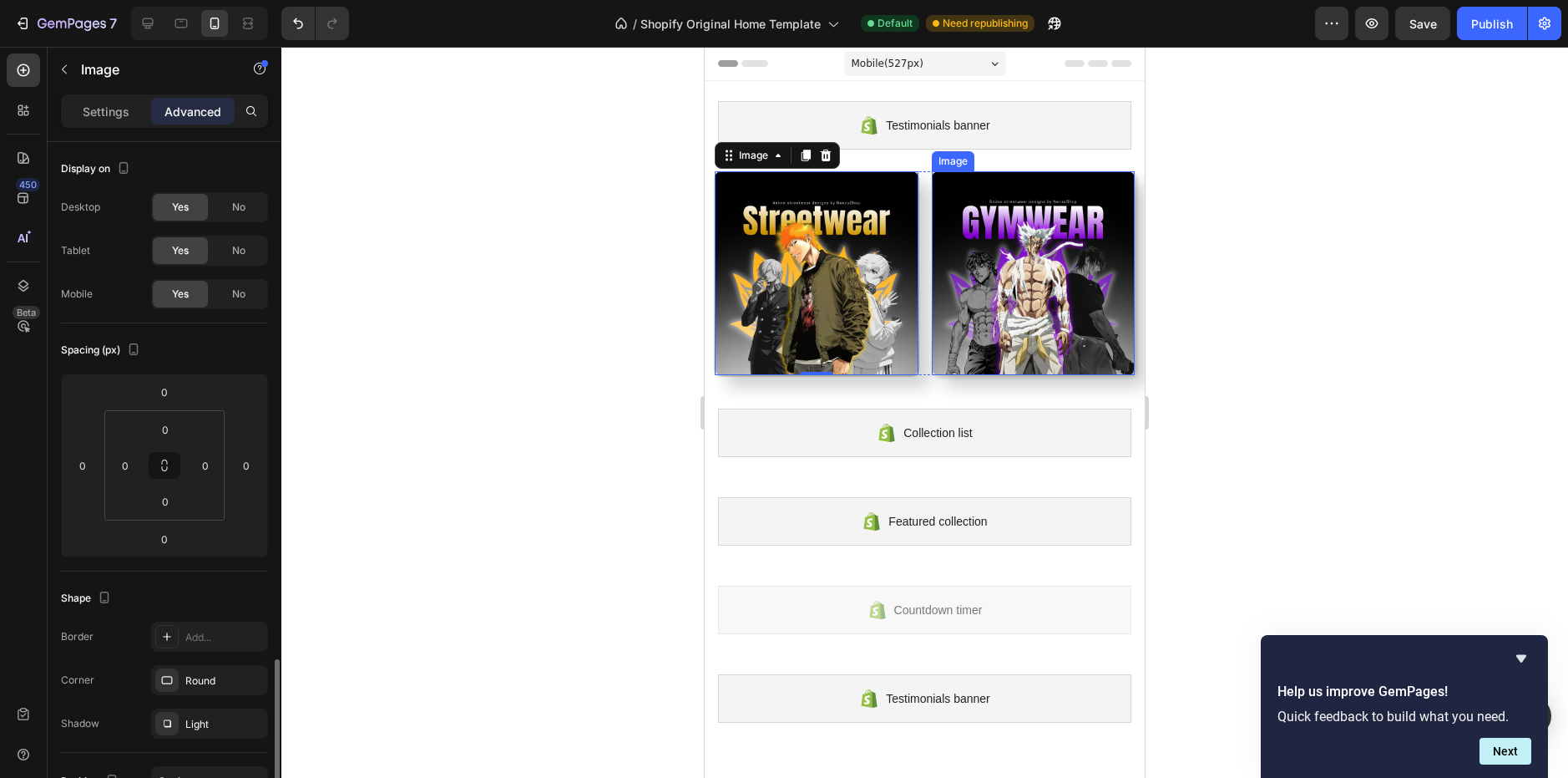
scroll to position [326, 0]
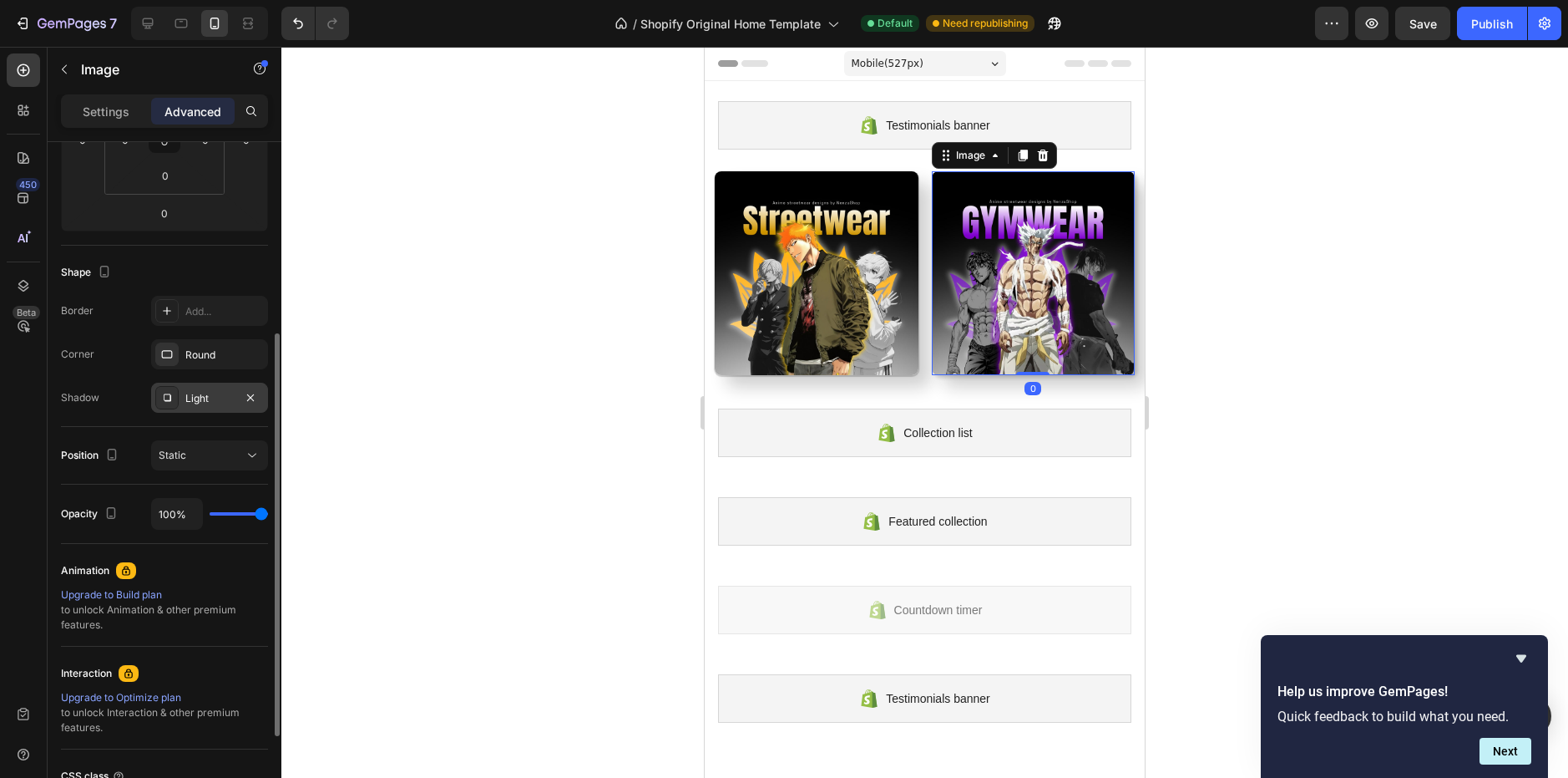
click at [220, 404] on div "Light" at bounding box center [209, 399] width 48 height 15
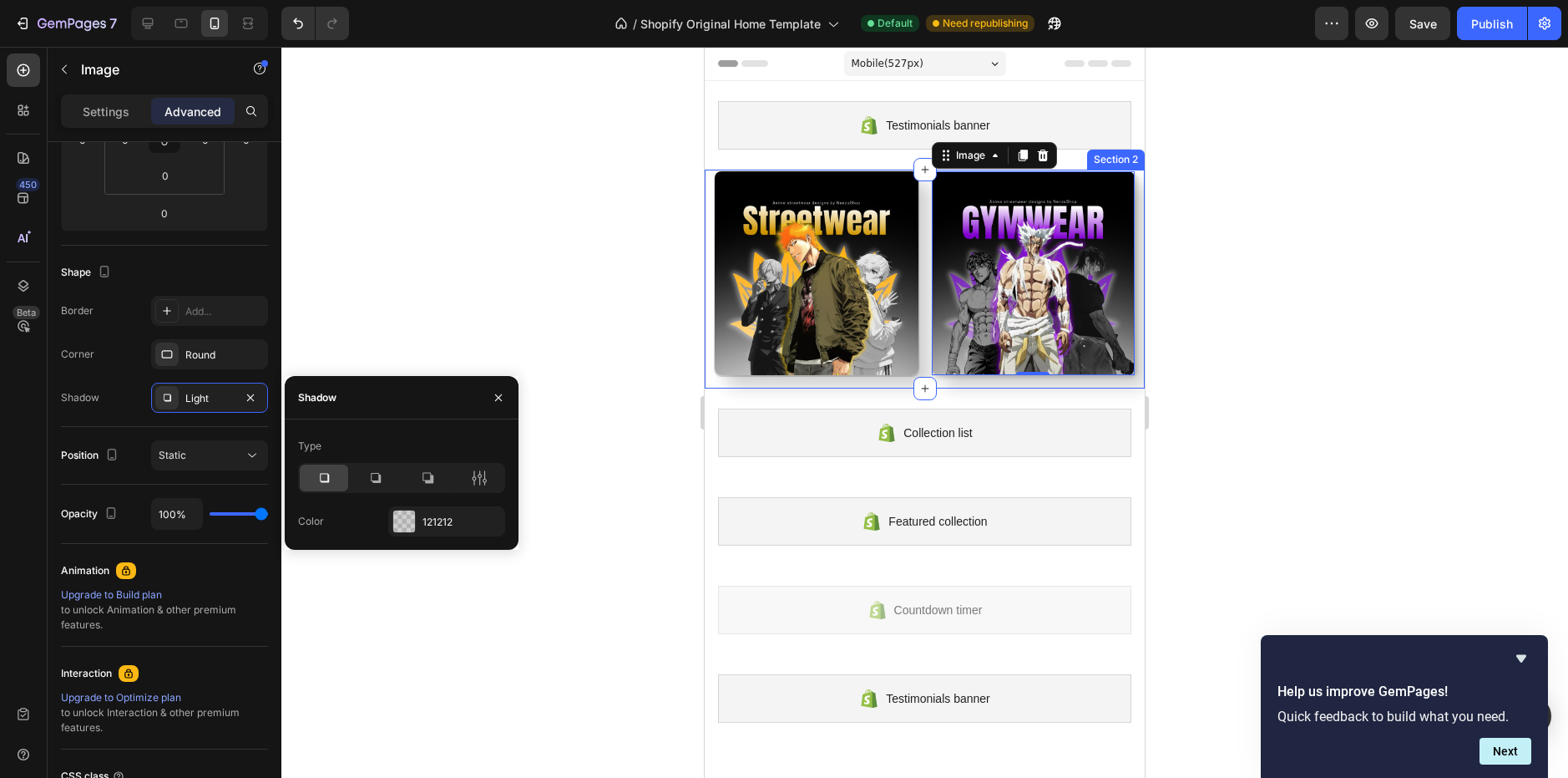
click at [814, 353] on img at bounding box center [816, 273] width 203 height 204
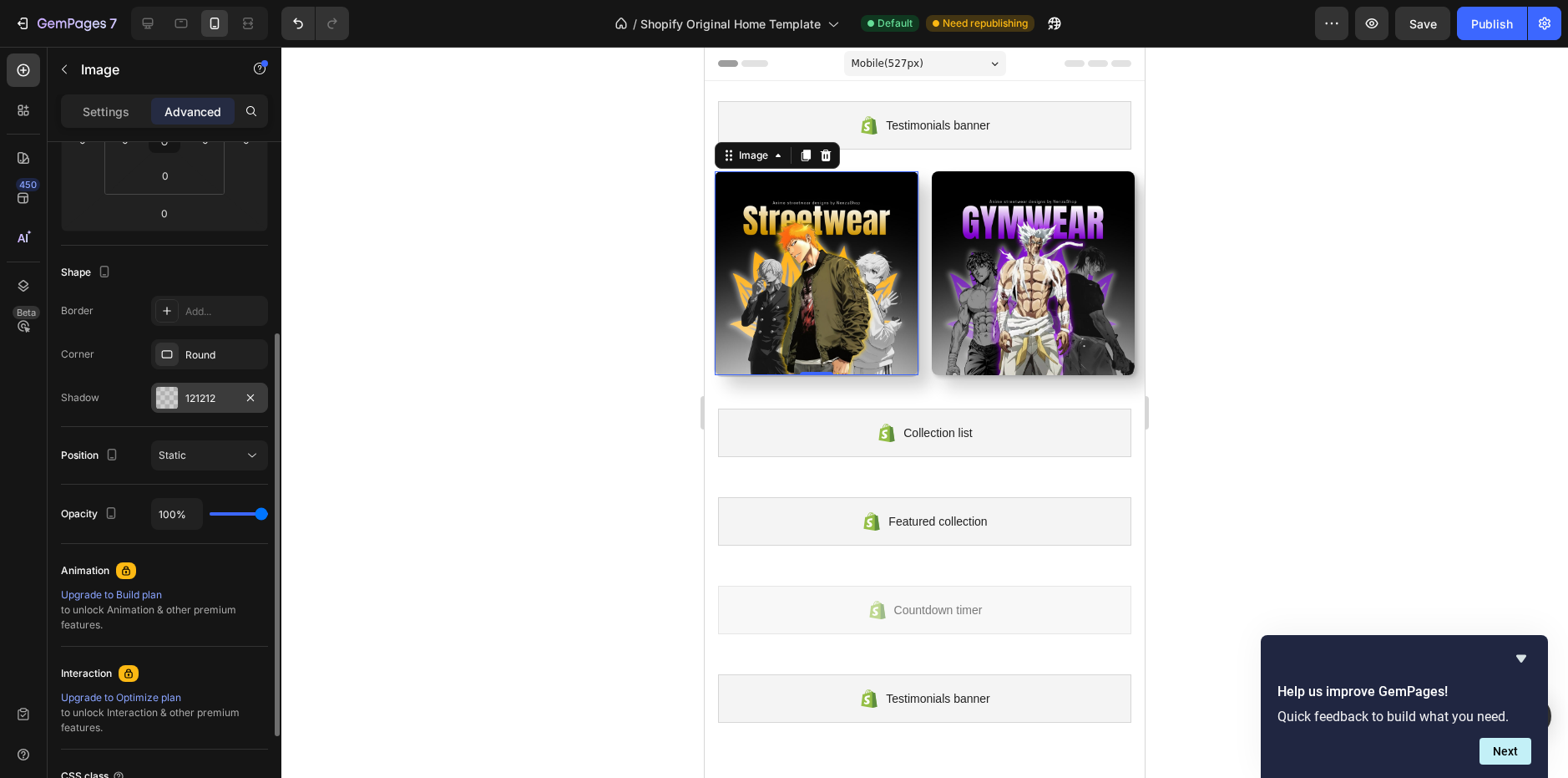
click at [239, 405] on div "121212" at bounding box center [209, 398] width 117 height 30
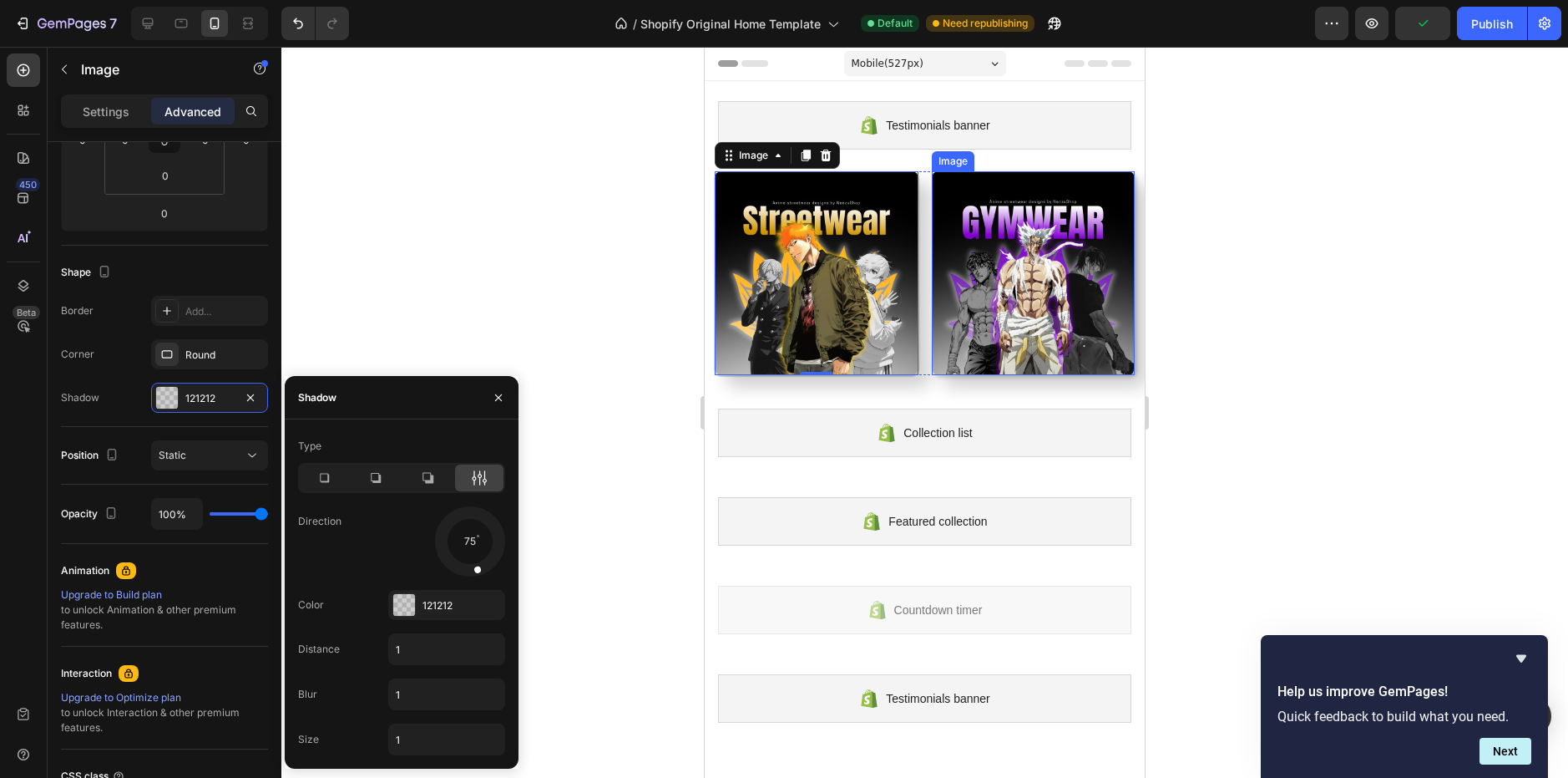
click at [985, 308] on img at bounding box center [1034, 273] width 203 height 204
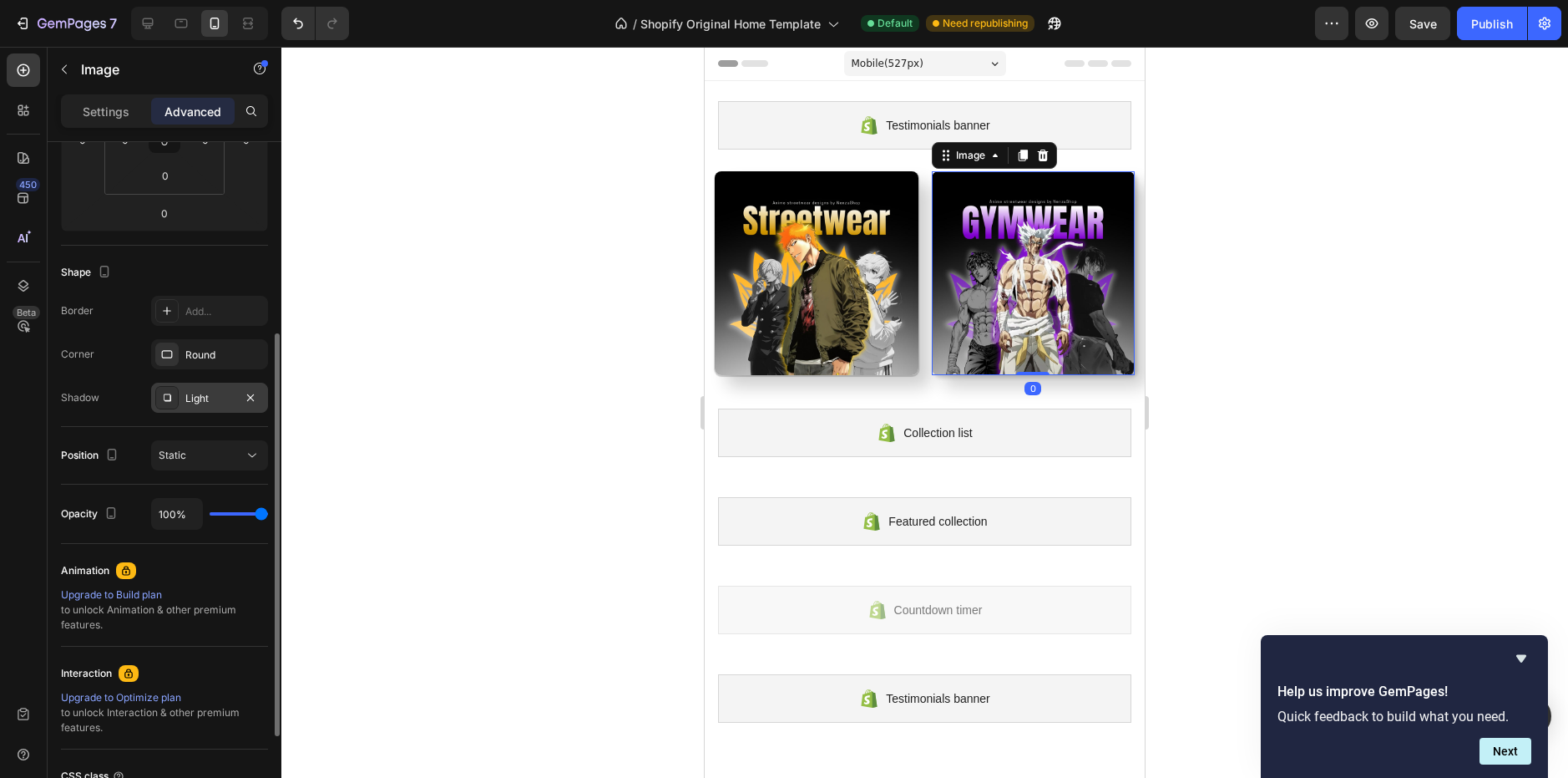
click at [198, 399] on div "Light" at bounding box center [209, 399] width 48 height 15
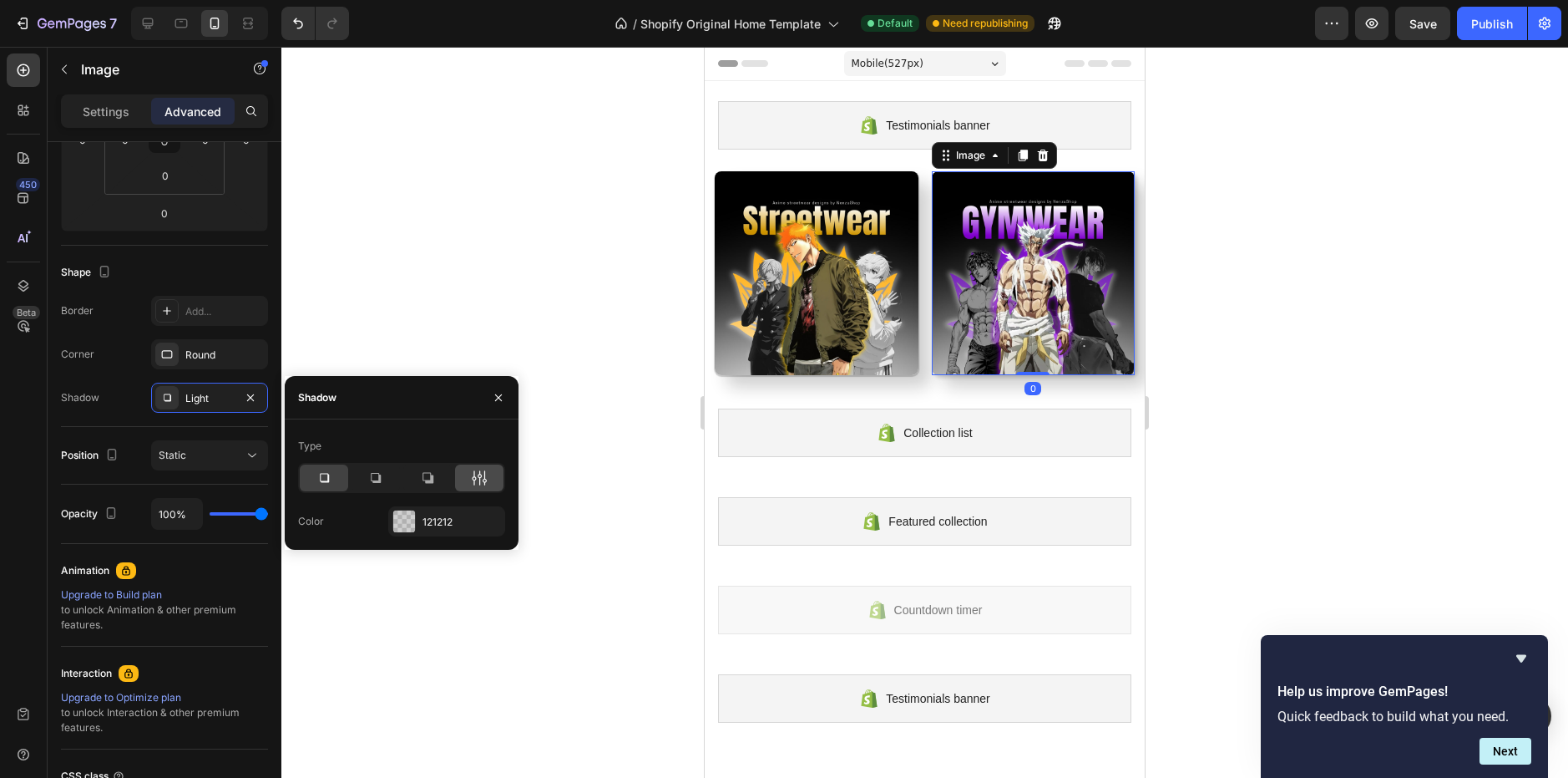
click at [490, 475] on div at bounding box center [479, 478] width 48 height 27
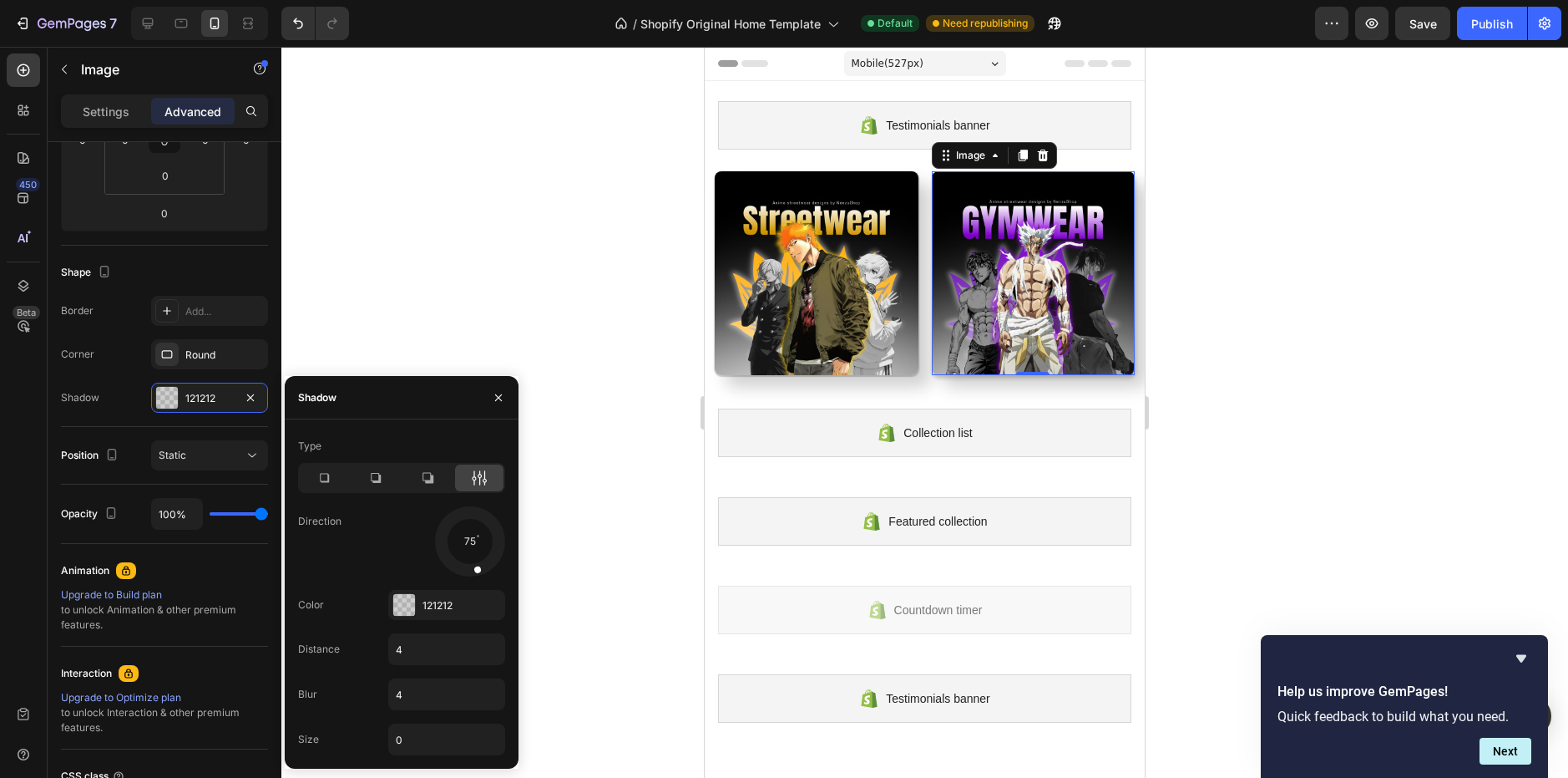
drag, startPoint x: 489, startPoint y: 560, endPoint x: 477, endPoint y: 574, distance: 18.4
click at [477, 574] on div at bounding box center [475, 558] width 19 height 38
click at [437, 635] on input "4" at bounding box center [447, 650] width 115 height 30
type input "1"
click at [416, 701] on input "4" at bounding box center [447, 694] width 115 height 30
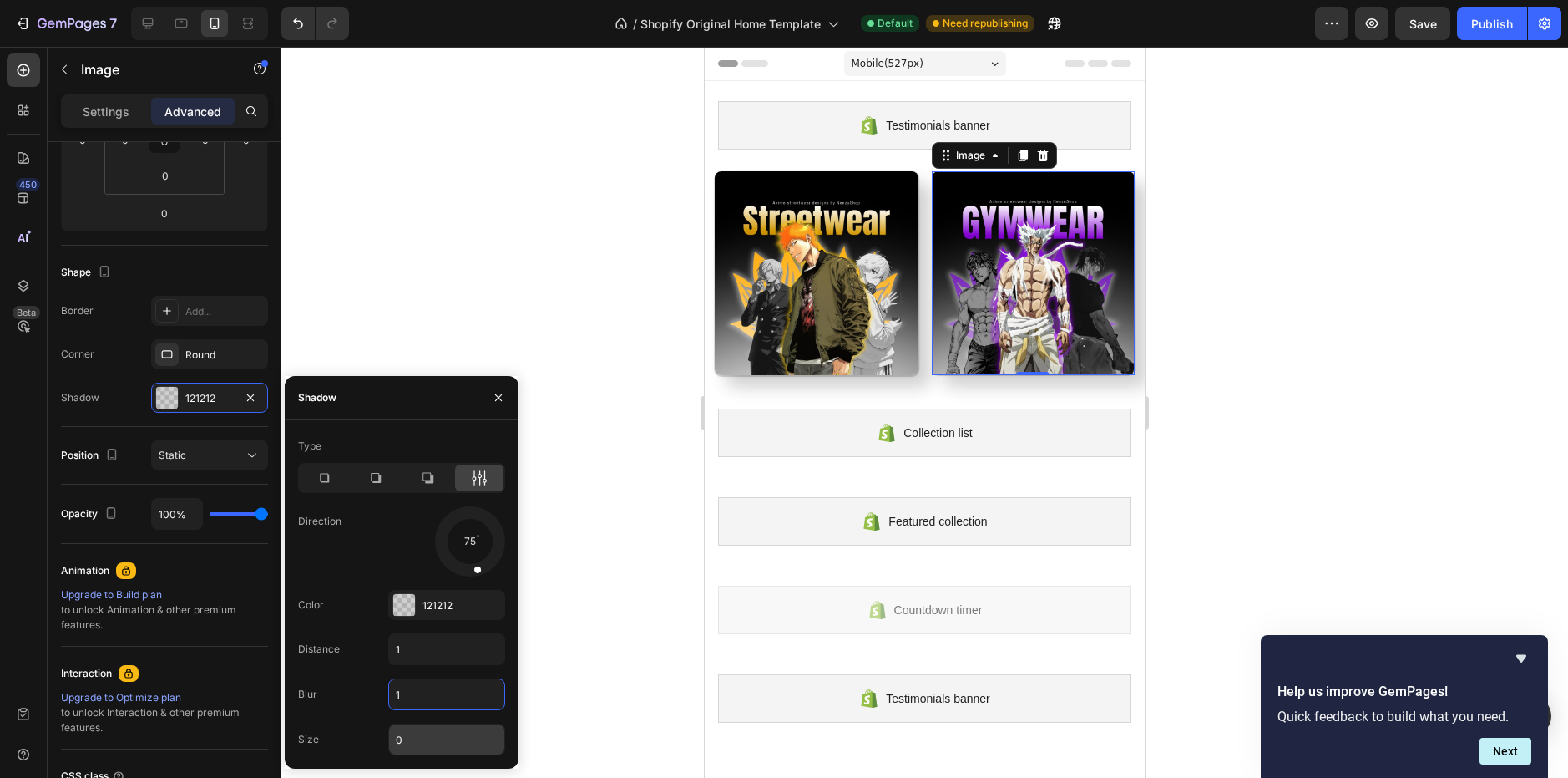
type input "1"
click at [420, 734] on input "0" at bounding box center [447, 739] width 115 height 30
type input "1"
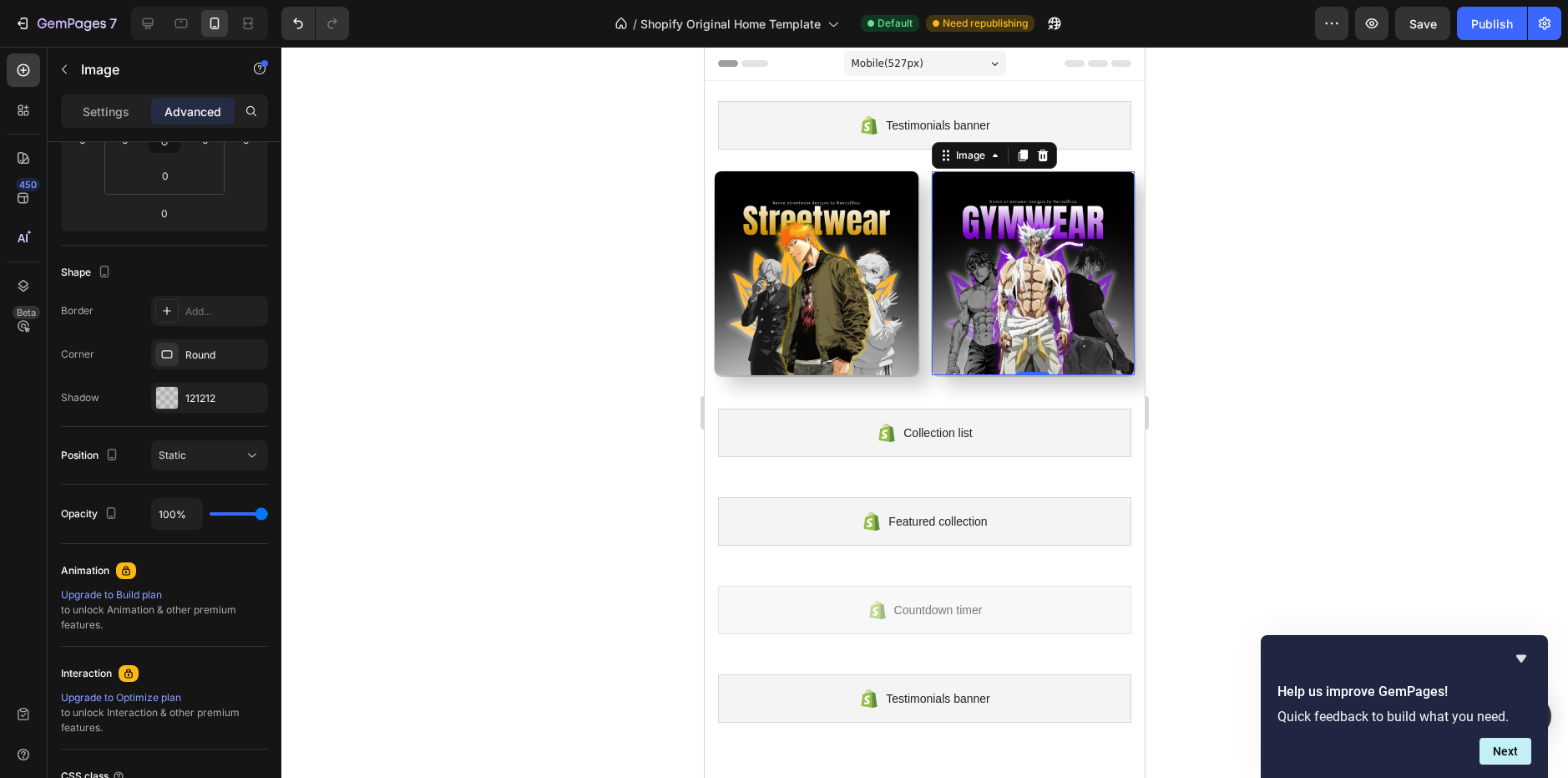
click at [591, 536] on div at bounding box center [925, 411] width 1287 height 731
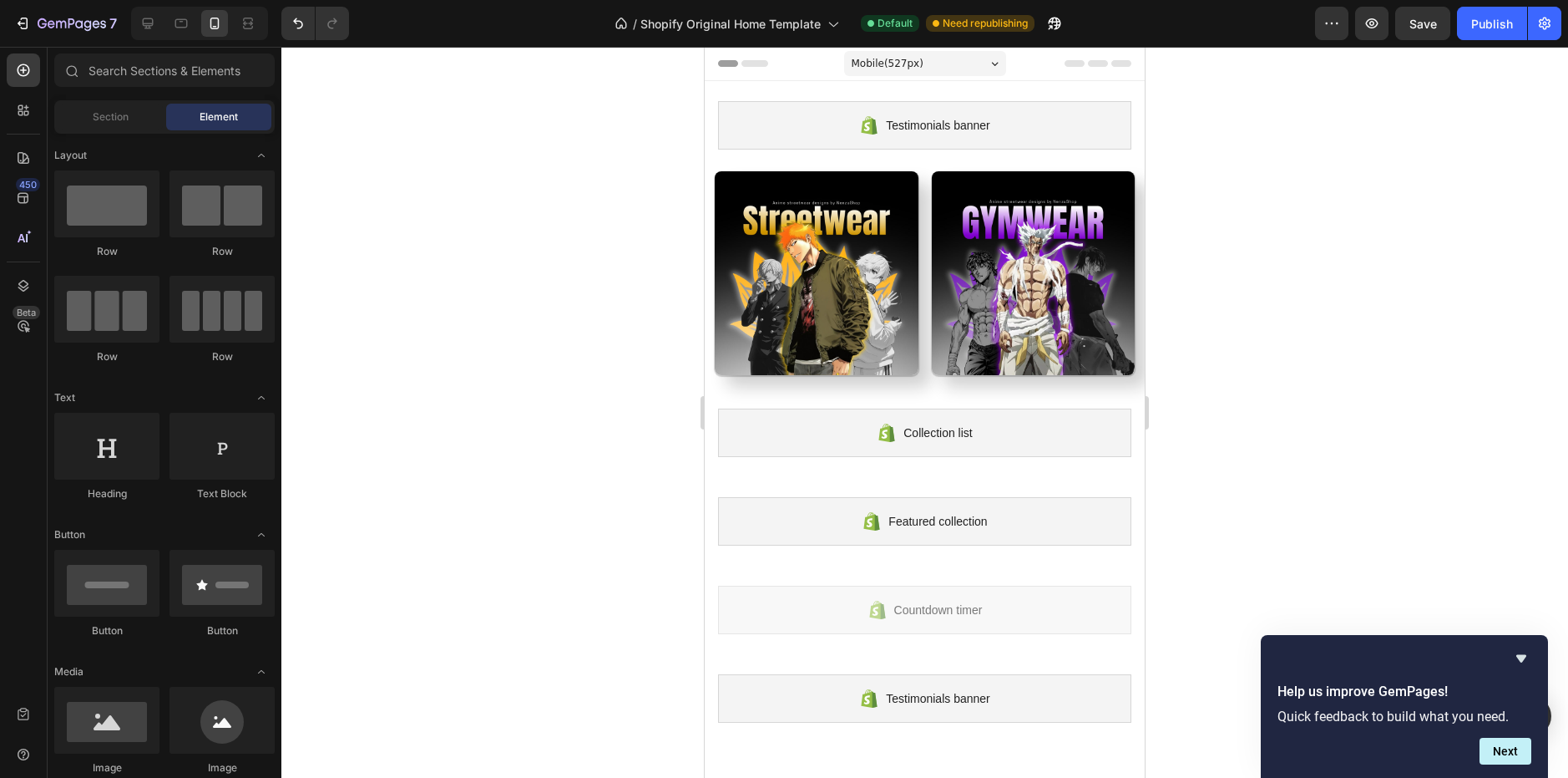
click at [597, 536] on div at bounding box center [925, 411] width 1287 height 731
click at [1503, 16] on div "Publish" at bounding box center [1491, 24] width 41 height 18
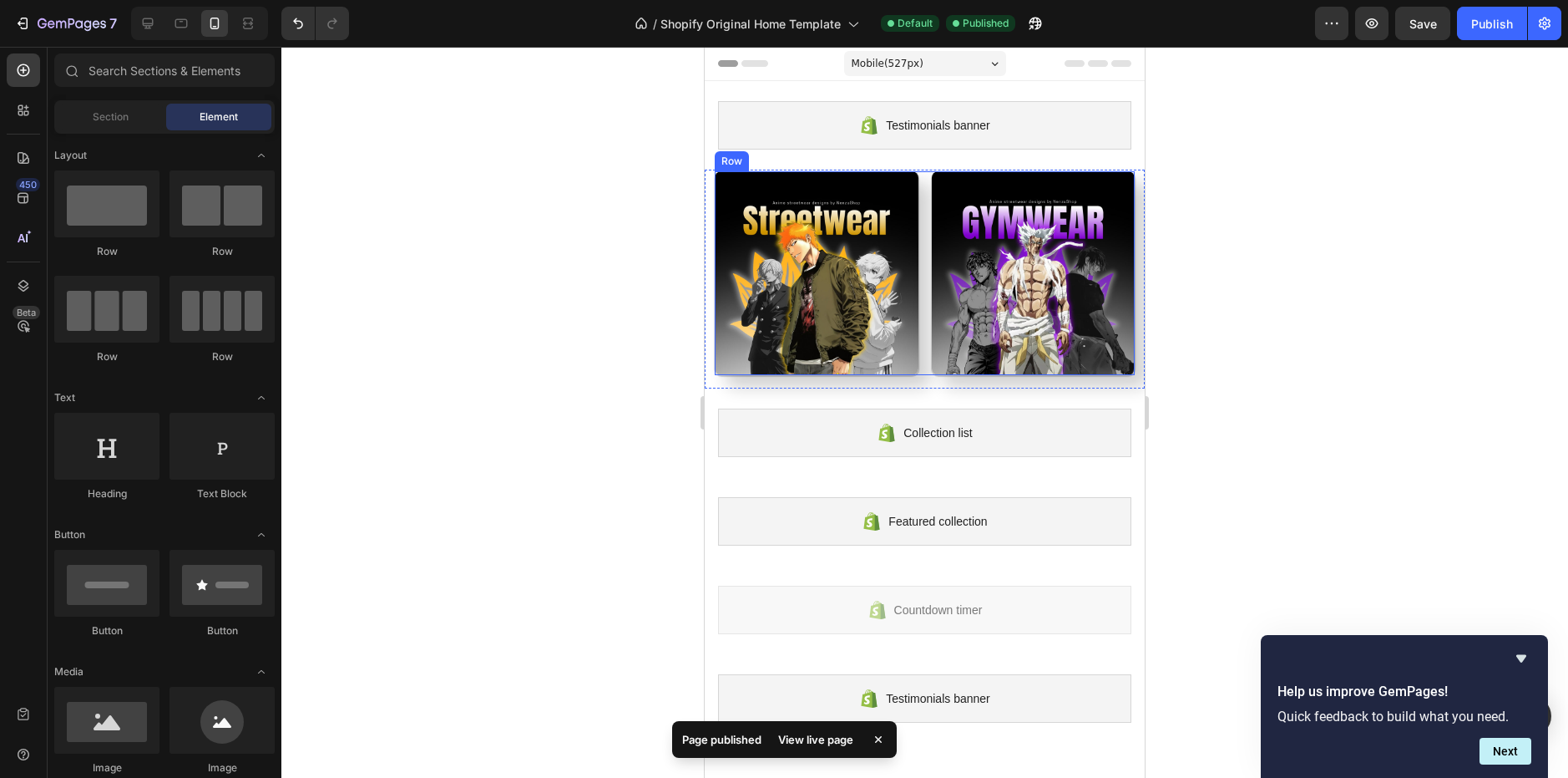
click at [866, 252] on img at bounding box center [816, 273] width 203 height 204
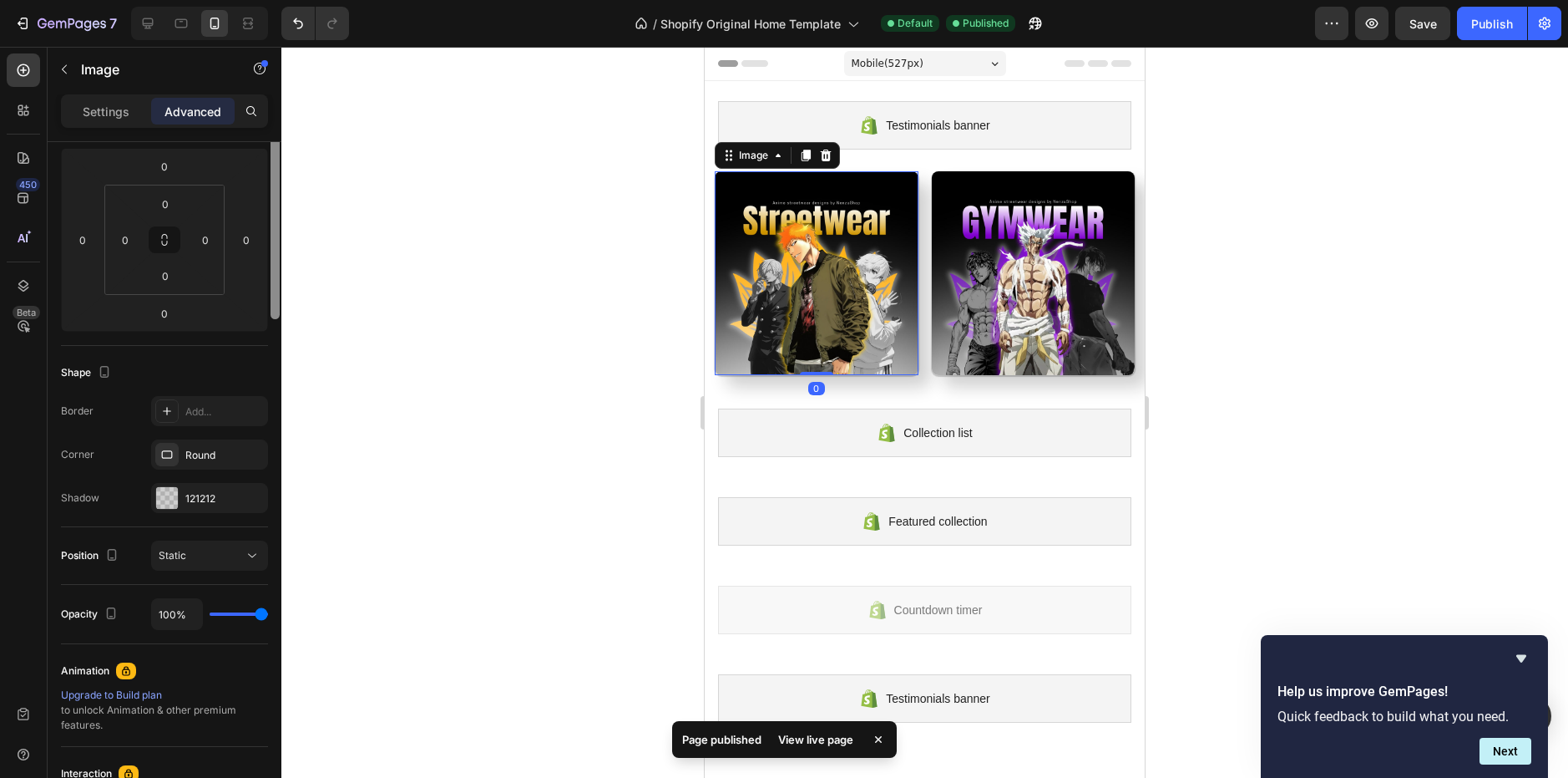
scroll to position [476, 0]
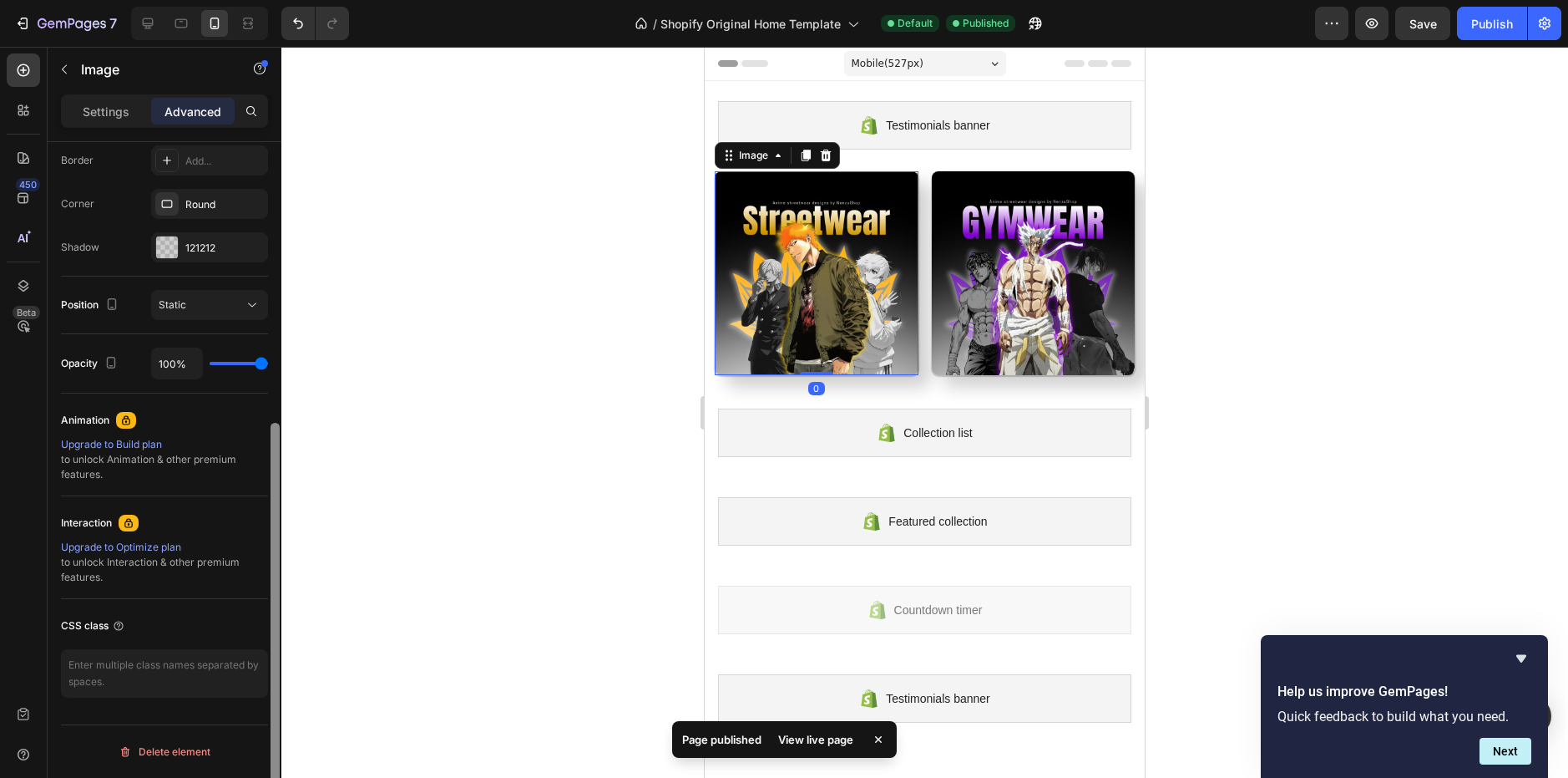
drag, startPoint x: 276, startPoint y: 185, endPoint x: 273, endPoint y: 557, distance: 372.0
click at [273, 557] on div at bounding box center [274, 623] width 9 height 403
click at [112, 117] on p "Settings" at bounding box center [106, 112] width 46 height 18
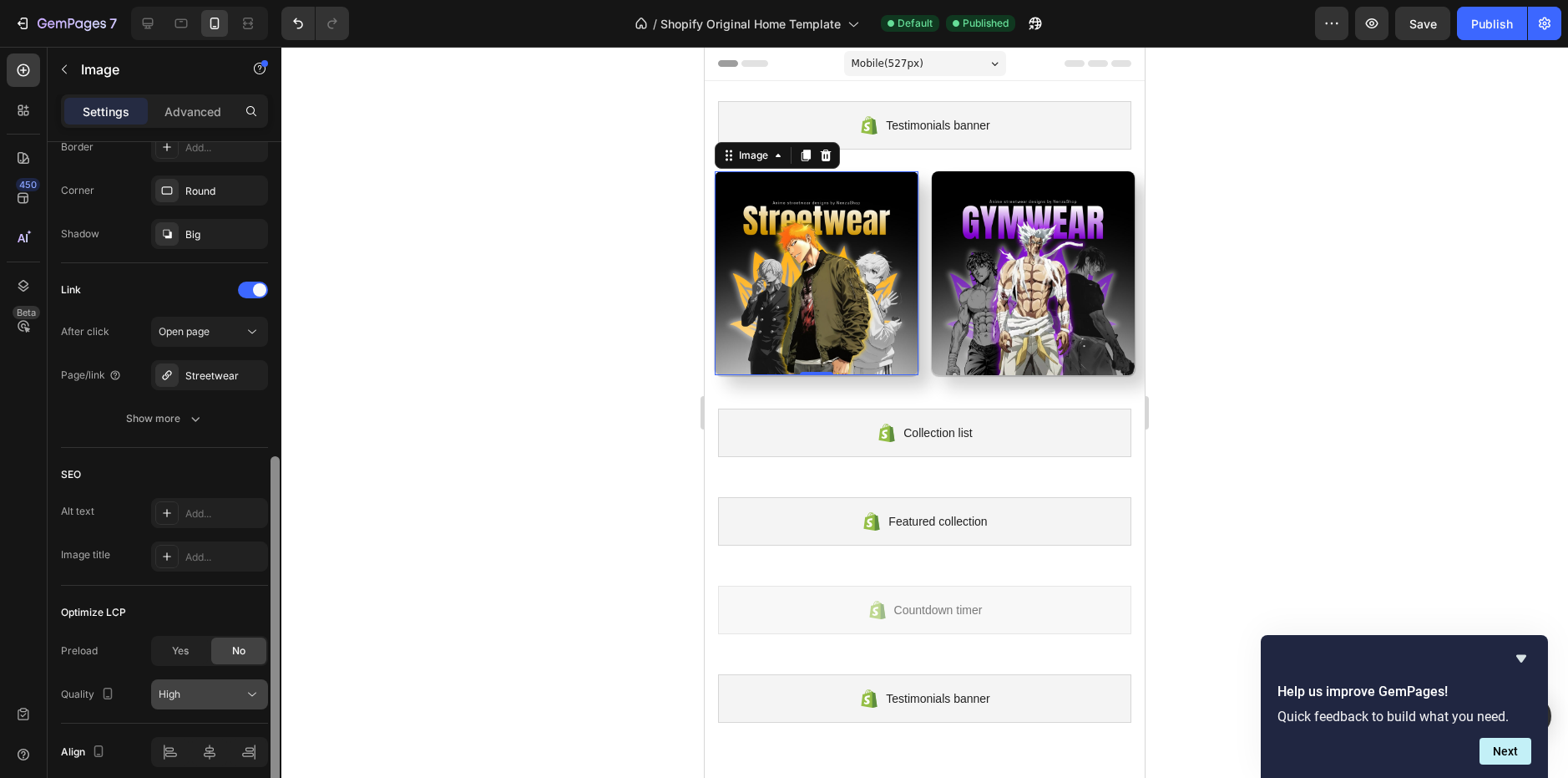
scroll to position [709, 0]
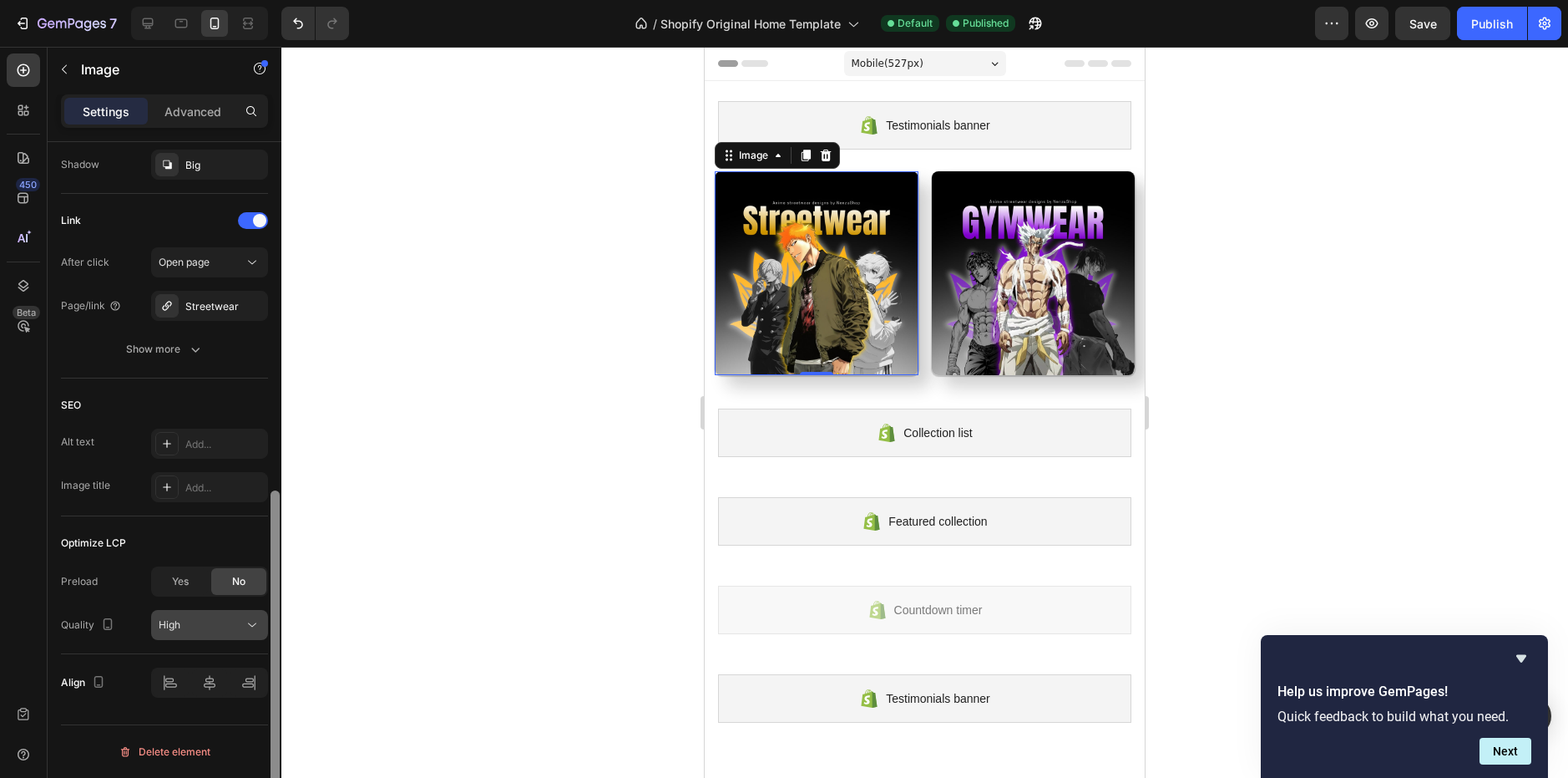
drag, startPoint x: 278, startPoint y: 442, endPoint x: 249, endPoint y: 623, distance: 183.3
click at [249, 623] on div "Style Rectangle Source Upload Image [URL][DOMAIN_NAME] or Browse gallery Size F…" at bounding box center [164, 483] width 234 height 683
click at [226, 607] on div "Preload Yes No Quality High" at bounding box center [164, 602] width 207 height 73
click at [227, 619] on div "High" at bounding box center [201, 625] width 85 height 15
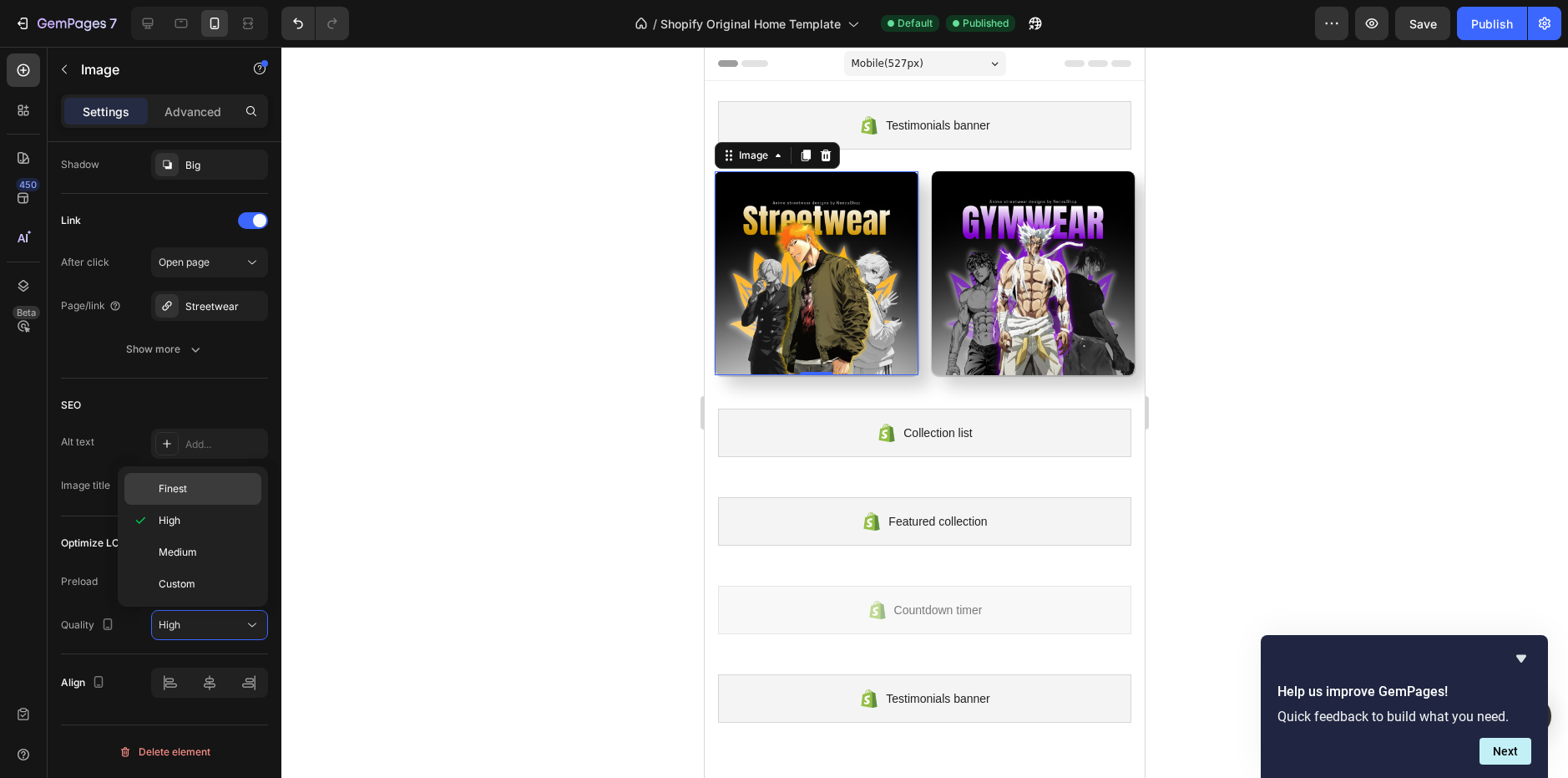
click at [187, 486] on span "Finest" at bounding box center [173, 489] width 29 height 15
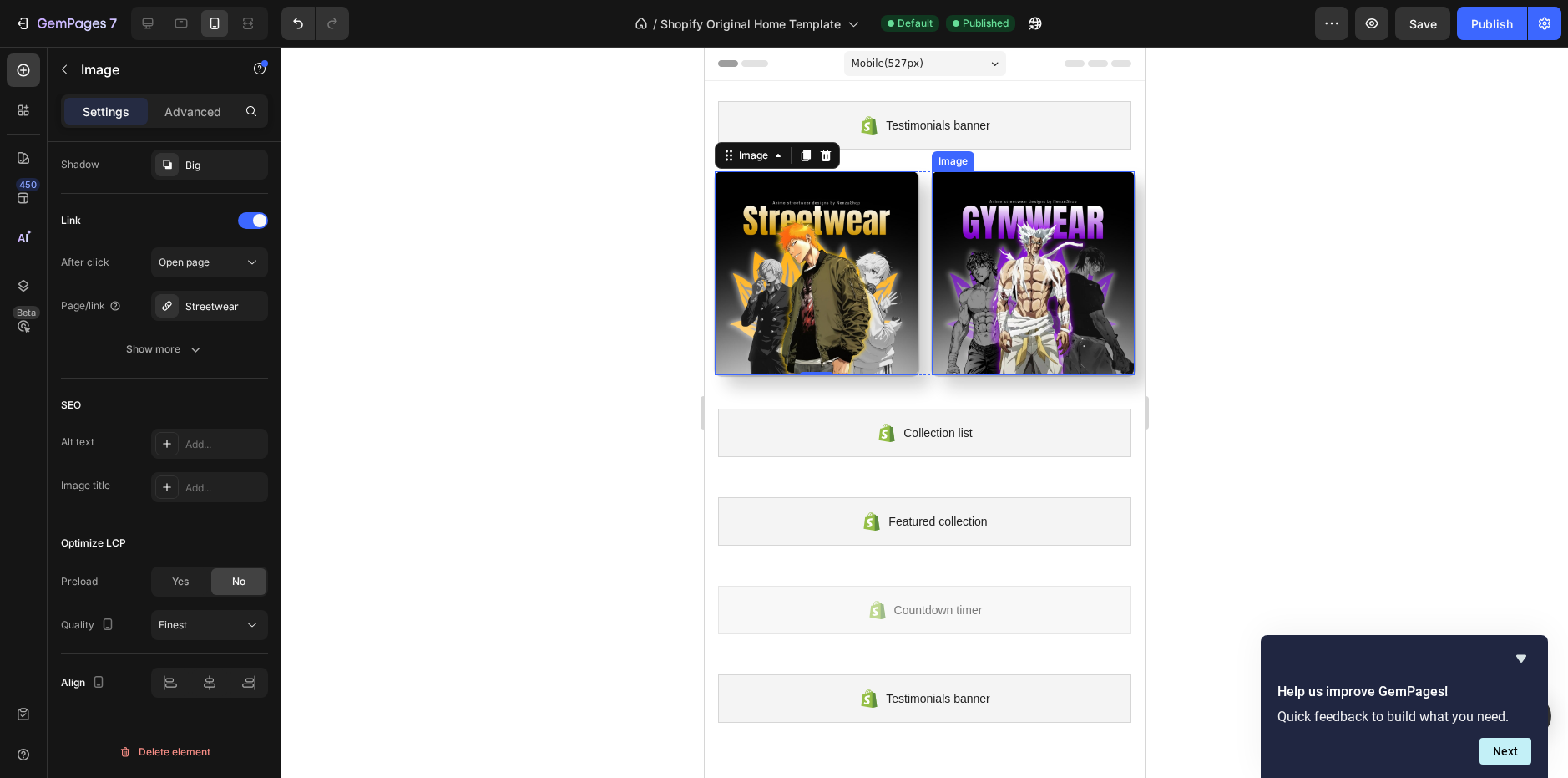
click at [1018, 324] on img at bounding box center [1034, 273] width 203 height 204
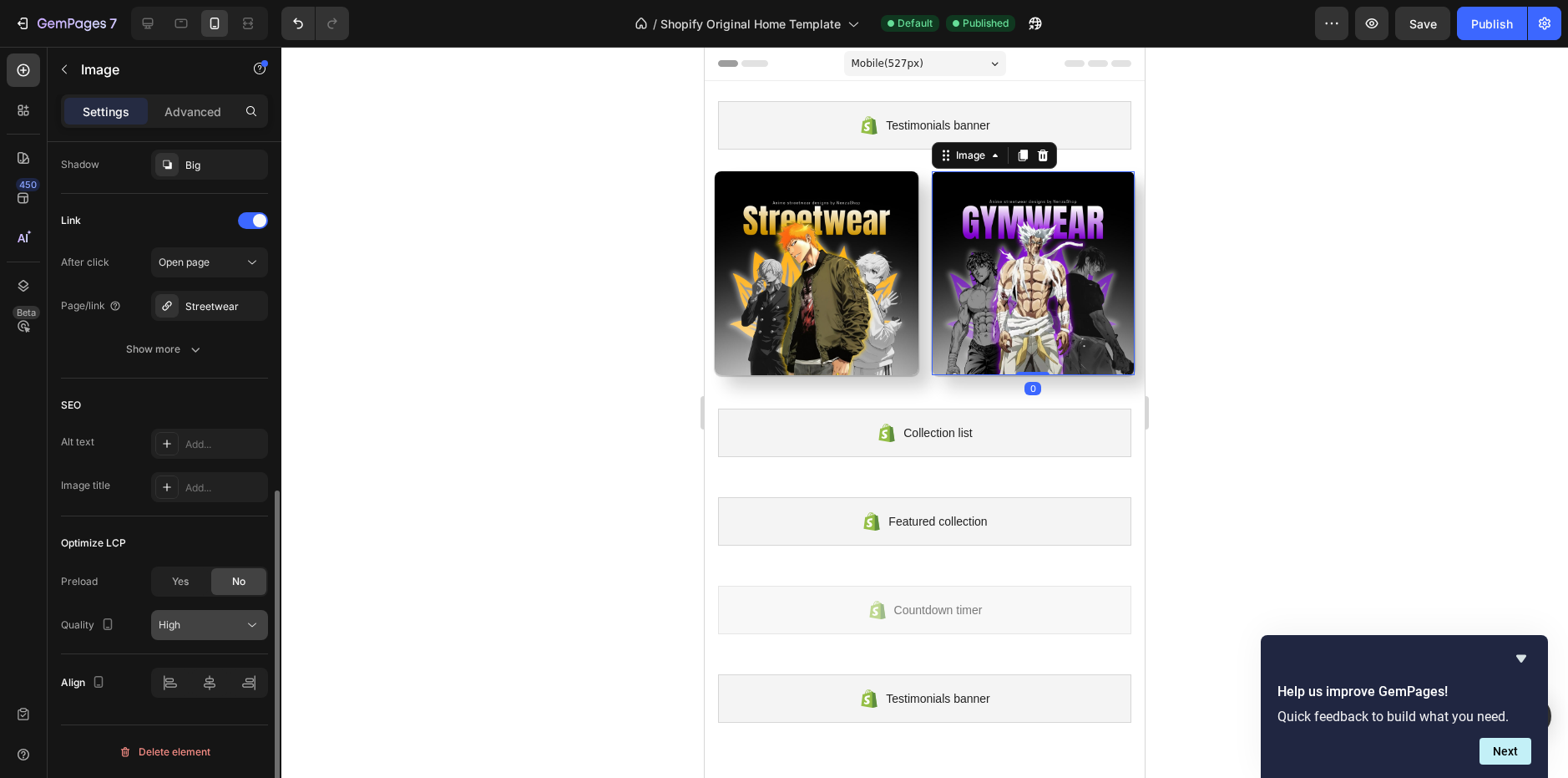
click at [222, 619] on div "High" at bounding box center [201, 625] width 85 height 15
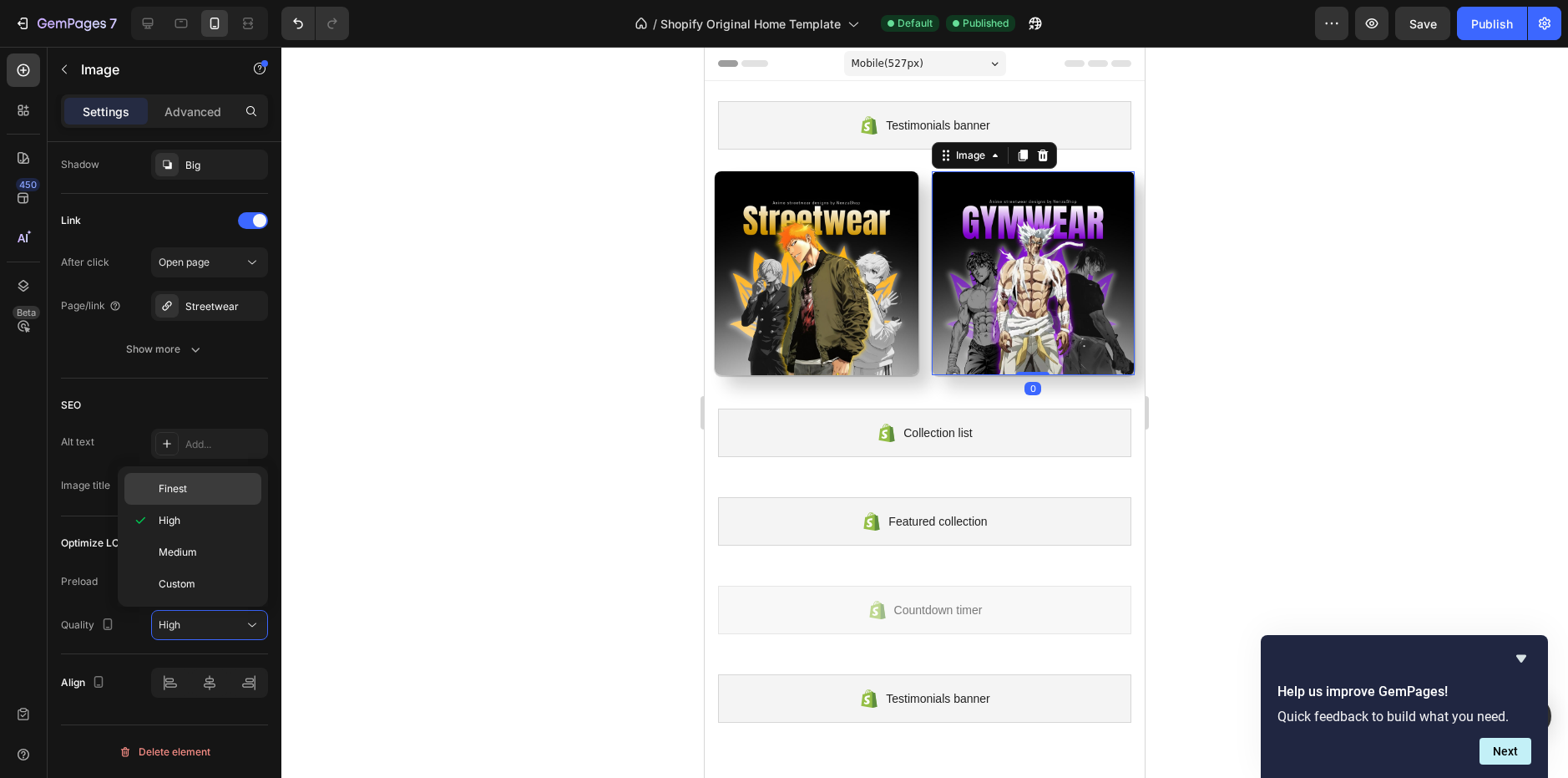
click at [222, 482] on p "Finest" at bounding box center [206, 489] width 95 height 15
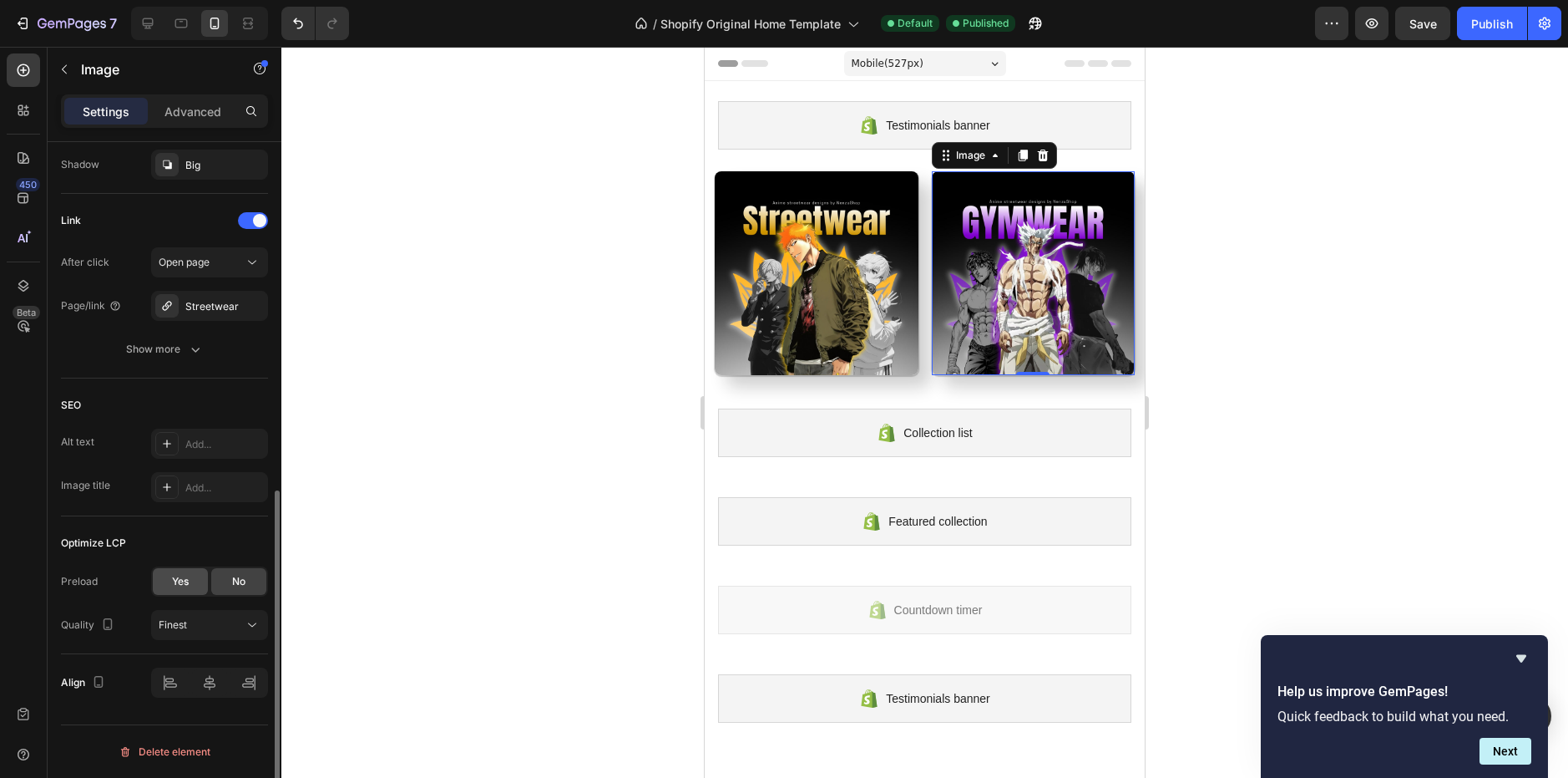
click at [187, 586] on span "Yes" at bounding box center [181, 581] width 17 height 15
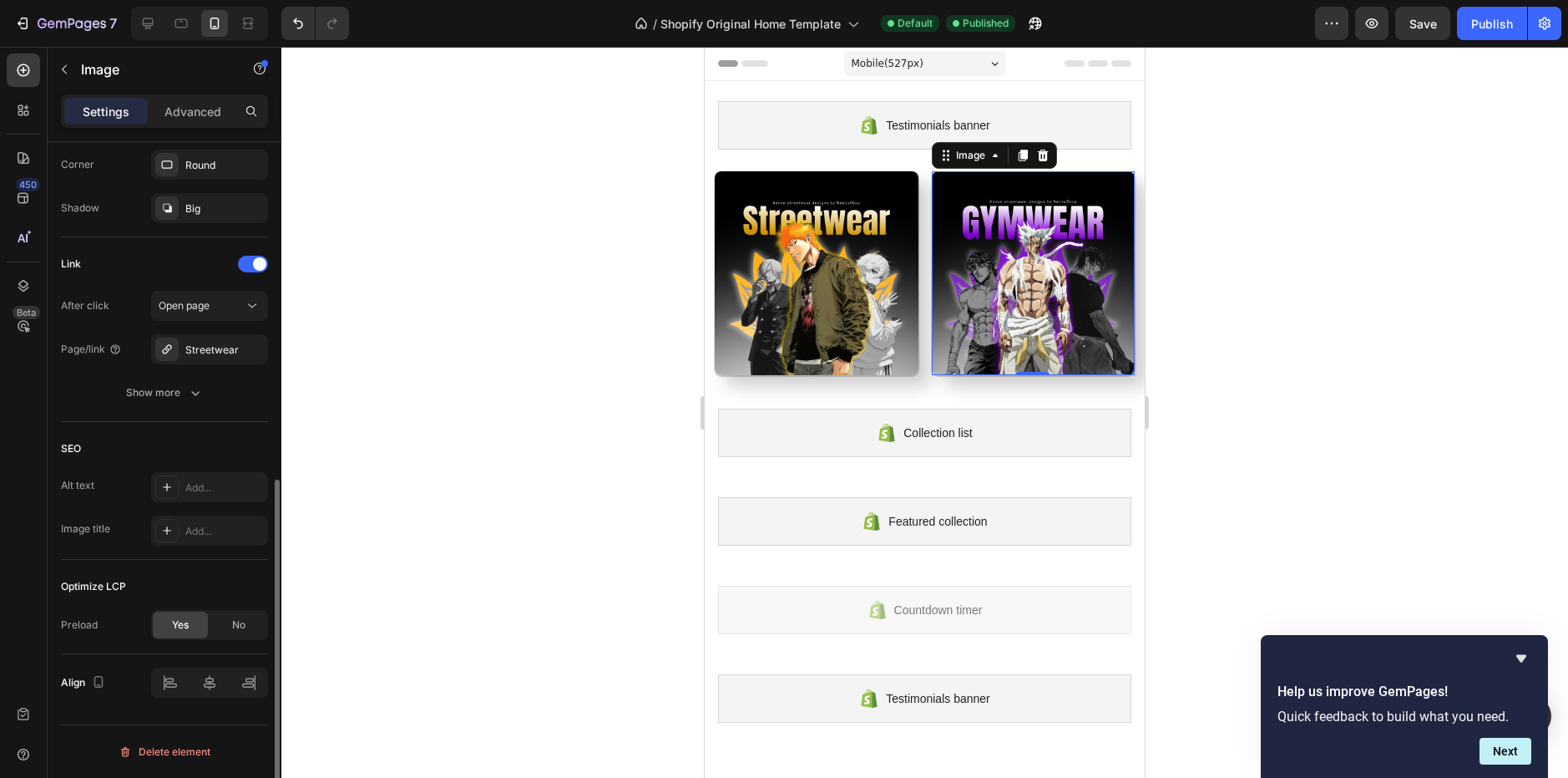
scroll to position [665, 0]
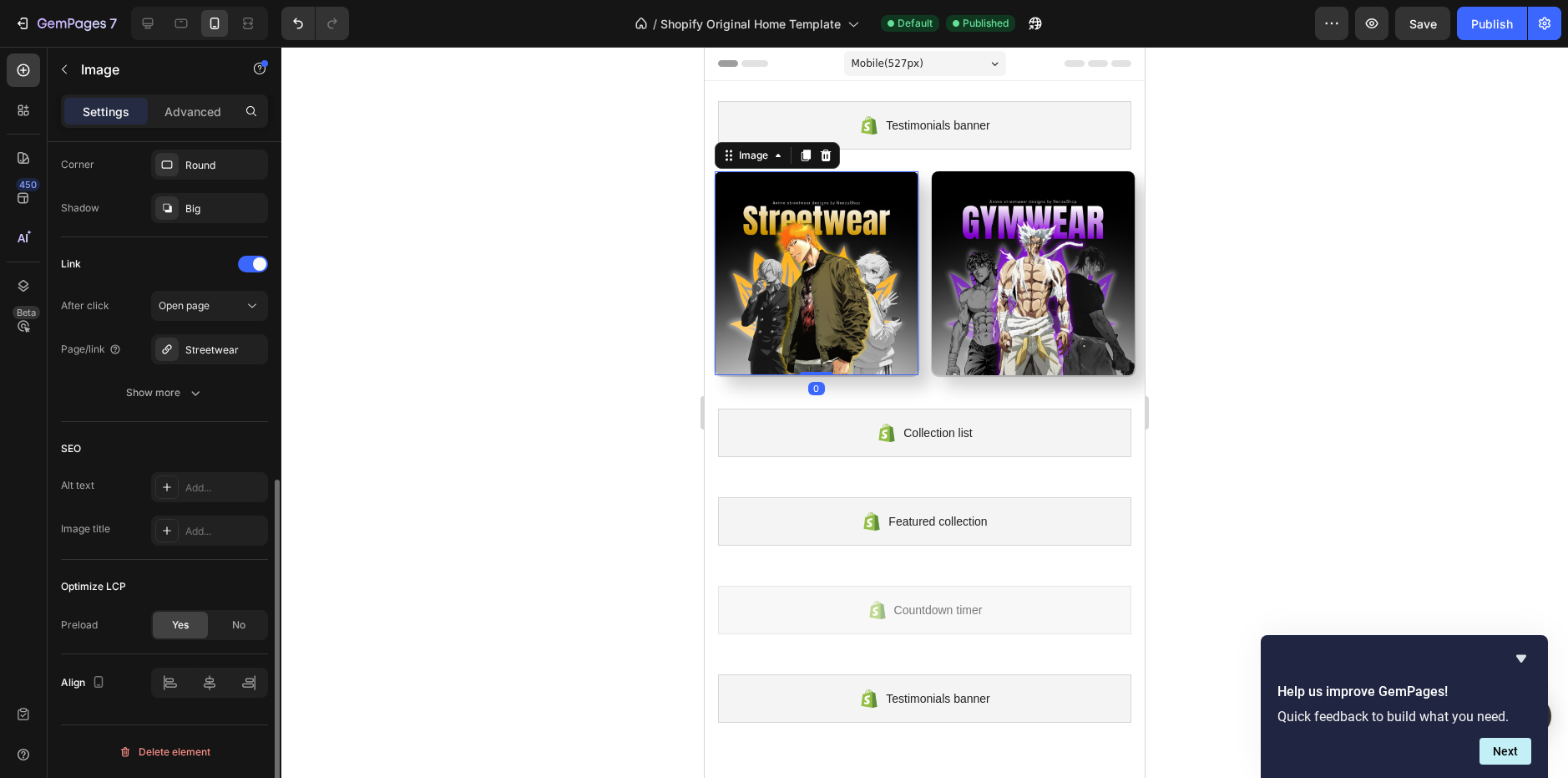
click at [805, 345] on img at bounding box center [816, 273] width 203 height 204
click at [187, 619] on span "Yes" at bounding box center [181, 625] width 17 height 15
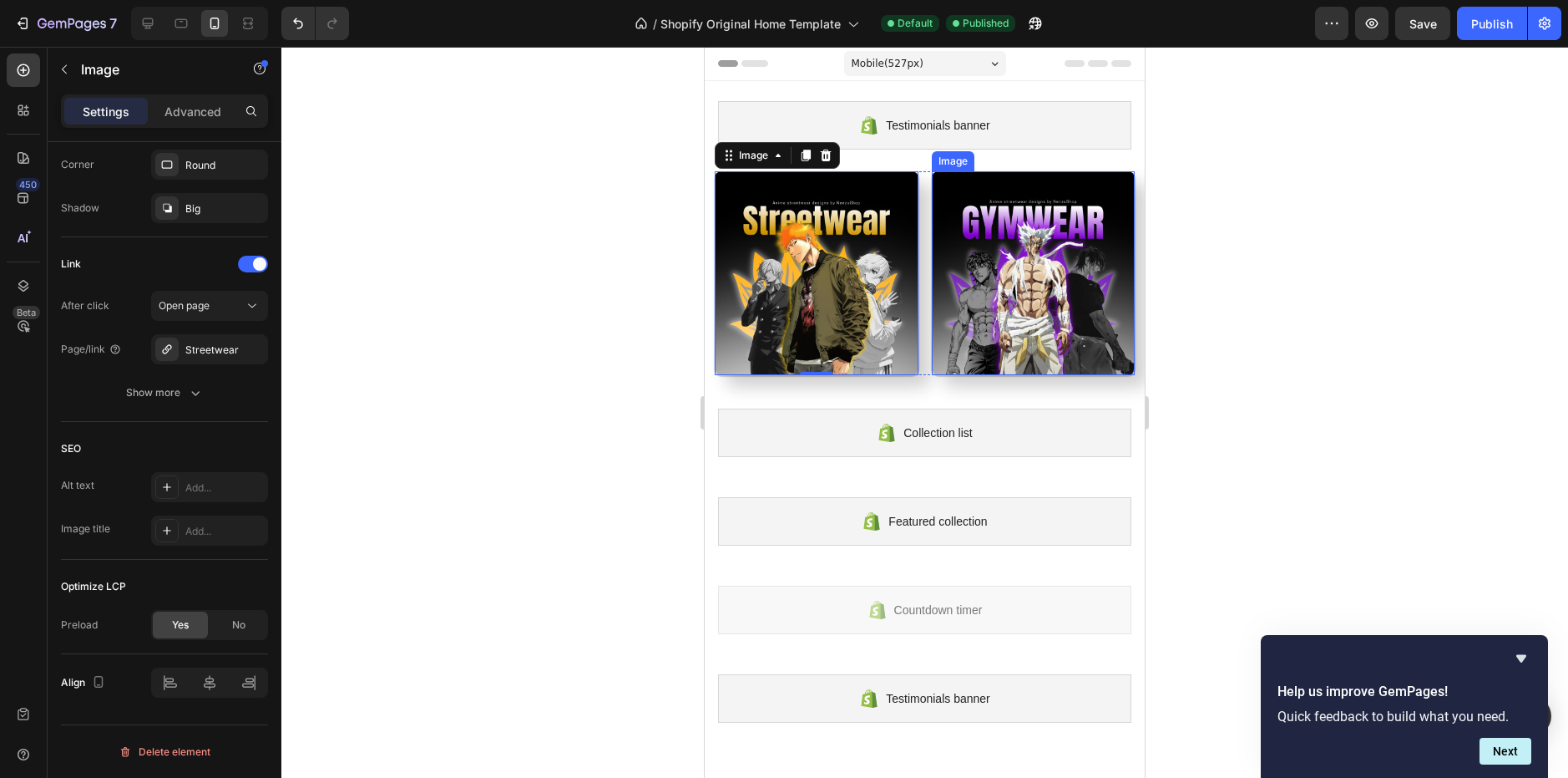
click at [1014, 286] on img at bounding box center [1034, 273] width 203 height 204
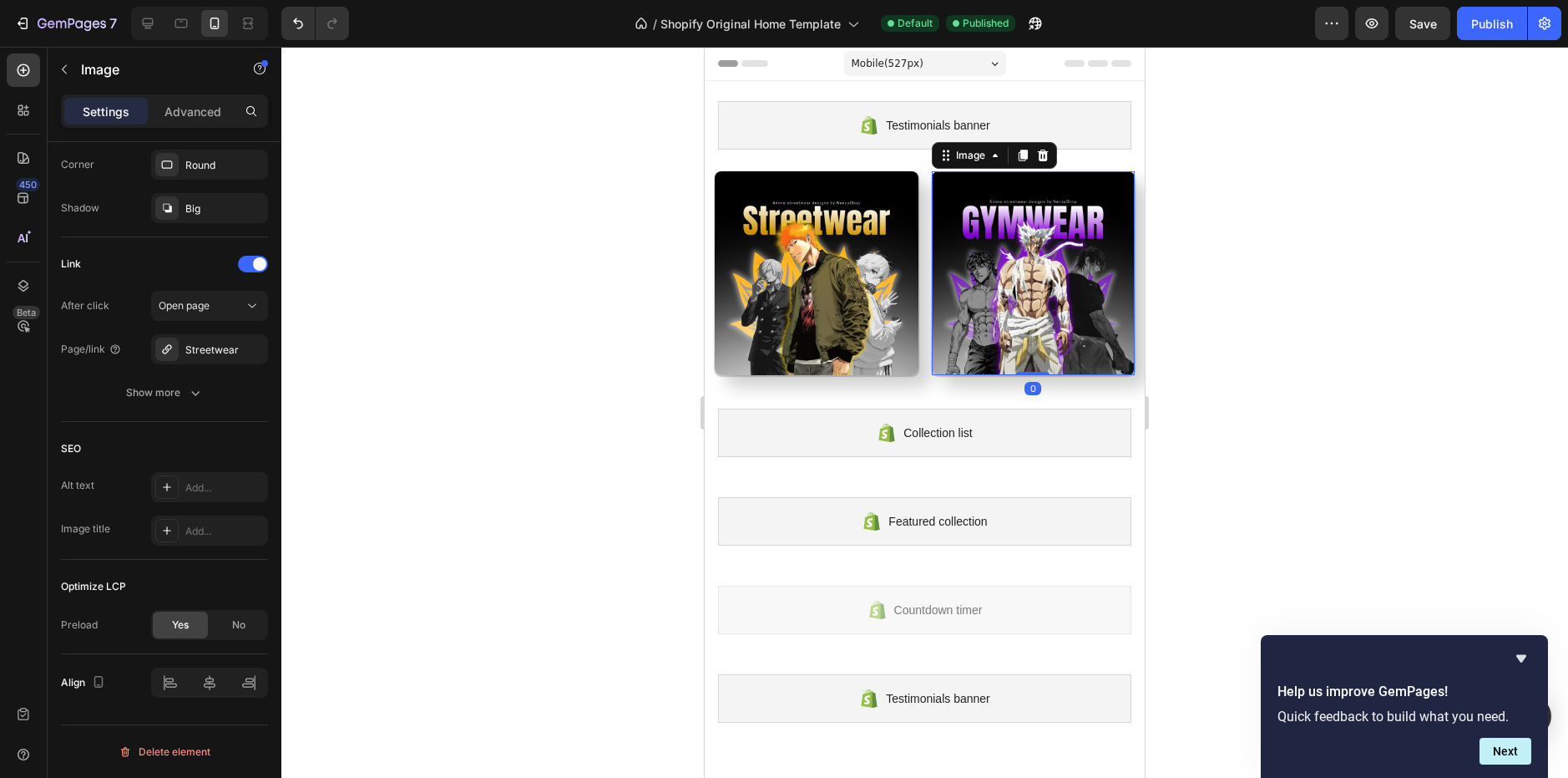
click at [814, 303] on img at bounding box center [816, 273] width 203 height 204
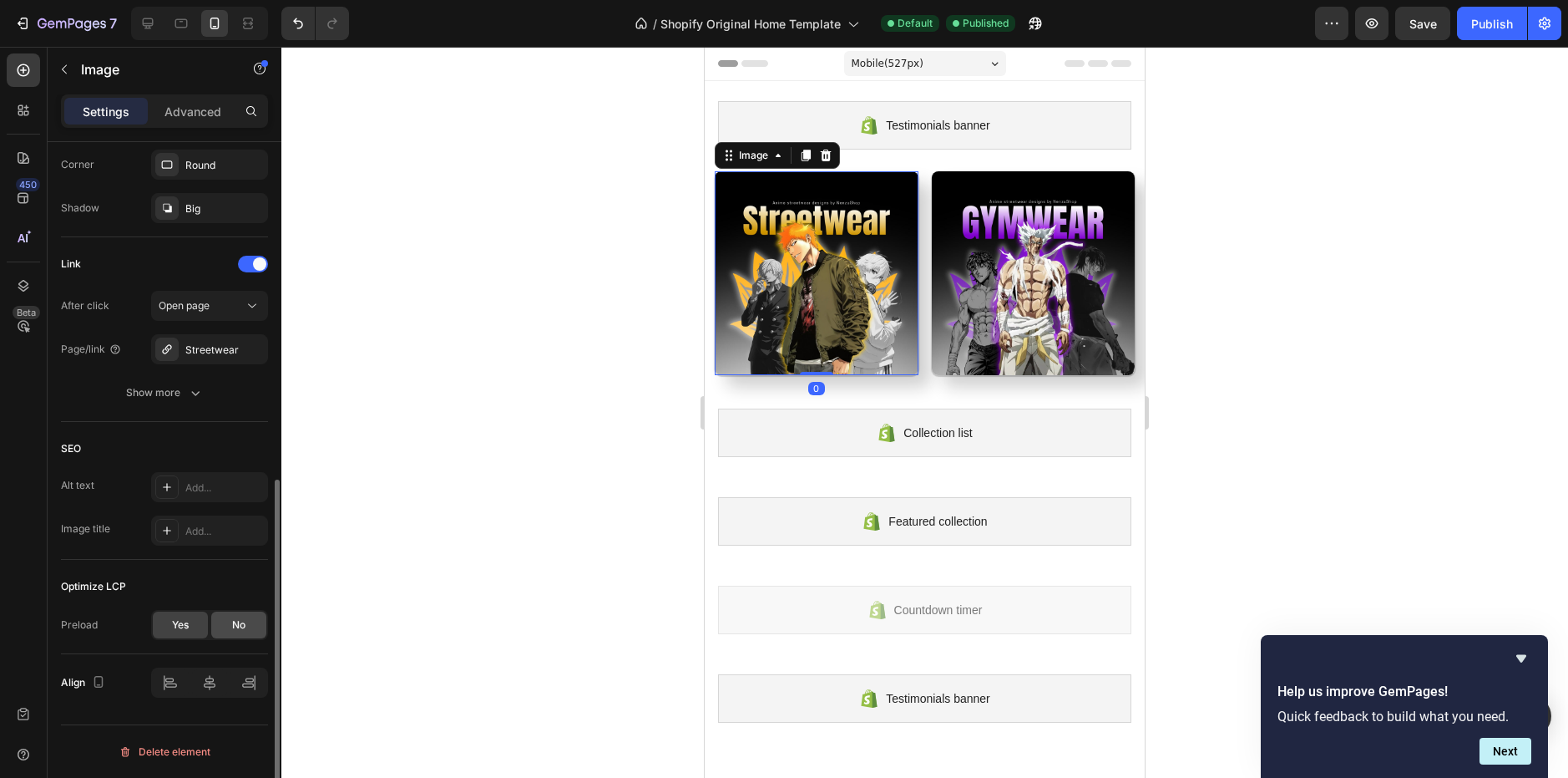
click at [247, 633] on div "No" at bounding box center [238, 625] width 55 height 27
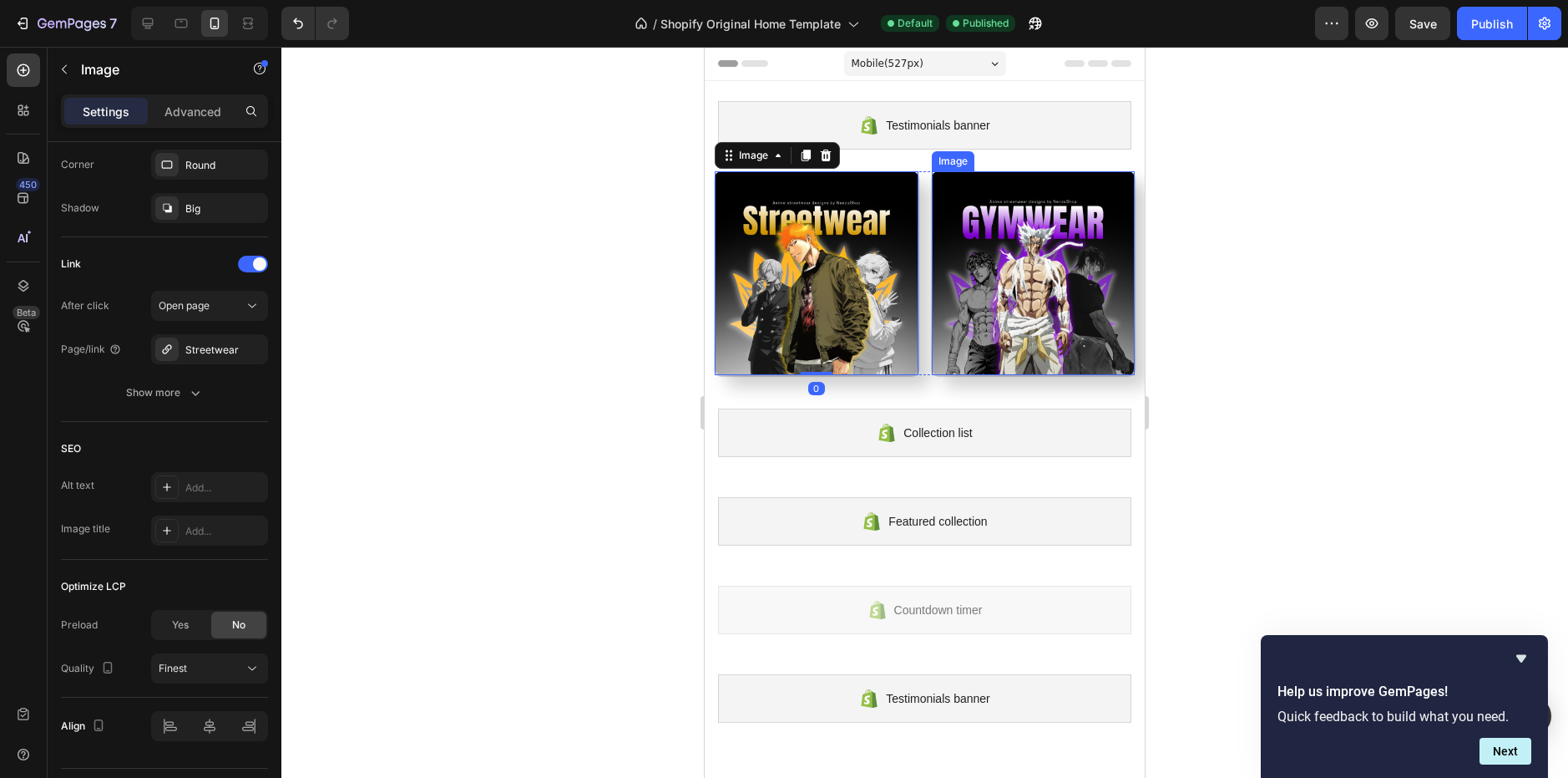
click at [1004, 330] on img at bounding box center [1034, 273] width 203 height 204
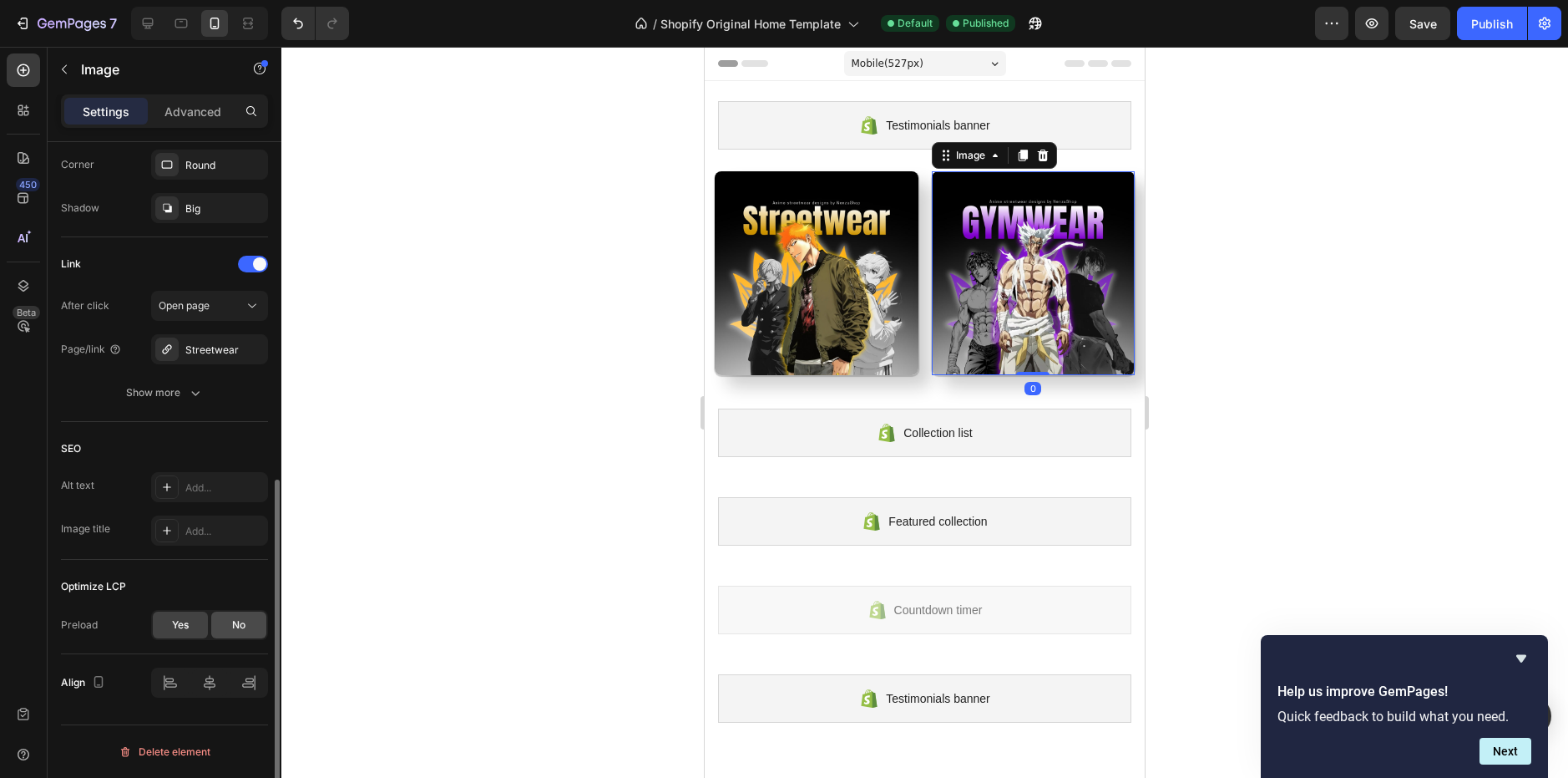
click at [252, 618] on div "No" at bounding box center [238, 625] width 55 height 27
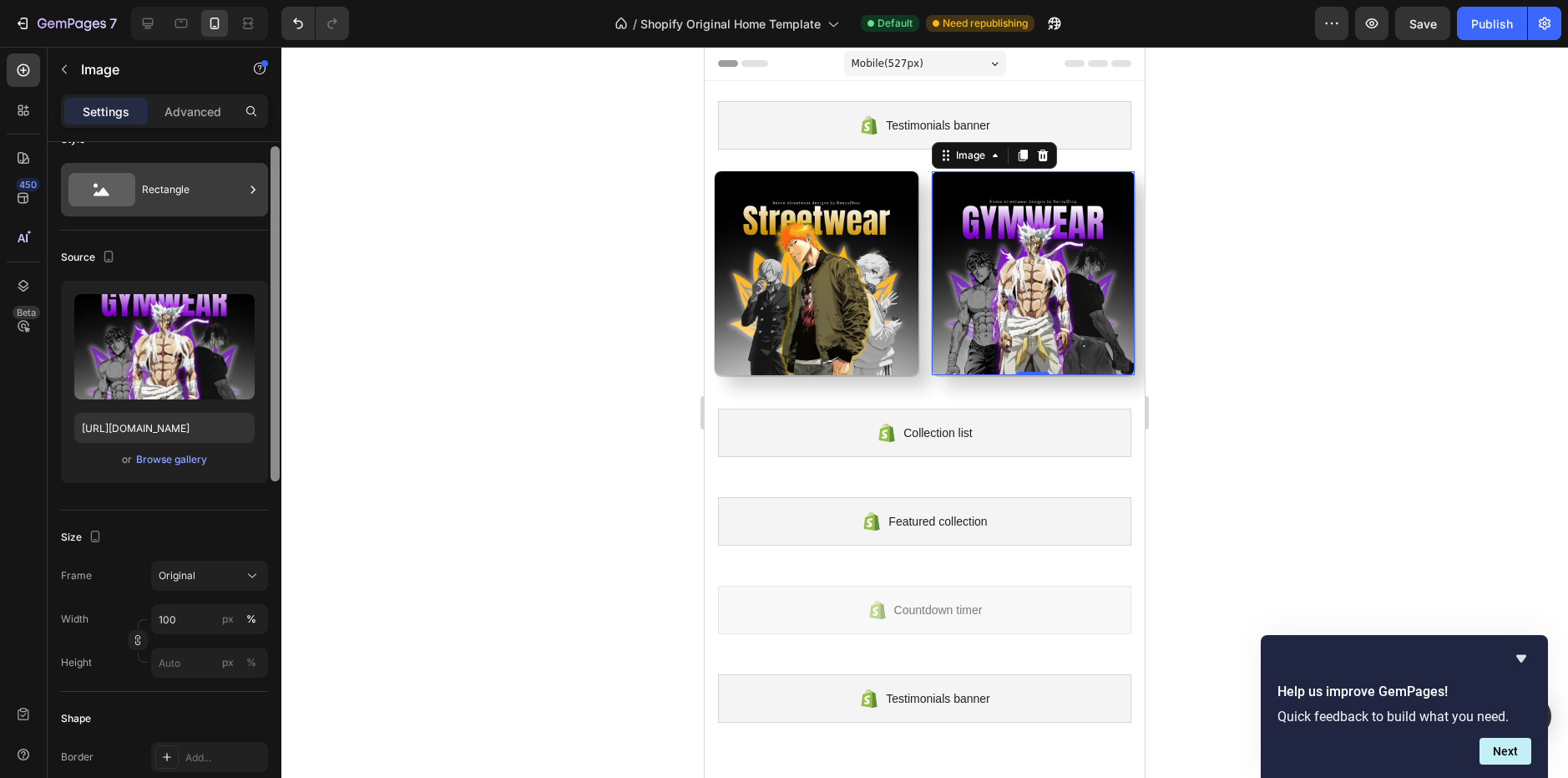
scroll to position [3, 0]
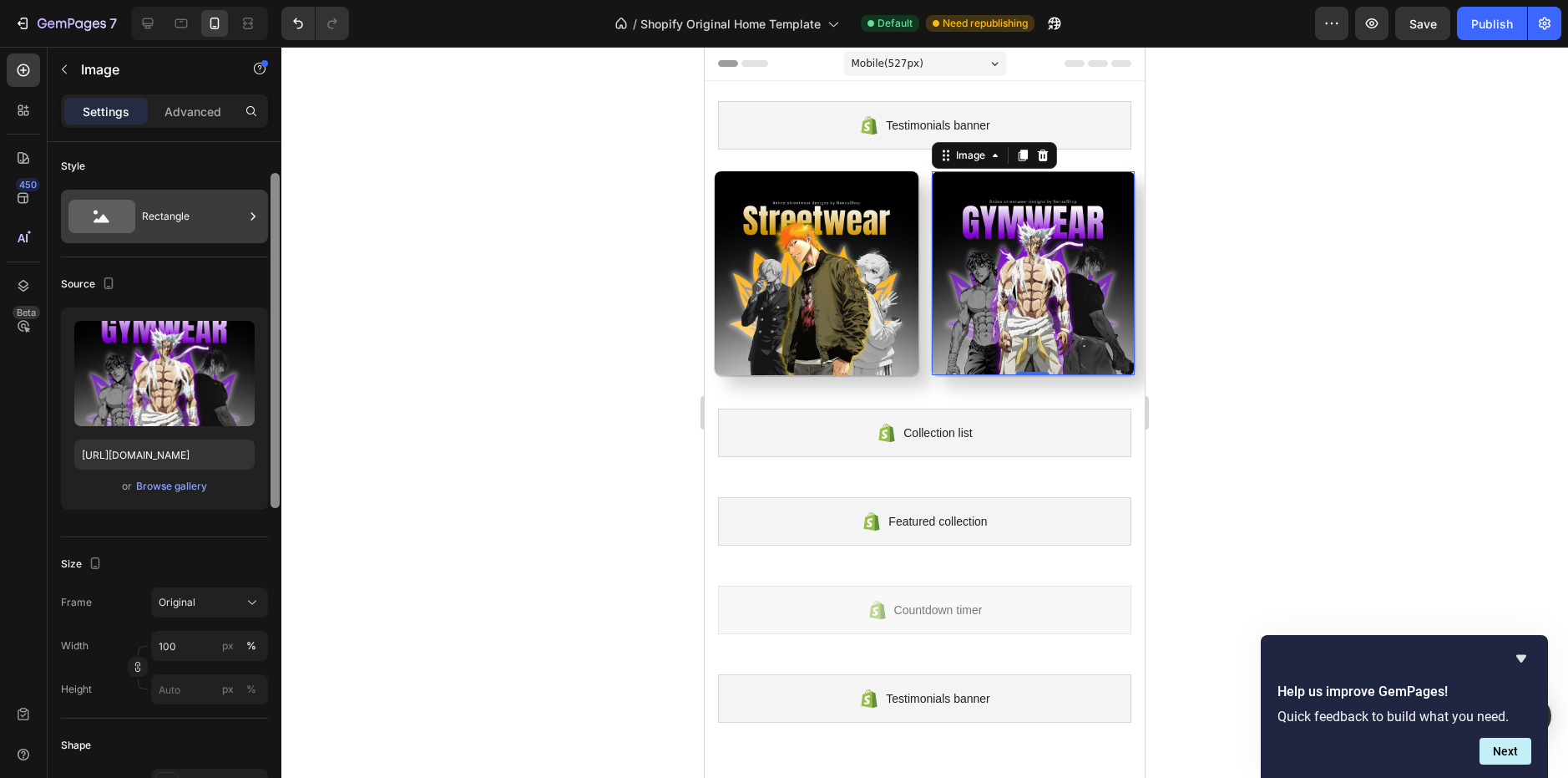
drag, startPoint x: 279, startPoint y: 519, endPoint x: 260, endPoint y: 193, distance: 326.6
click at [260, 193] on div "Style Rectangle Source Upload Image [URL][DOMAIN_NAME] or Browse gallery Size F…" at bounding box center [164, 483] width 234 height 683
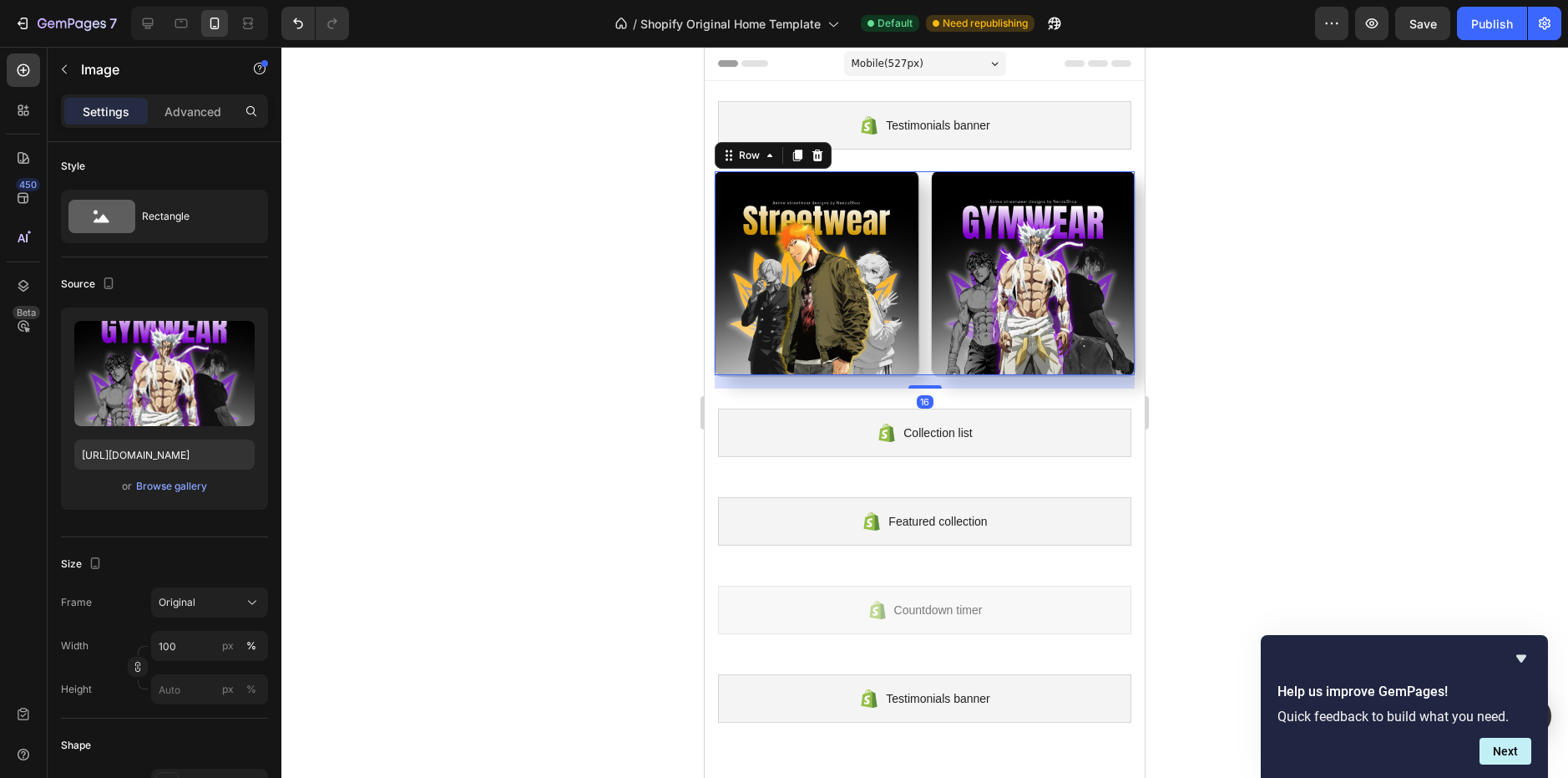
click at [925, 203] on div "Image Image Row 16" at bounding box center [924, 273] width 420 height 204
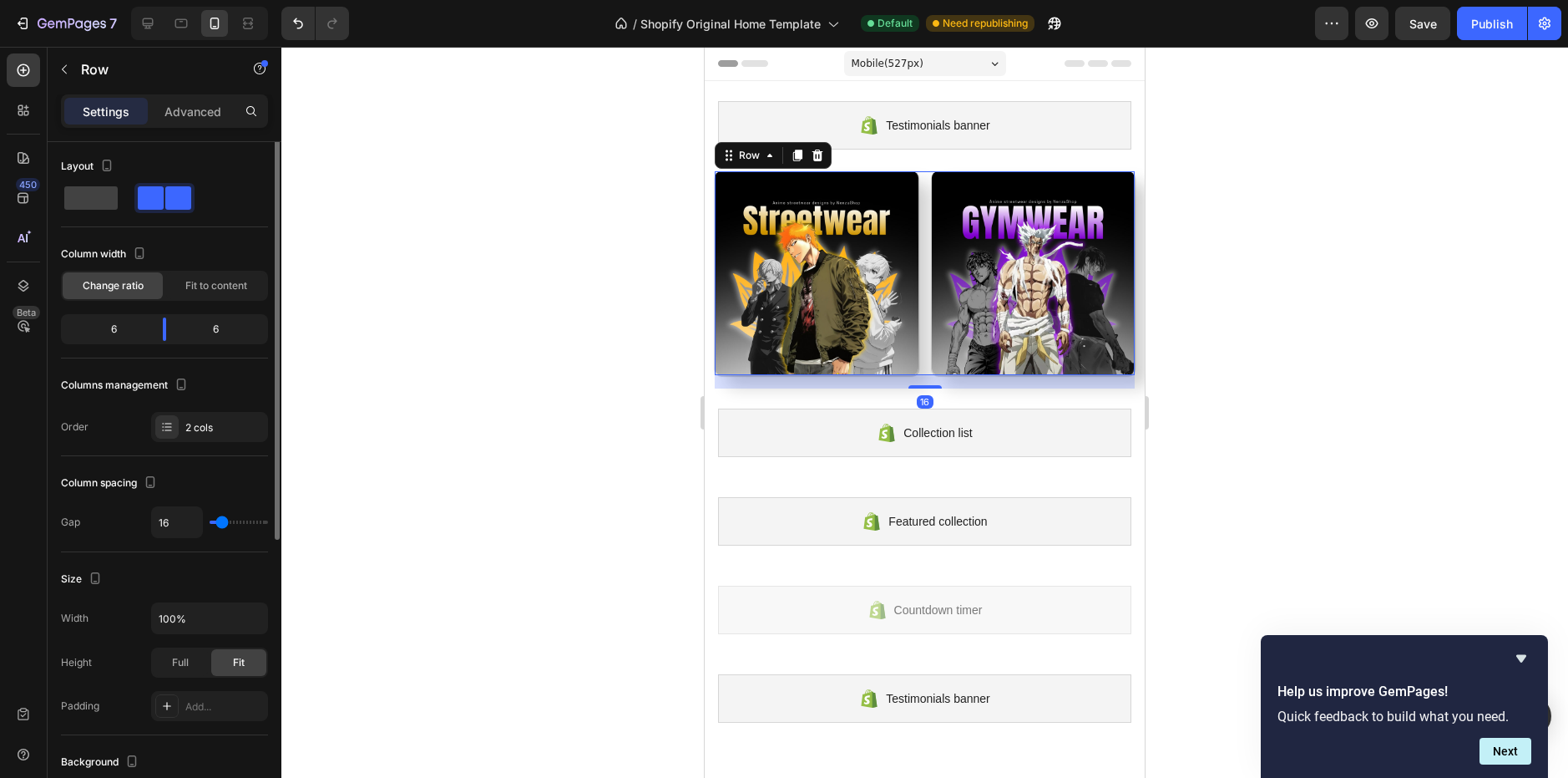
scroll to position [0, 0]
click at [168, 106] on p "Advanced" at bounding box center [193, 112] width 57 height 18
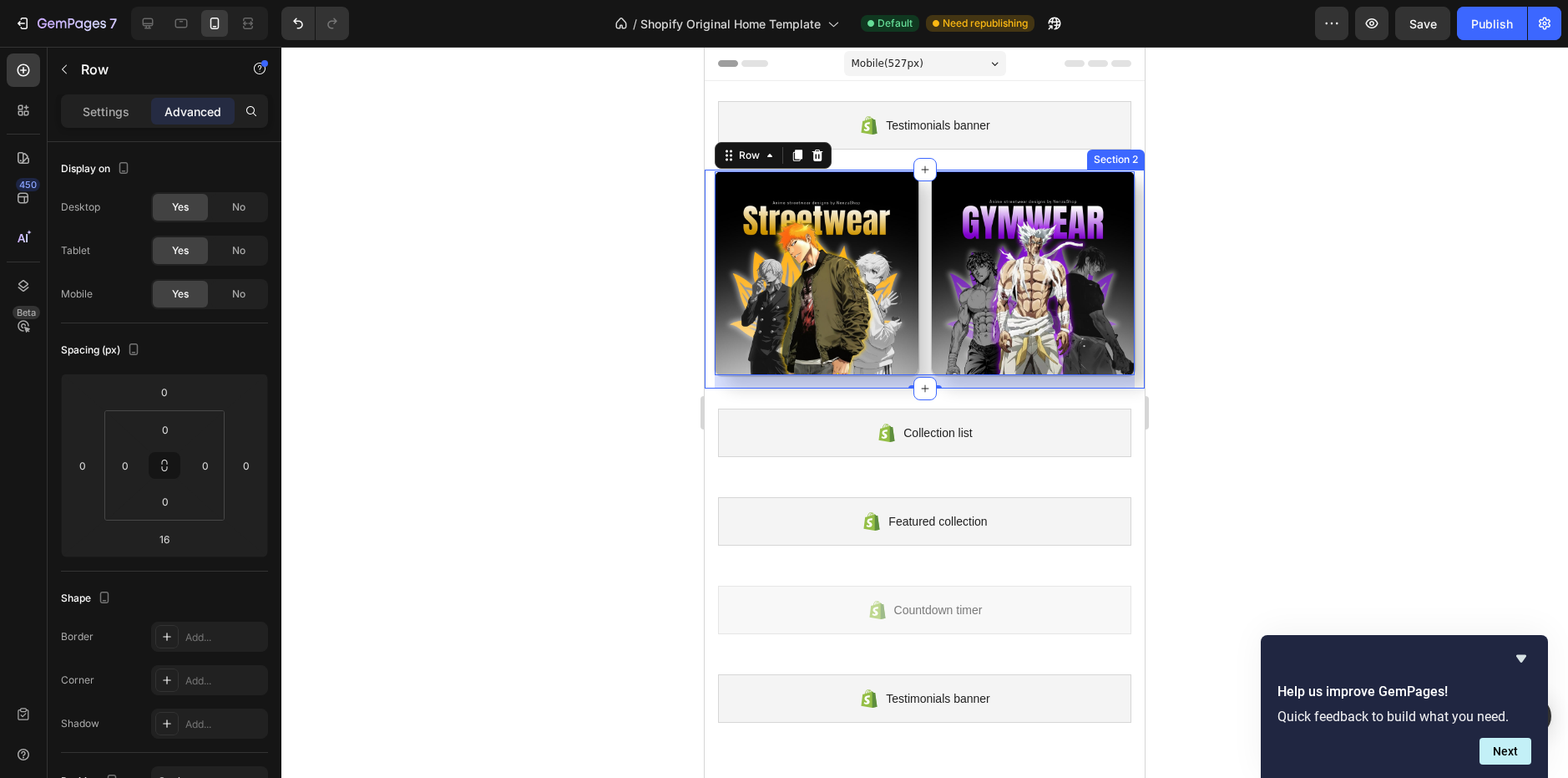
click at [709, 347] on div "Image Image Row 16 Section 2" at bounding box center [925, 279] width 440 height 219
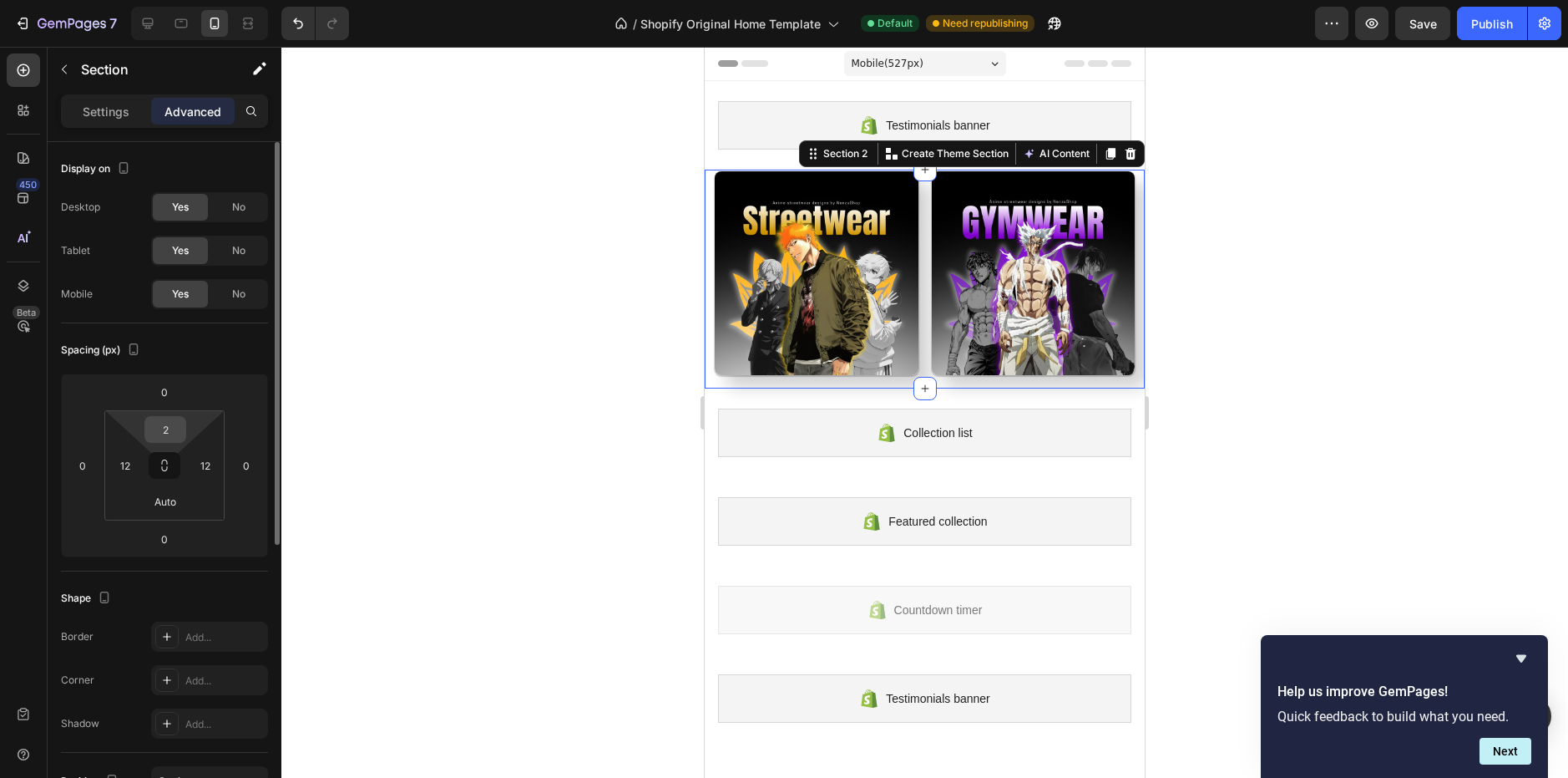
click at [168, 433] on input "2" at bounding box center [165, 429] width 34 height 25
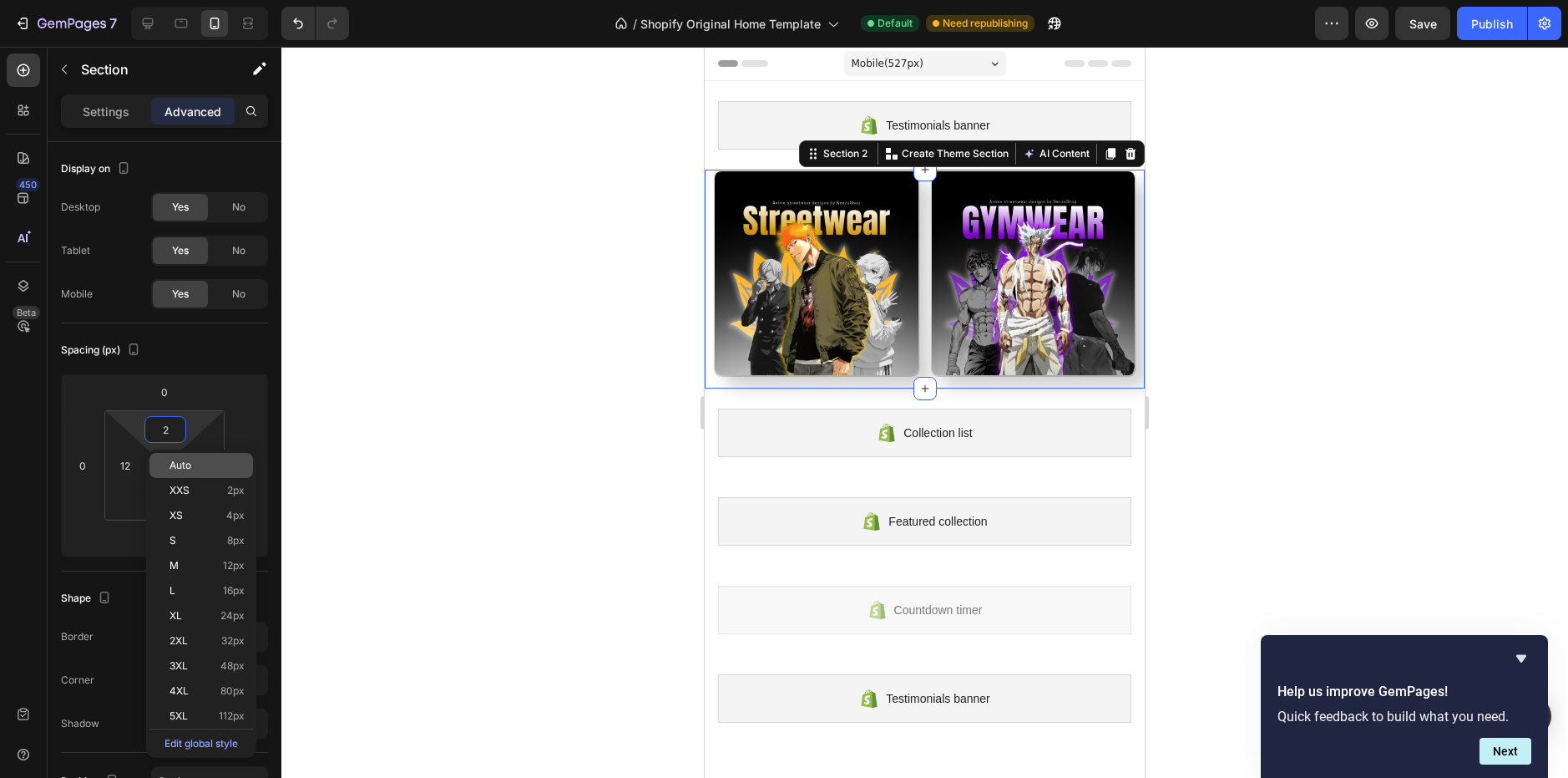
click at [196, 462] on p "Auto" at bounding box center [207, 465] width 75 height 12
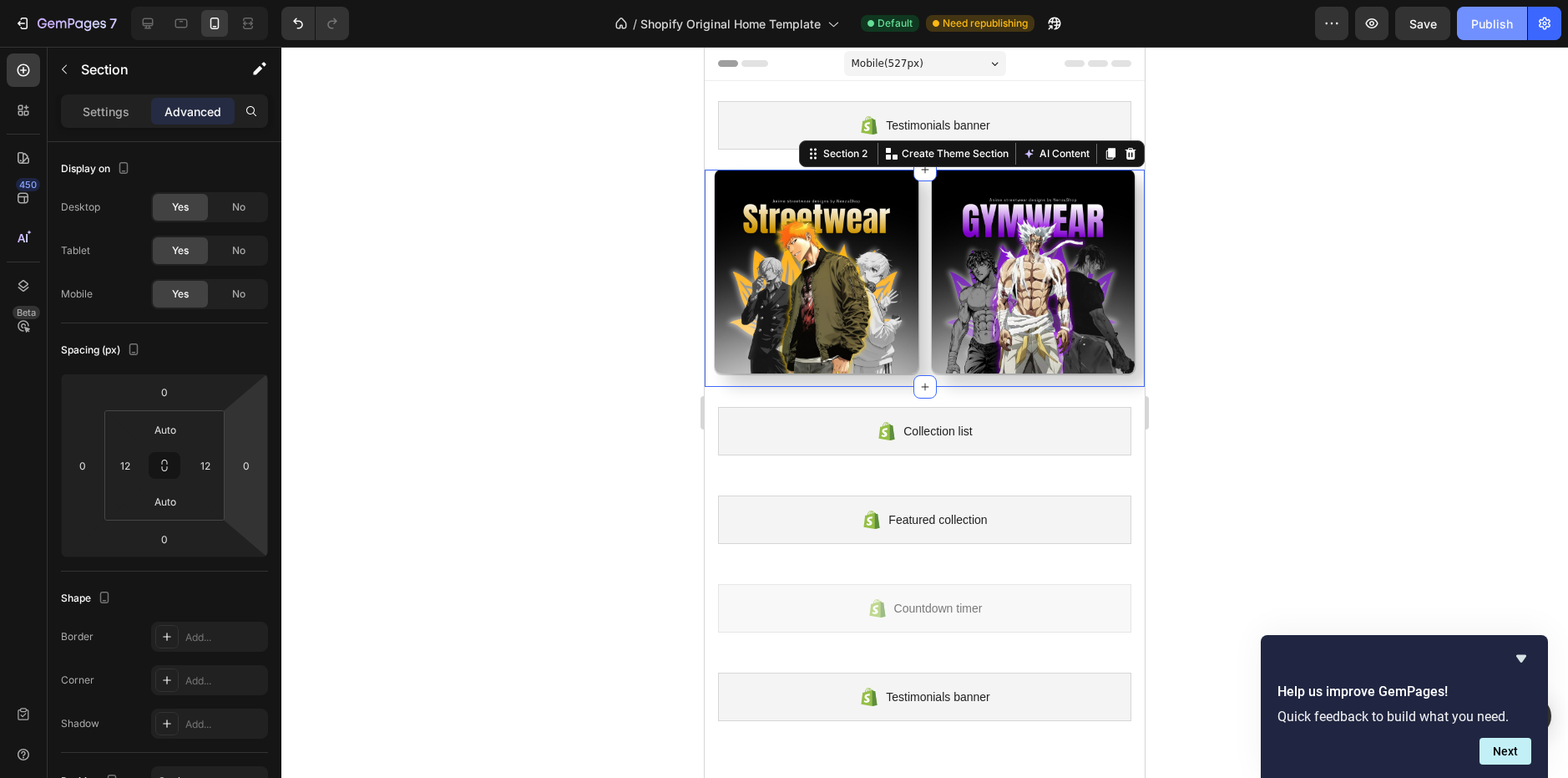
click at [1501, 30] on div "Publish" at bounding box center [1491, 24] width 41 height 18
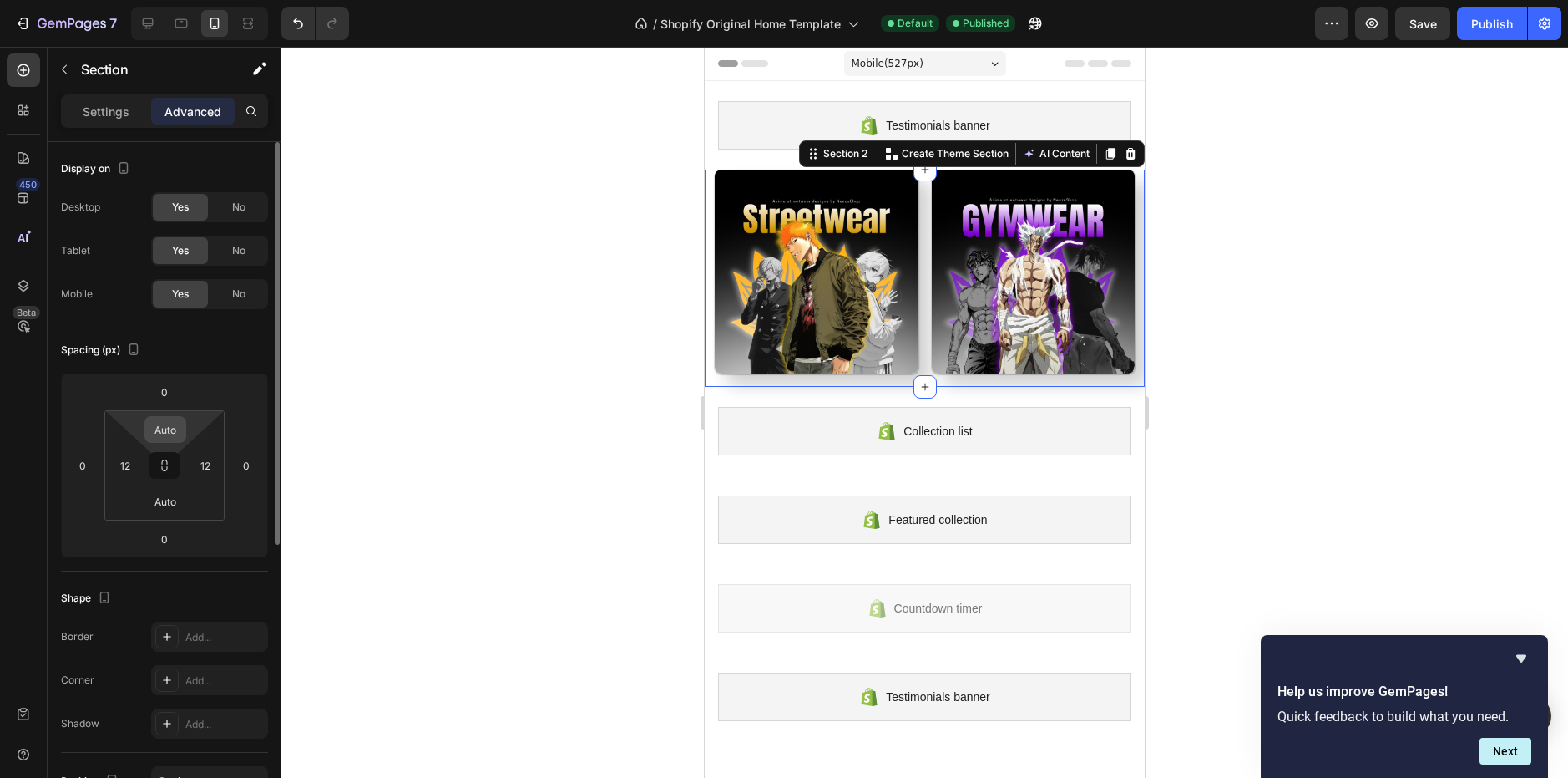
click at [180, 428] on input "Auto" at bounding box center [165, 429] width 34 height 25
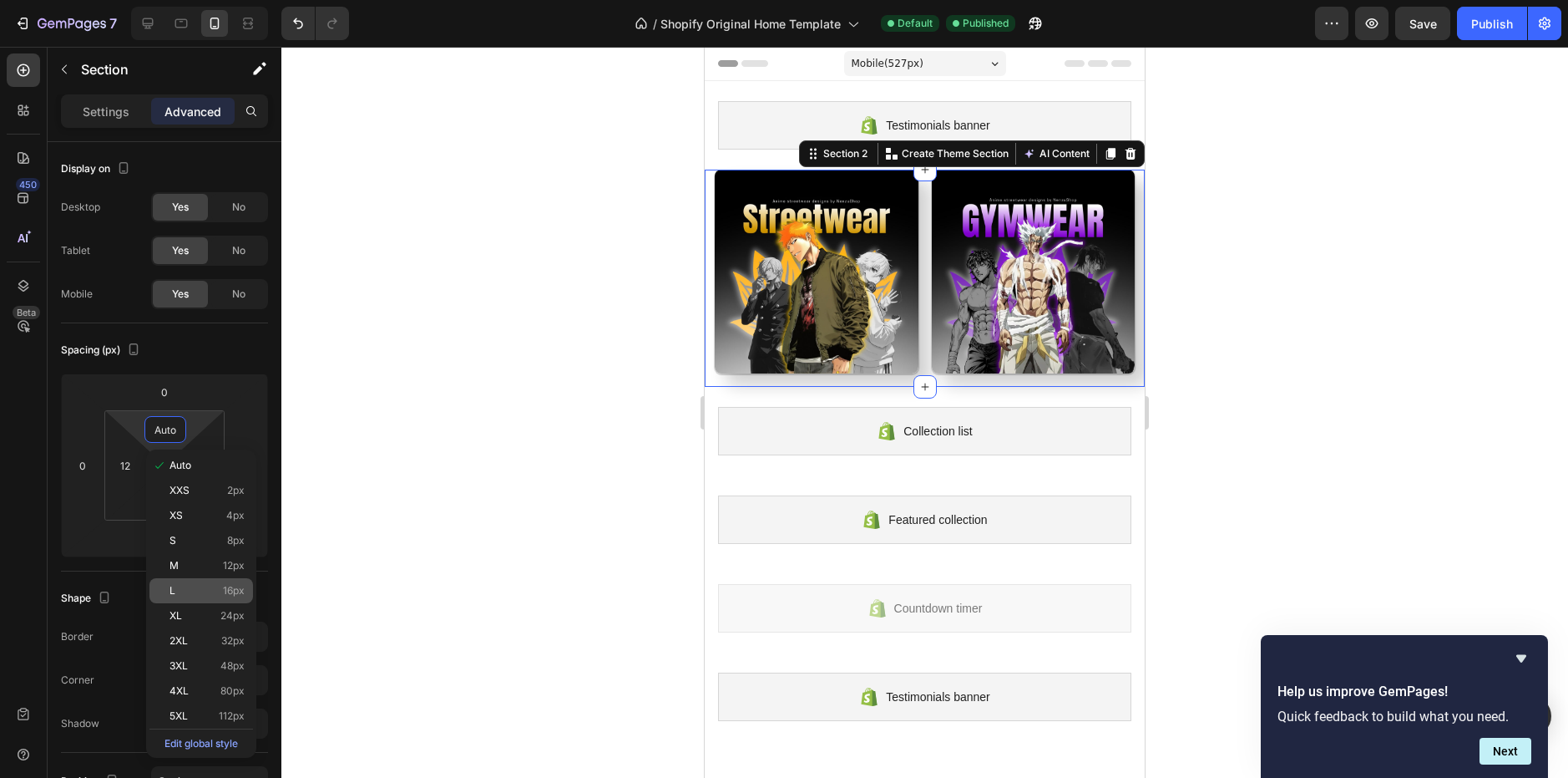
click at [220, 589] on p "L 16px" at bounding box center [207, 590] width 75 height 12
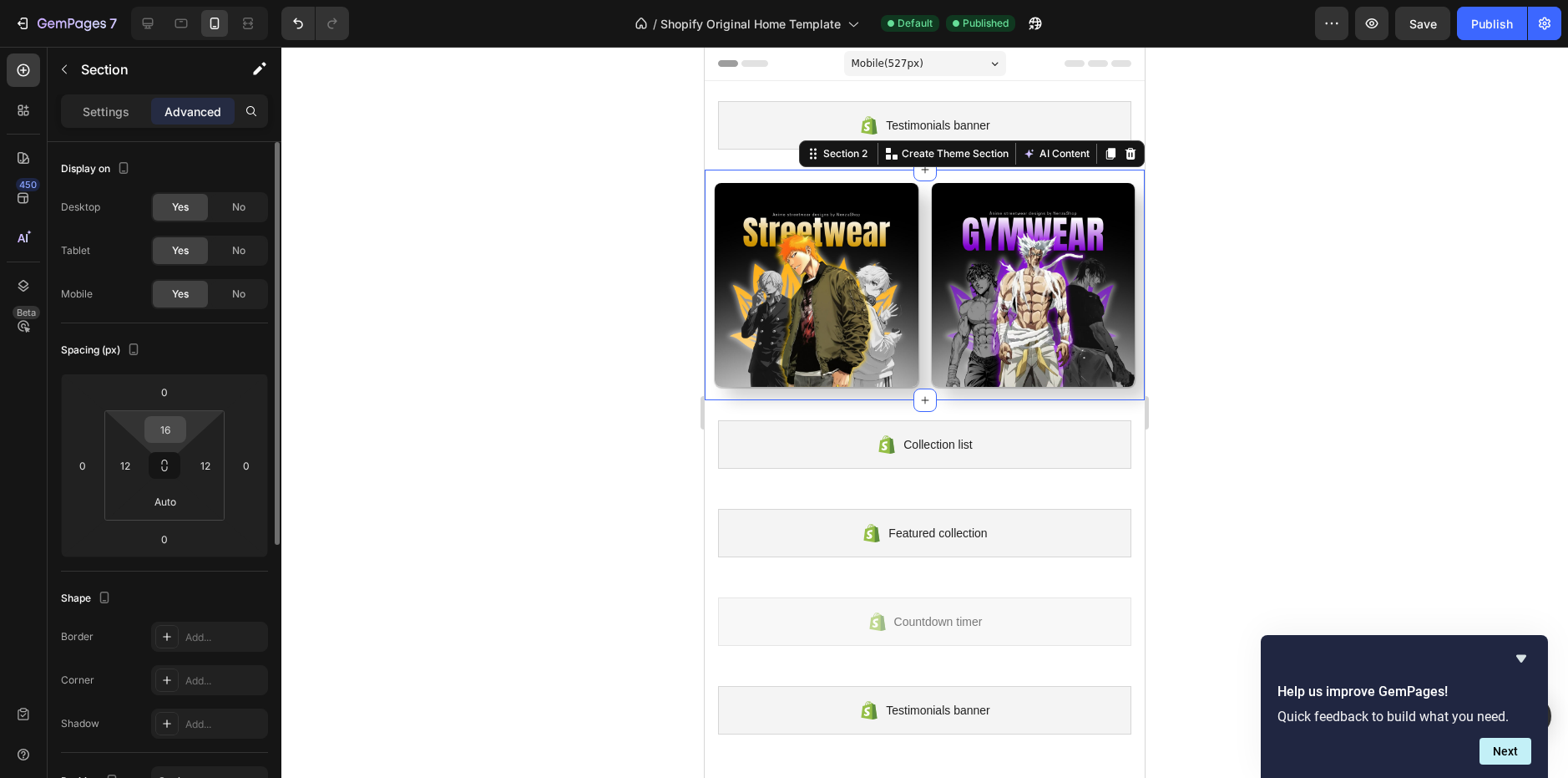
click at [158, 422] on input "16" at bounding box center [165, 429] width 34 height 25
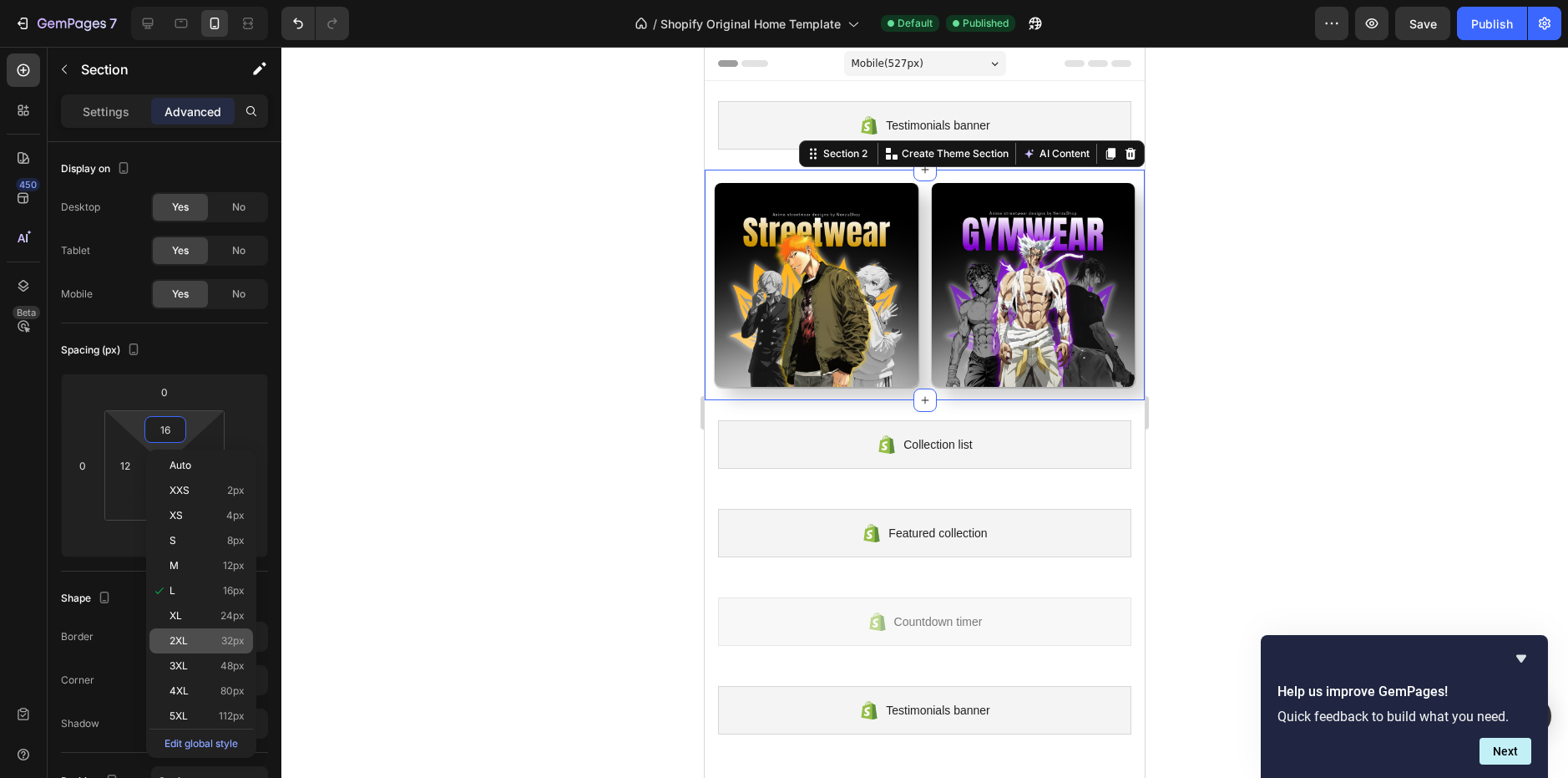
click at [226, 642] on span "32px" at bounding box center [233, 641] width 24 height 12
type input "32"
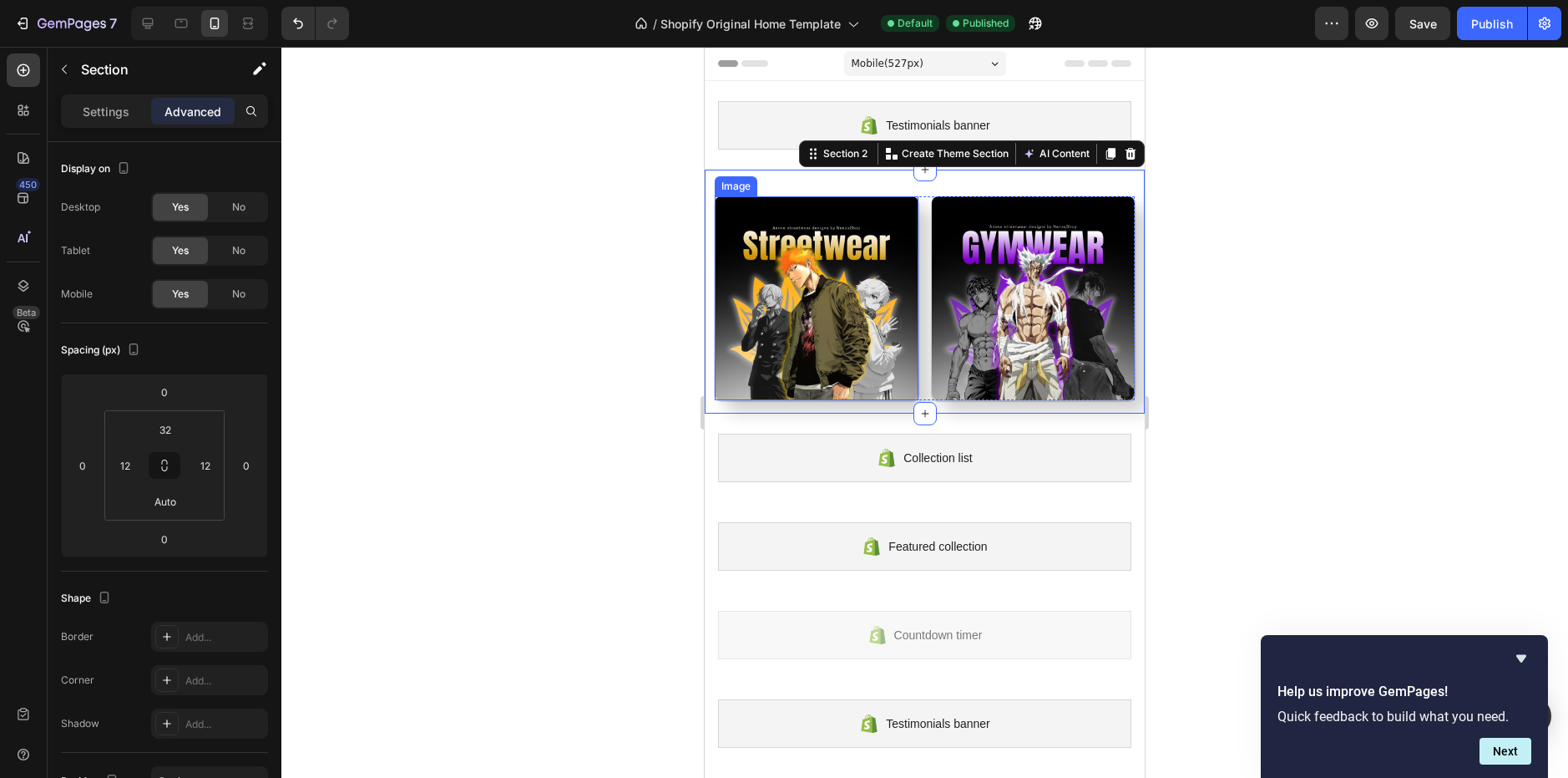
click at [871, 345] on img at bounding box center [816, 297] width 203 height 204
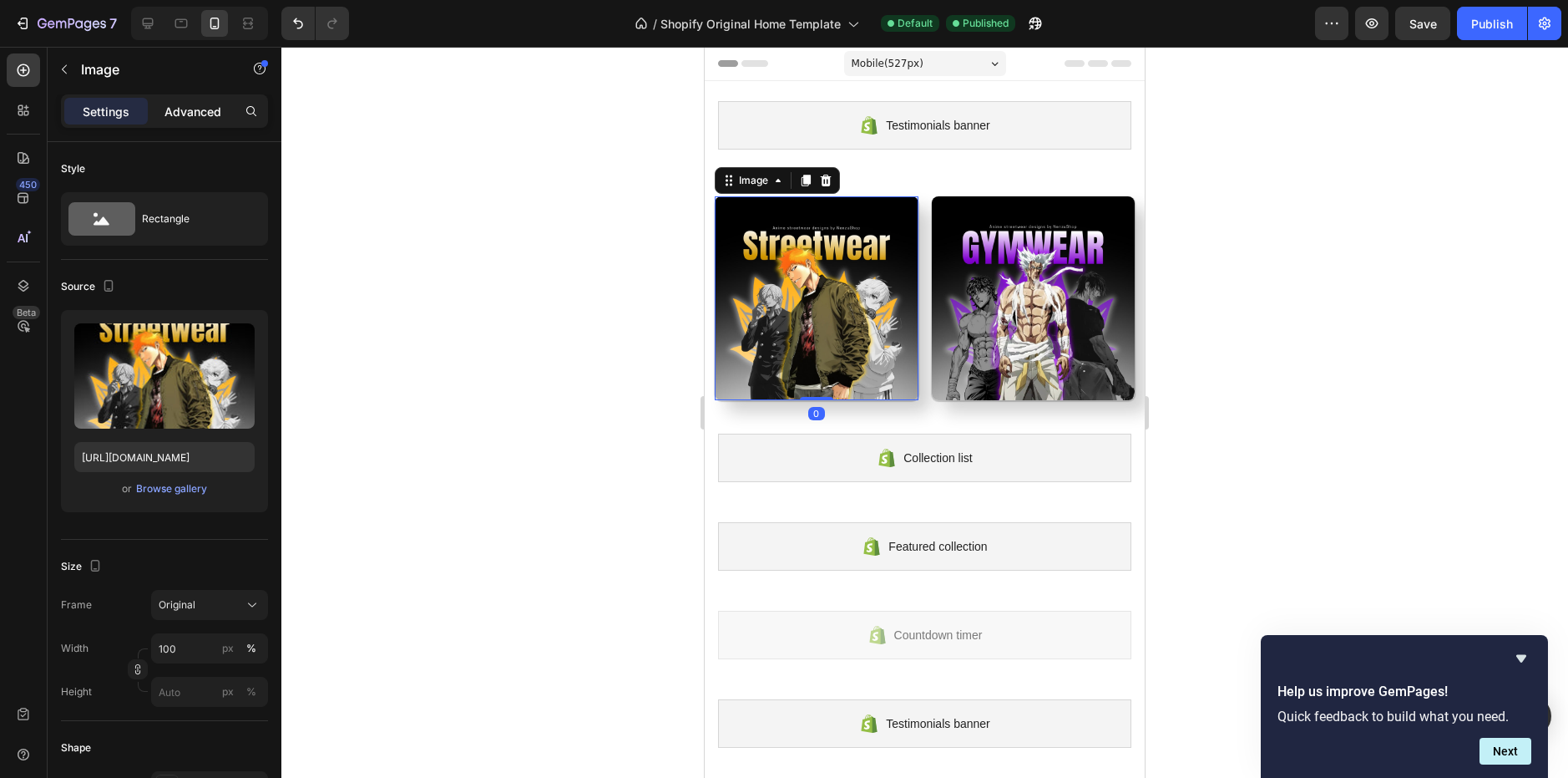
click at [200, 113] on p "Advanced" at bounding box center [193, 112] width 57 height 18
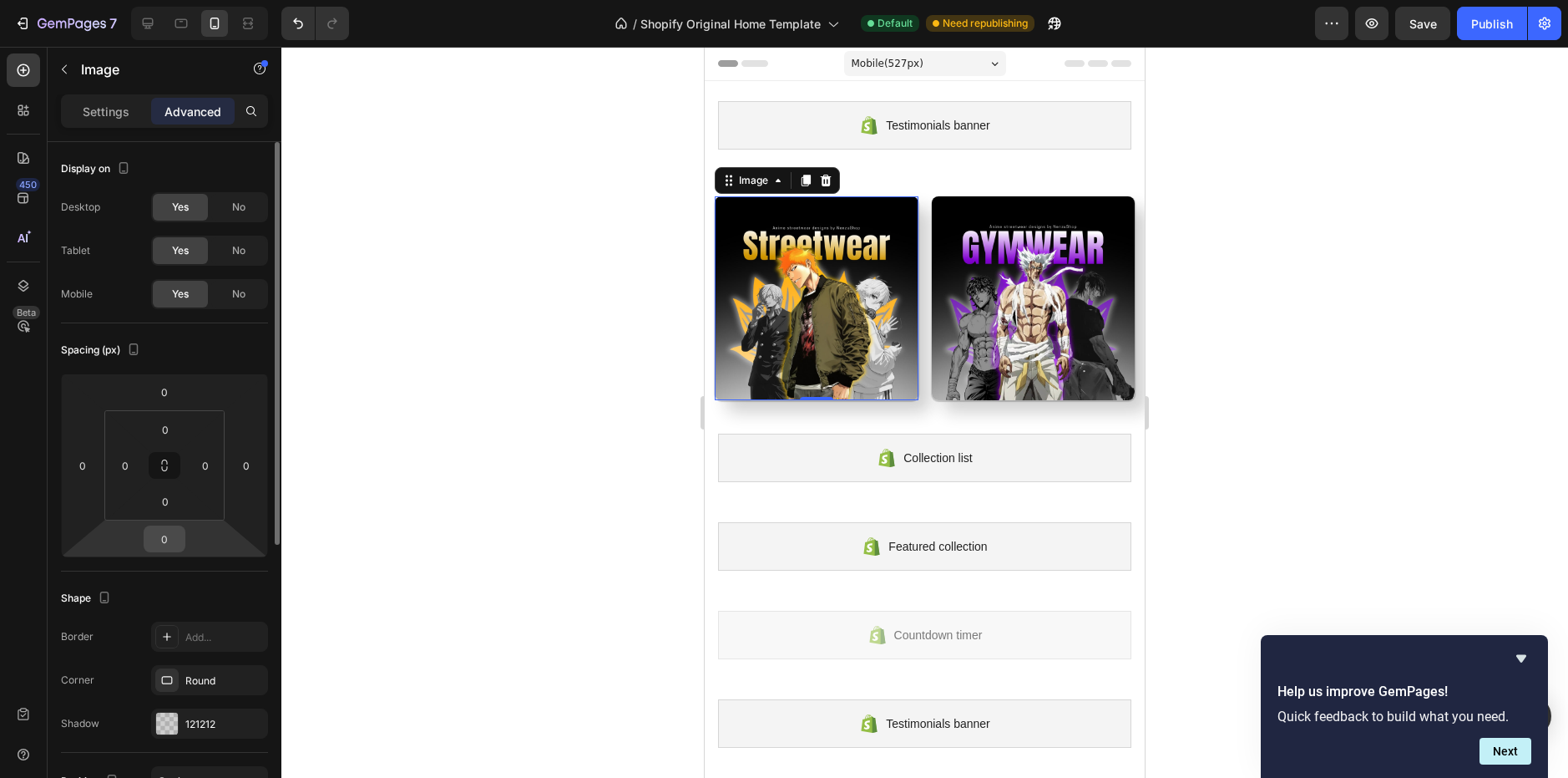
click at [162, 530] on input "0" at bounding box center [165, 539] width 34 height 25
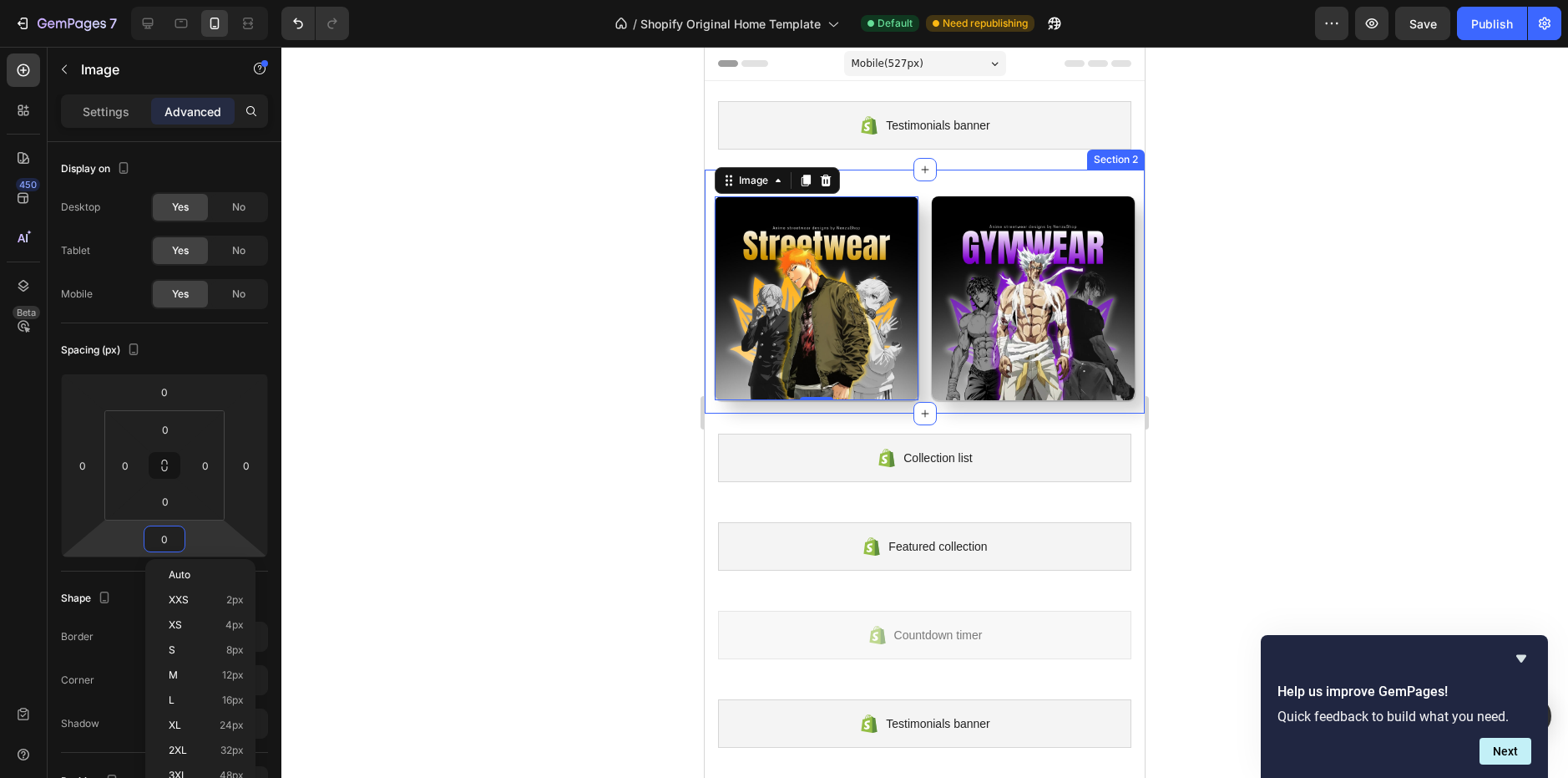
click at [827, 401] on div "Image 0 Image Row" at bounding box center [924, 304] width 420 height 217
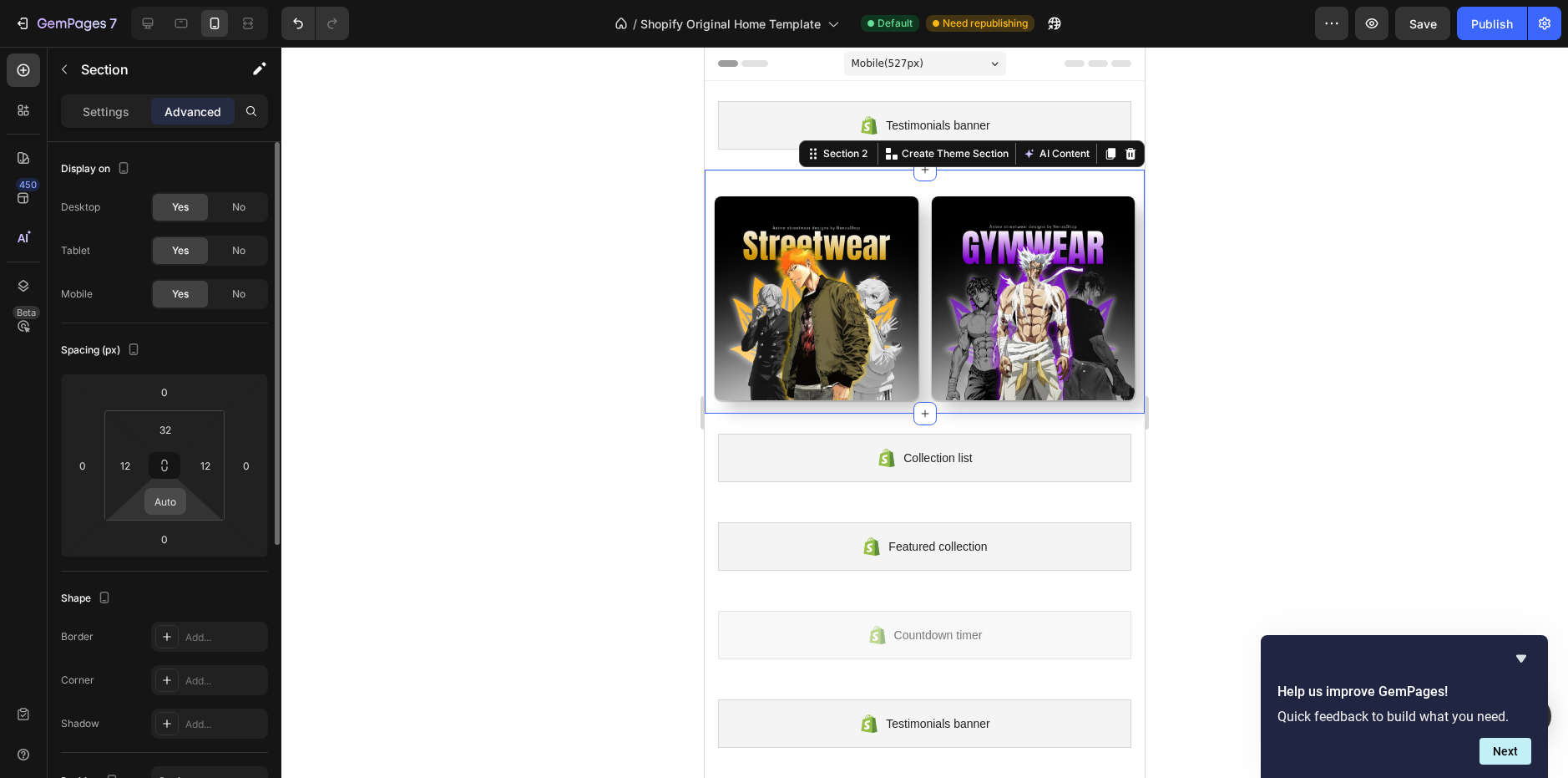
click at [171, 508] on input "Auto" at bounding box center [165, 501] width 34 height 25
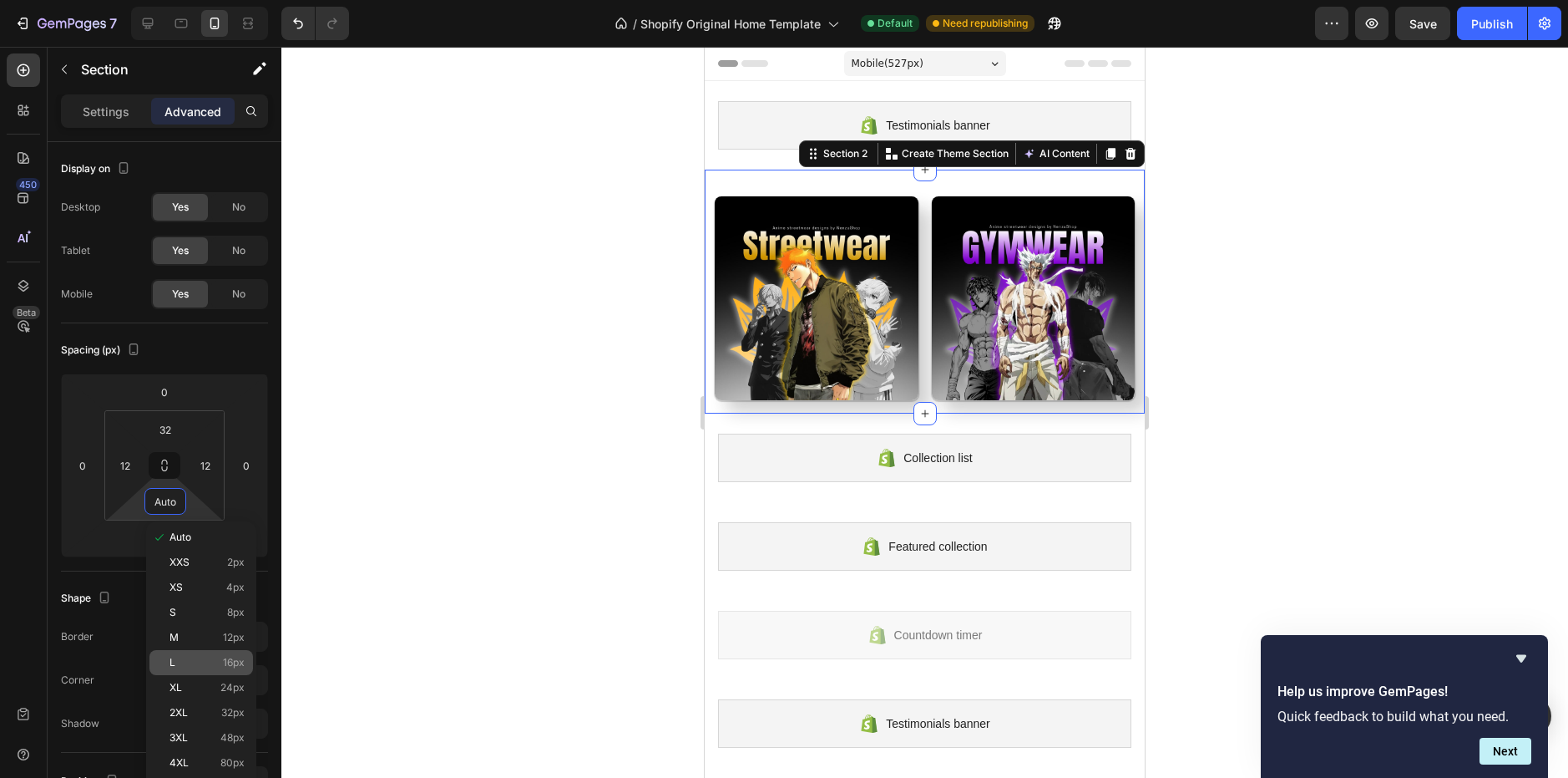
click at [243, 654] on div "L 16px" at bounding box center [201, 662] width 104 height 25
type input "16"
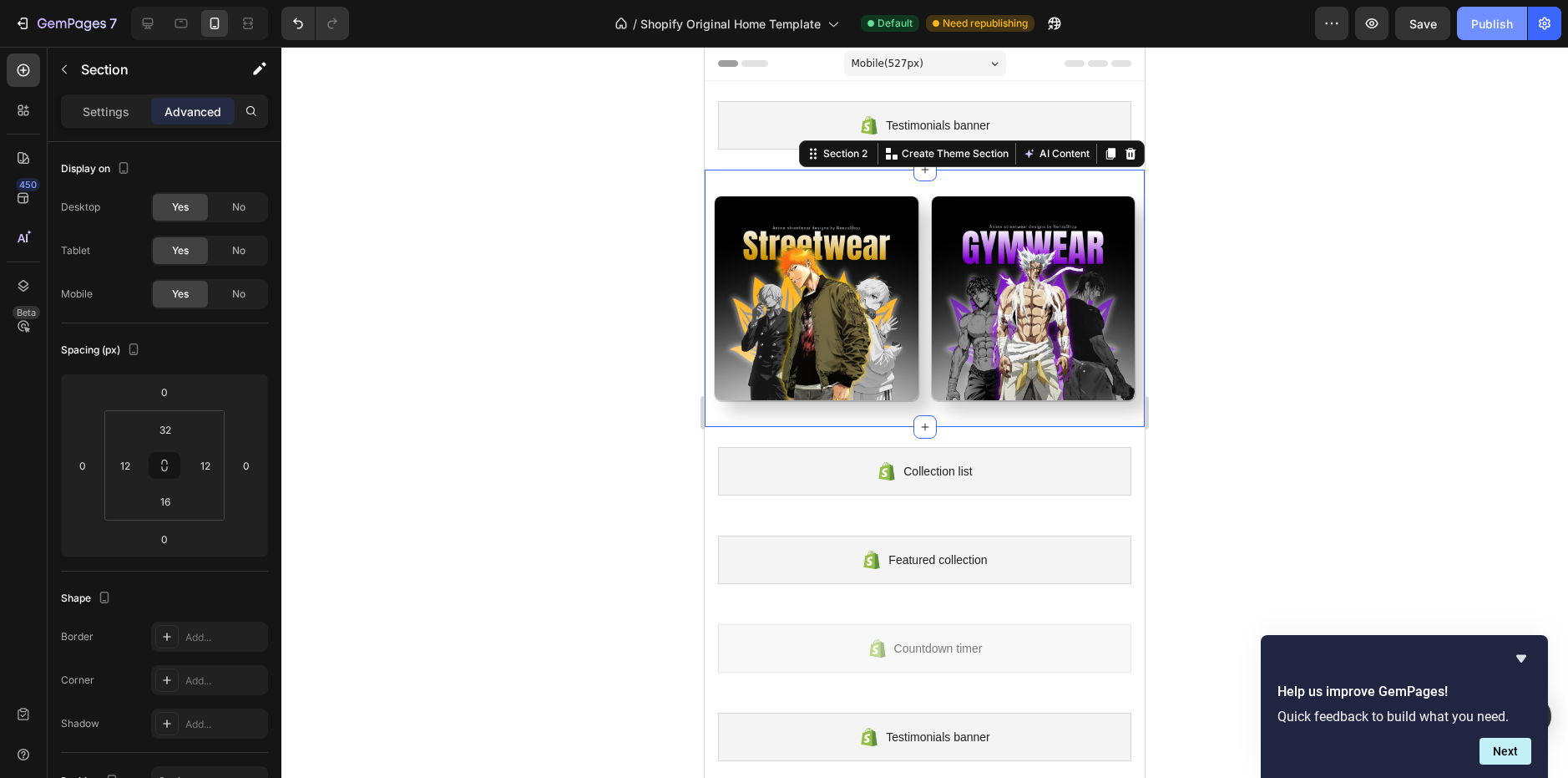
click at [1475, 19] on div "Publish" at bounding box center [1491, 24] width 41 height 18
click at [554, 171] on div at bounding box center [925, 411] width 1287 height 731
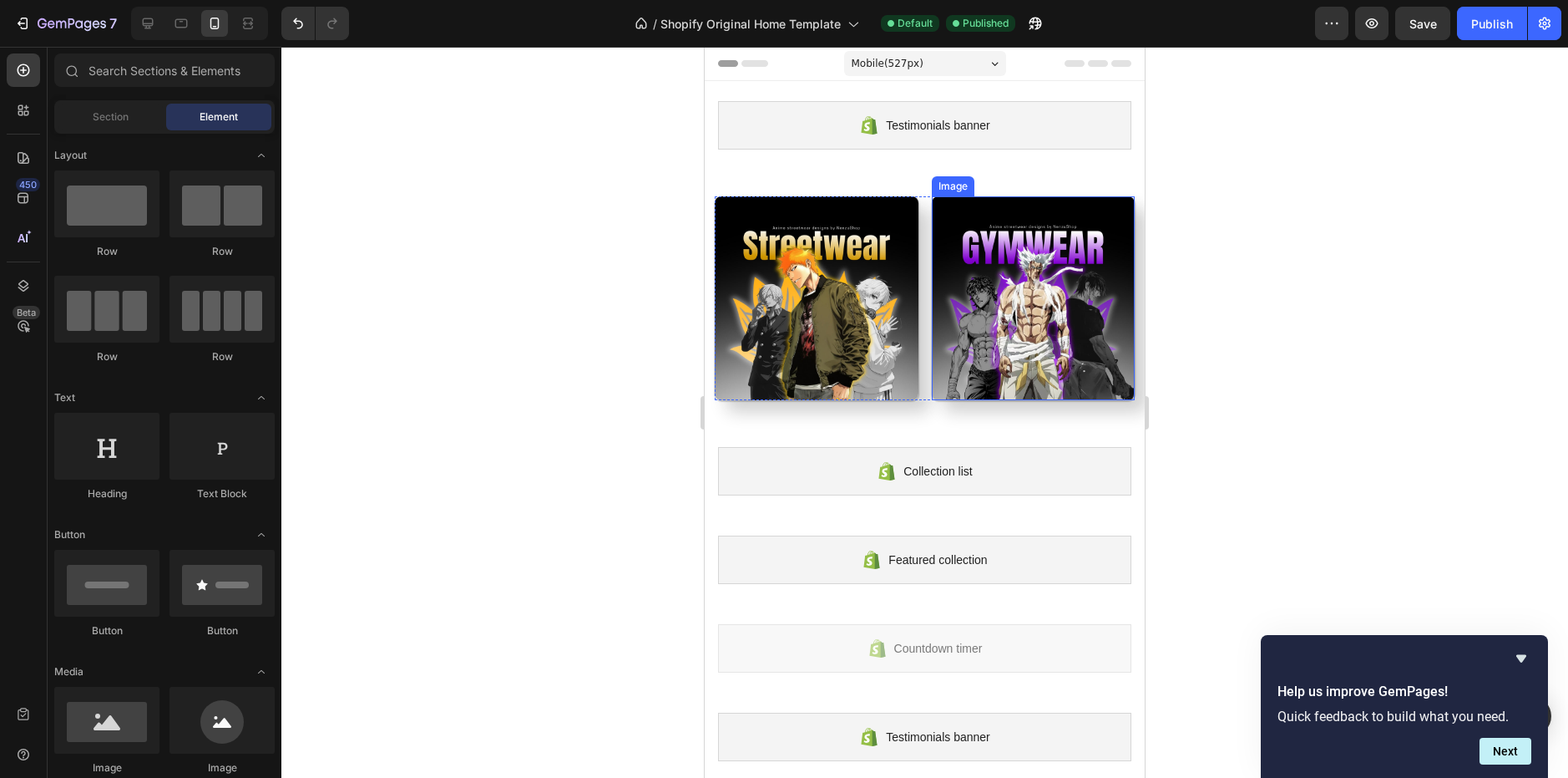
click at [1025, 265] on img at bounding box center [1034, 297] width 203 height 204
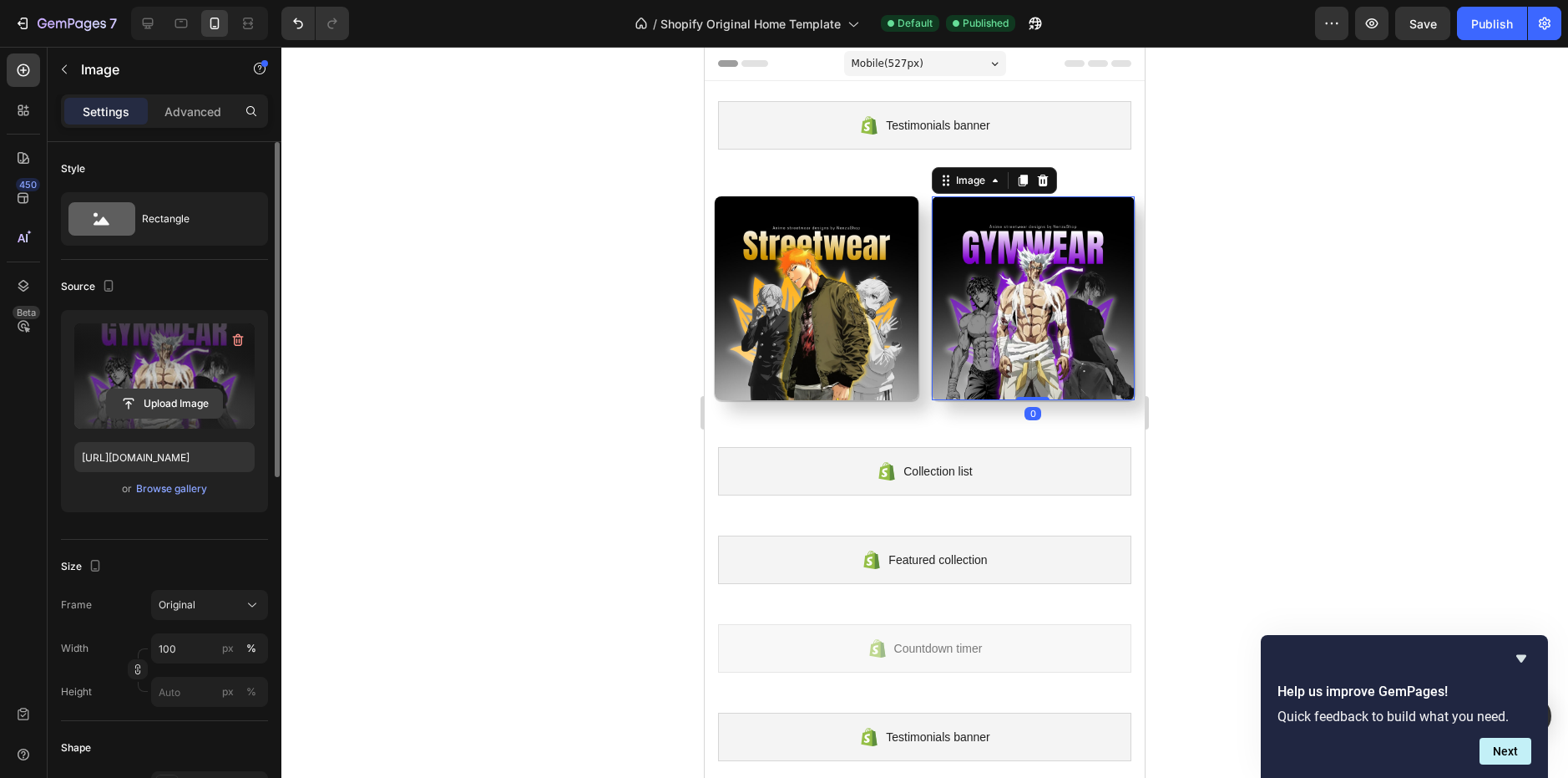
click at [173, 396] on input "file" at bounding box center [165, 404] width 115 height 29
click at [1489, 27] on div "Publish" at bounding box center [1491, 24] width 41 height 18
click at [1220, 226] on div at bounding box center [925, 411] width 1287 height 731
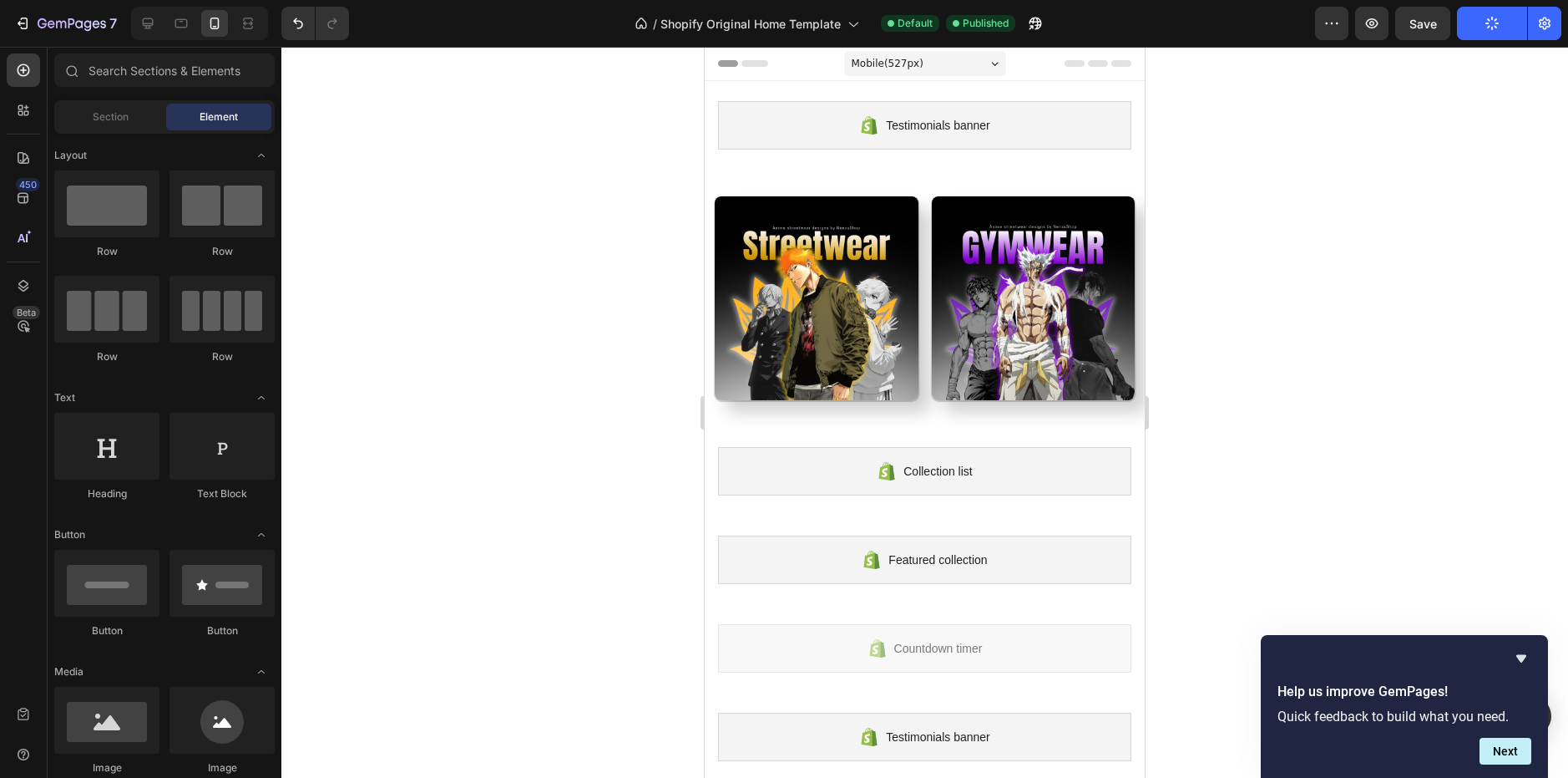
click at [1220, 226] on div at bounding box center [925, 411] width 1287 height 731
click at [954, 274] on img at bounding box center [1034, 297] width 203 height 204
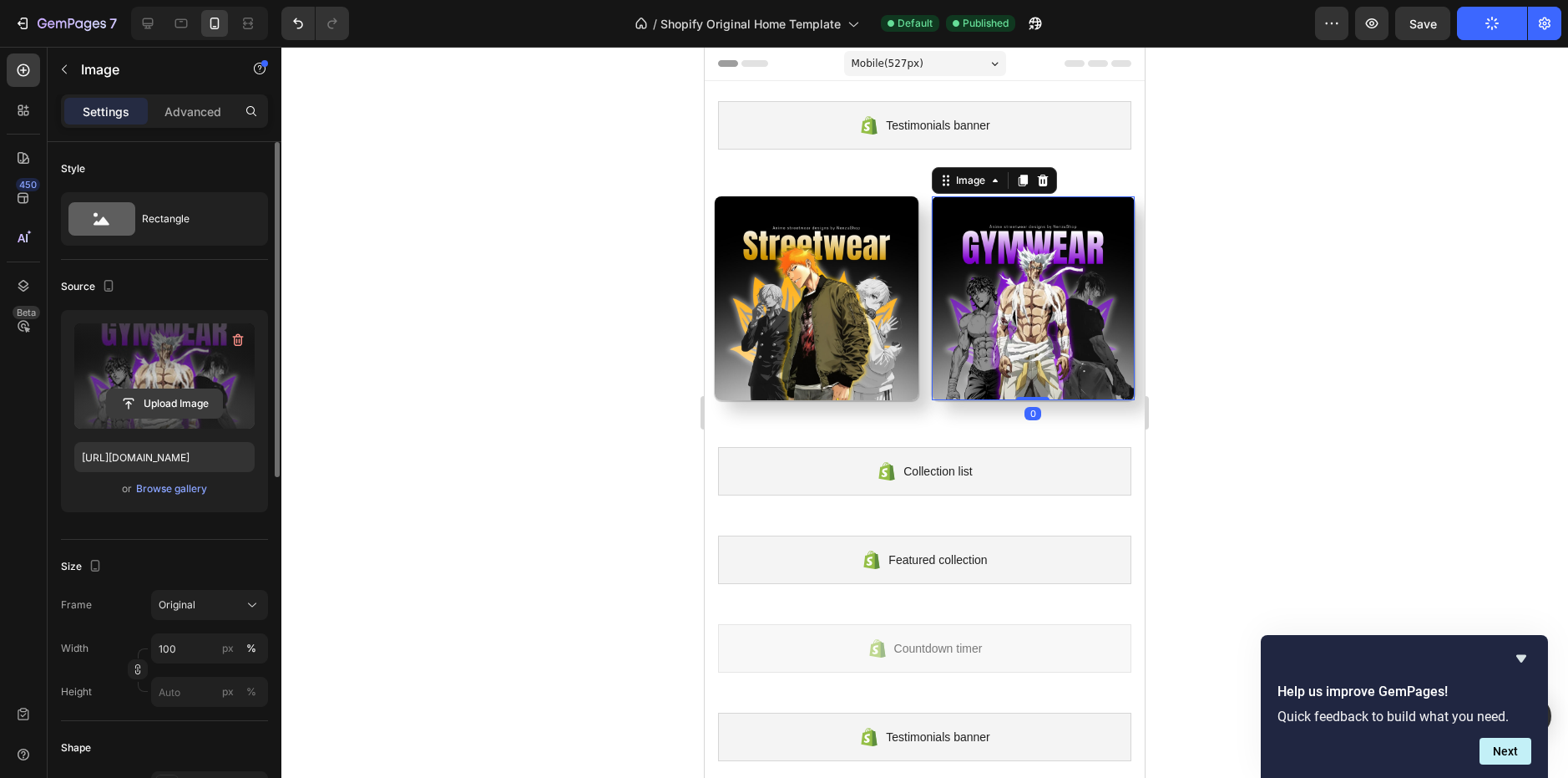
click at [182, 398] on input "file" at bounding box center [165, 404] width 115 height 29
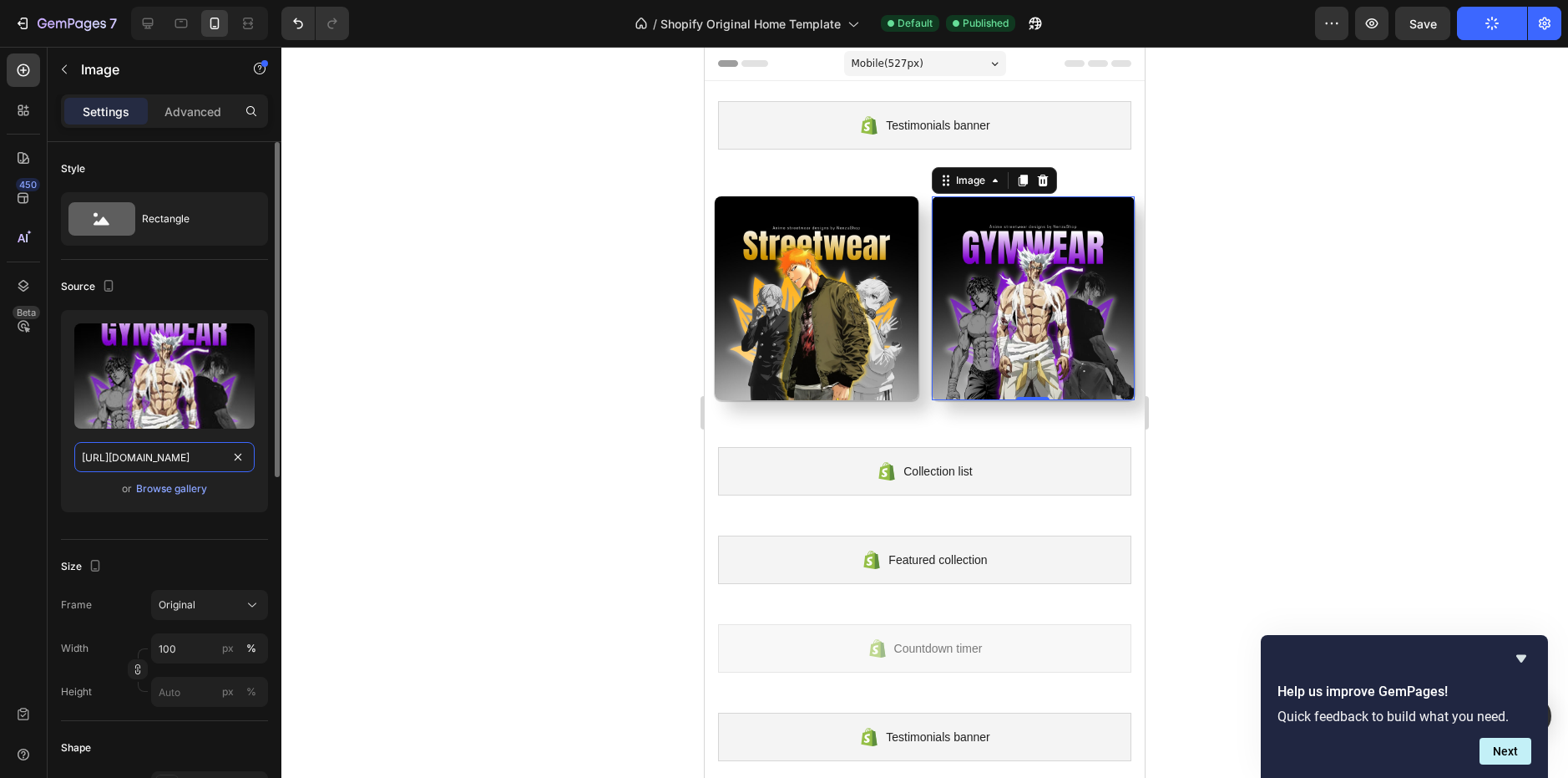
click at [220, 461] on input "[URL][DOMAIN_NAME]" at bounding box center [165, 457] width 181 height 30
click at [213, 465] on input "[URL][DOMAIN_NAME]" at bounding box center [165, 457] width 181 height 30
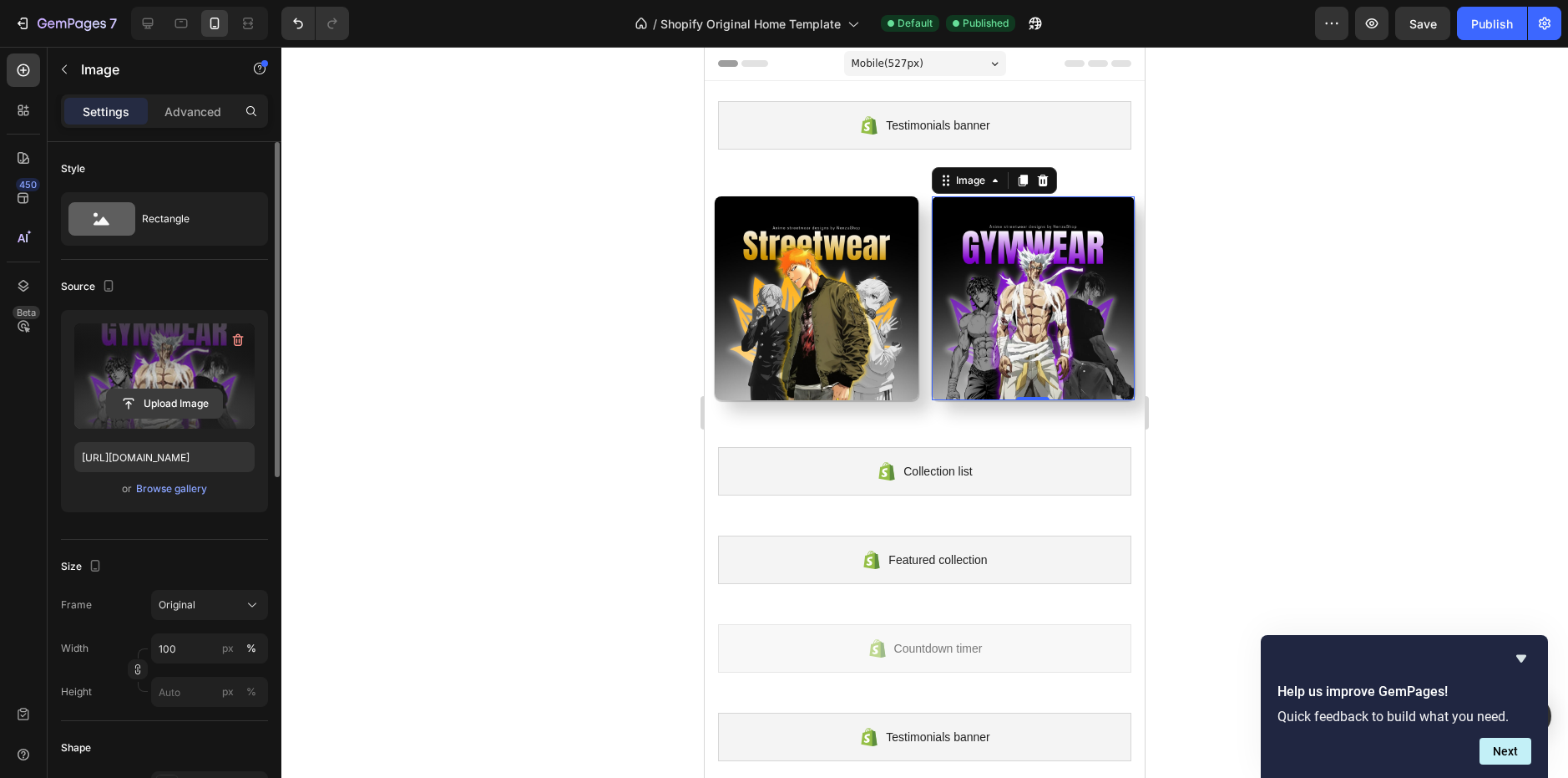
click at [165, 400] on input "file" at bounding box center [165, 404] width 115 height 29
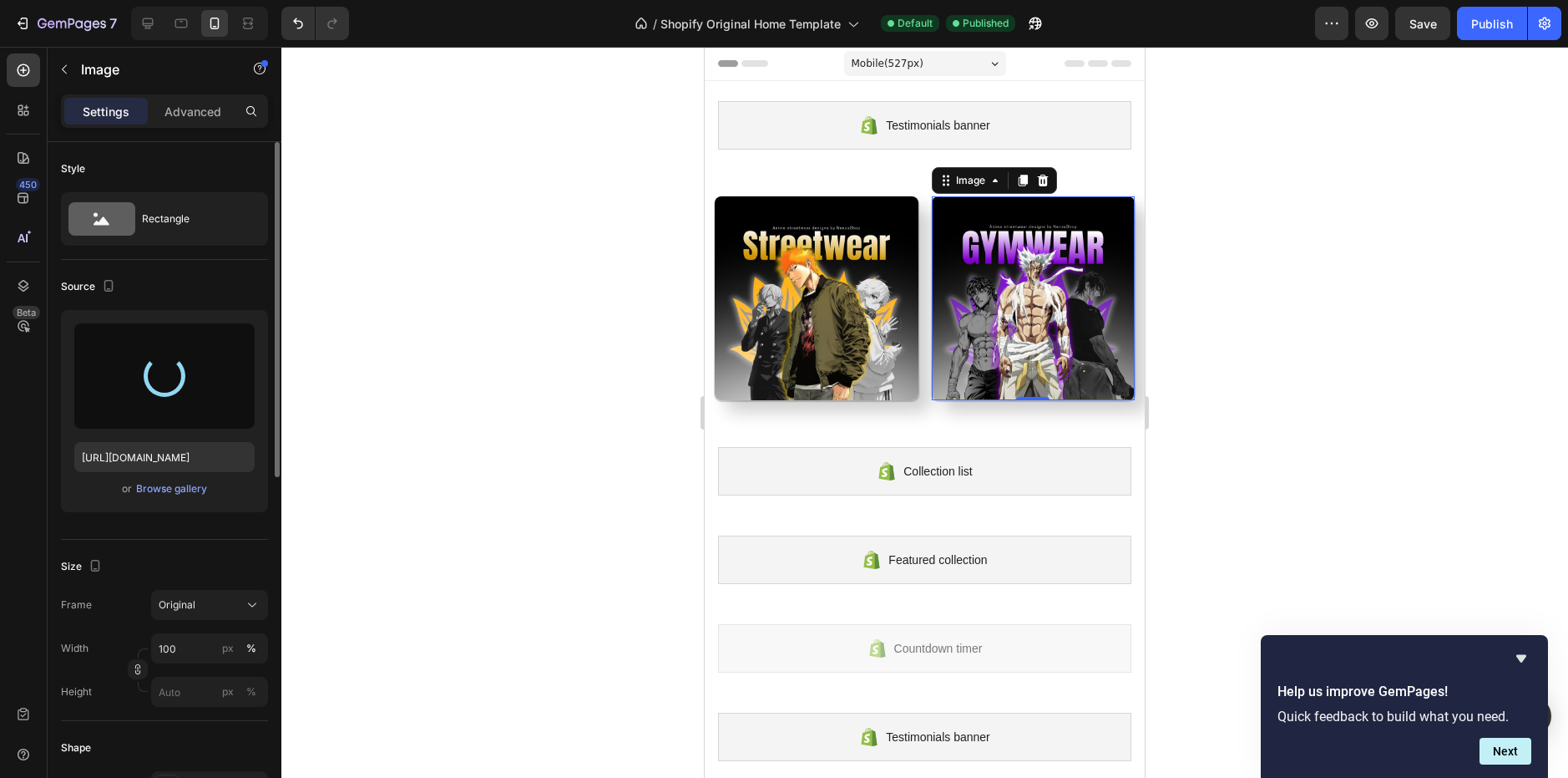
type input "[URL][DOMAIN_NAME]"
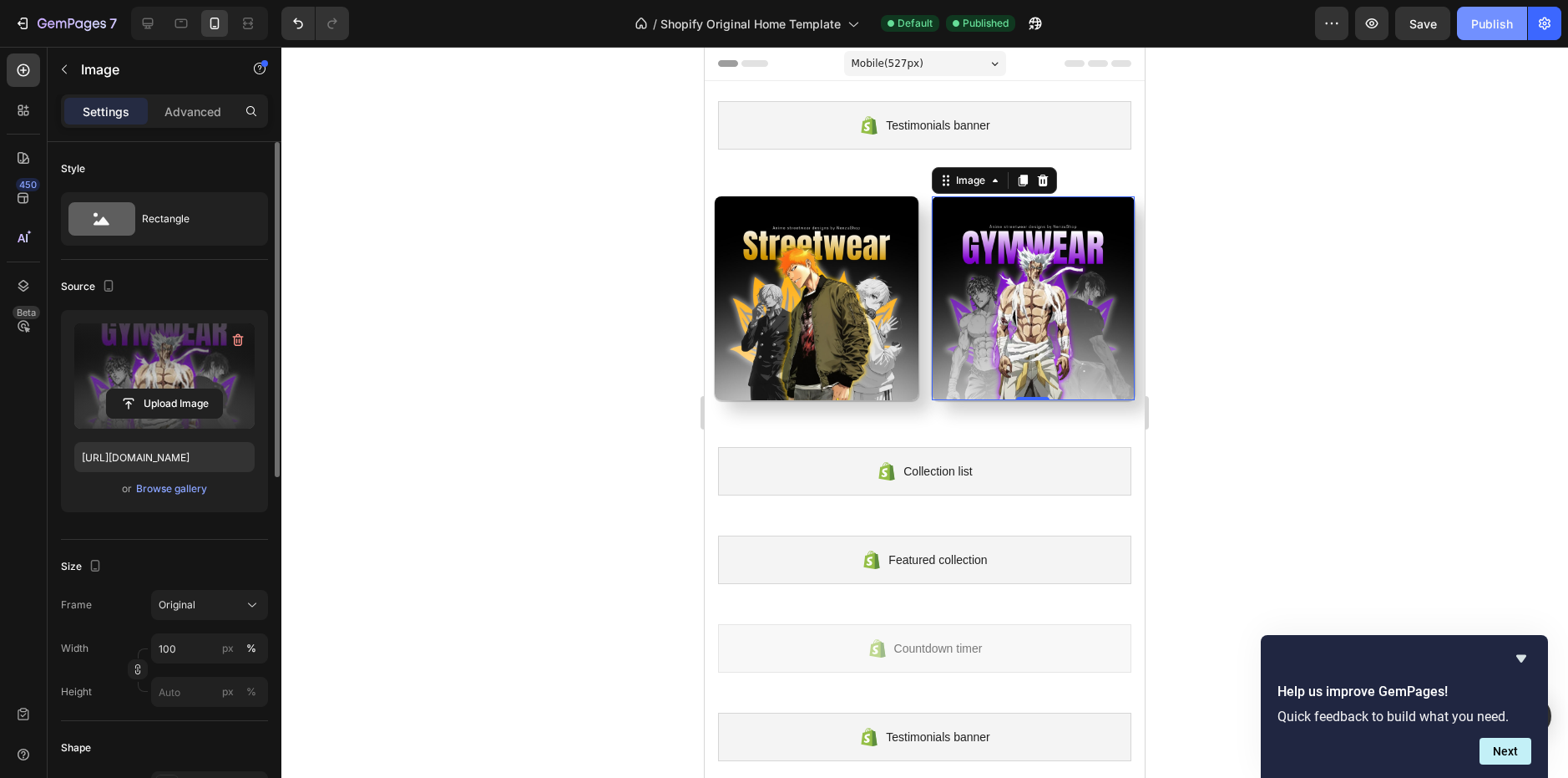
click at [1495, 25] on div "Publish" at bounding box center [1491, 24] width 41 height 18
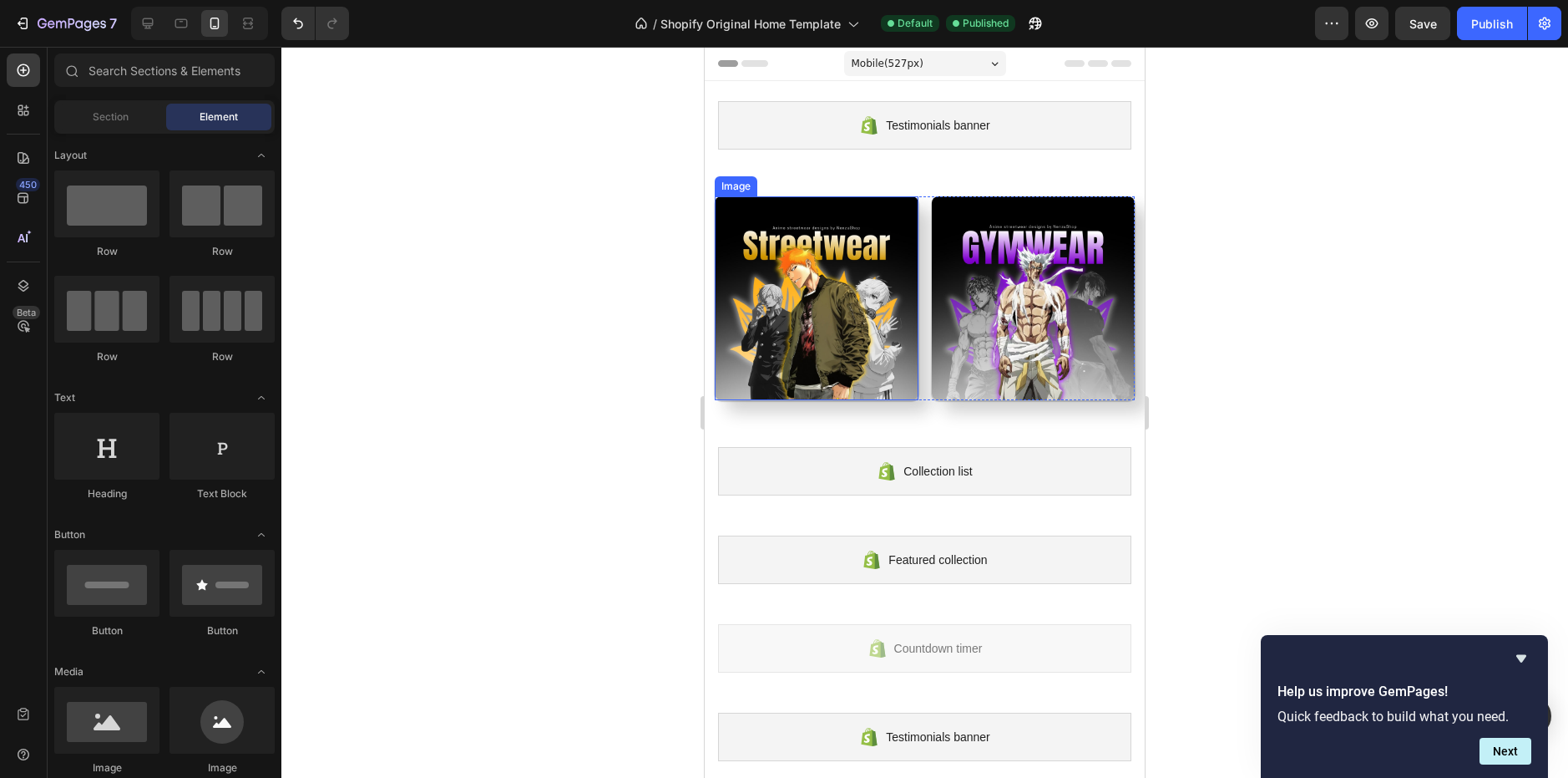
click at [822, 248] on img at bounding box center [816, 297] width 203 height 204
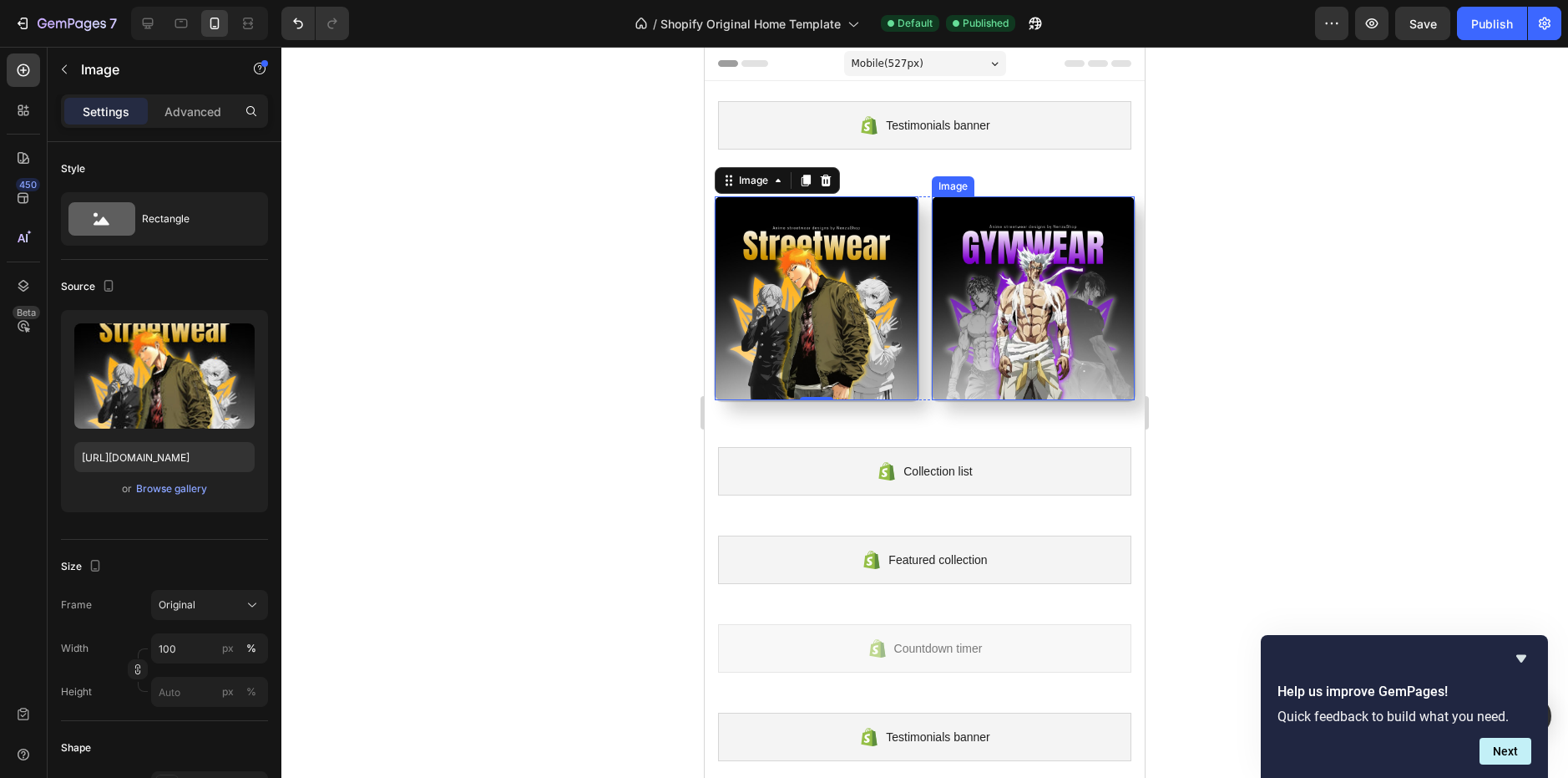
click at [966, 231] on img at bounding box center [1034, 297] width 203 height 204
